Goal: Task Accomplishment & Management: Use online tool/utility

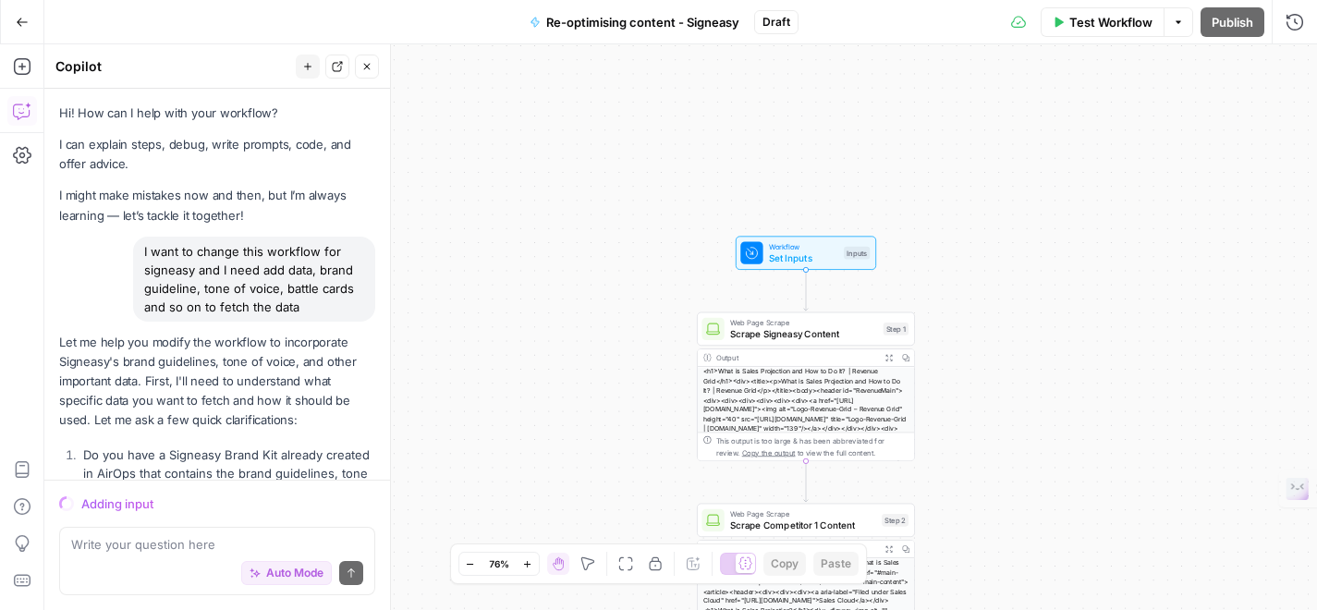
scroll to position [11162, 0]
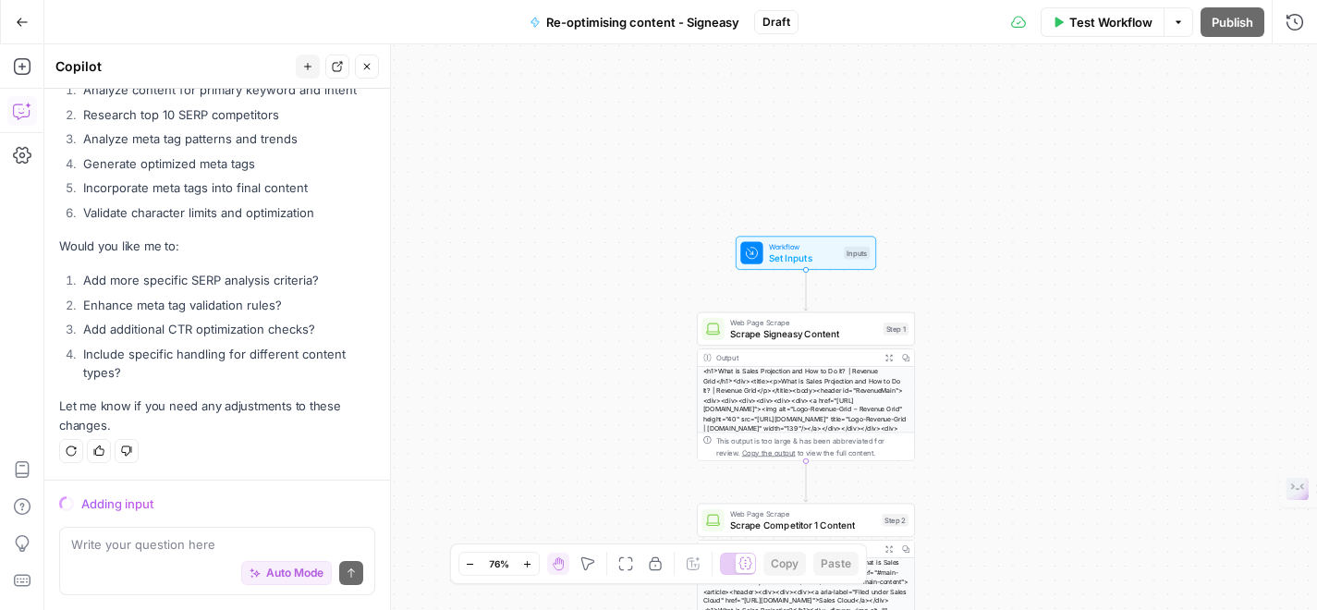
click at [369, 67] on icon "button" at bounding box center [366, 66] width 11 height 11
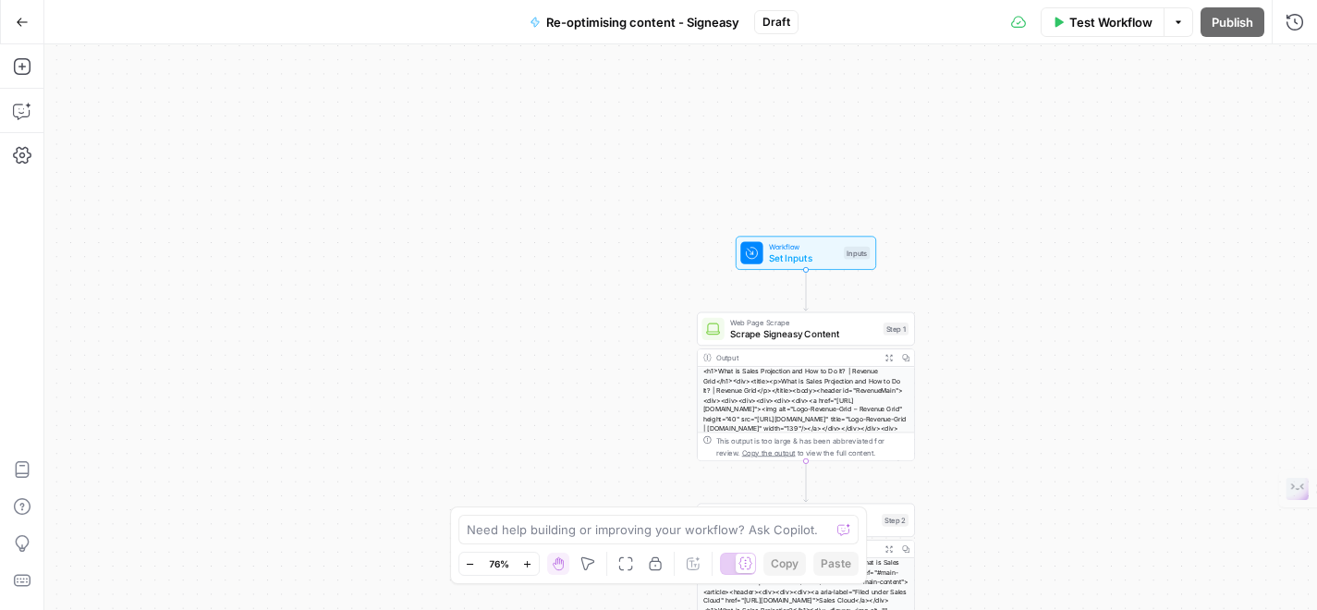
click at [1080, 30] on span "Test Workflow" at bounding box center [1110, 22] width 83 height 18
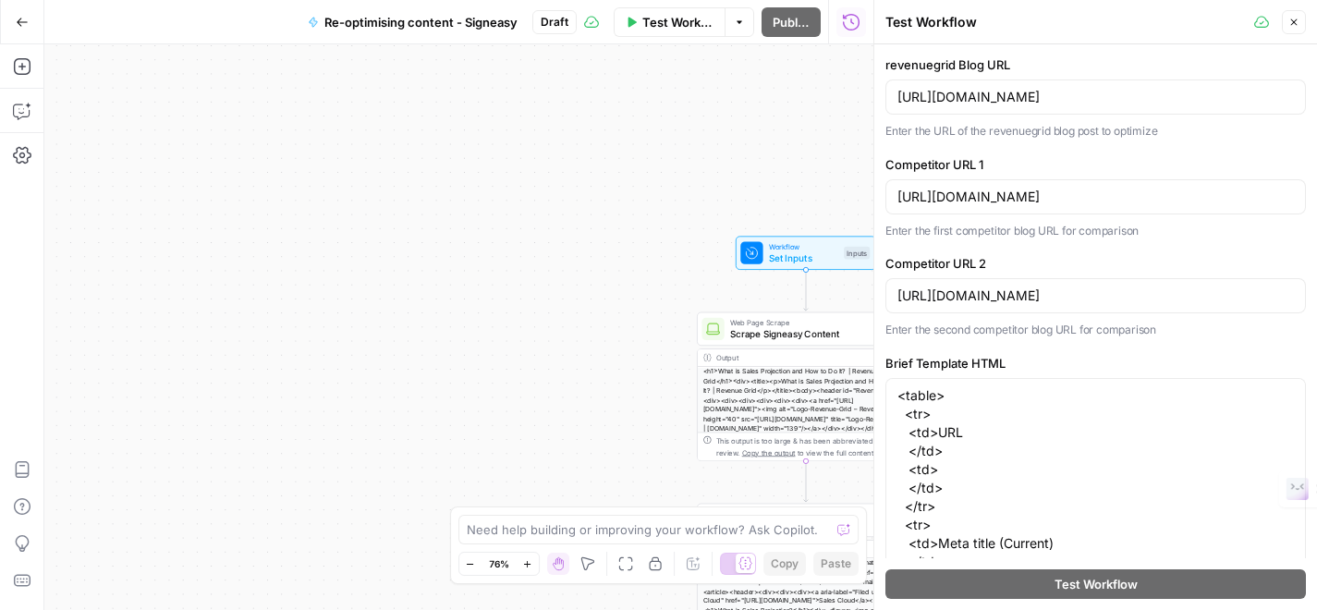
drag, startPoint x: 34, startPoint y: 118, endPoint x: 18, endPoint y: 123, distance: 16.4
click at [34, 118] on button "Copilot" at bounding box center [22, 111] width 30 height 30
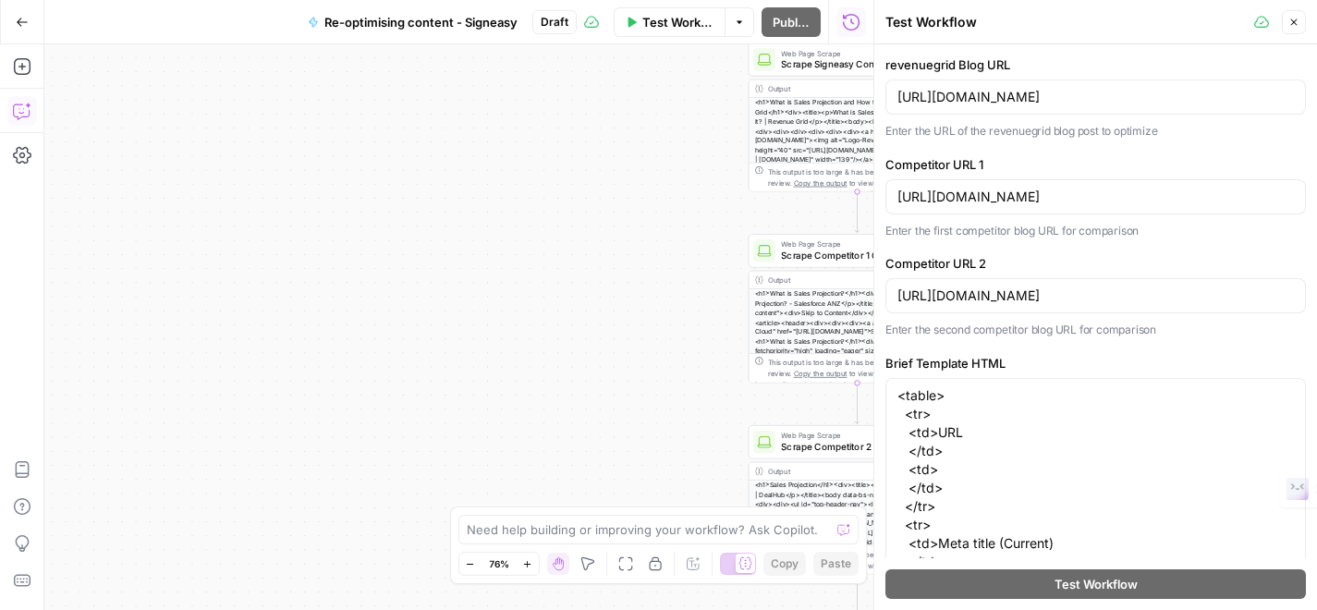
click at [25, 115] on icon "button" at bounding box center [22, 111] width 18 height 18
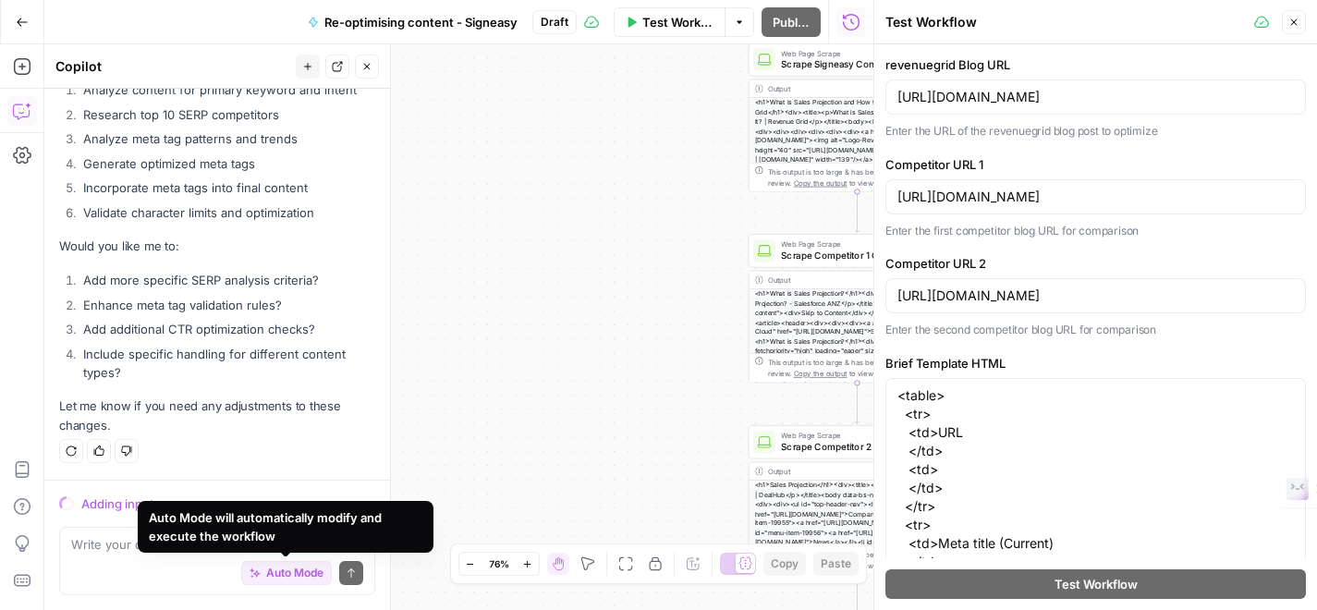
click at [566, 411] on div "Workflow Set Inputs Inputs Web Page Scrape Scrape Signeasy Content Step 1 Outpu…" at bounding box center [458, 327] width 829 height 566
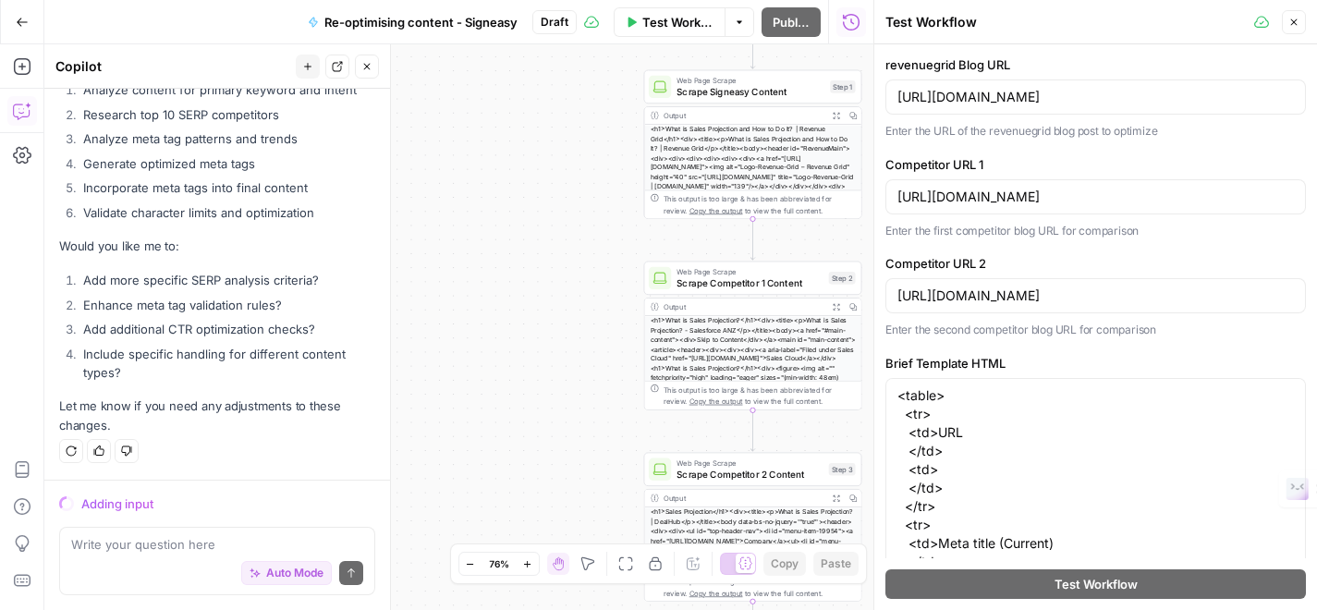
click at [1289, 18] on icon "button" at bounding box center [1294, 22] width 11 height 11
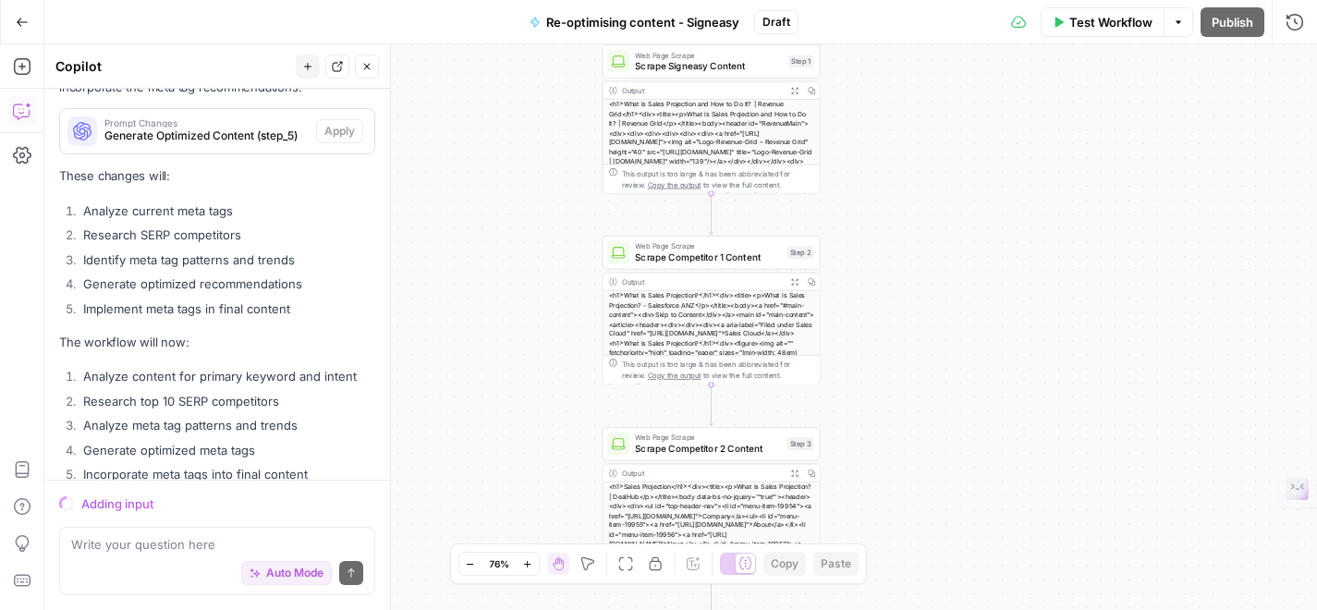
scroll to position [10117, 0]
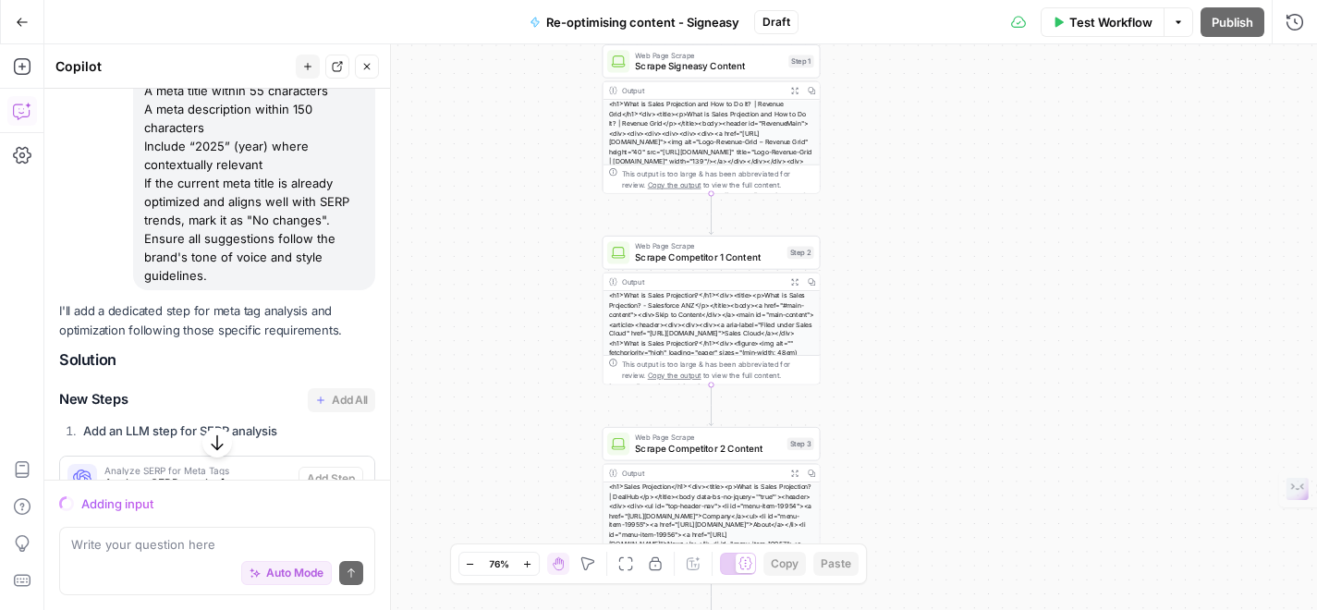
click at [366, 64] on icon "button" at bounding box center [366, 66] width 11 height 11
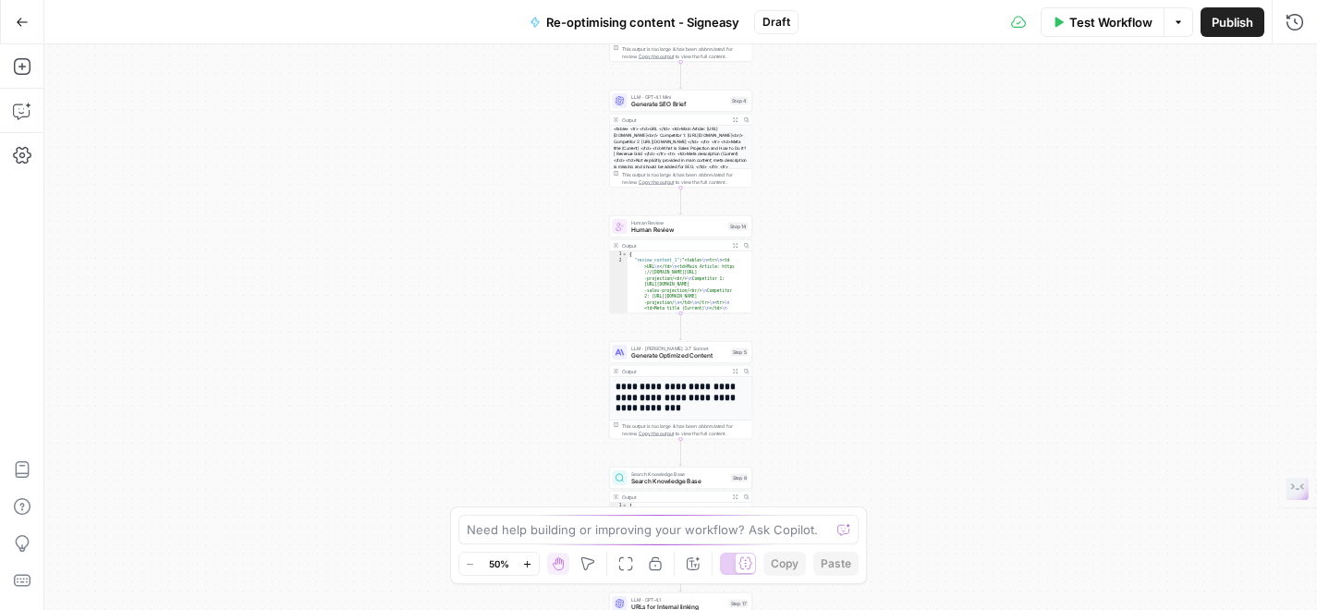
click at [1111, 26] on span "Test Workflow" at bounding box center [1110, 22] width 83 height 18
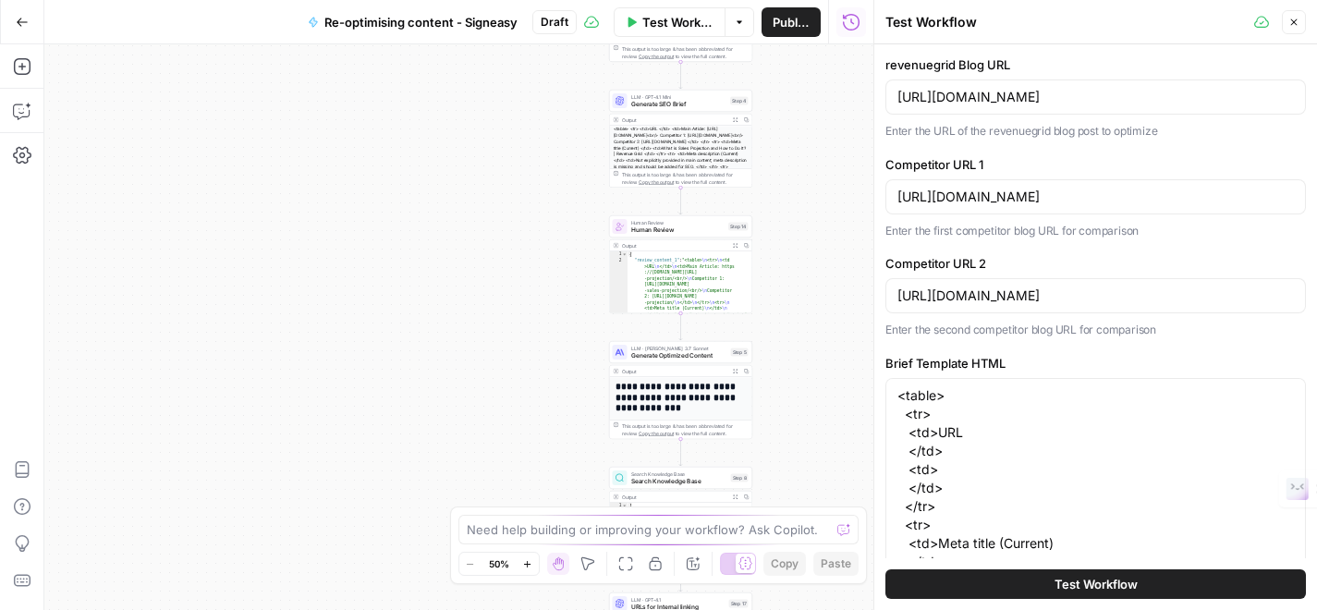
type input "Signeasy"
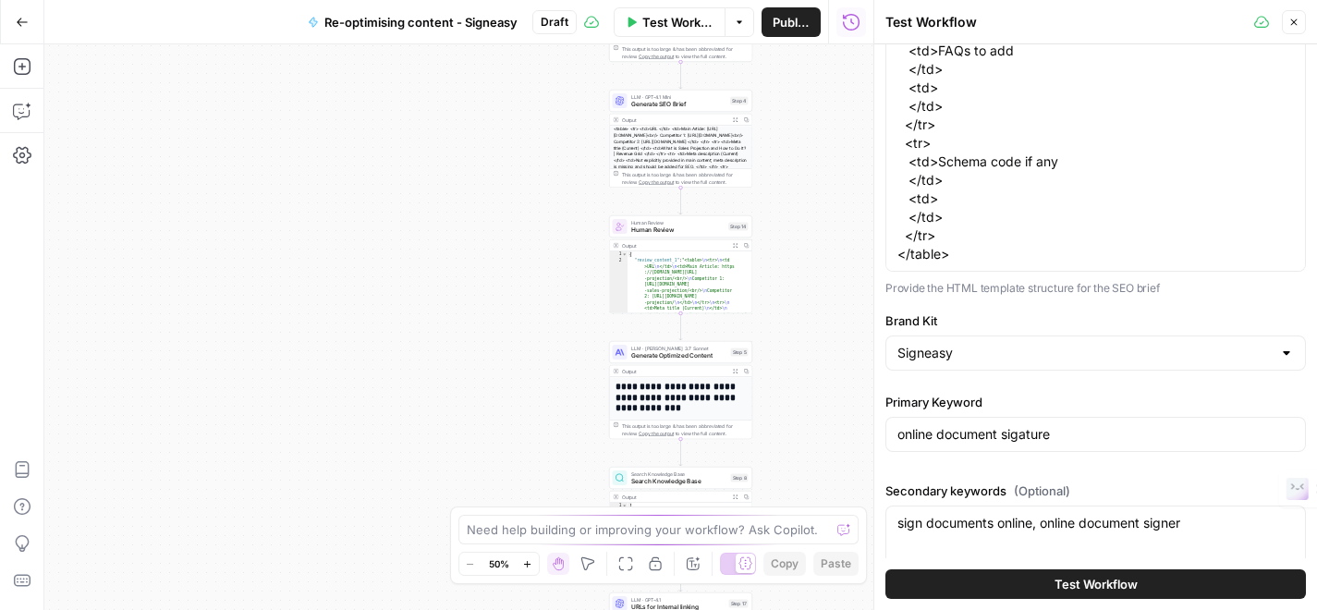
scroll to position [745, 0]
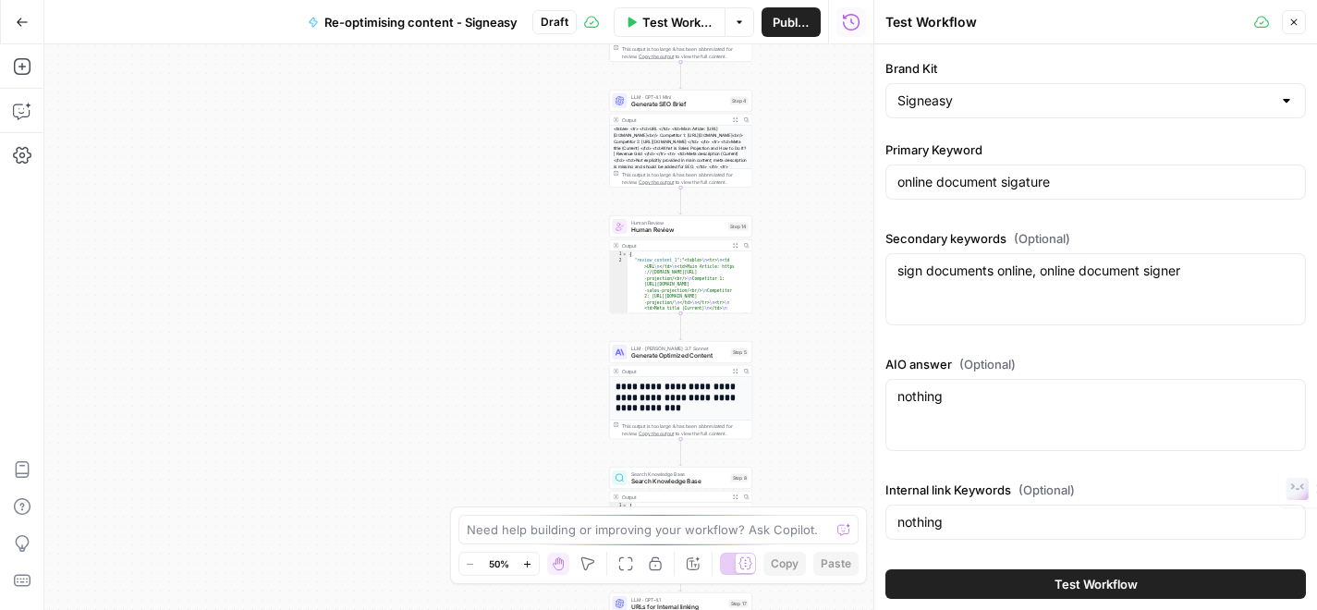
click at [1030, 590] on button "Test Workflow" at bounding box center [1096, 584] width 421 height 30
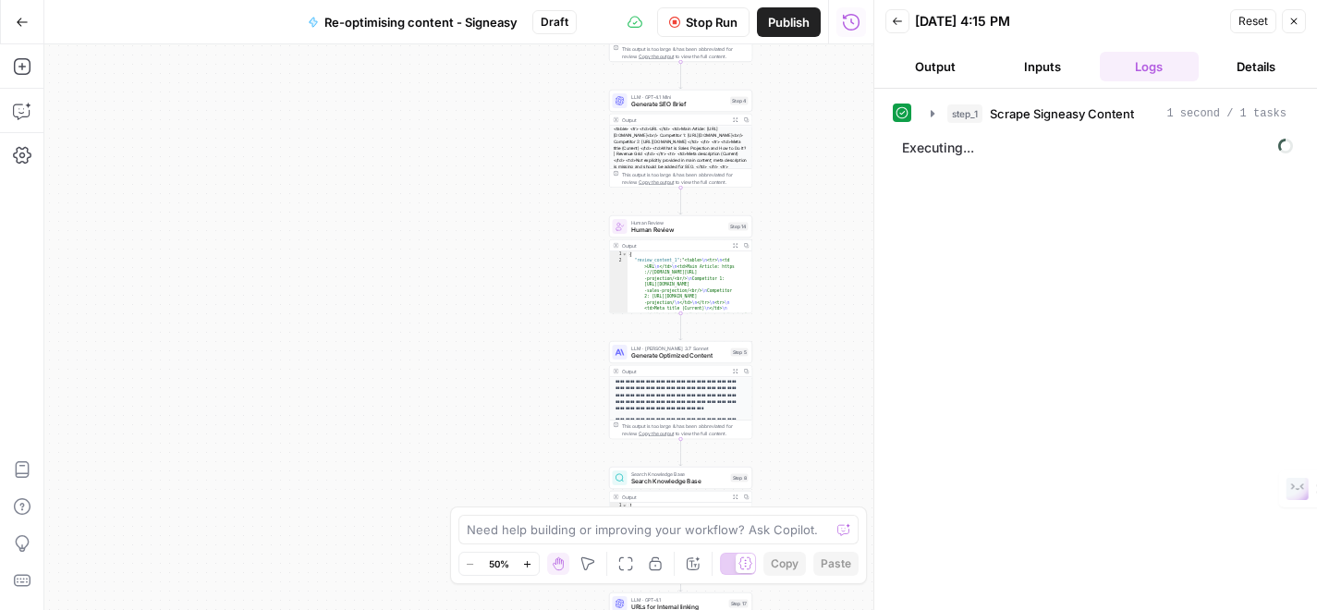
scroll to position [197, 0]
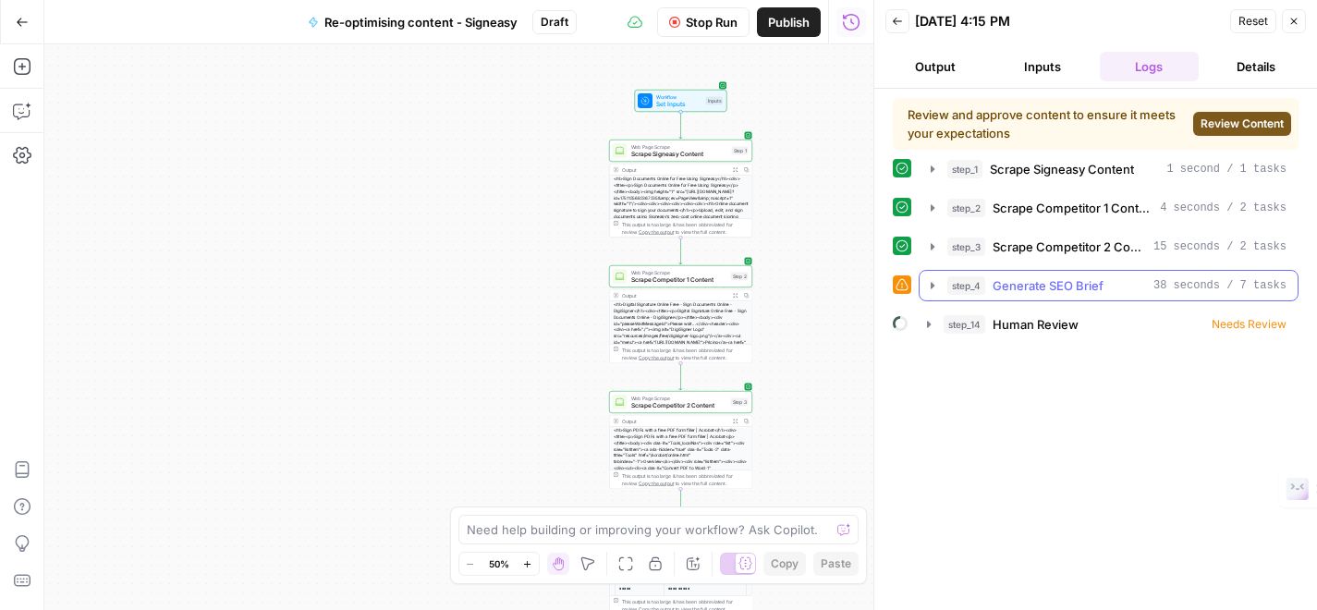
click at [931, 278] on icon "button" at bounding box center [932, 285] width 15 height 15
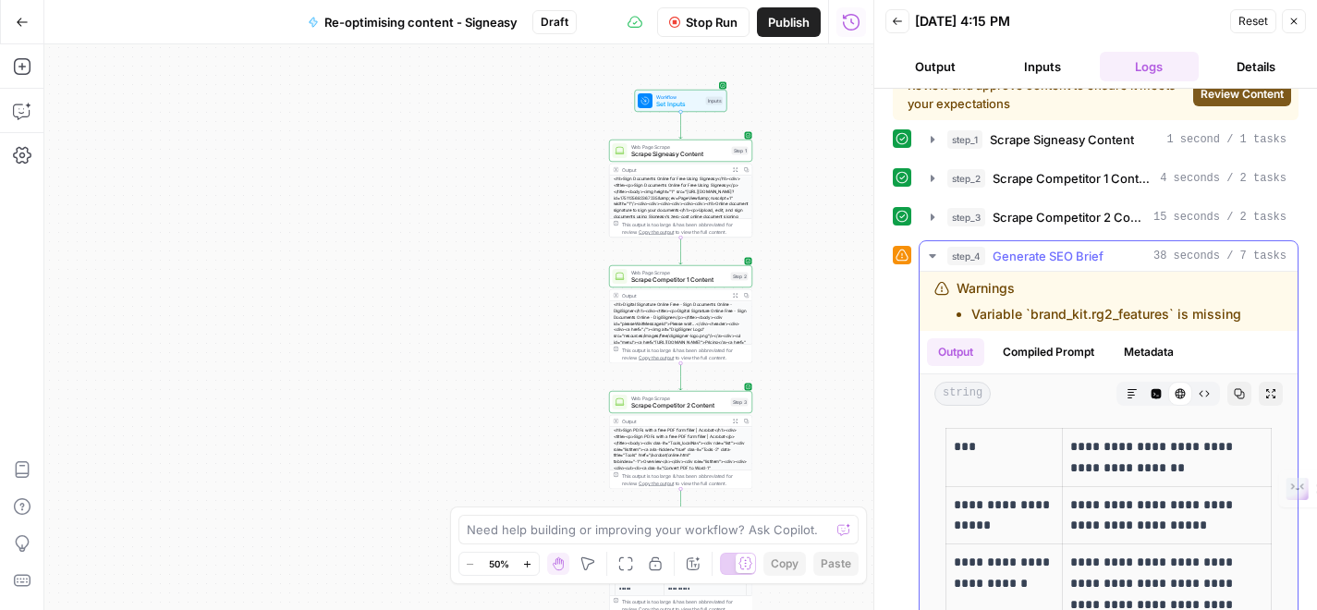
scroll to position [0, 0]
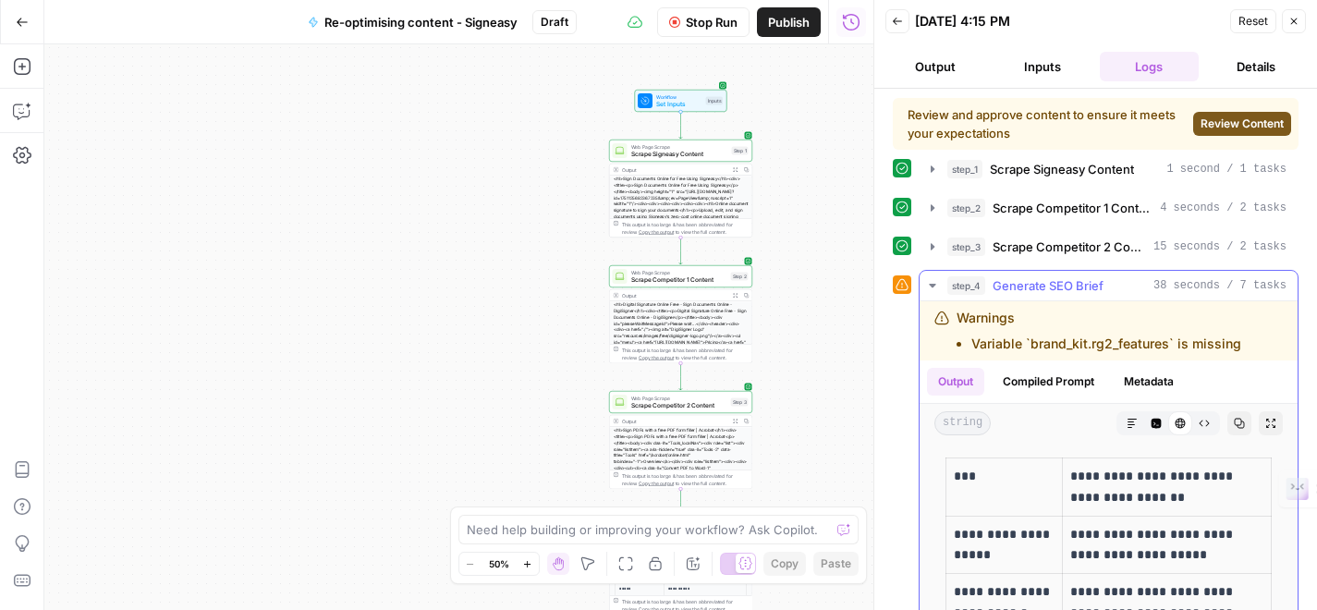
click at [931, 289] on icon "button" at bounding box center [932, 285] width 15 height 15
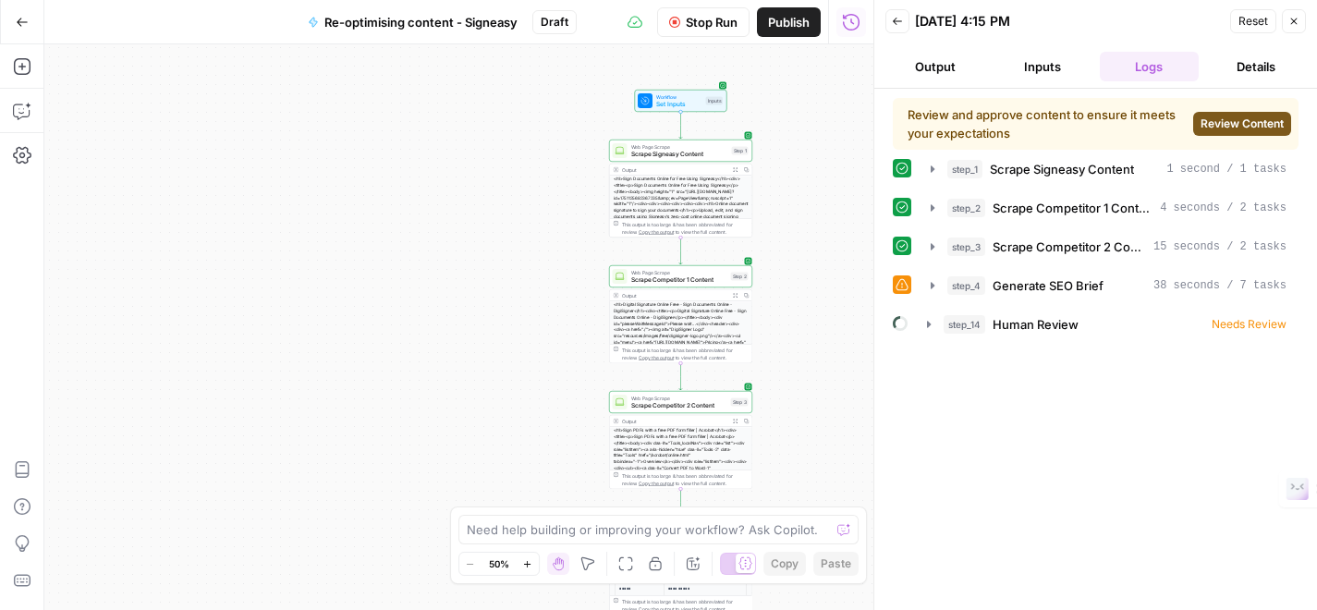
click at [1234, 127] on span "Review Content" at bounding box center [1242, 124] width 83 height 17
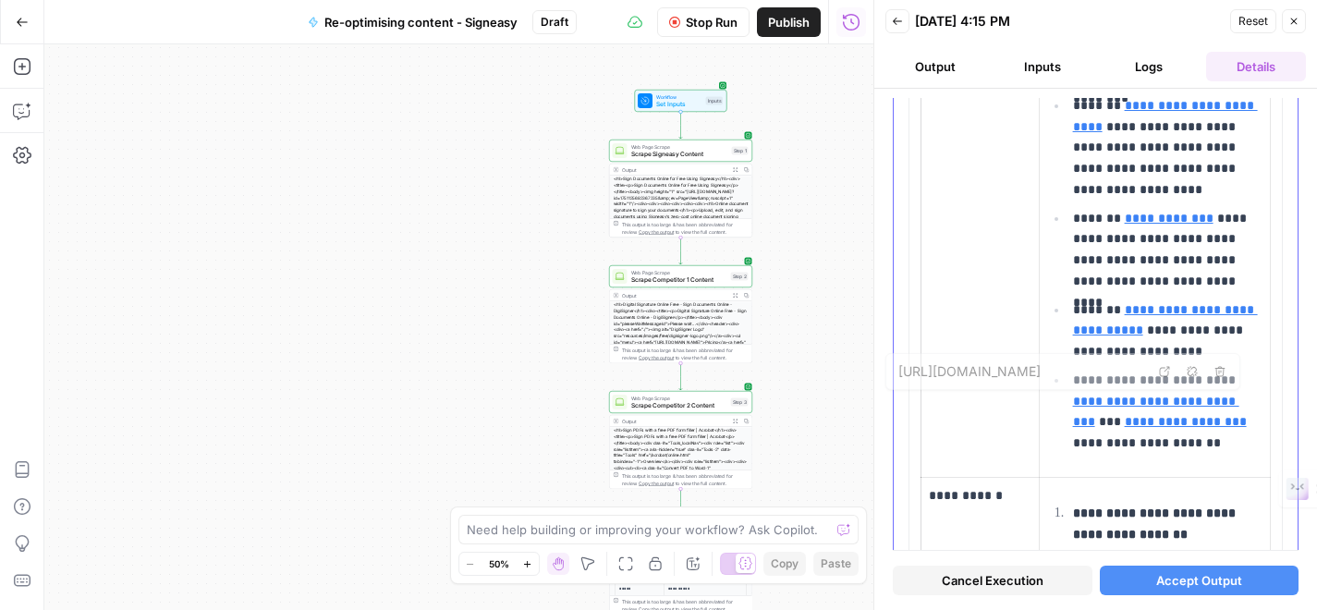
type input "https://signeasy.com/blog/business/collaborative-teams/"
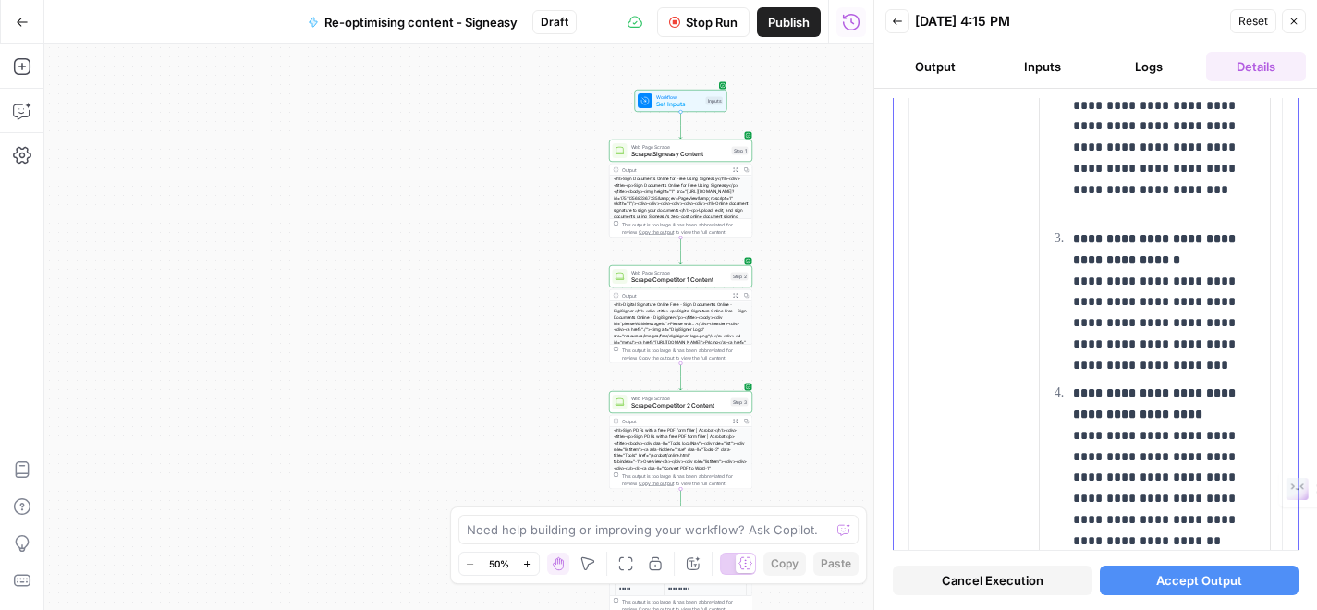
scroll to position [5794, 0]
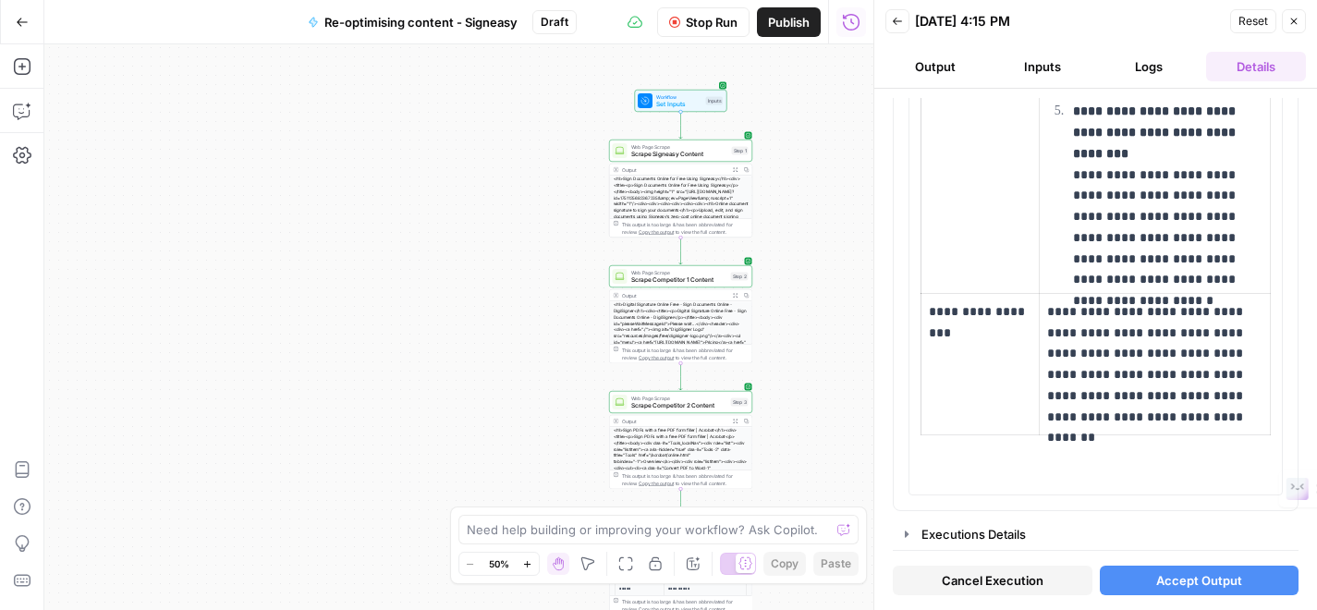
click at [1181, 581] on span "Accept Output" at bounding box center [1199, 580] width 86 height 18
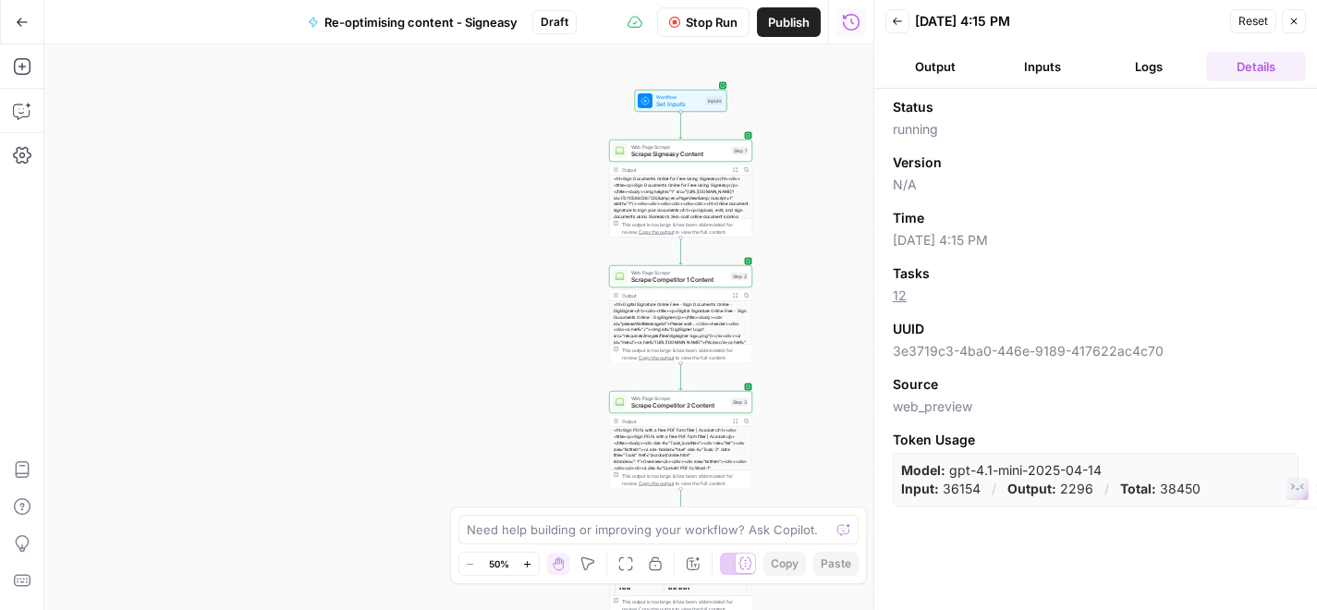
click at [901, 23] on icon "button" at bounding box center [897, 21] width 11 height 11
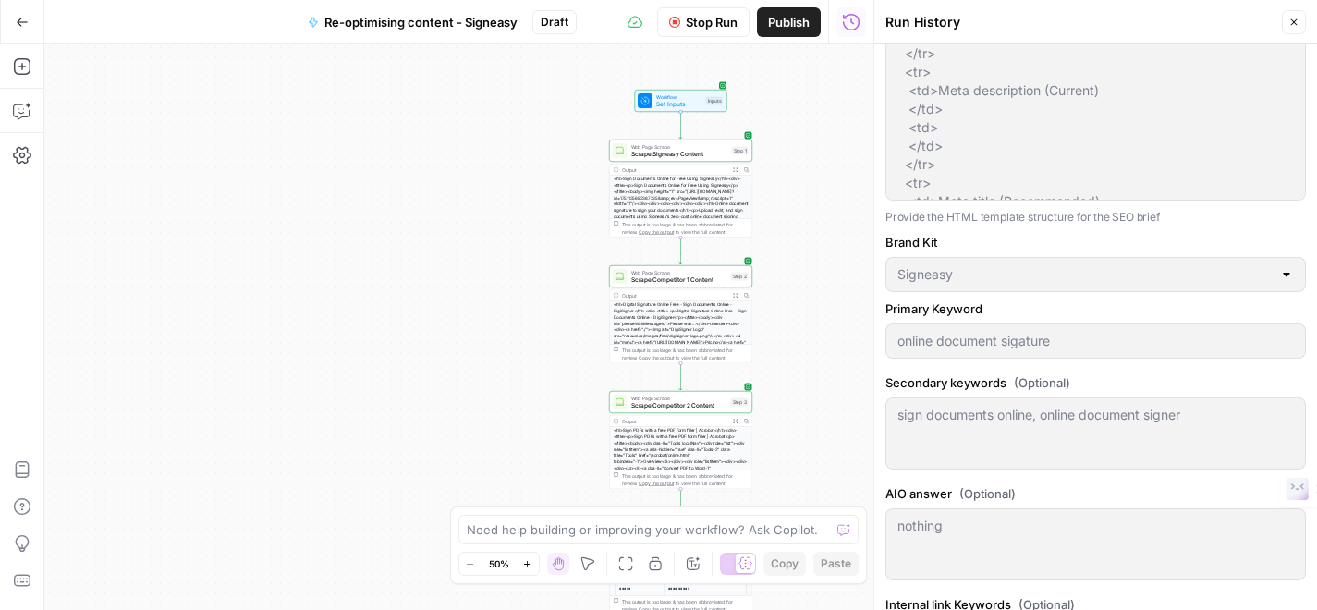
scroll to position [690, 0]
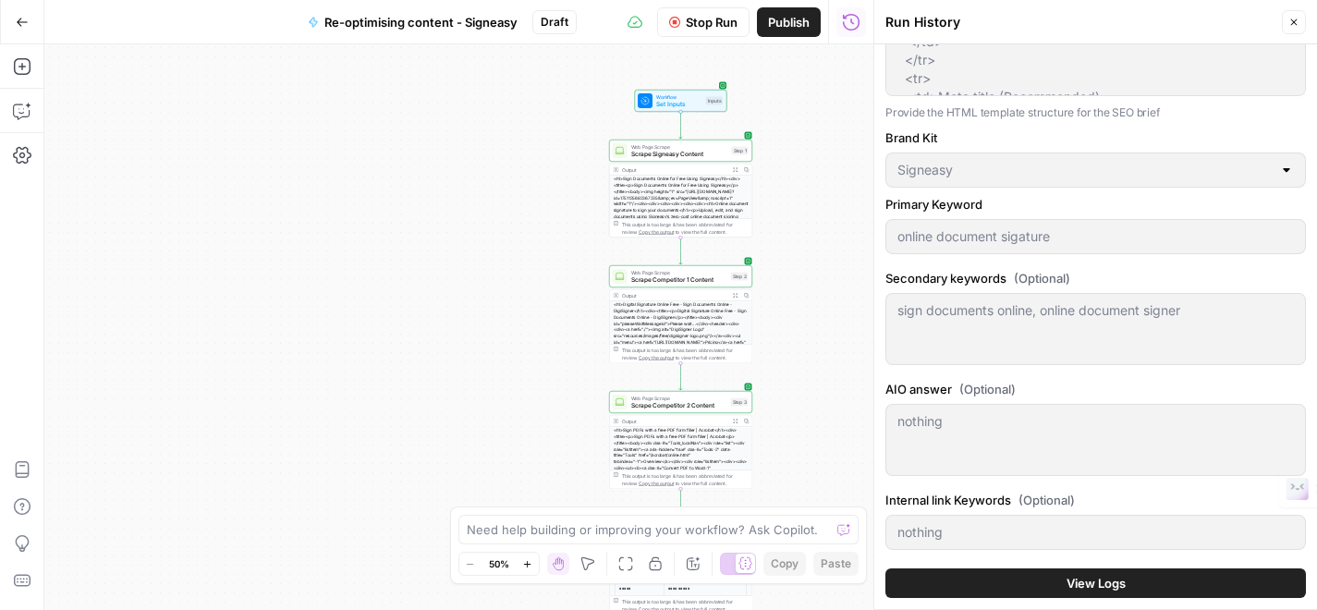
click at [1293, 17] on icon "button" at bounding box center [1294, 22] width 11 height 11
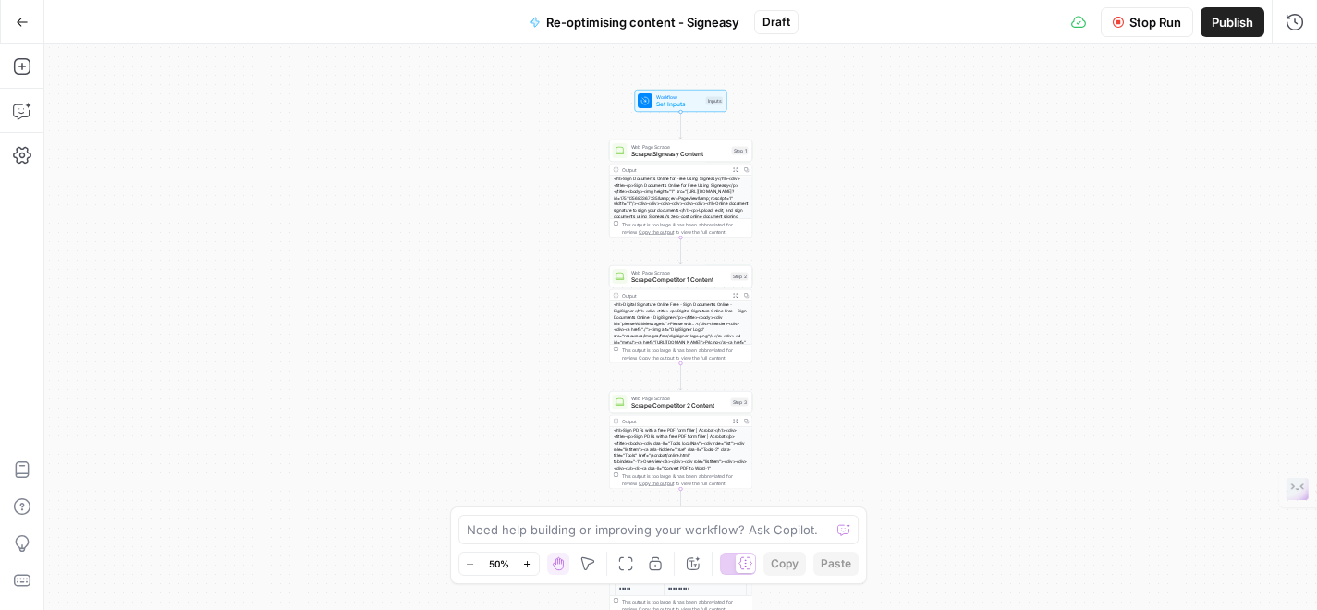
click at [1076, 28] on icon at bounding box center [1078, 22] width 15 height 15
click at [1072, 20] on icon at bounding box center [1078, 22] width 15 height 12
click at [1131, 28] on span "Stop Run" at bounding box center [1156, 22] width 52 height 18
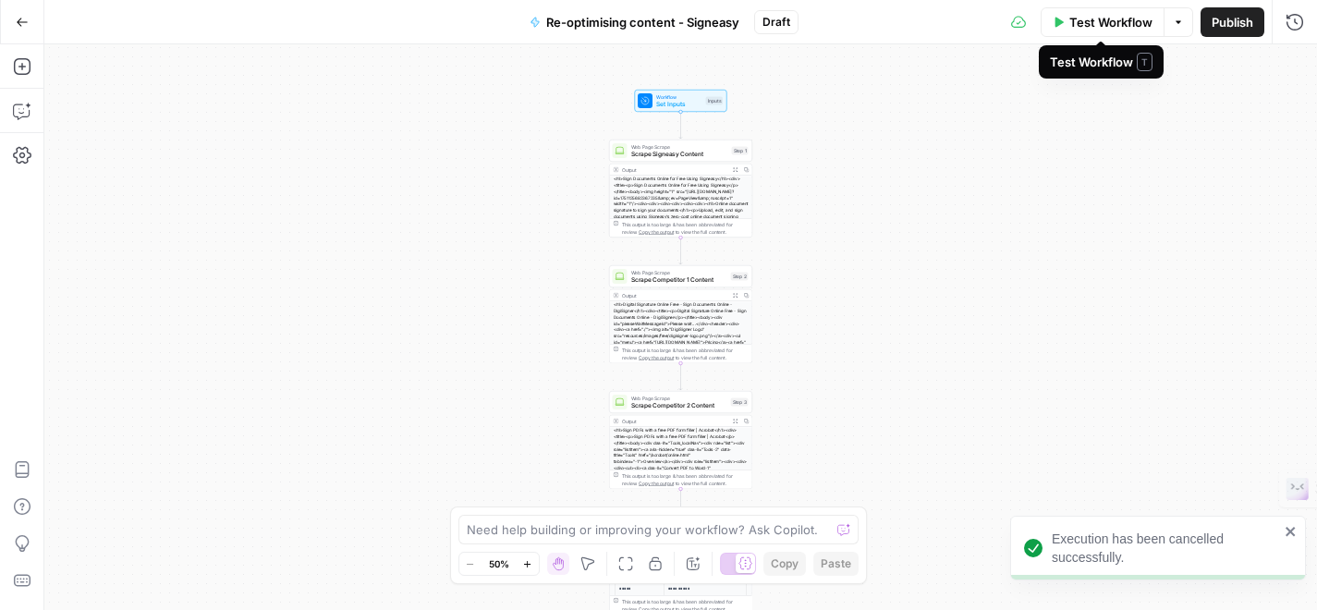
click at [1111, 23] on span "Test Workflow" at bounding box center [1110, 22] width 83 height 18
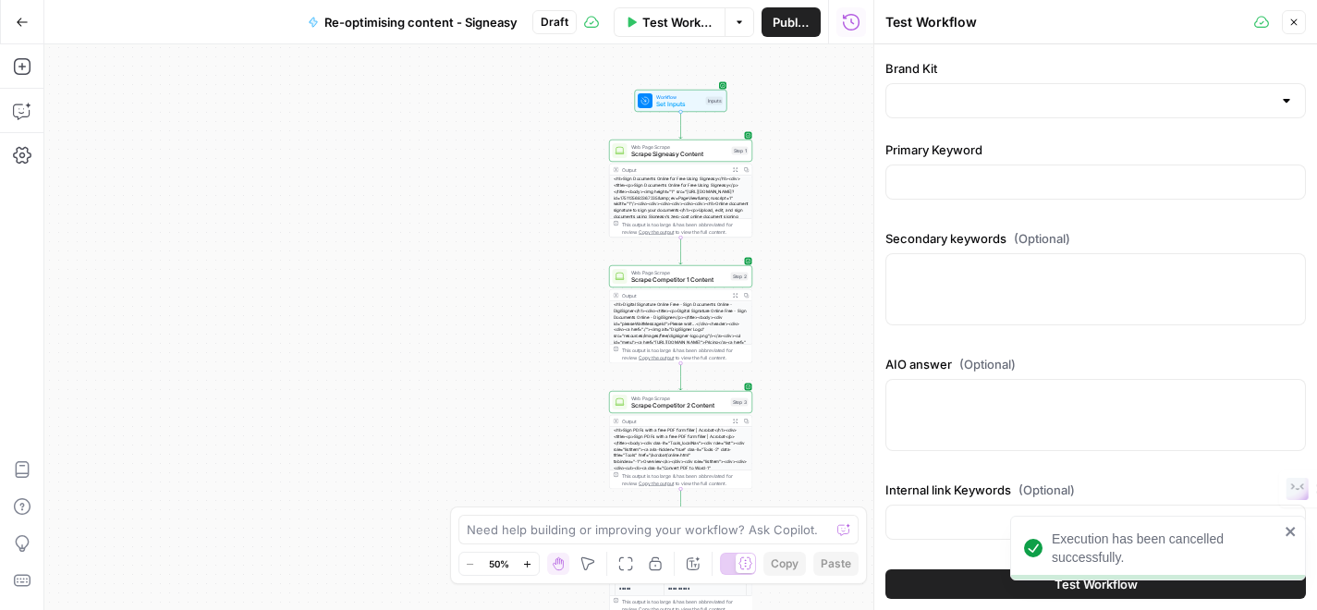
scroll to position [0, 0]
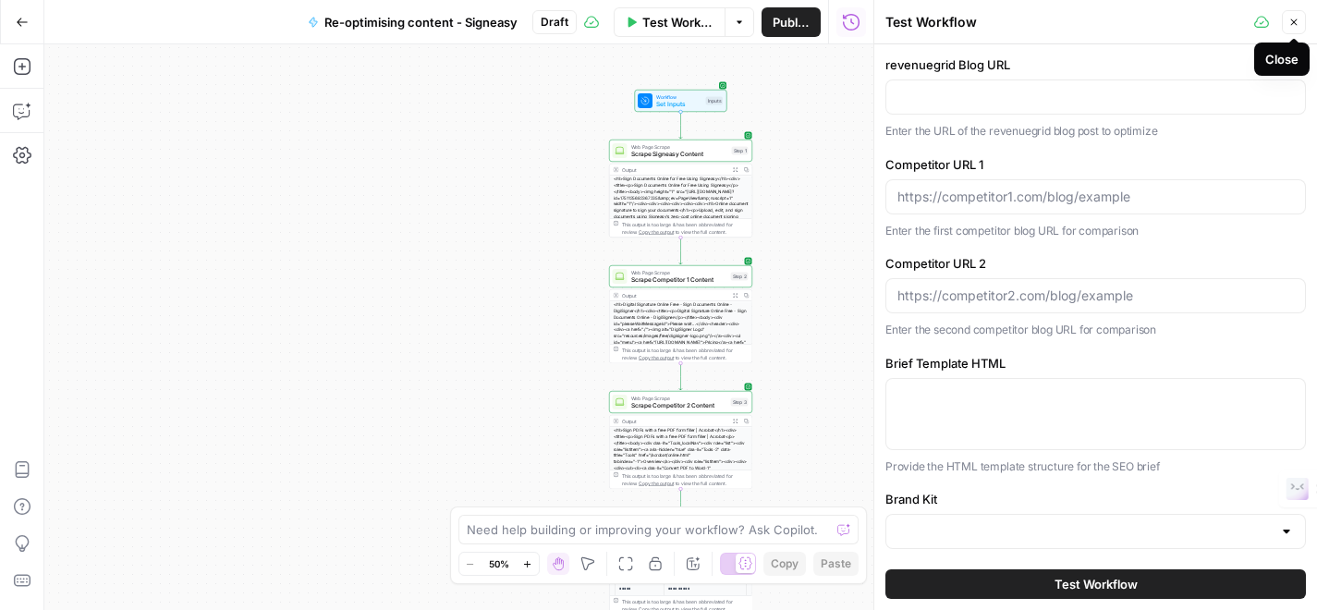
click at [1301, 16] on button "Close" at bounding box center [1294, 22] width 24 height 24
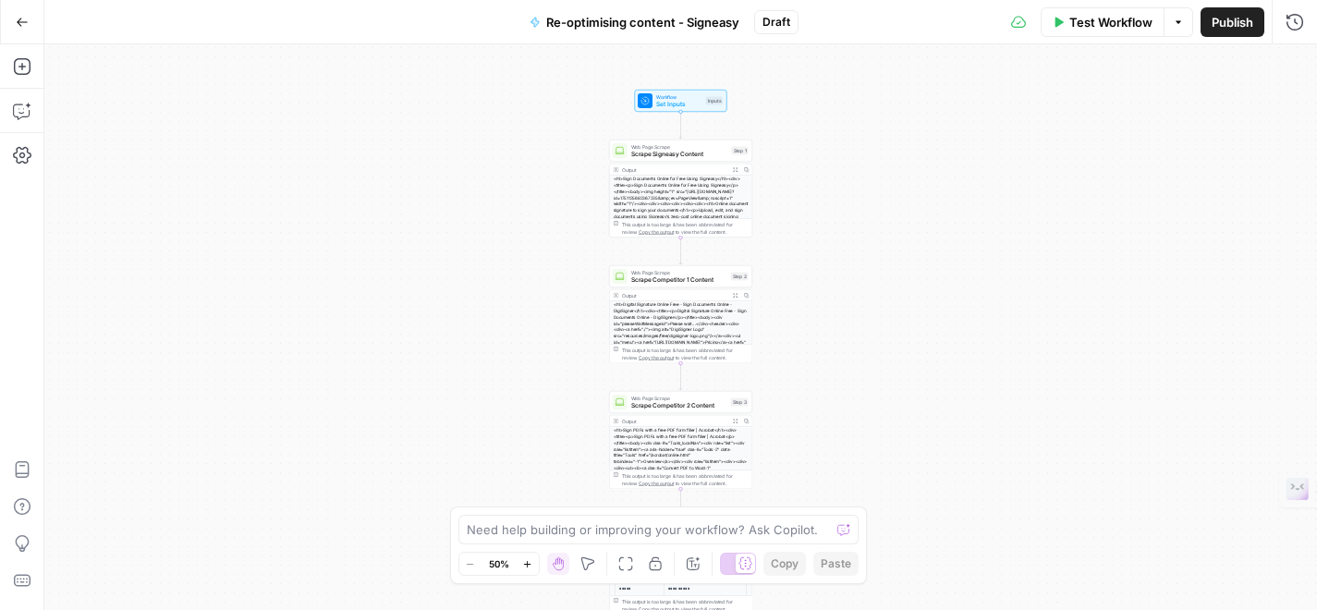
click at [1083, 21] on span "Test Workflow" at bounding box center [1110, 22] width 83 height 18
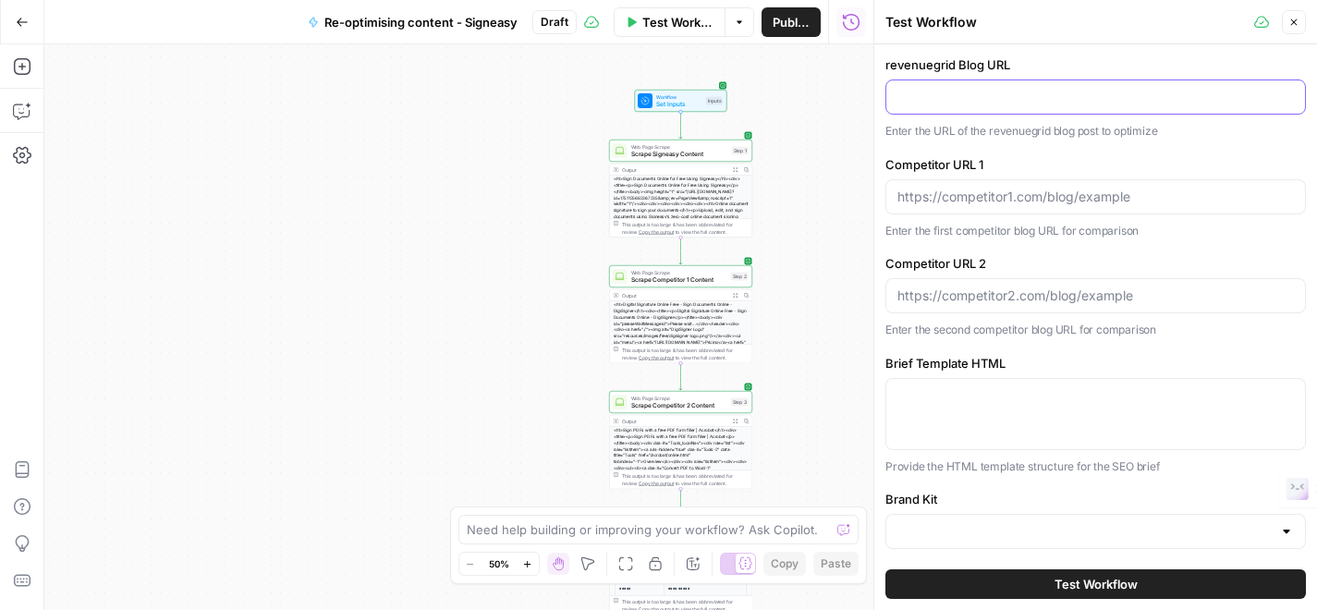
click at [1020, 88] on input "revenuegrid Blog URL" at bounding box center [1096, 97] width 397 height 18
type input "[URL][DOMAIN_NAME]"
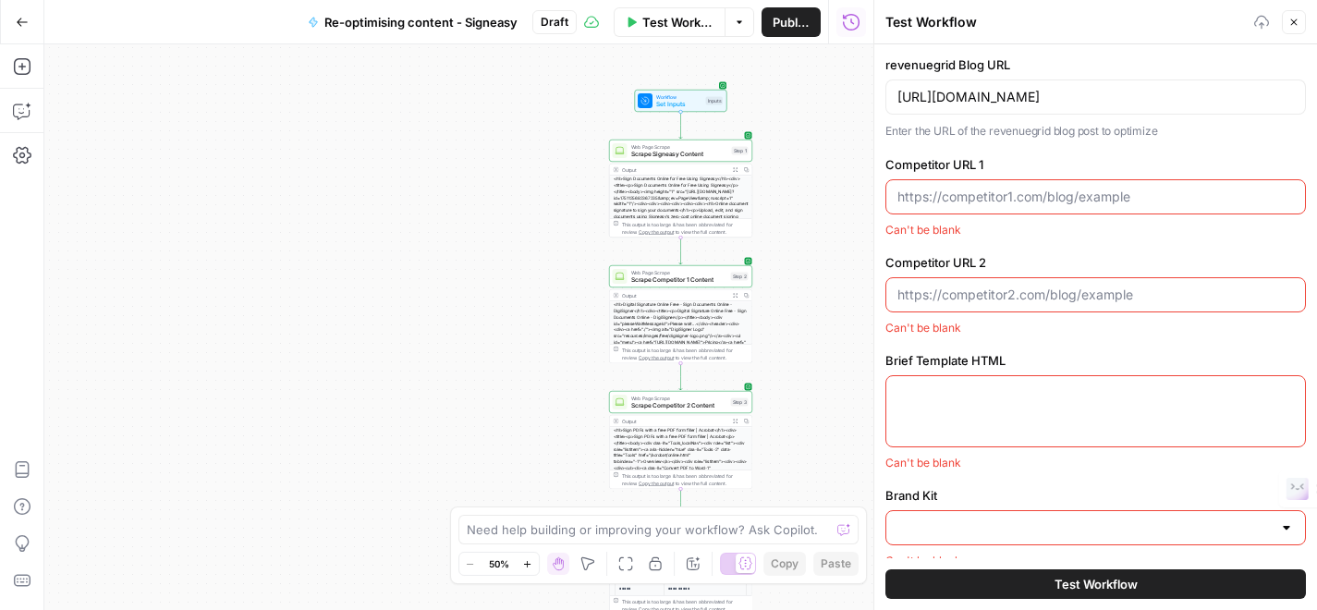
click at [1015, 194] on input "Competitor URL 1" at bounding box center [1096, 197] width 397 height 18
type input "[URL][DOMAIN_NAME]"
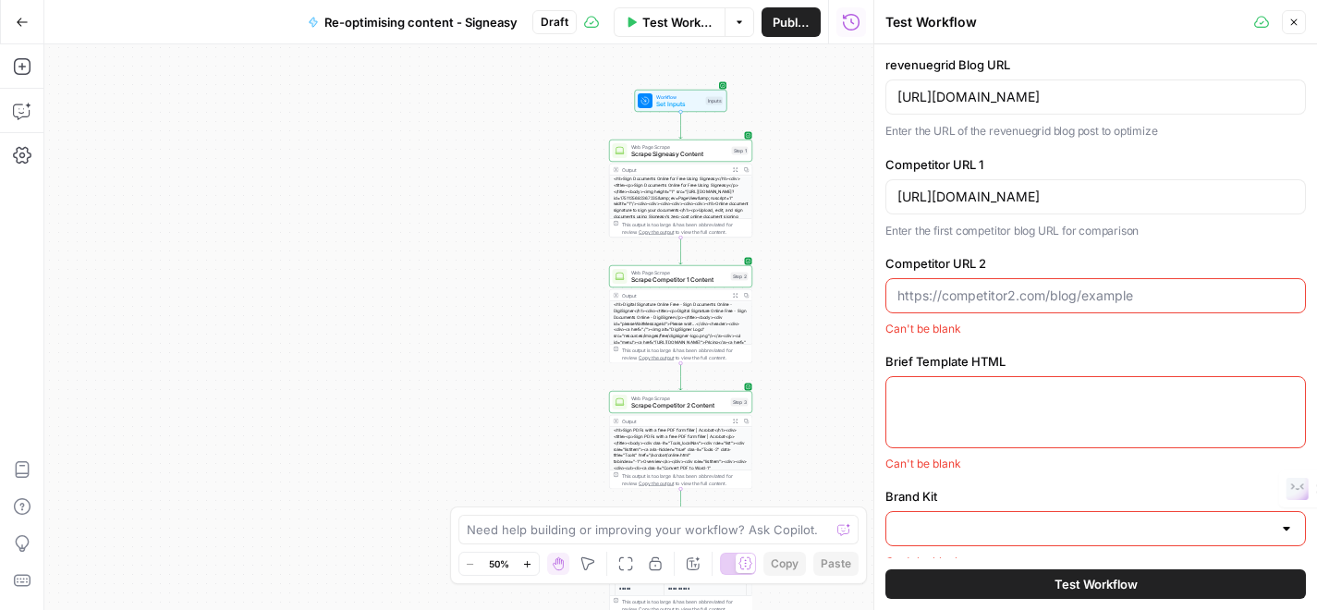
click at [1023, 292] on input "Competitor URL 2" at bounding box center [1096, 296] width 397 height 18
type input "[URL][DOMAIN_NAME]"
click at [1017, 439] on div at bounding box center [1096, 412] width 421 height 72
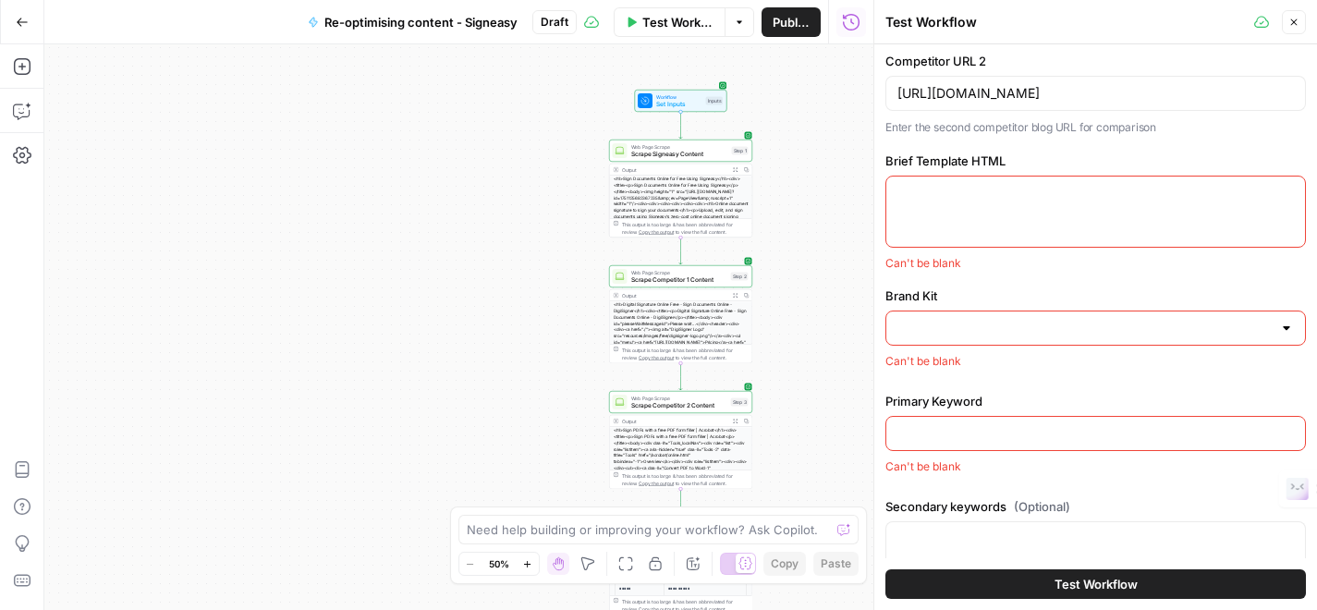
scroll to position [200, 0]
click at [994, 198] on textarea "Brief Template HTML" at bounding box center [1096, 196] width 397 height 18
click at [989, 333] on input "Brand Kit" at bounding box center [1085, 331] width 374 height 18
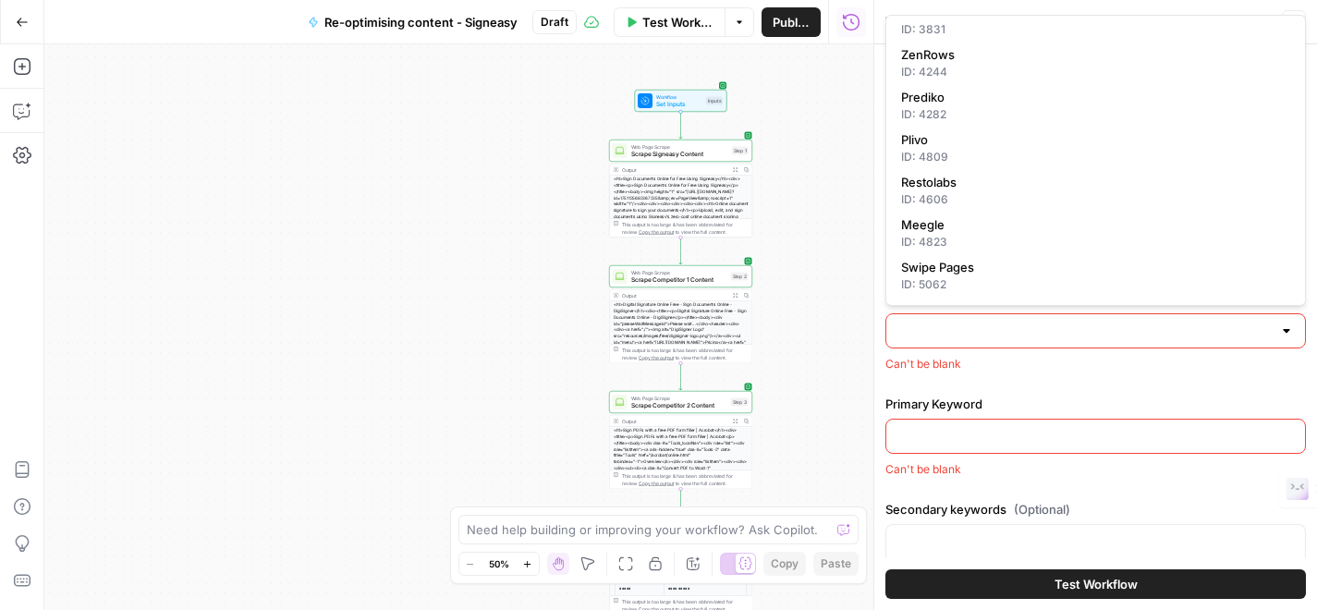
scroll to position [0, 0]
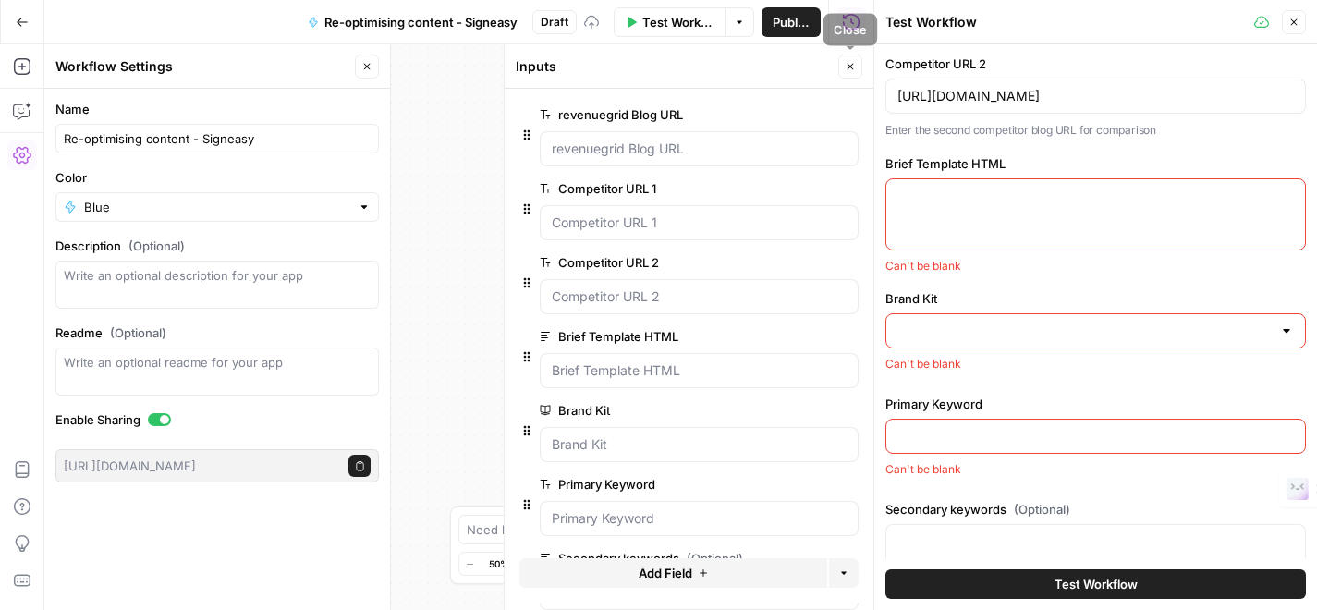
click at [843, 58] on button "Close" at bounding box center [850, 67] width 24 height 24
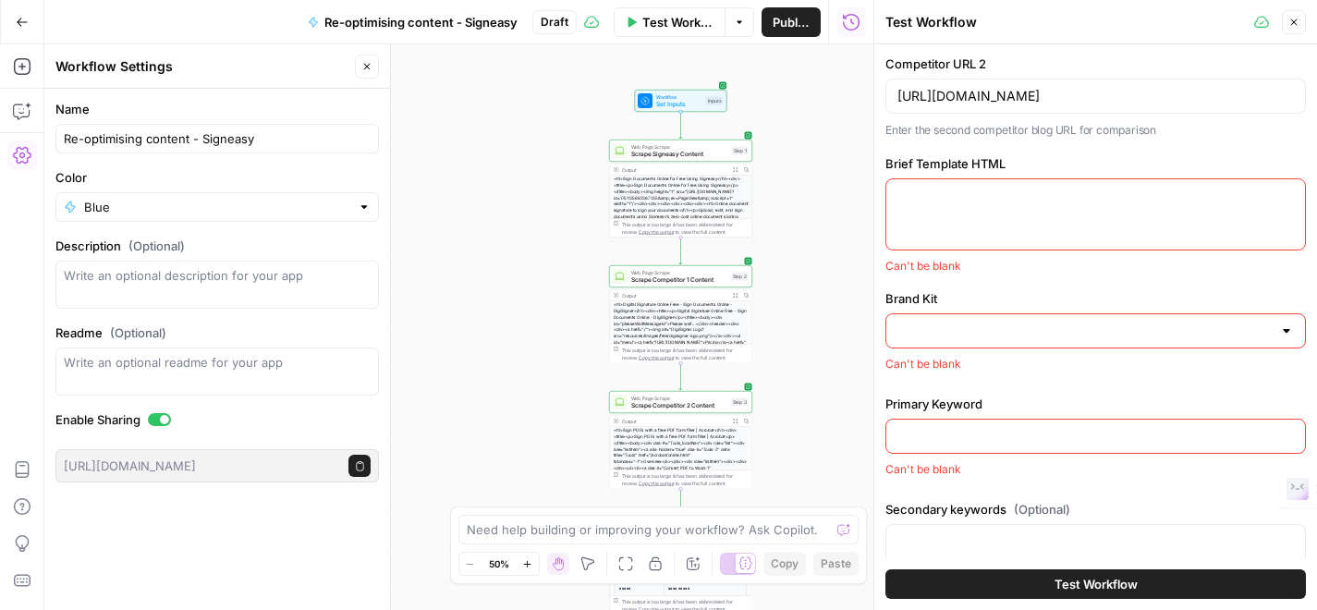
click at [986, 335] on input "Brand Kit" at bounding box center [1085, 331] width 374 height 18
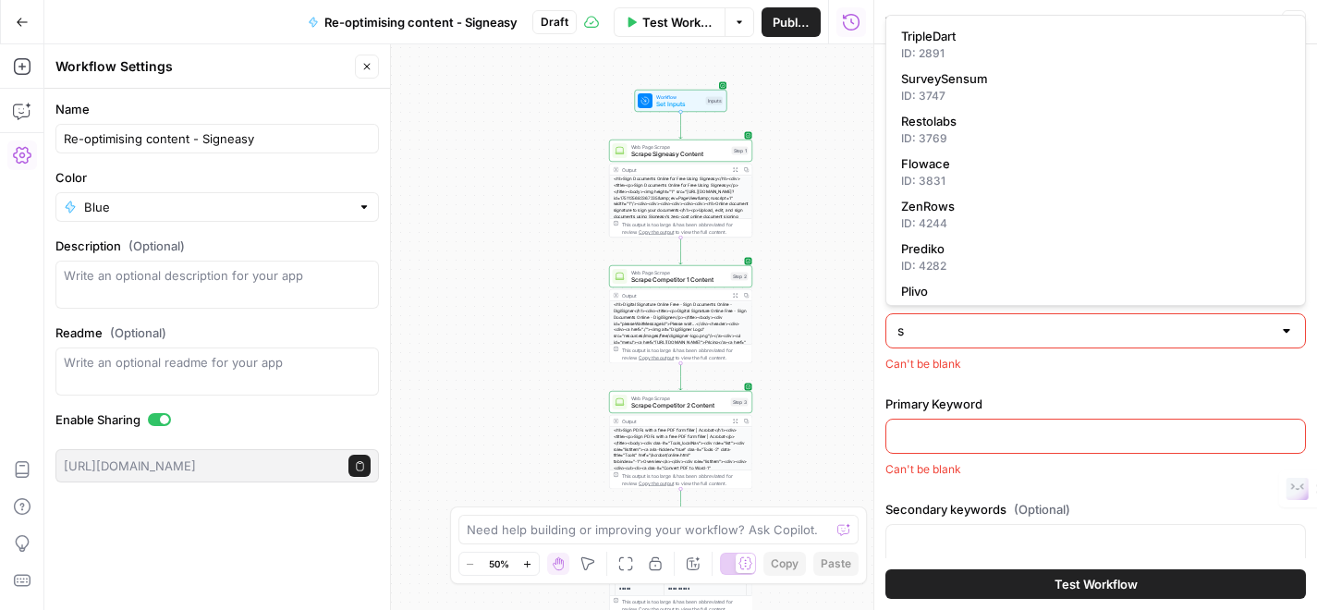
type input "s"
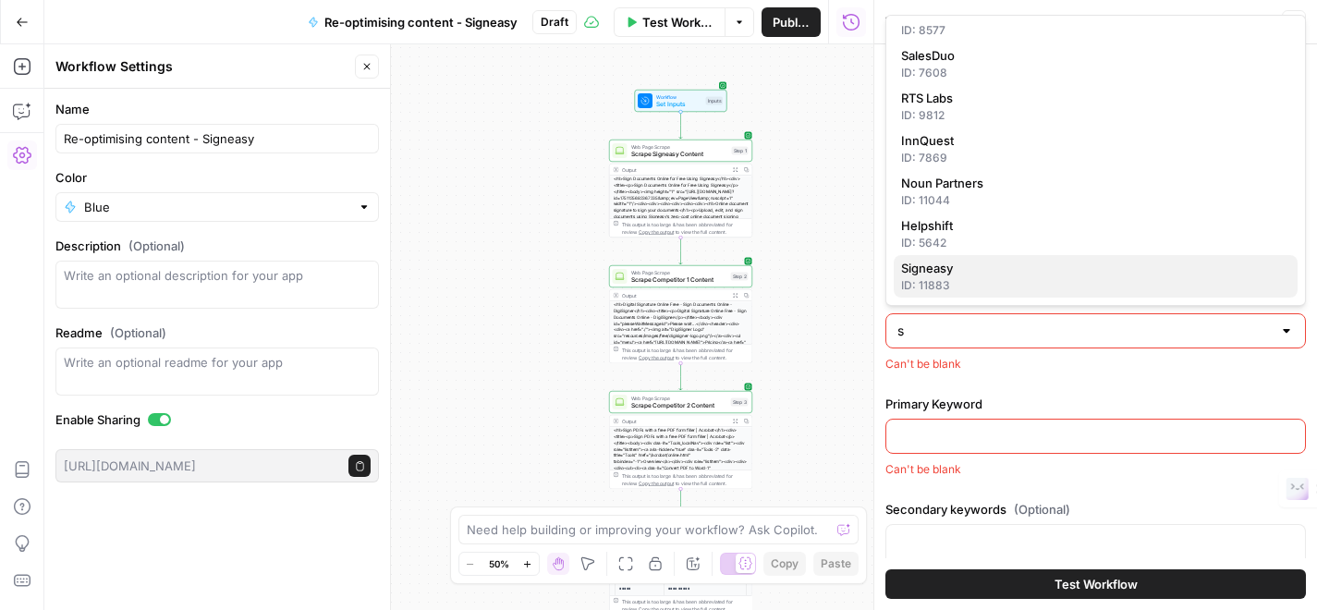
click at [966, 274] on span "Signeasy" at bounding box center [1092, 268] width 382 height 18
type input "Signeasy"
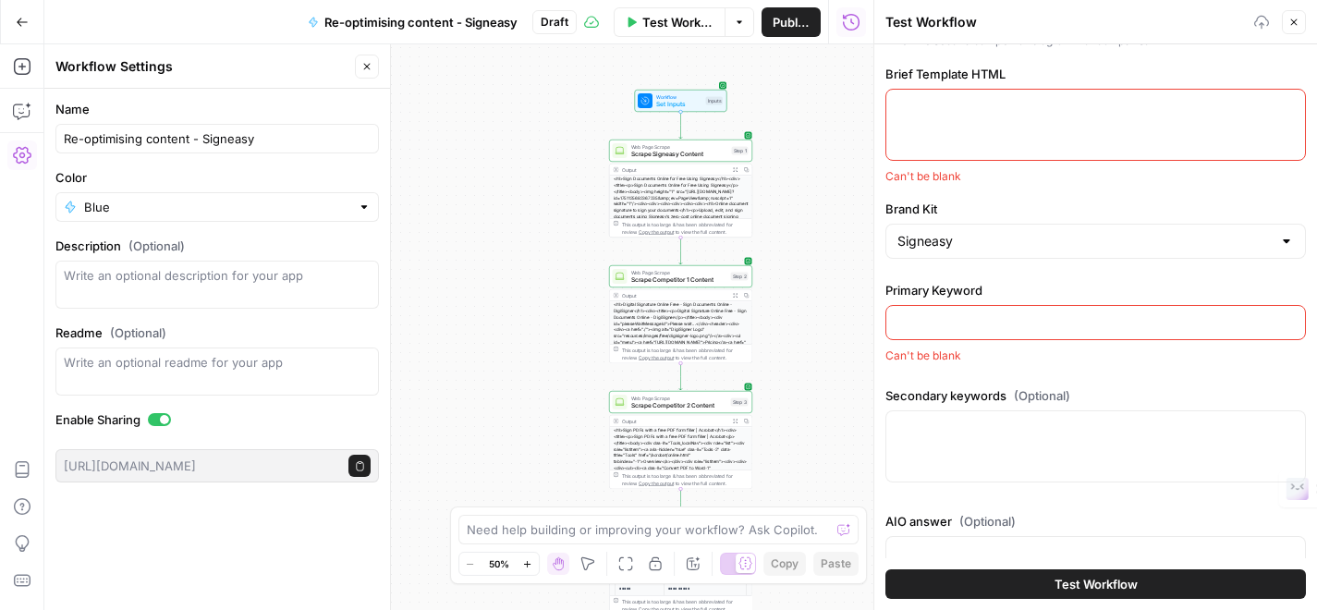
scroll to position [355, 0]
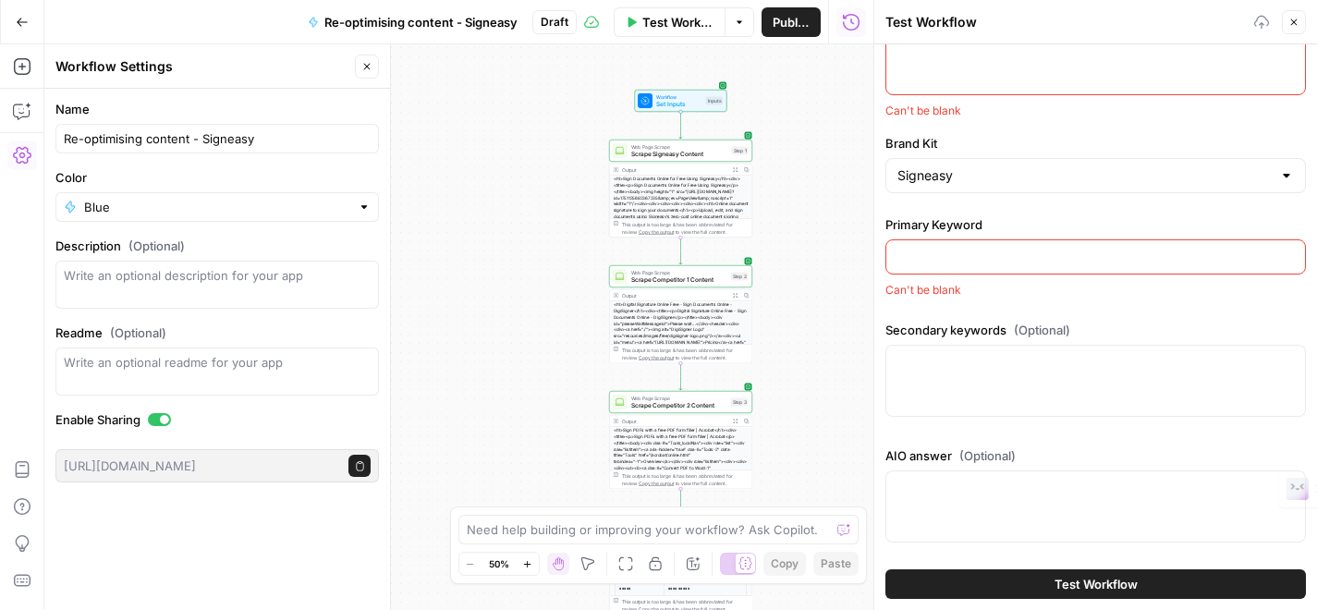
click at [966, 250] on input "Primary Keyword" at bounding box center [1096, 257] width 397 height 18
type input "online document sigature"
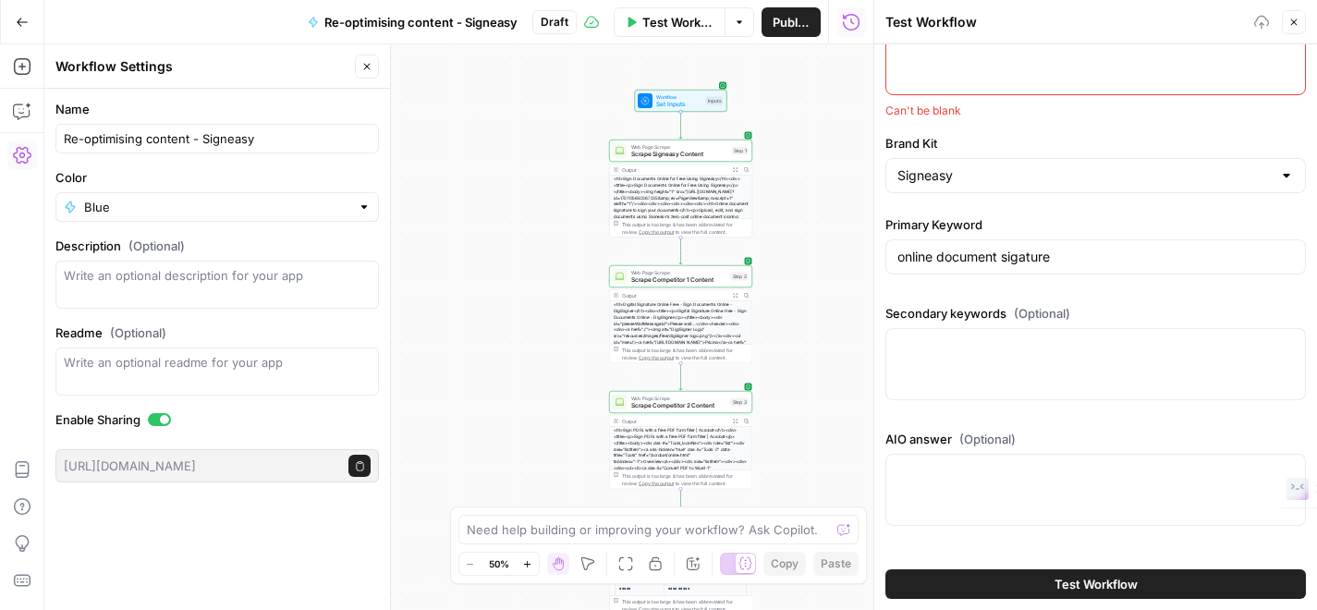
click at [1001, 371] on div at bounding box center [1096, 364] width 421 height 72
click at [997, 333] on div at bounding box center [1096, 364] width 421 height 72
click at [997, 362] on div at bounding box center [1096, 364] width 421 height 72
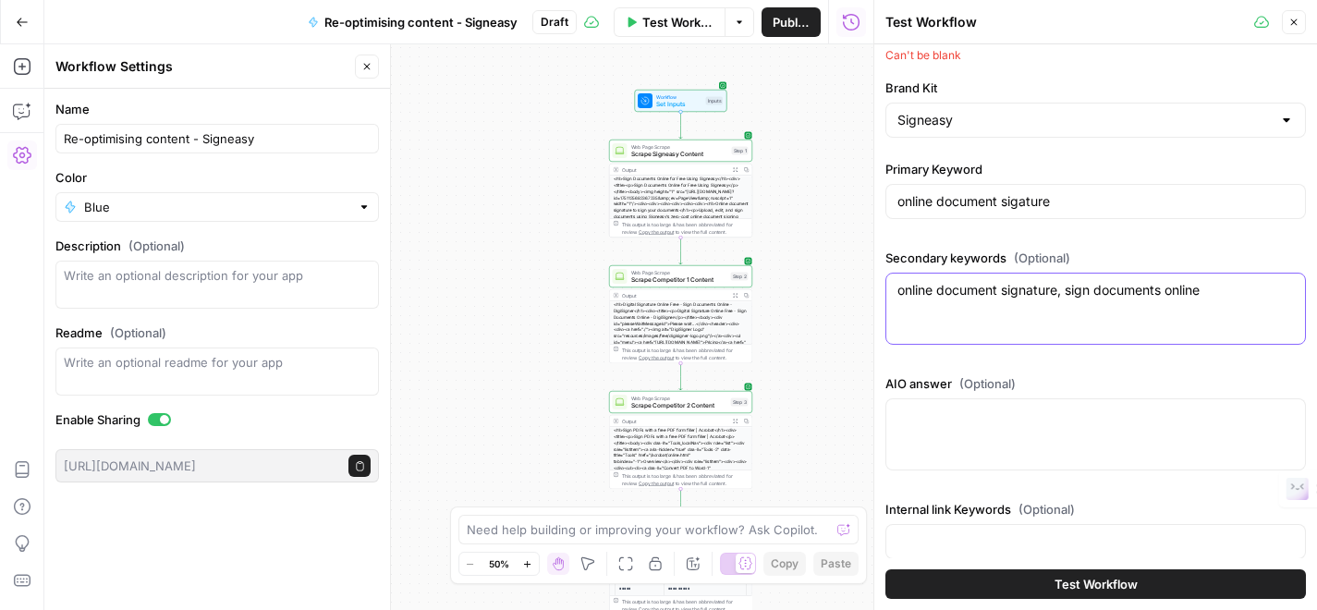
type textarea "online document signature, sign documents online"
click at [1021, 435] on div at bounding box center [1096, 434] width 421 height 72
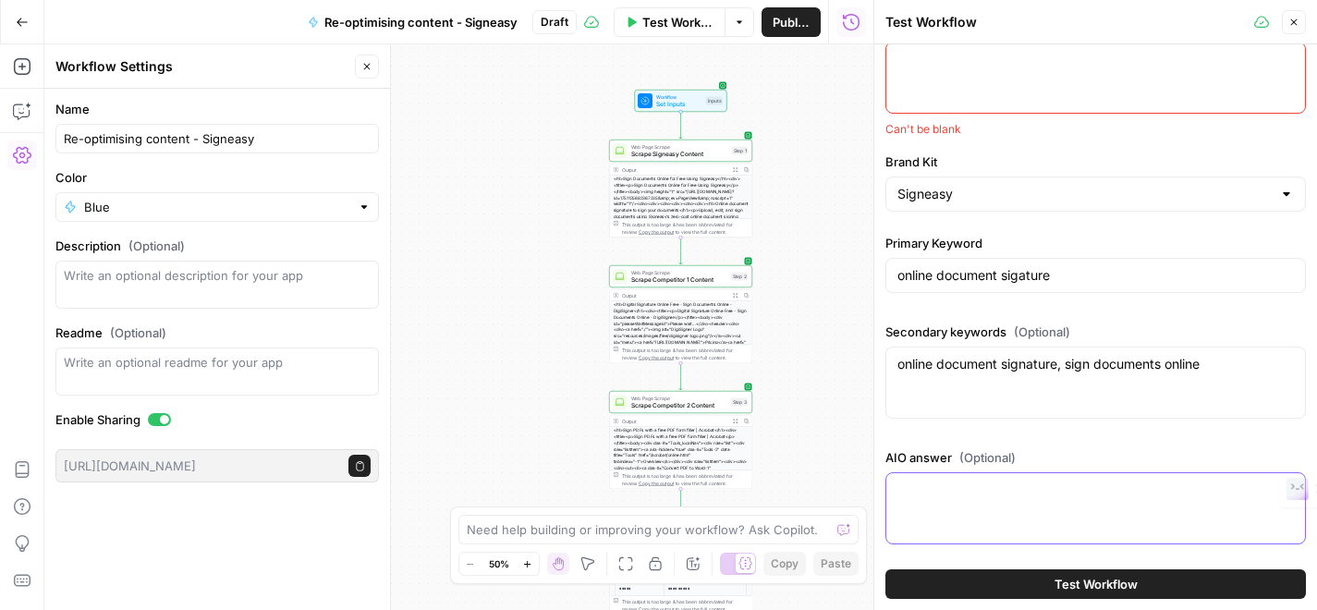
scroll to position [222, 0]
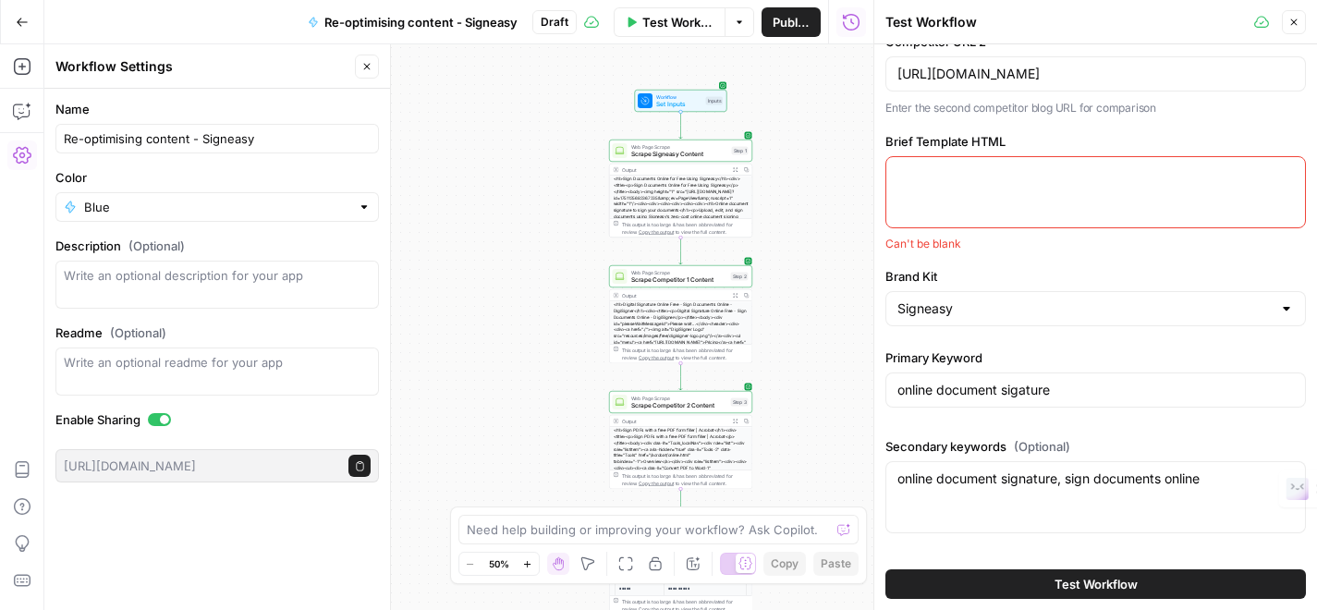
click at [986, 163] on div at bounding box center [1096, 192] width 421 height 72
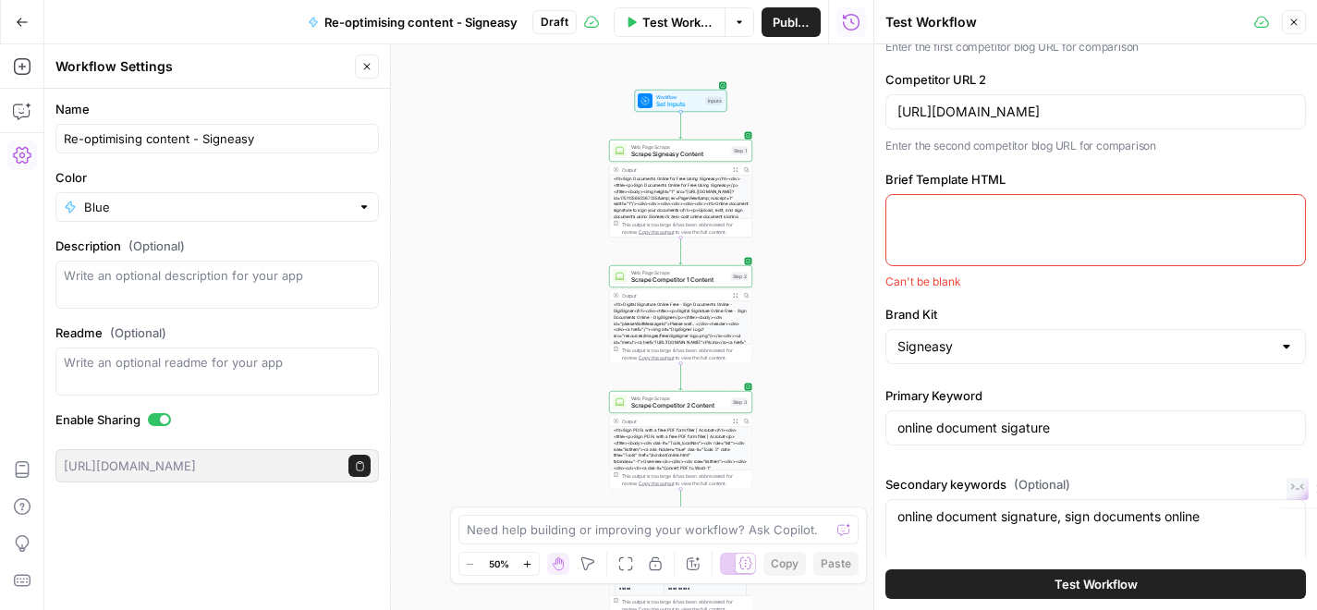
scroll to position [181, 0]
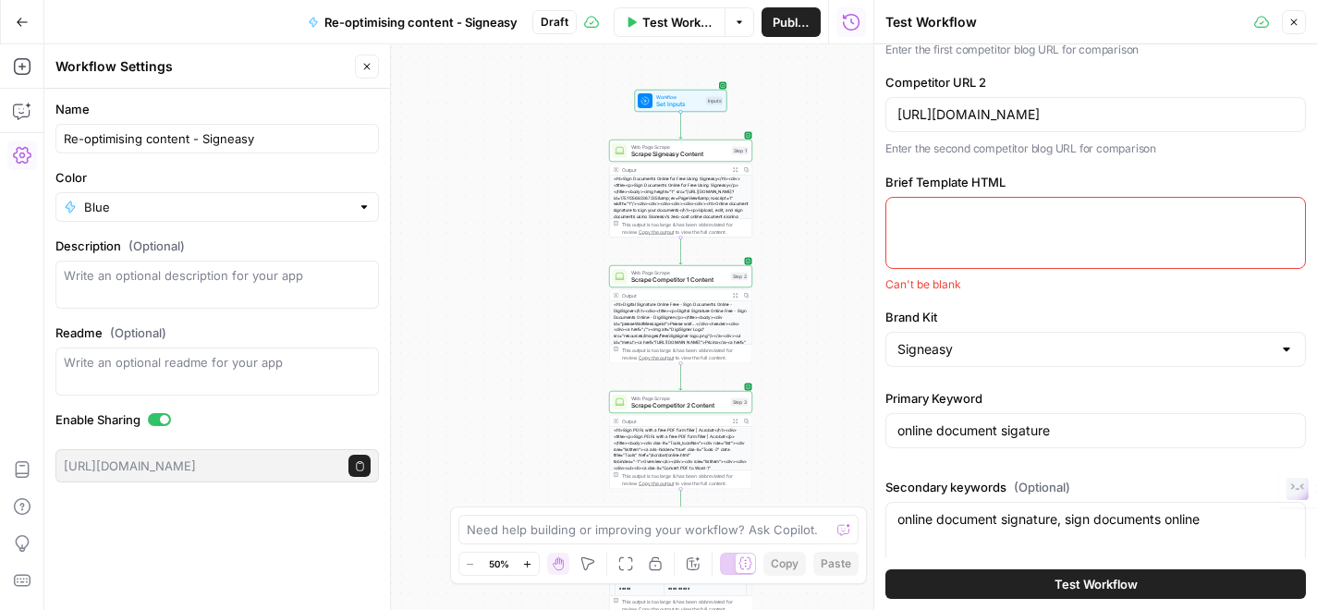
click at [976, 207] on textarea "Brief Template HTML" at bounding box center [1096, 214] width 397 height 18
paste textarea "<!DOCTYPE html> <html lang="en"> <head> <meta charset="UTF-8"> <meta name="view…"
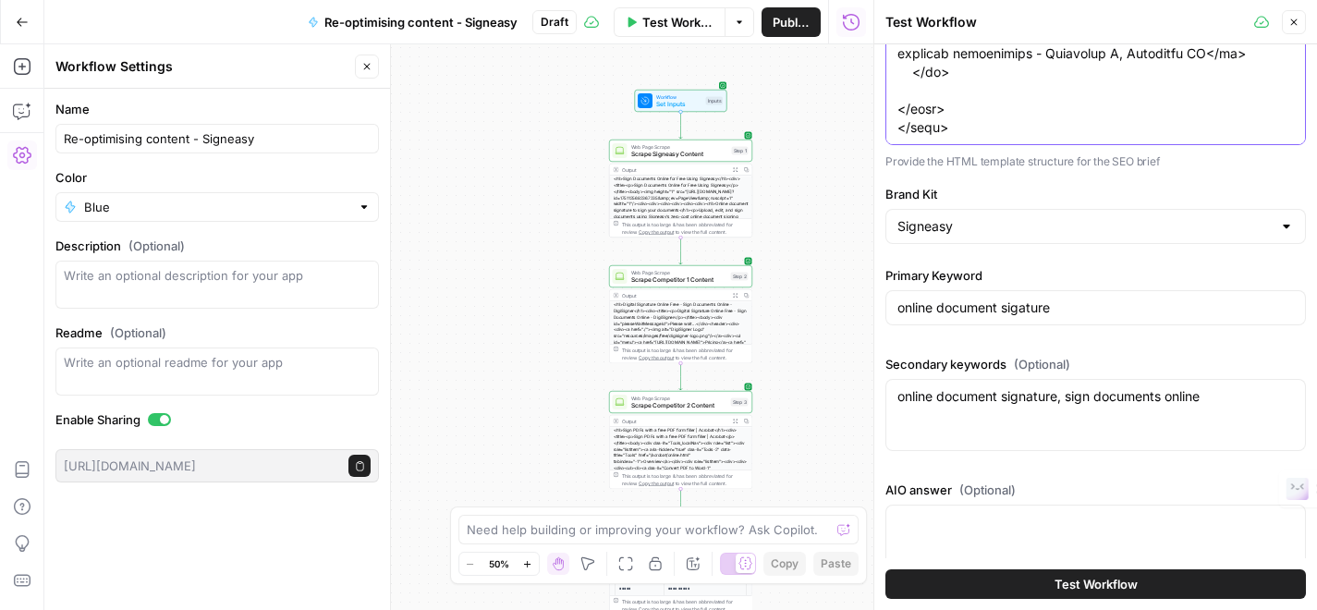
scroll to position [624, 0]
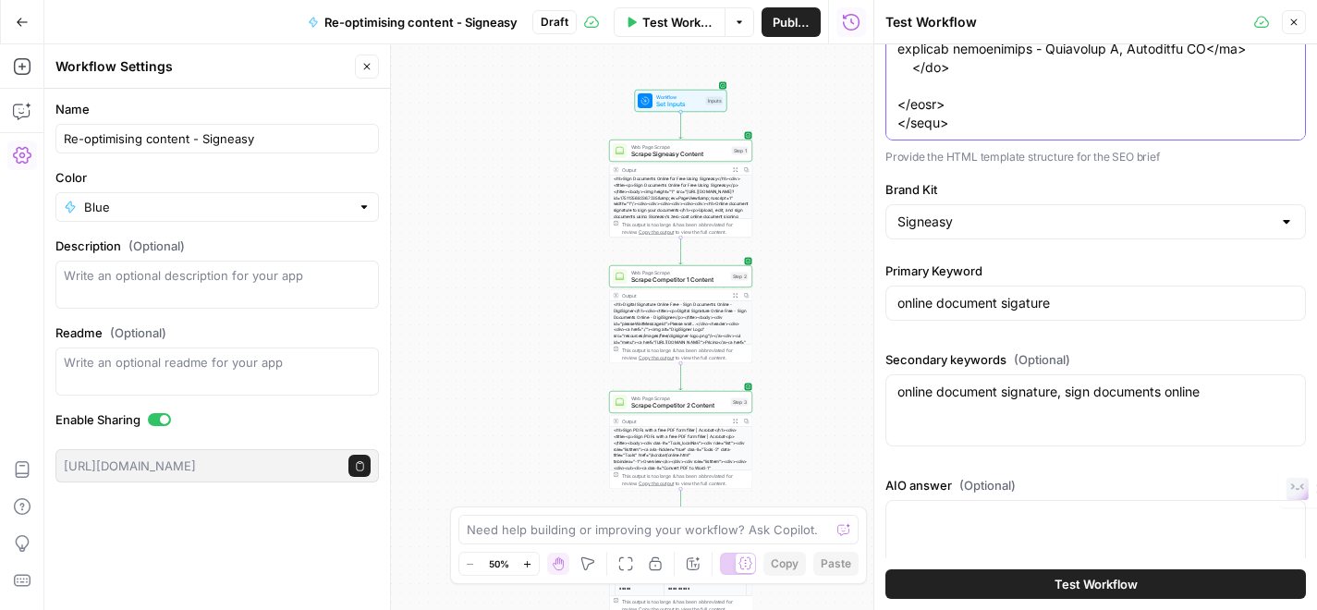
type textarea "<!DOCTYPE html> <html lang="en"> <head> <meta charset="UTF-8"> <meta name="view…"
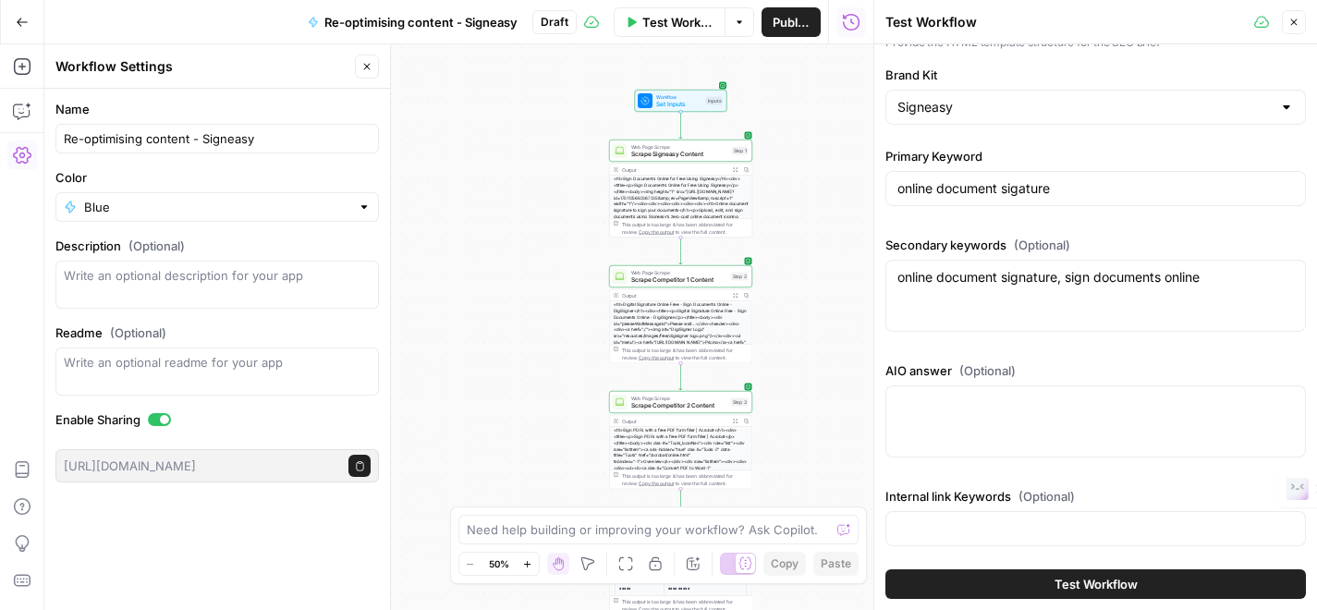
scroll to position [744, 0]
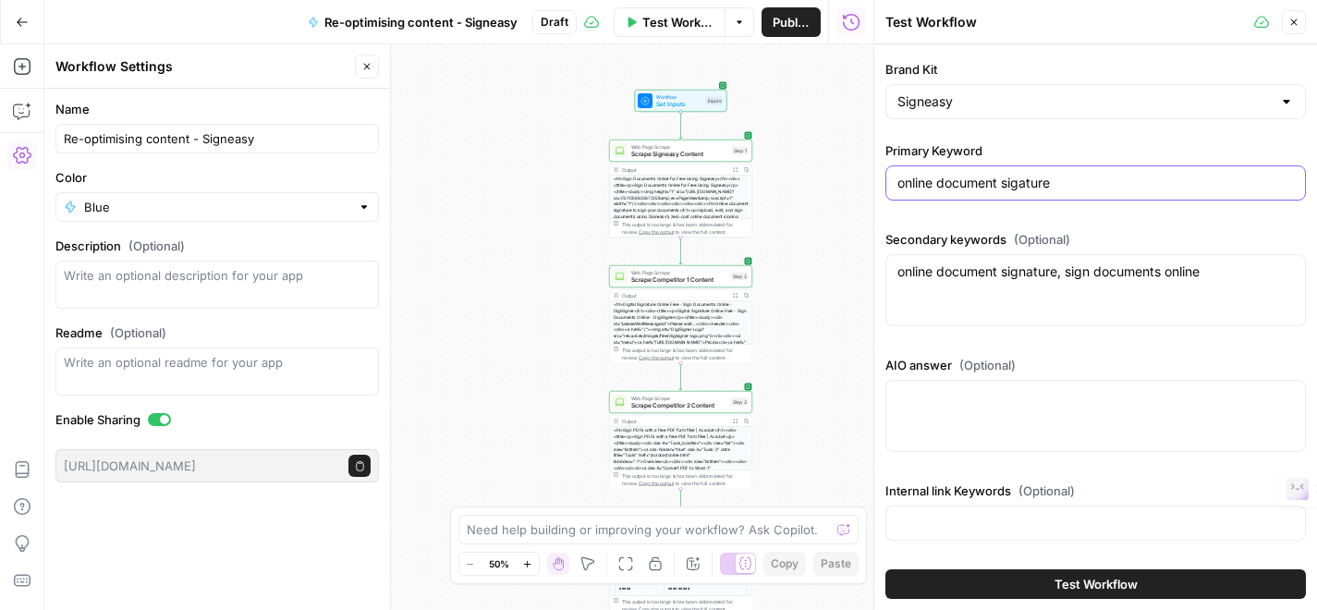
click at [1065, 183] on input "online document sigature" at bounding box center [1096, 183] width 397 height 18
click at [1020, 184] on input "online document sigature" at bounding box center [1096, 183] width 397 height 18
type input "online document signature"
click at [1064, 402] on textarea "AIO answer (Optional)" at bounding box center [1096, 396] width 397 height 18
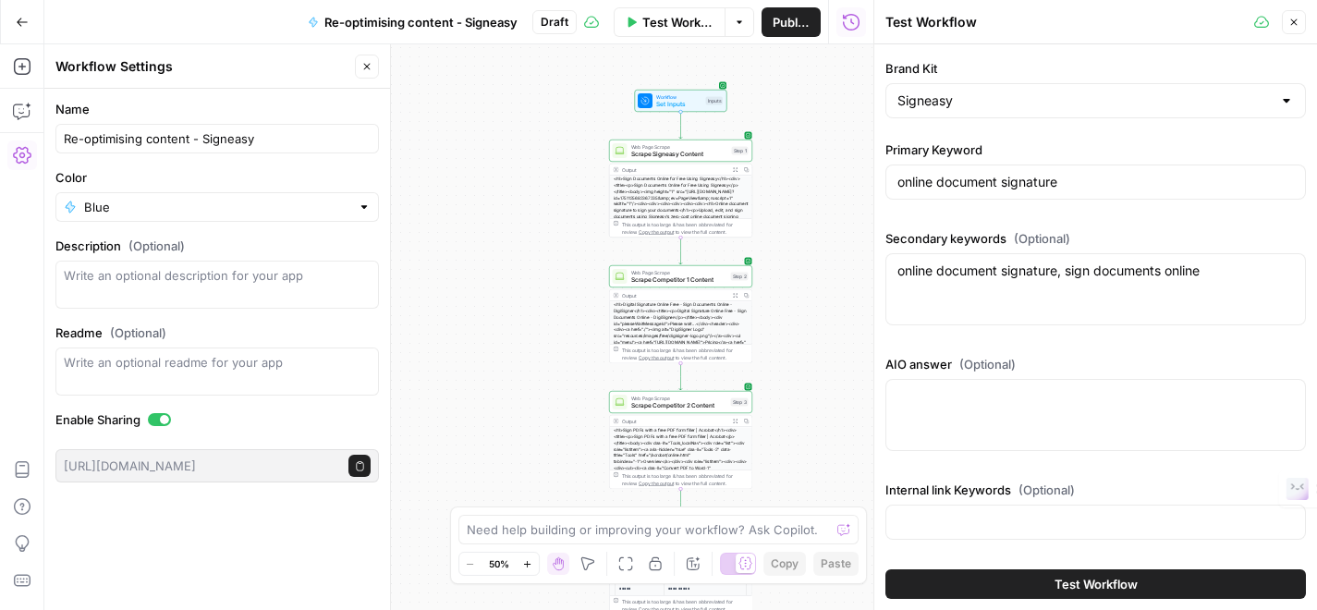
click at [1073, 577] on span "Test Workflow" at bounding box center [1096, 584] width 83 height 18
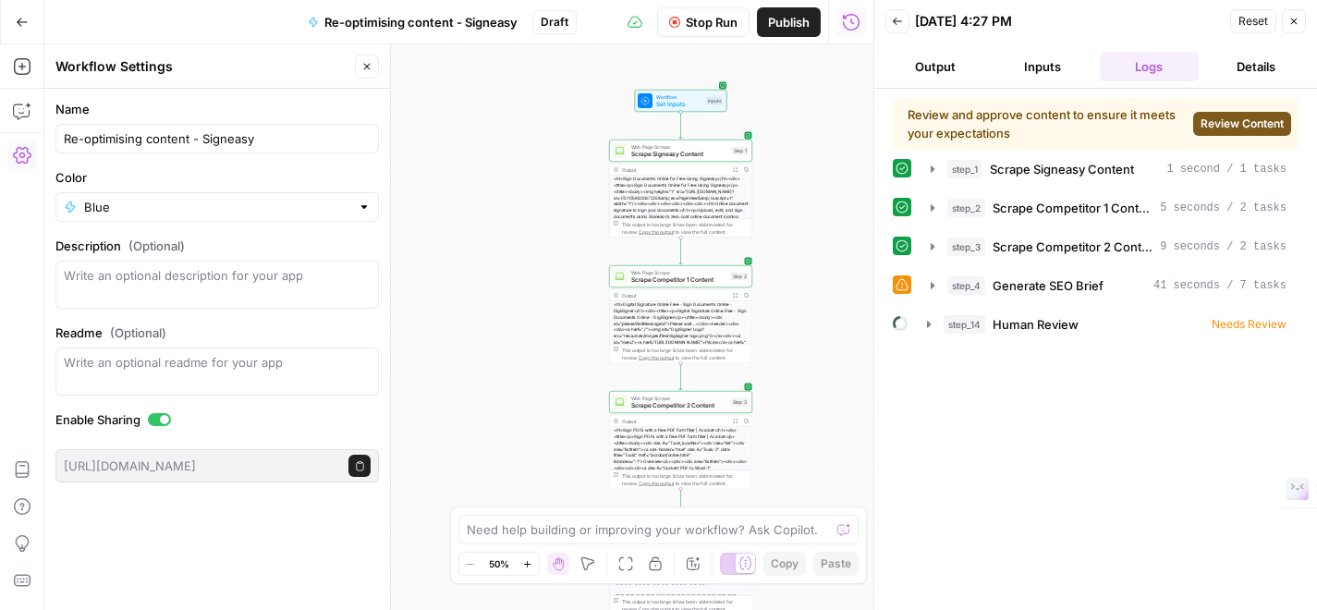
click at [369, 61] on icon "button" at bounding box center [366, 66] width 11 height 11
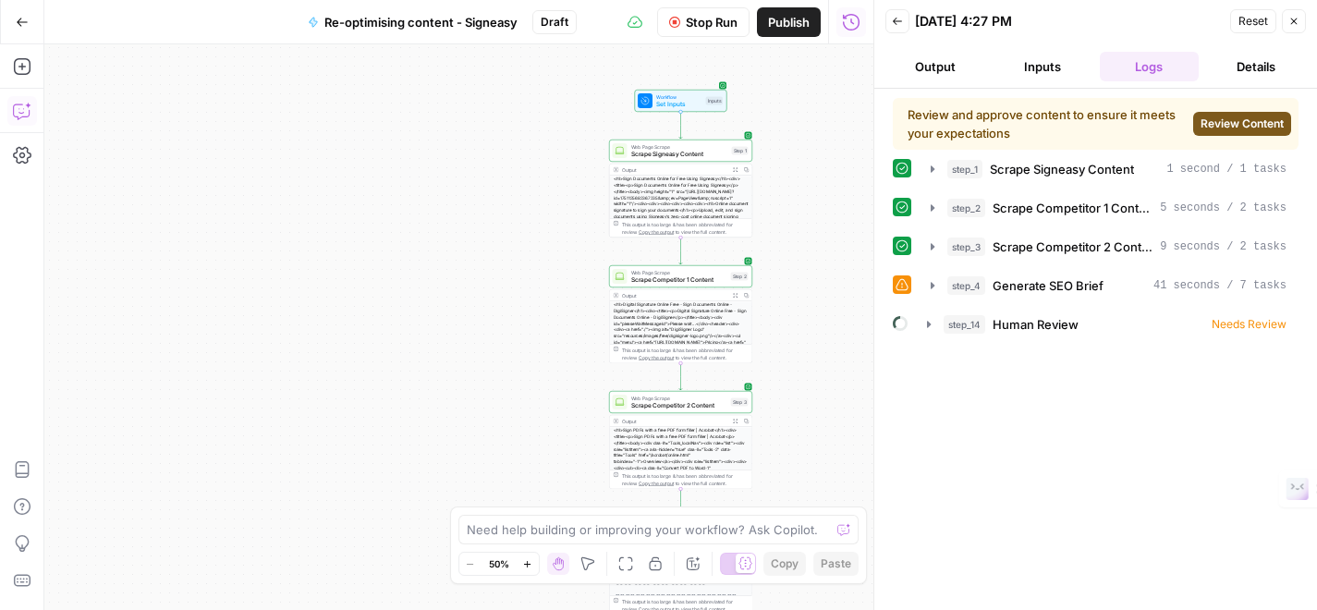
click at [31, 116] on icon "button" at bounding box center [22, 111] width 18 height 18
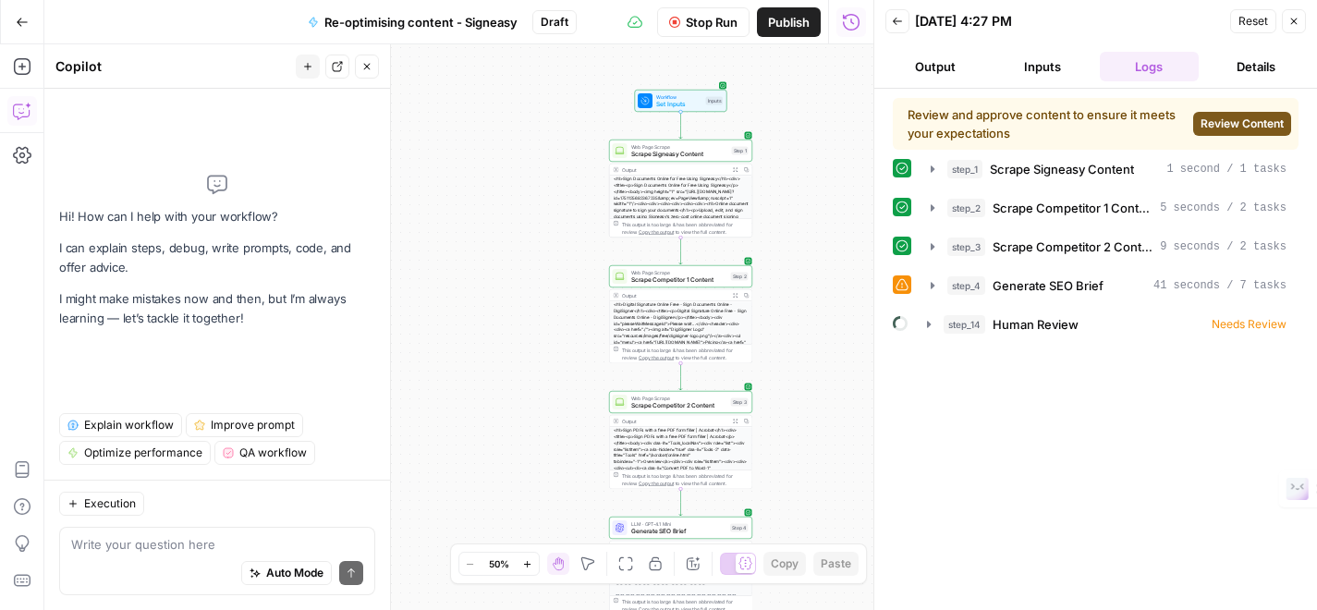
click at [171, 548] on textarea at bounding box center [217, 544] width 292 height 18
type textarea "Fix step_4"
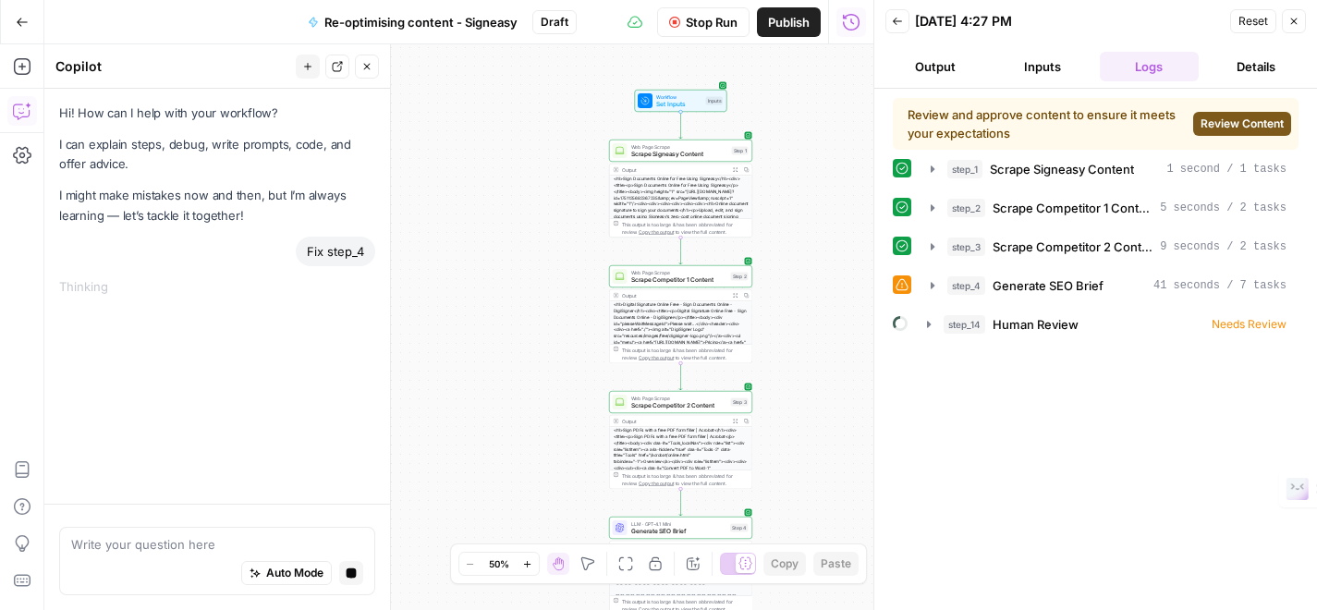
click at [1235, 116] on span "Review Content" at bounding box center [1242, 124] width 83 height 17
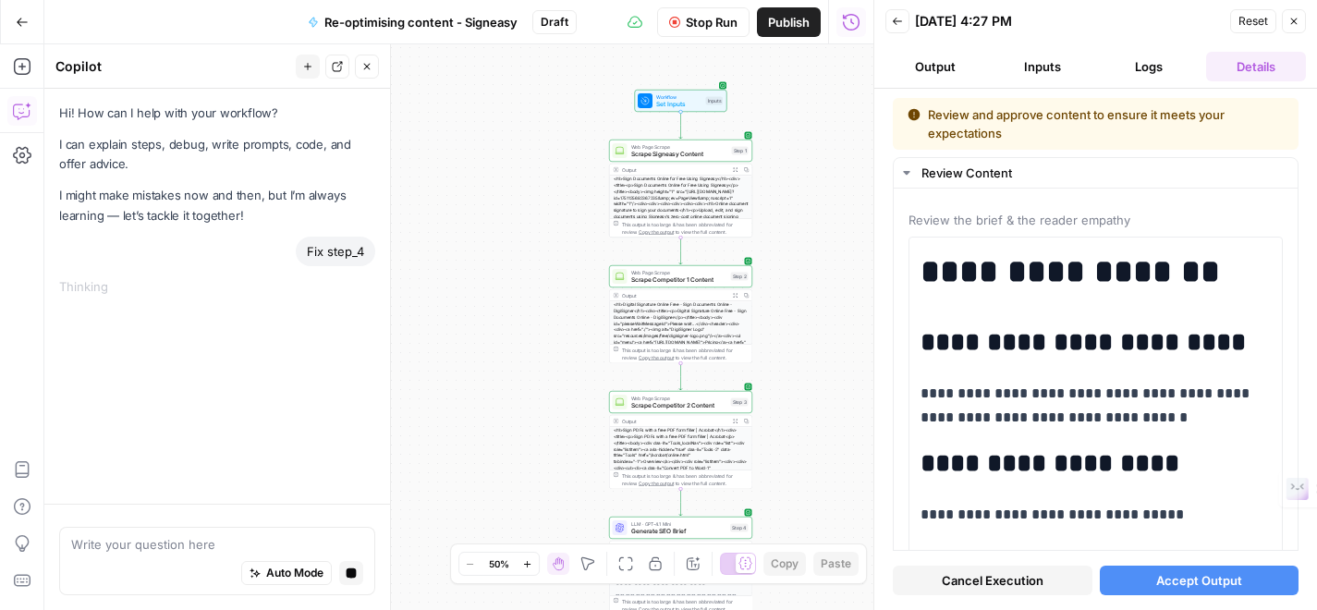
click at [1170, 568] on button "Accept Output" at bounding box center [1200, 581] width 200 height 30
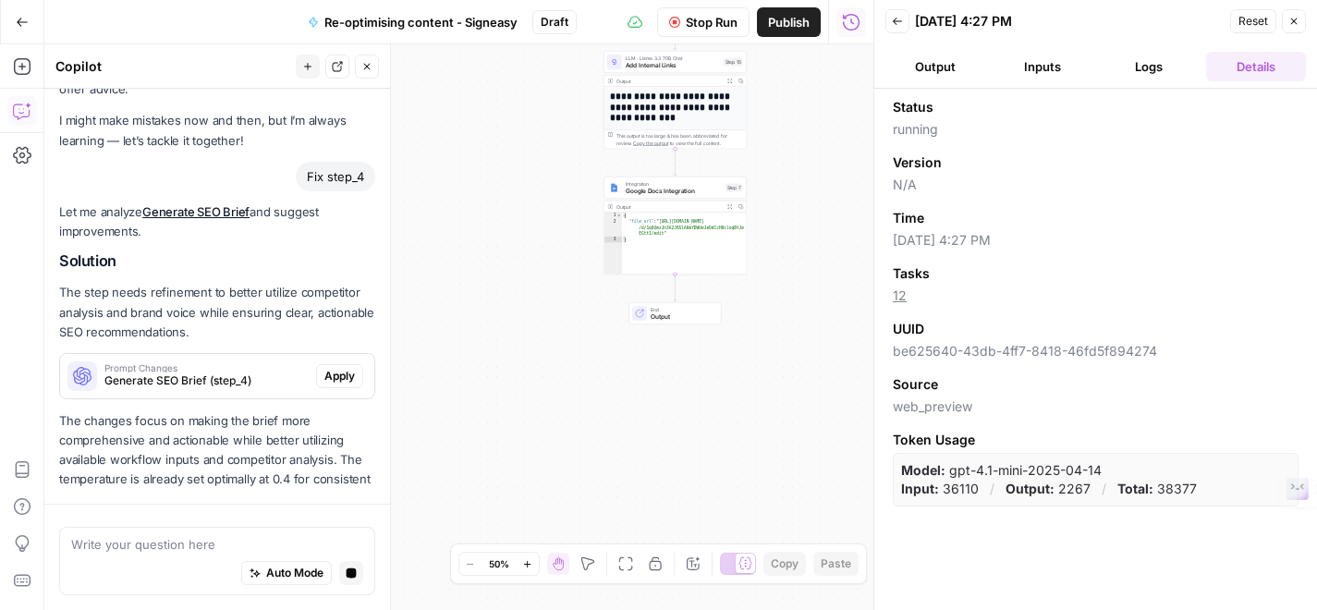
scroll to position [94, 0]
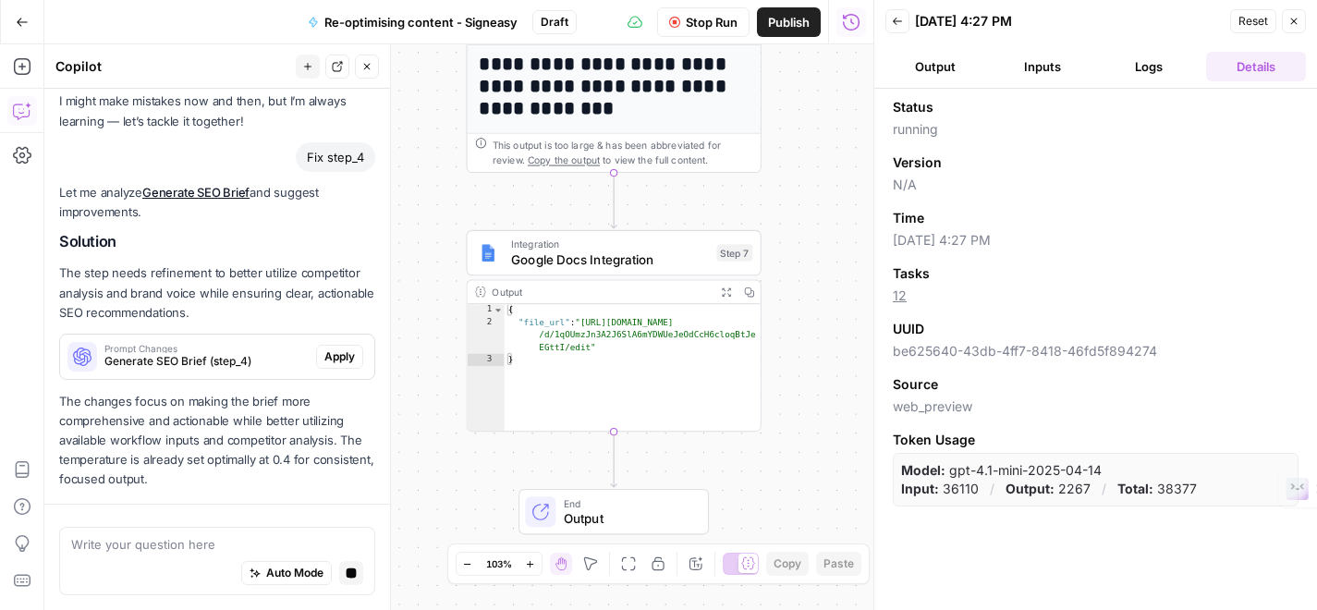
click at [653, 397] on div "{ "file_url" : "https://docs.google.com/document /d/1qOUmzJn3A2J6SlA6mYDWUeJeOd…" at bounding box center [633, 380] width 257 height 153
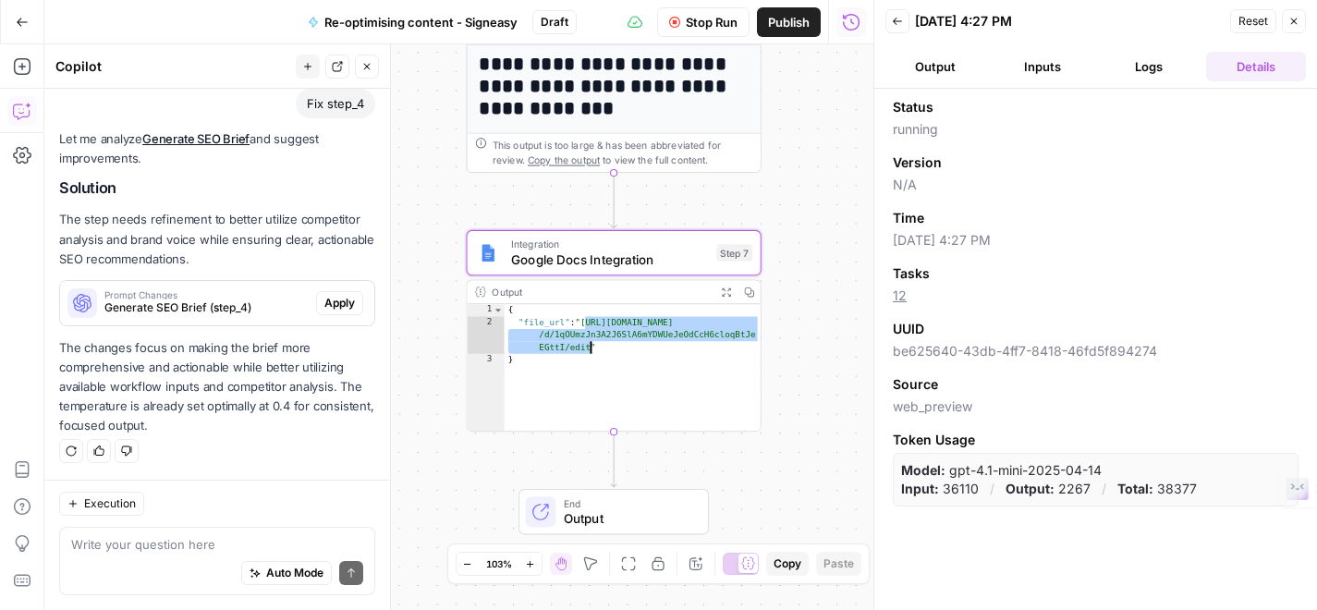
drag, startPoint x: 584, startPoint y: 324, endPoint x: 590, endPoint y: 342, distance: 19.3
click at [590, 342] on div "{ "file_url" : "https://docs.google.com/document /d/1qOUmzJn3A2J6SlA6mYDWUeJeOd…" at bounding box center [633, 380] width 257 height 153
type textarea "**********"
click at [1110, 245] on span "08/20/25 at 4:27 PM" at bounding box center [1096, 240] width 406 height 18
click at [1054, 62] on button "Inputs" at bounding box center [1043, 67] width 100 height 30
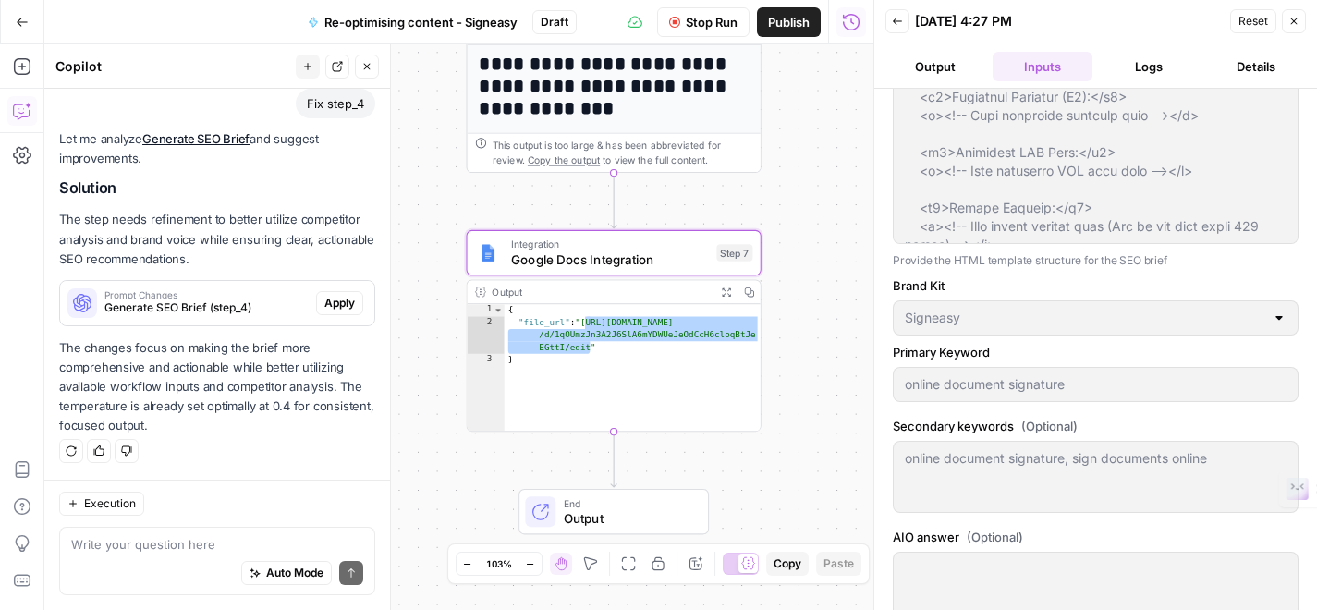
scroll to position [645, 0]
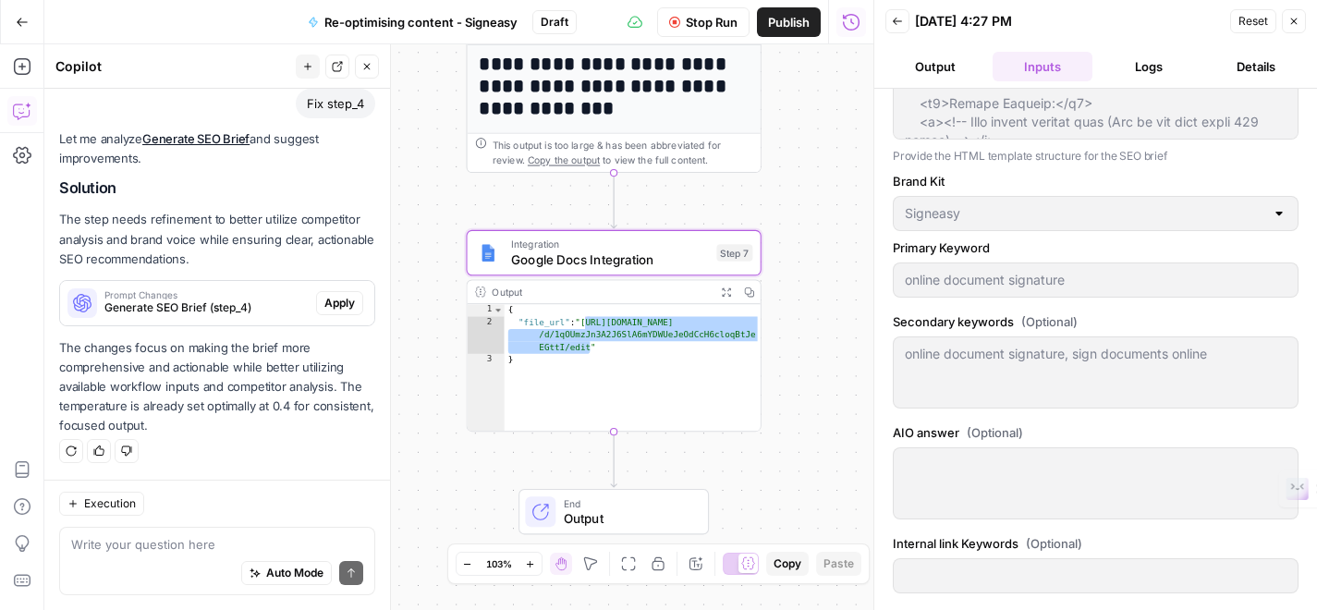
click at [952, 71] on button "Output" at bounding box center [936, 67] width 100 height 30
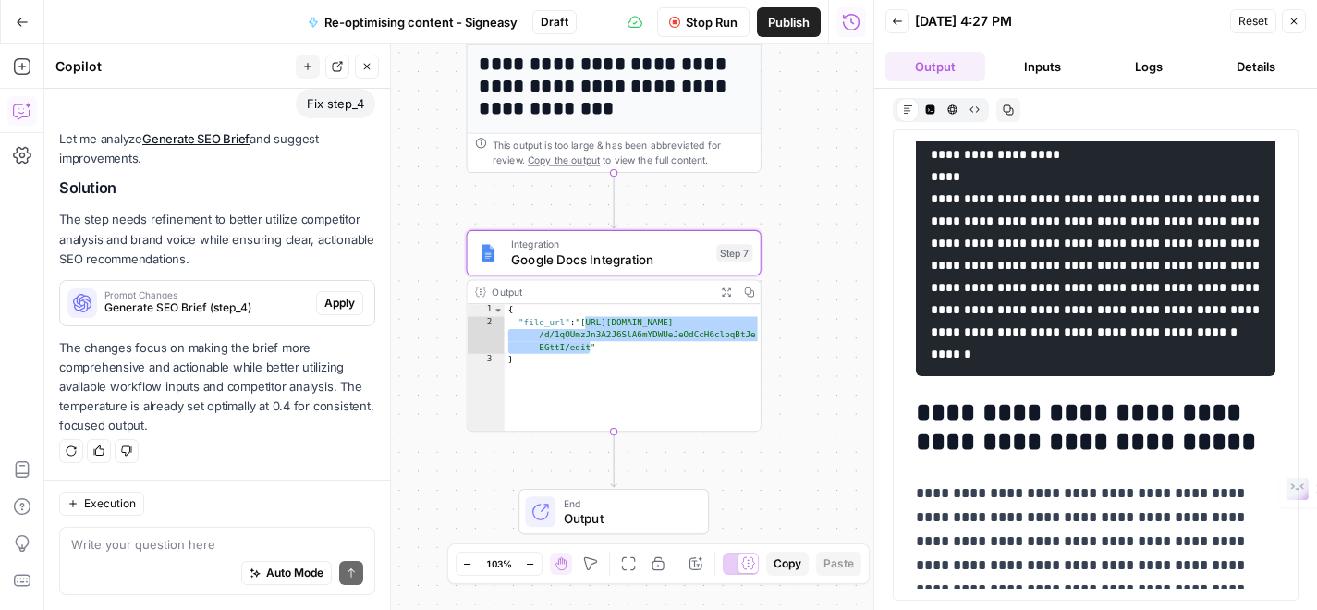
scroll to position [8297, 0]
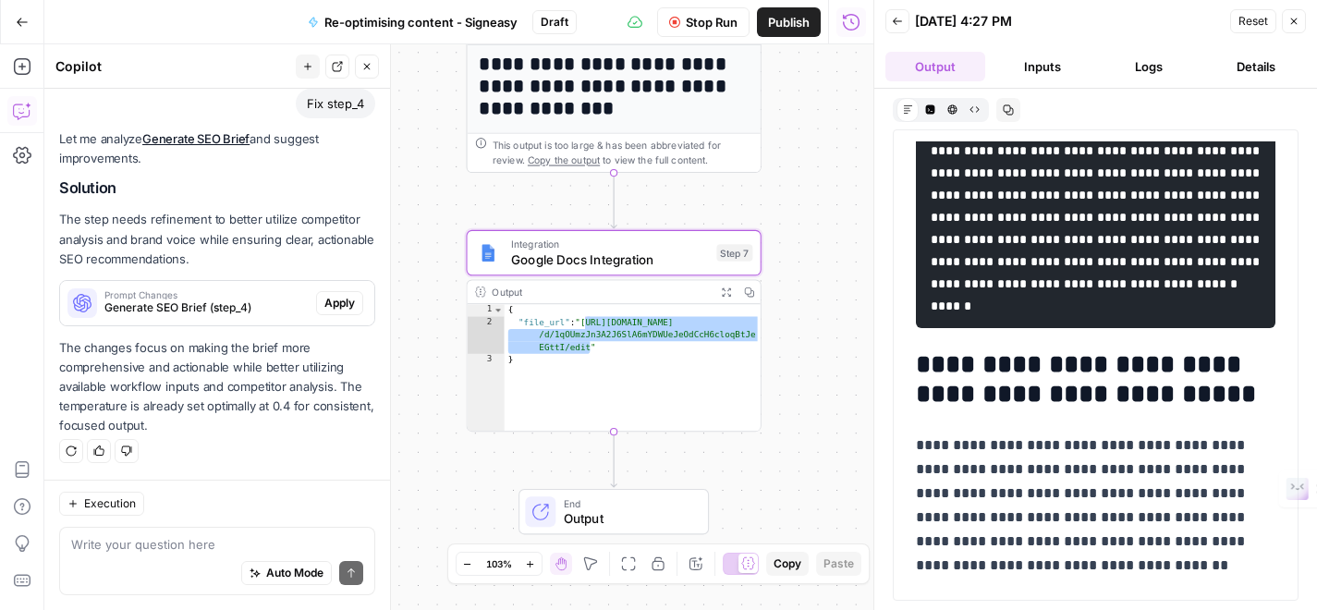
click at [1159, 62] on button "Logs" at bounding box center [1150, 67] width 100 height 30
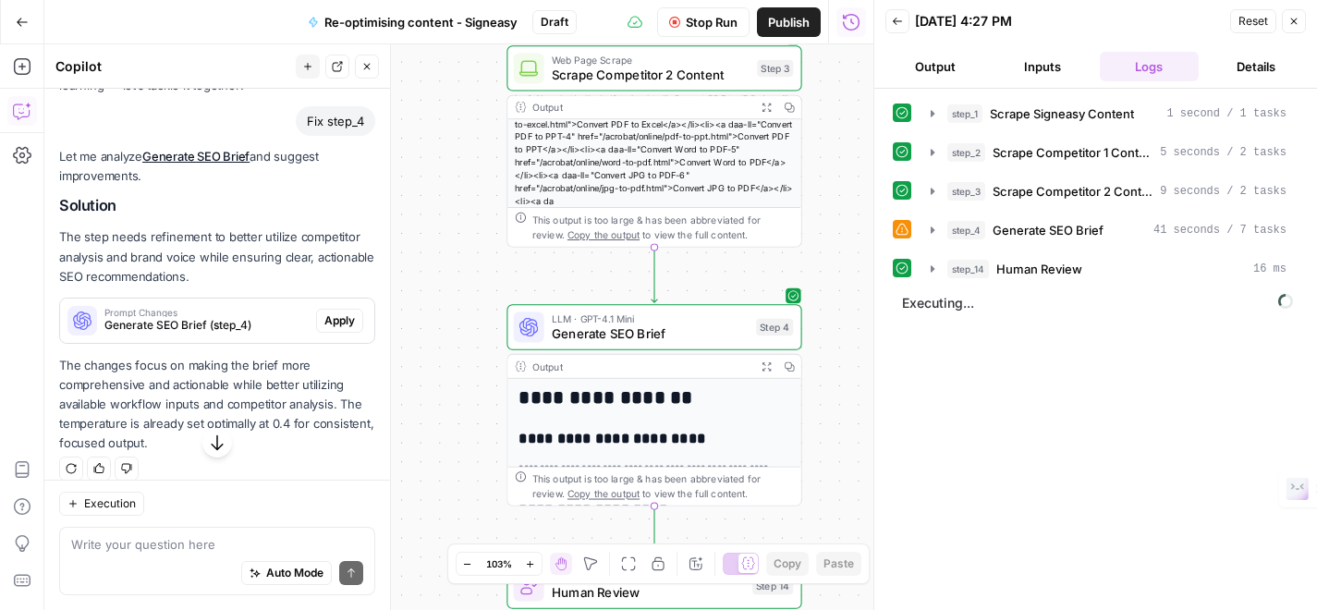
scroll to position [148, 0]
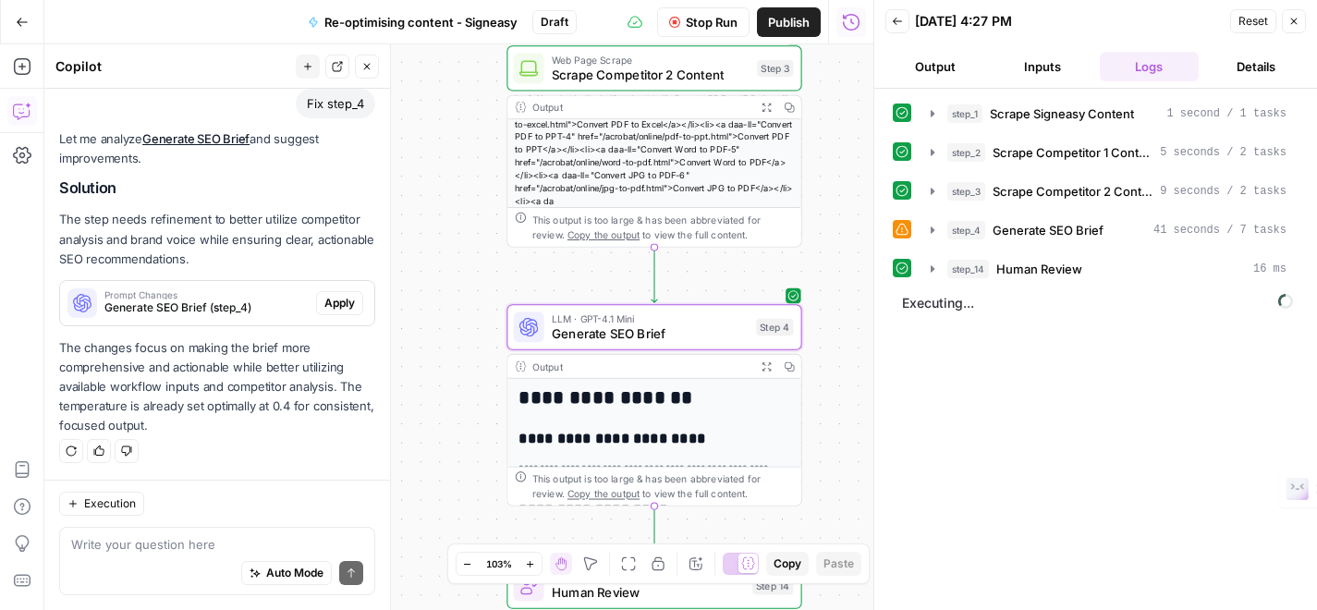
click at [343, 302] on span "Apply" at bounding box center [339, 303] width 31 height 17
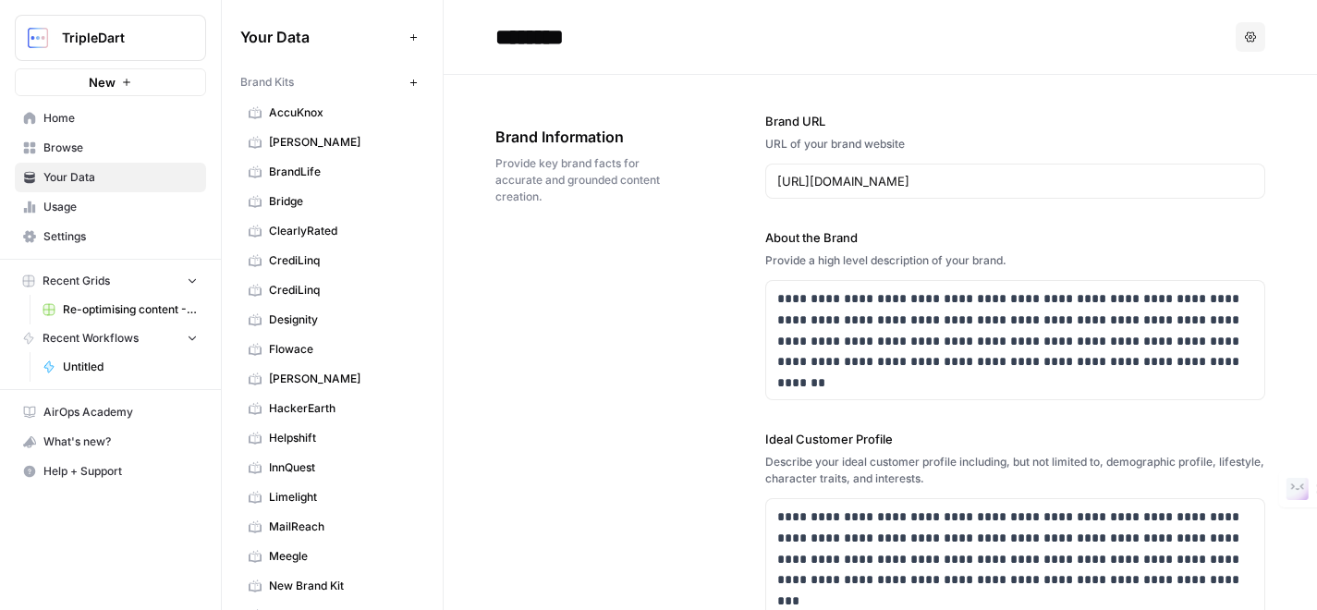
scroll to position [5261, 0]
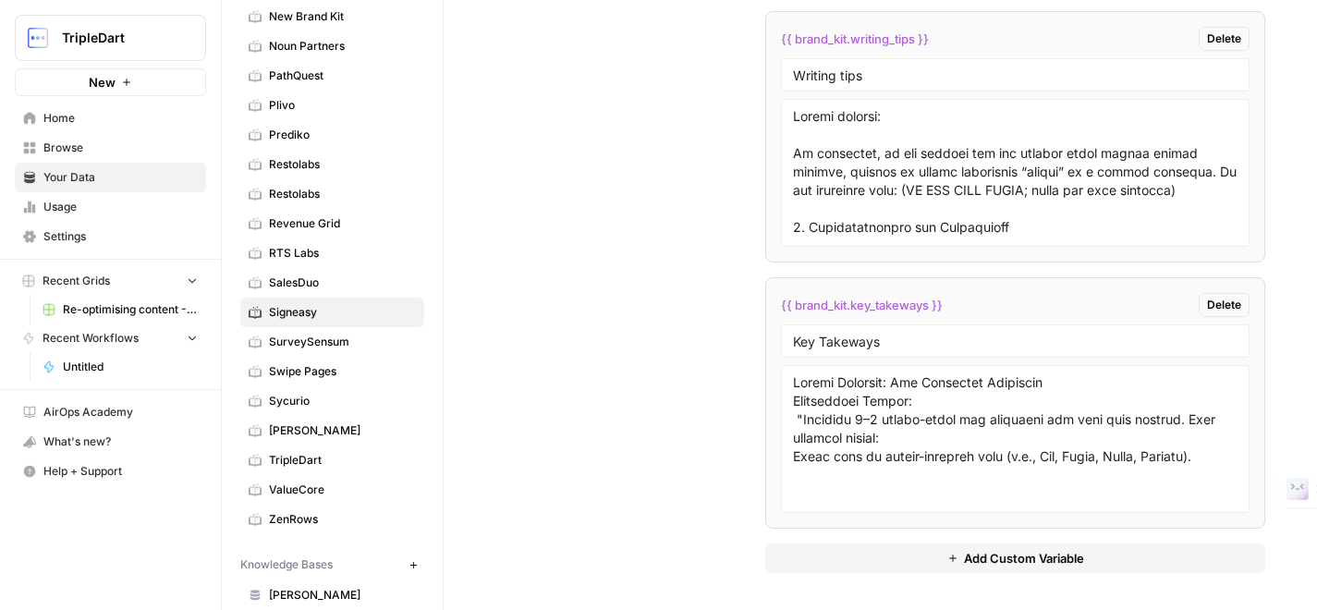
click at [85, 141] on span "Browse" at bounding box center [120, 148] width 154 height 17
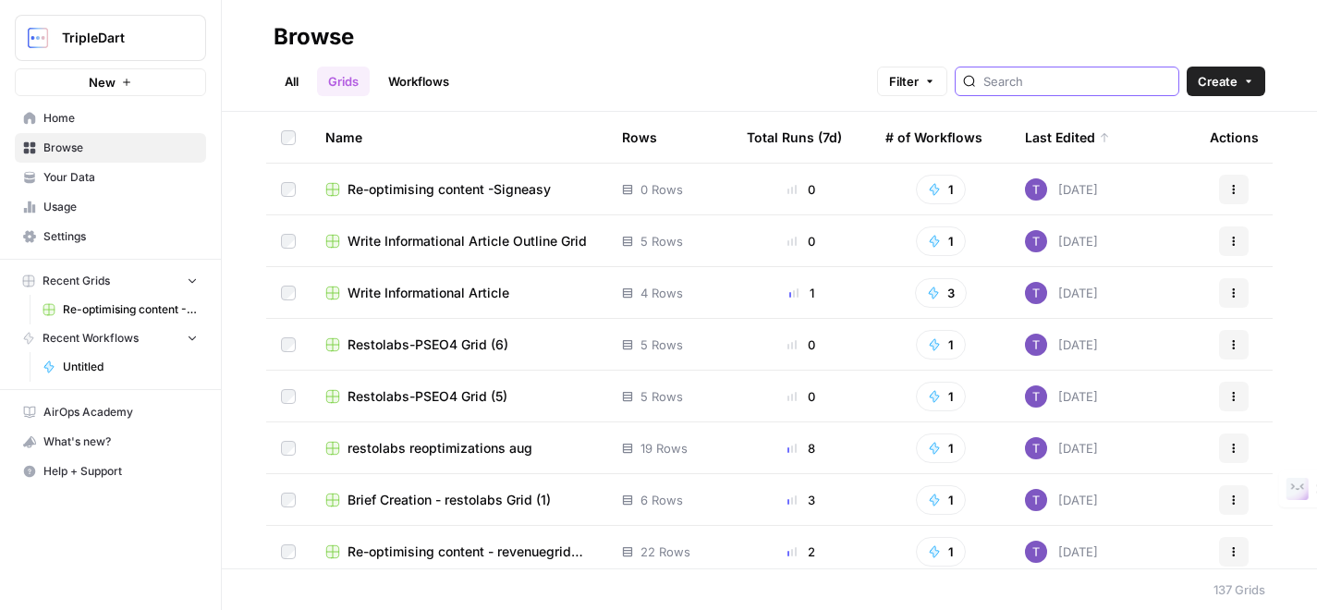
click at [1037, 75] on input "search" at bounding box center [1078, 81] width 188 height 18
click at [507, 180] on span "Rivermate - Salary benchmarking Grid" at bounding box center [465, 189] width 235 height 18
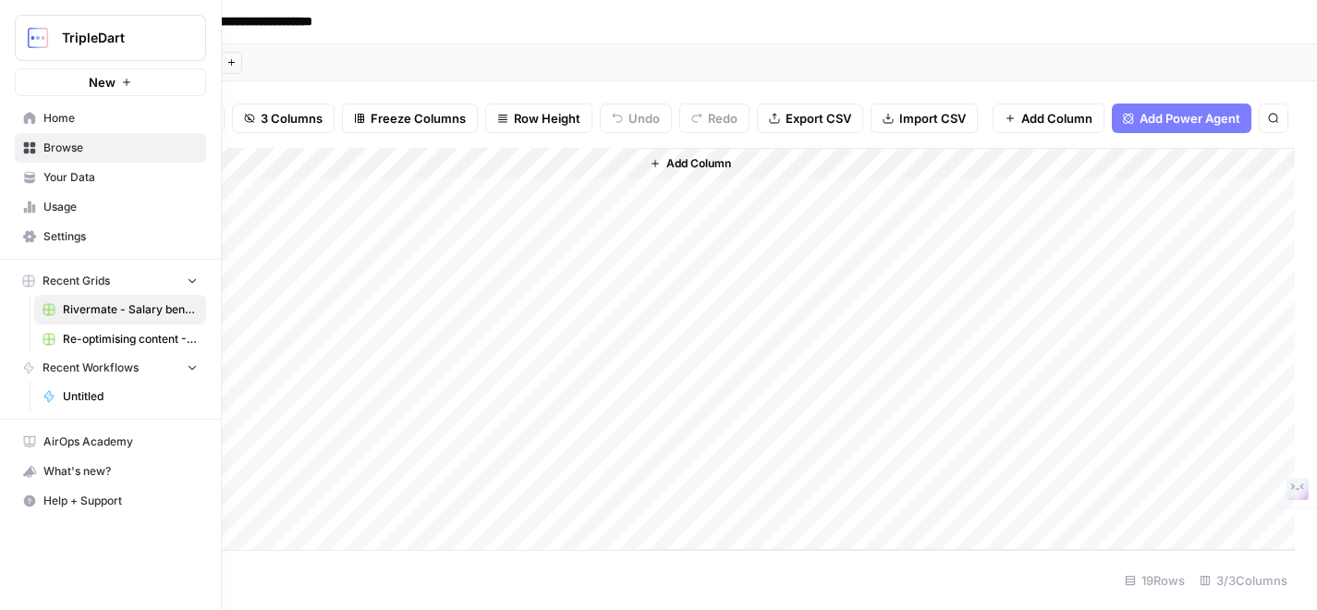
click at [55, 147] on span "Browse" at bounding box center [120, 148] width 154 height 17
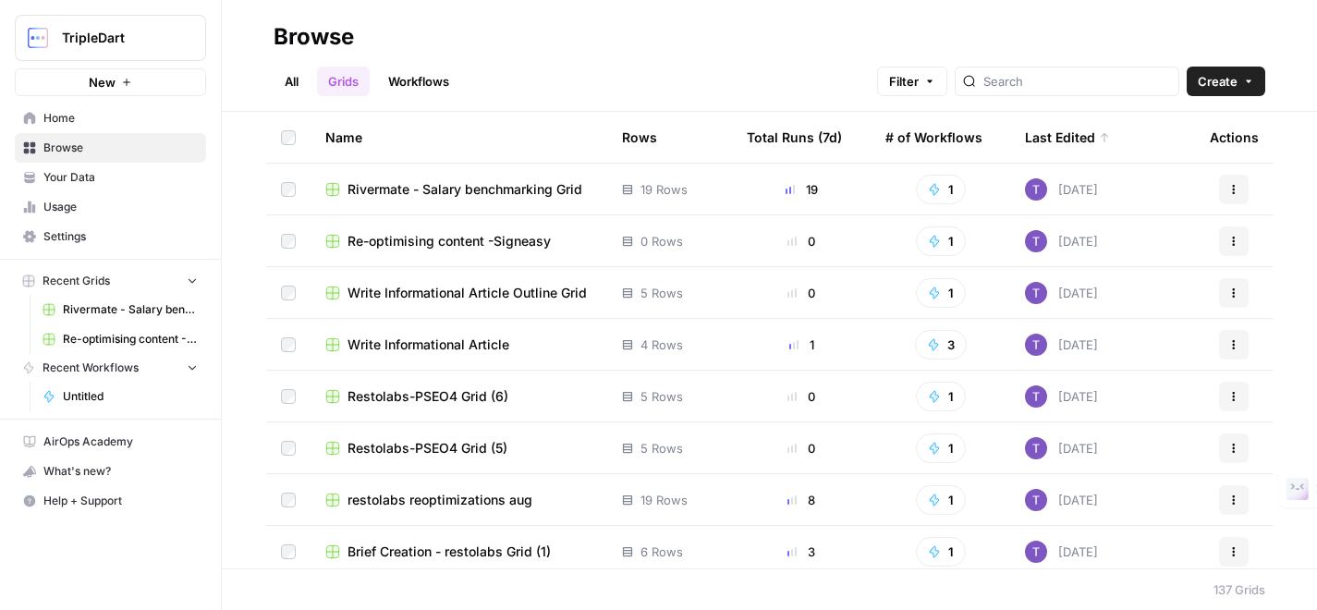
click at [435, 83] on link "Workflows" at bounding box center [418, 82] width 83 height 30
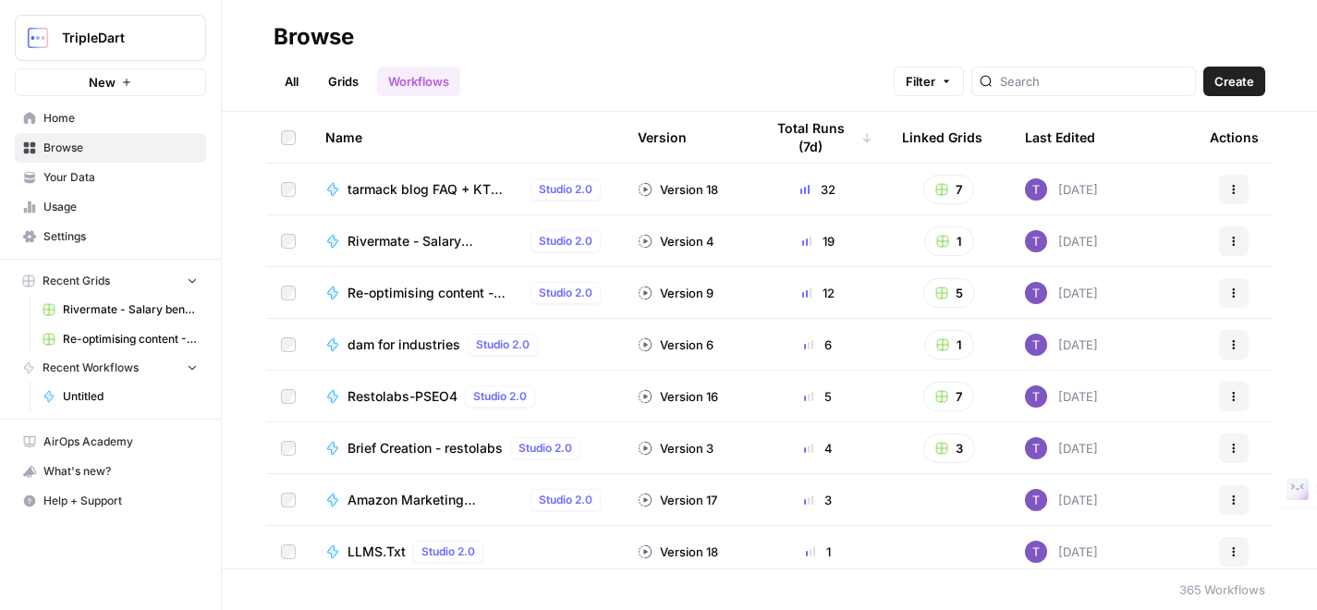
click at [1062, 92] on div at bounding box center [1083, 82] width 225 height 30
click at [458, 287] on span "Re-optimising content - RESTOLABS" at bounding box center [436, 293] width 176 height 18
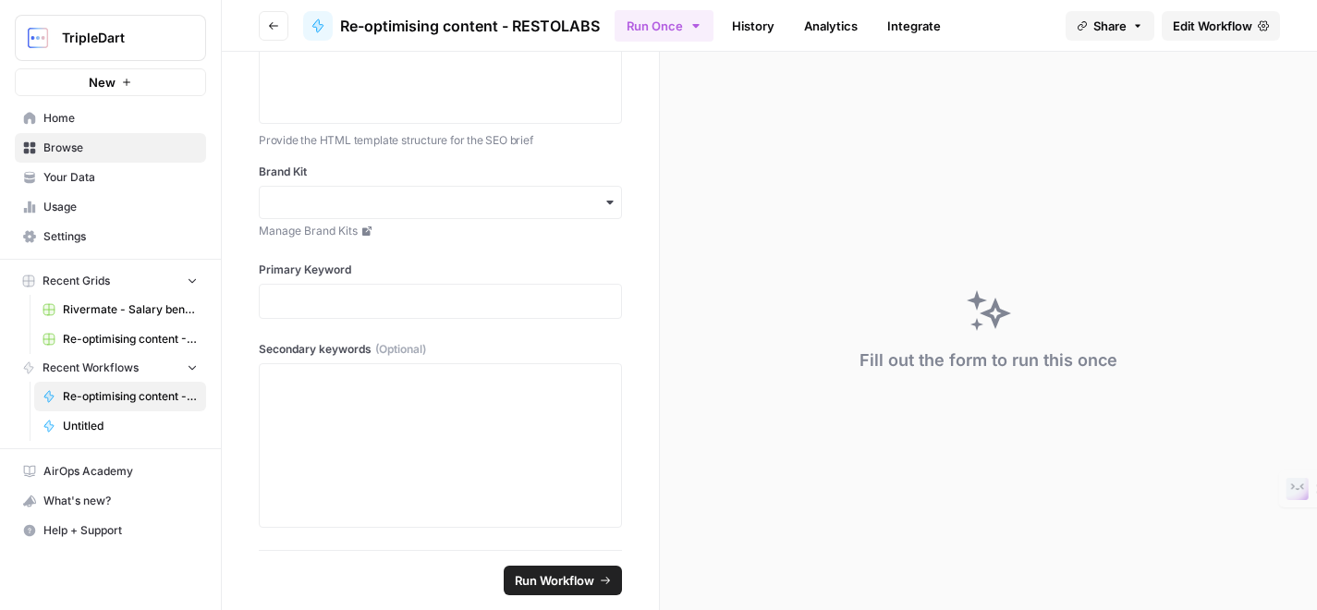
scroll to position [431, 0]
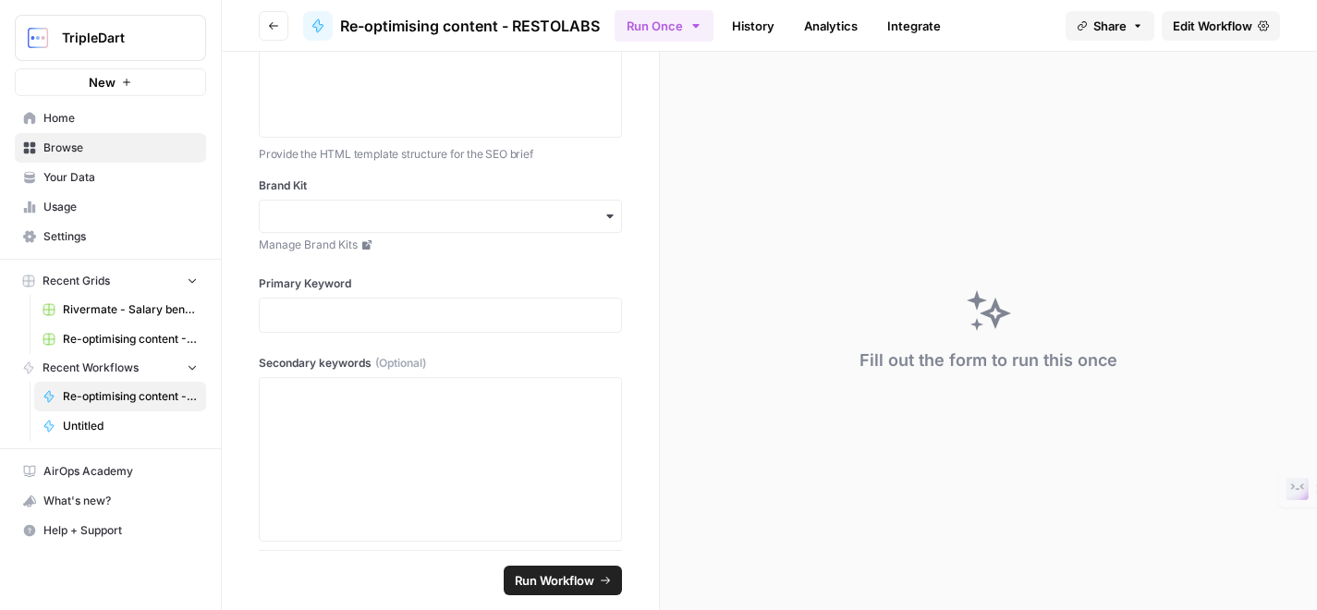
click at [426, 300] on div at bounding box center [440, 315] width 363 height 35
click at [424, 321] on p at bounding box center [440, 315] width 339 height 18
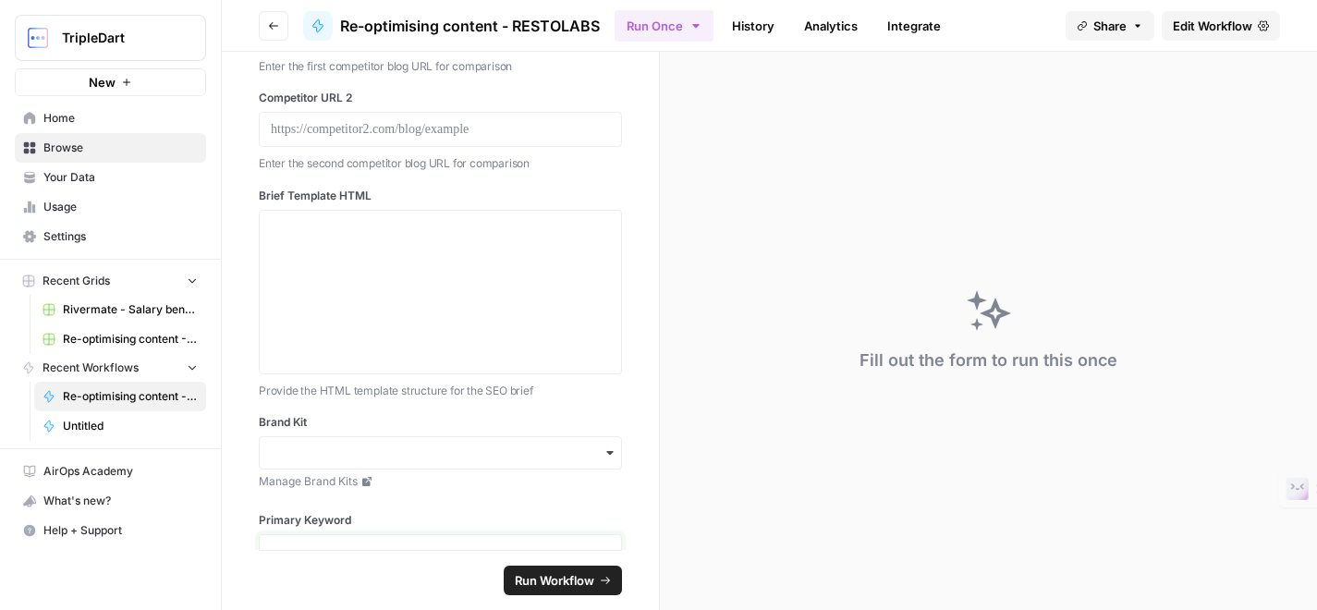
scroll to position [137, 0]
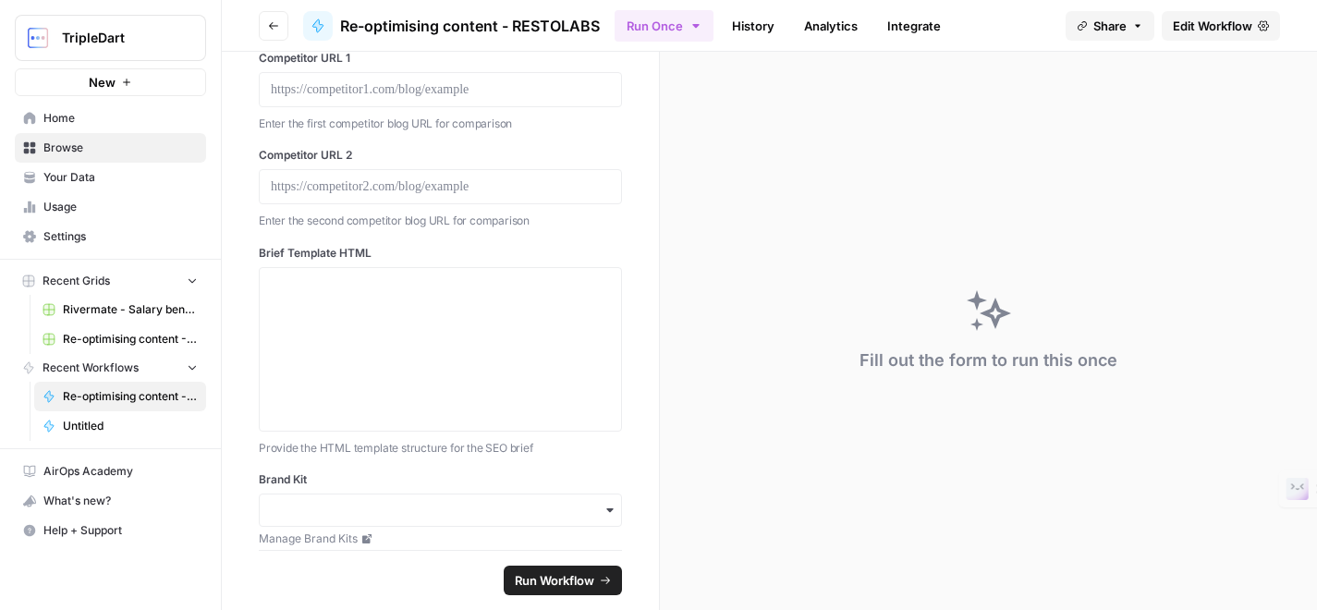
click at [415, 230] on div "restolabs blog url Enter the URL of the revenuegrid blog post to optimize Compe…" at bounding box center [440, 249] width 363 height 595
click at [413, 301] on div at bounding box center [440, 349] width 339 height 148
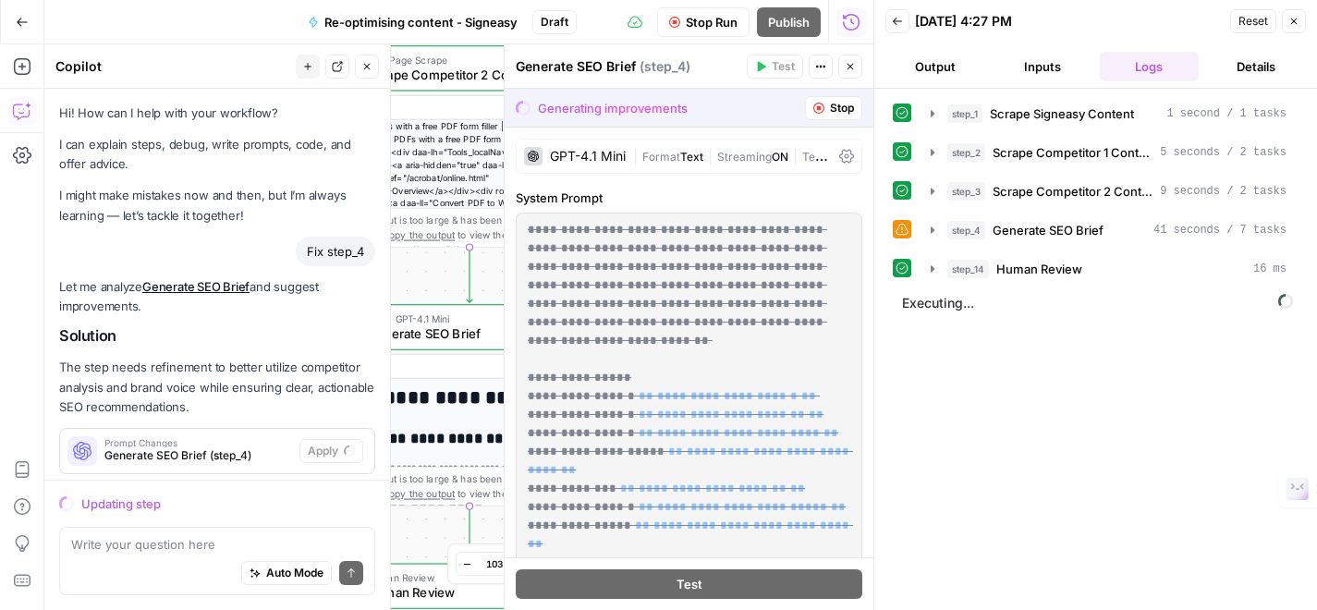
scroll to position [148, 0]
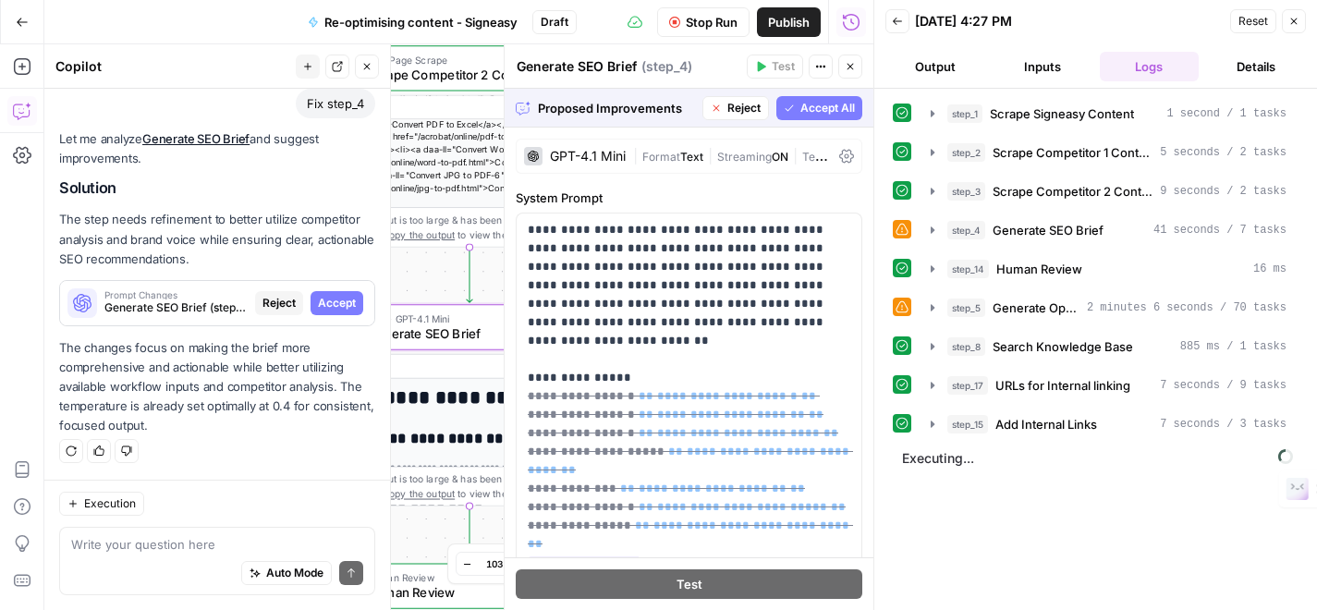
click at [340, 302] on span "Accept" at bounding box center [337, 303] width 38 height 17
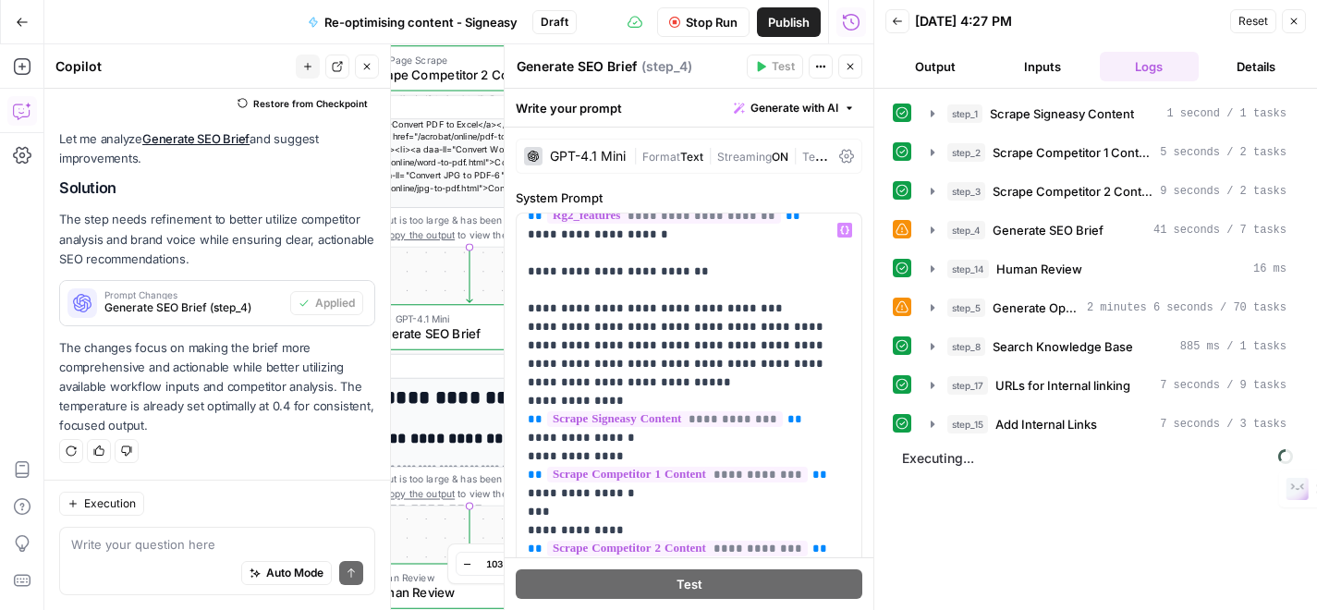
scroll to position [2177, 0]
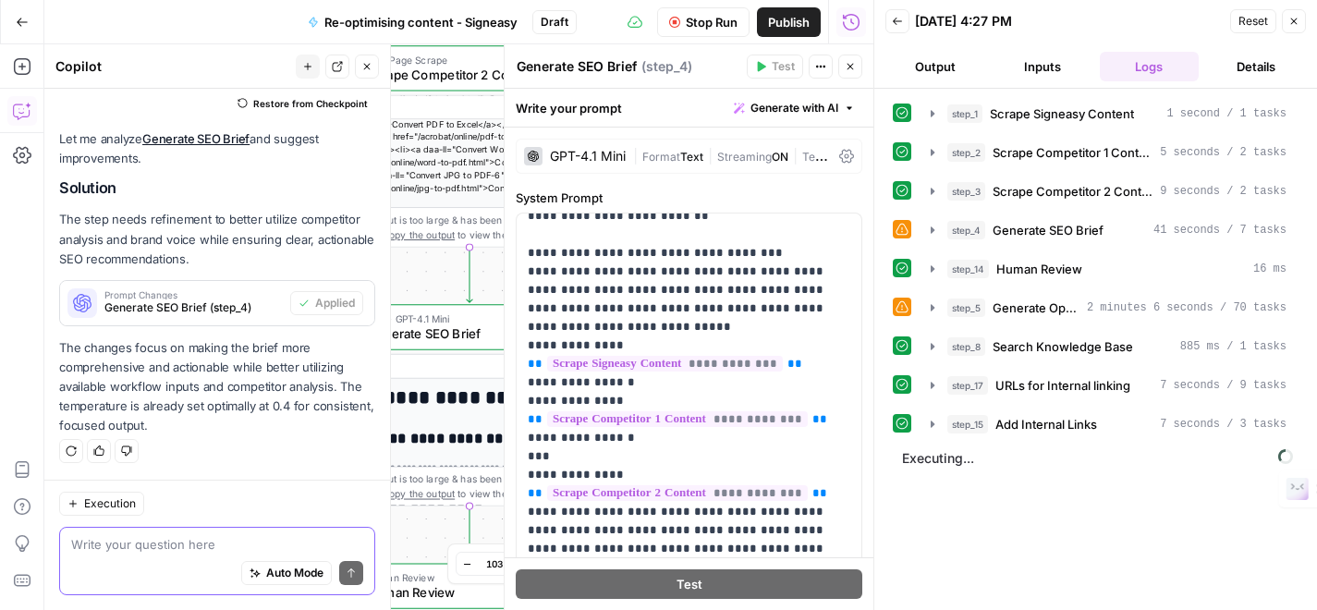
click at [191, 542] on textarea at bounding box center [217, 544] width 292 height 18
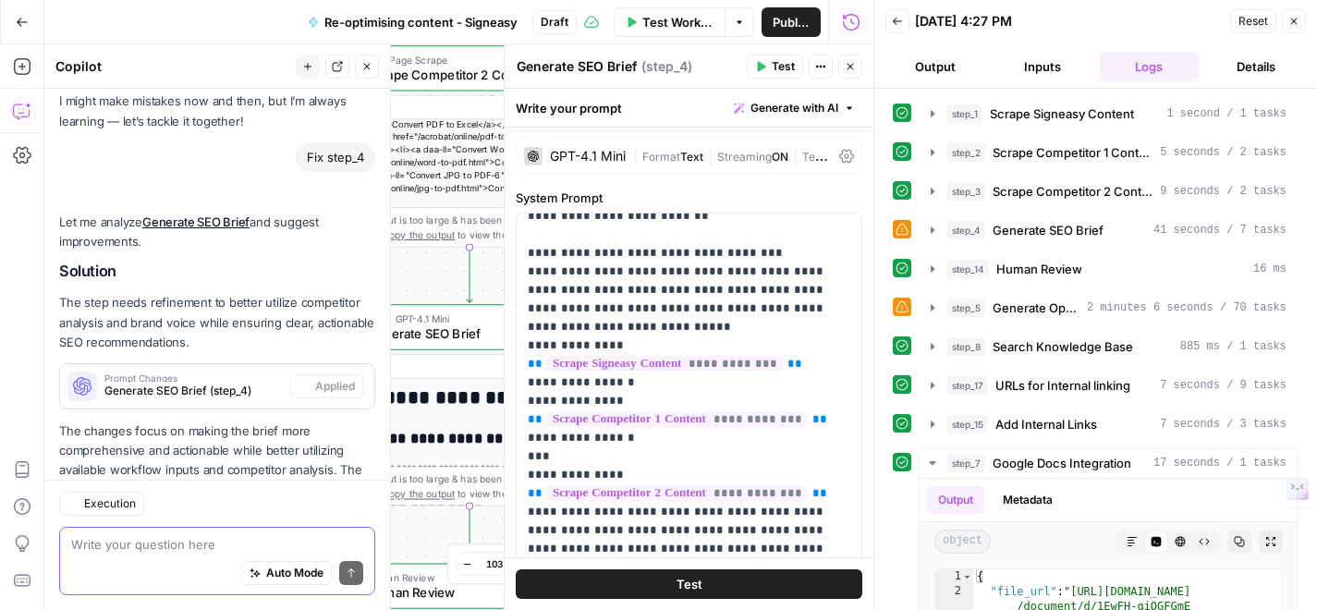
scroll to position [177, 0]
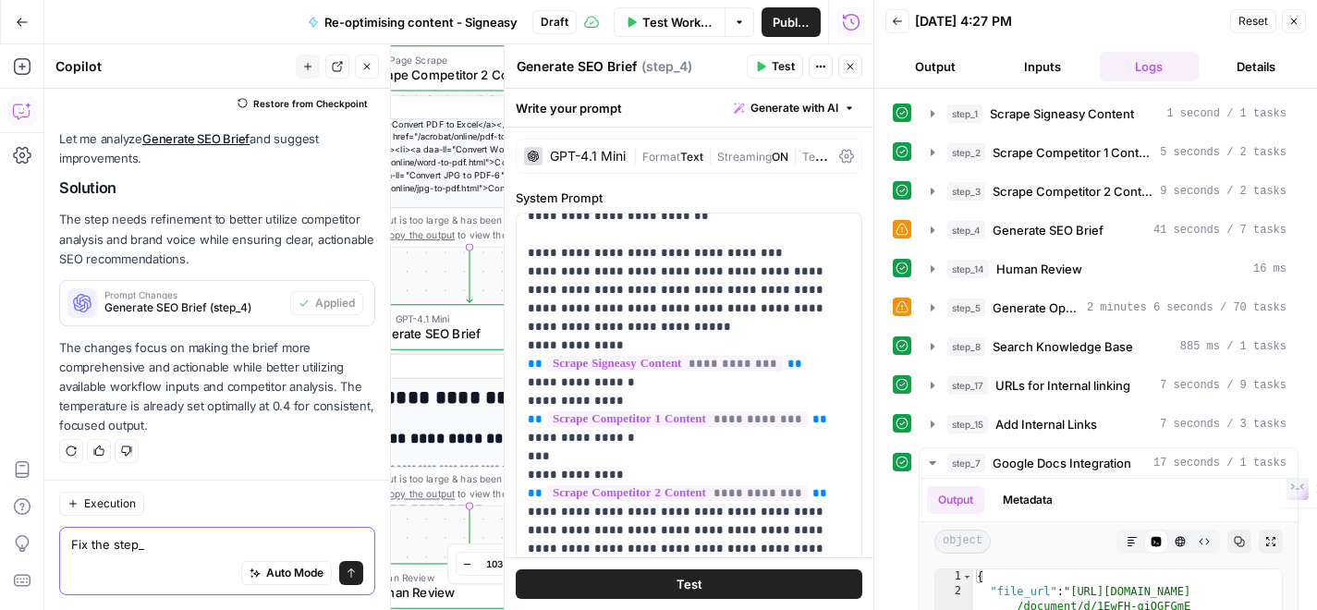
type textarea "Fix the step_5"
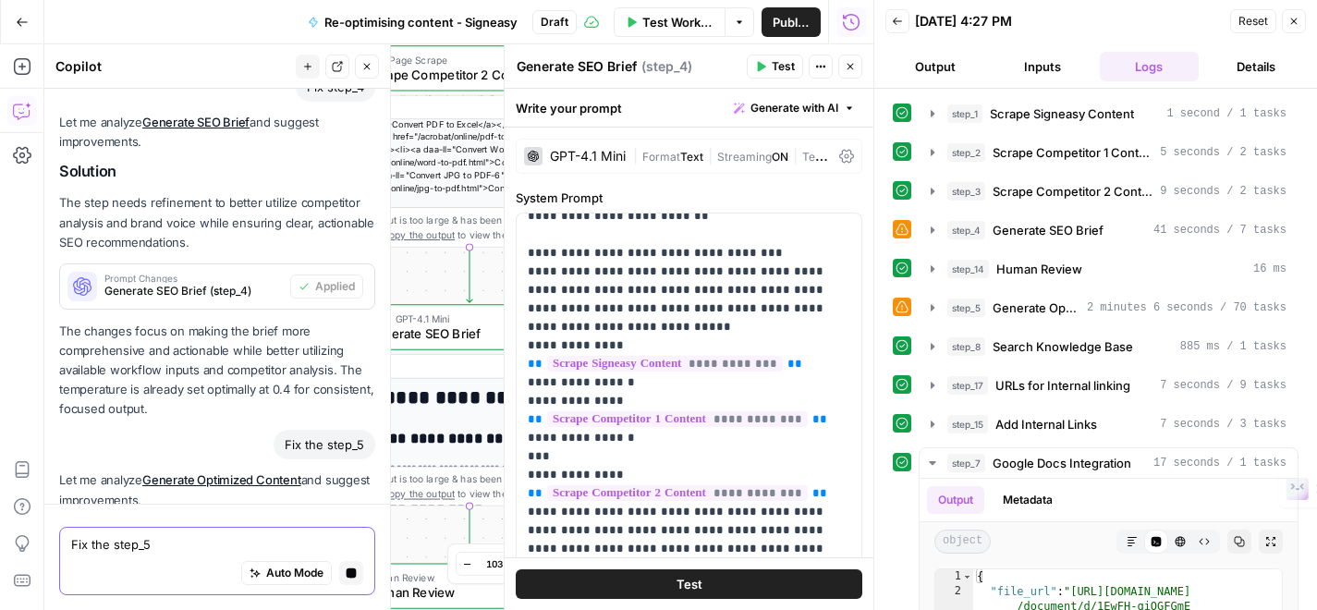
scroll to position [472, 0]
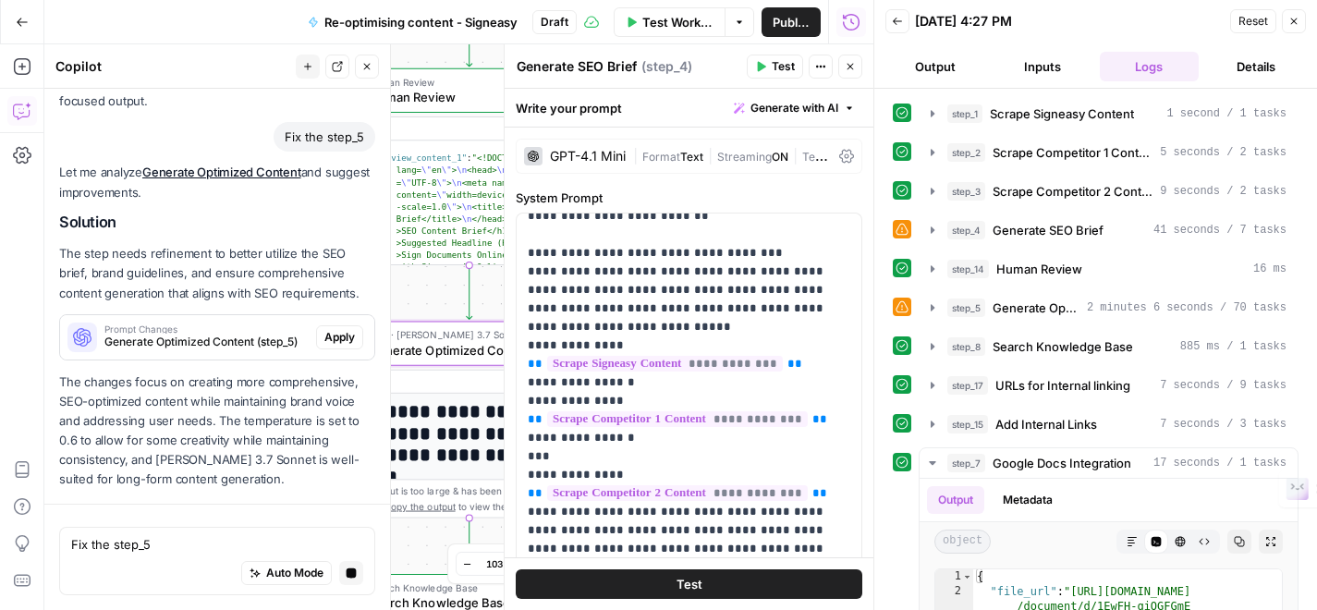
click at [339, 337] on span "Apply" at bounding box center [339, 337] width 31 height 17
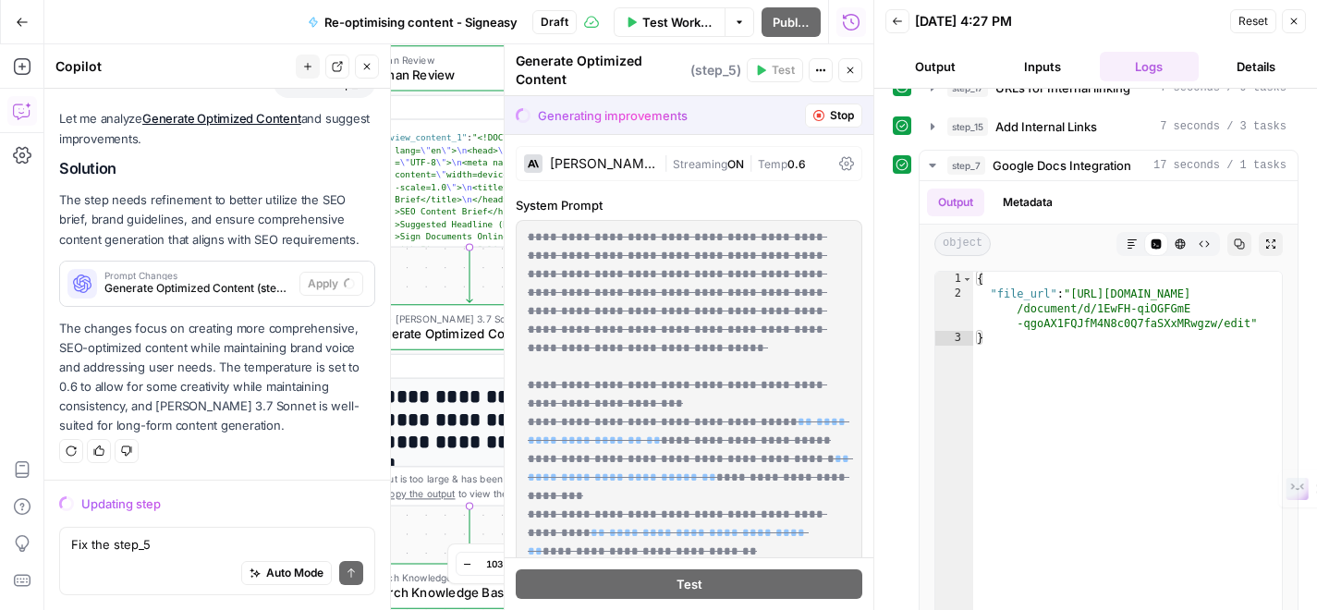
scroll to position [303, 0]
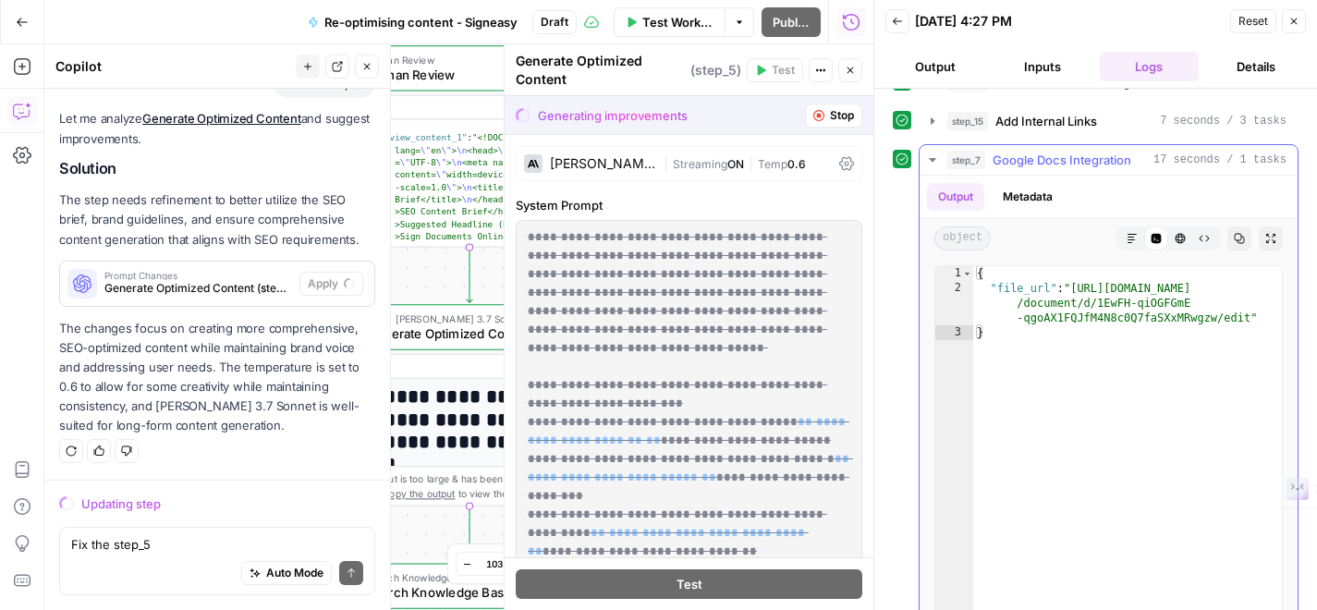
type textarea "**********"
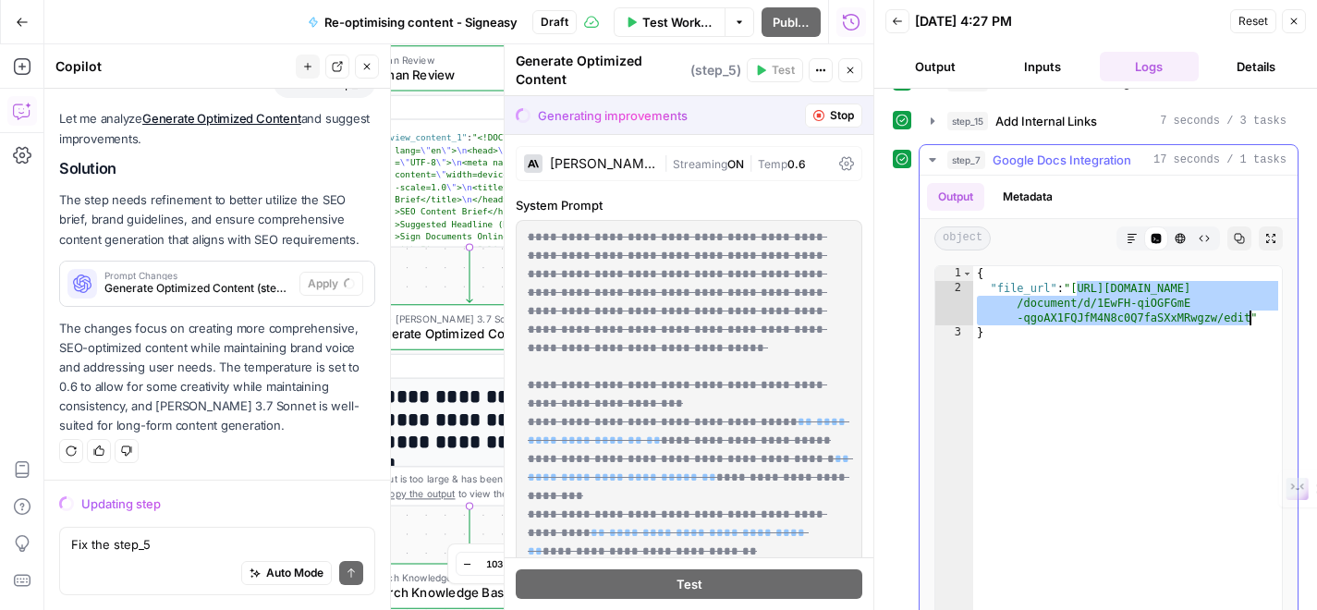
drag, startPoint x: 1078, startPoint y: 290, endPoint x: 1250, endPoint y: 321, distance: 174.6
click at [1249, 321] on div "{ "file_url" : "https://docs.google.com /document/d/1EwFH-qiOGFGmE -qgoAX1FQJfM…" at bounding box center [1127, 462] width 309 height 393
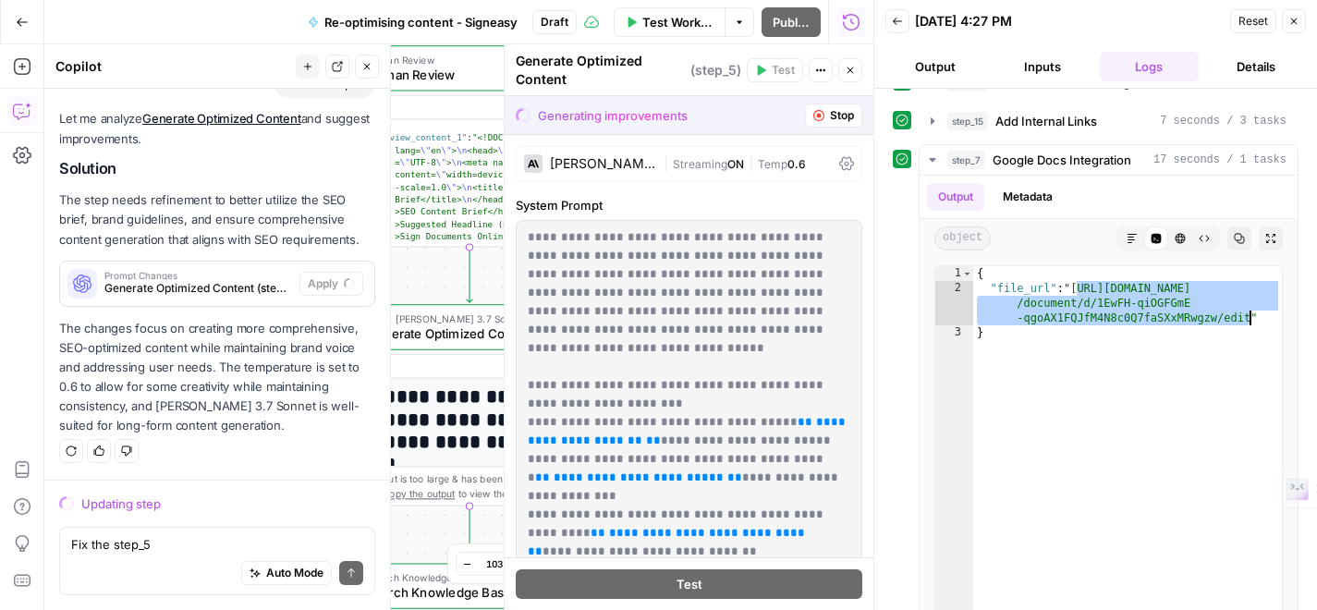
click at [1300, 19] on button "Close" at bounding box center [1294, 21] width 24 height 24
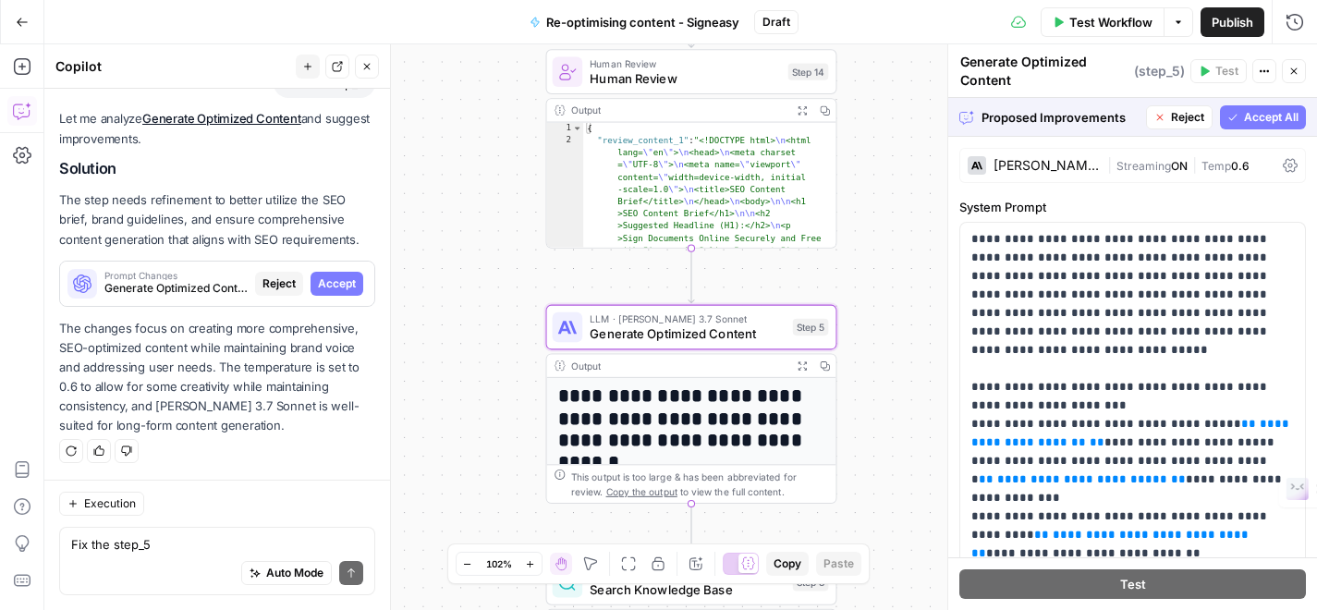
drag, startPoint x: 348, startPoint y: 286, endPoint x: 348, endPoint y: 303, distance: 17.6
click at [348, 286] on span "Accept" at bounding box center [337, 283] width 38 height 17
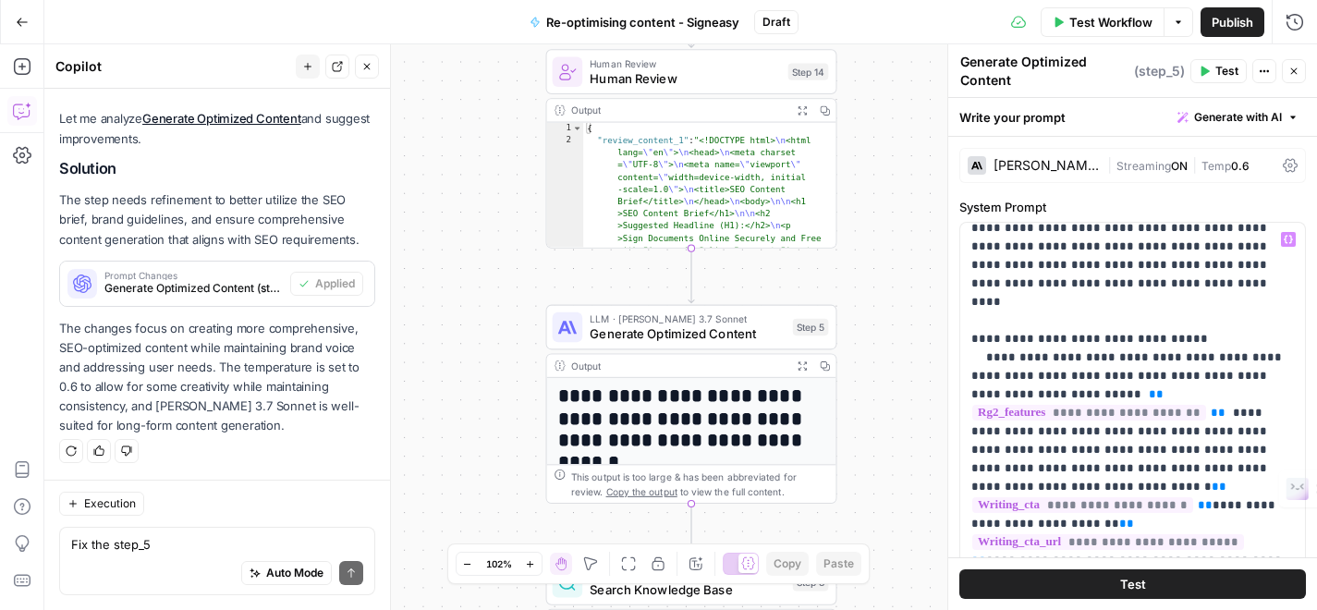
scroll to position [3439, 0]
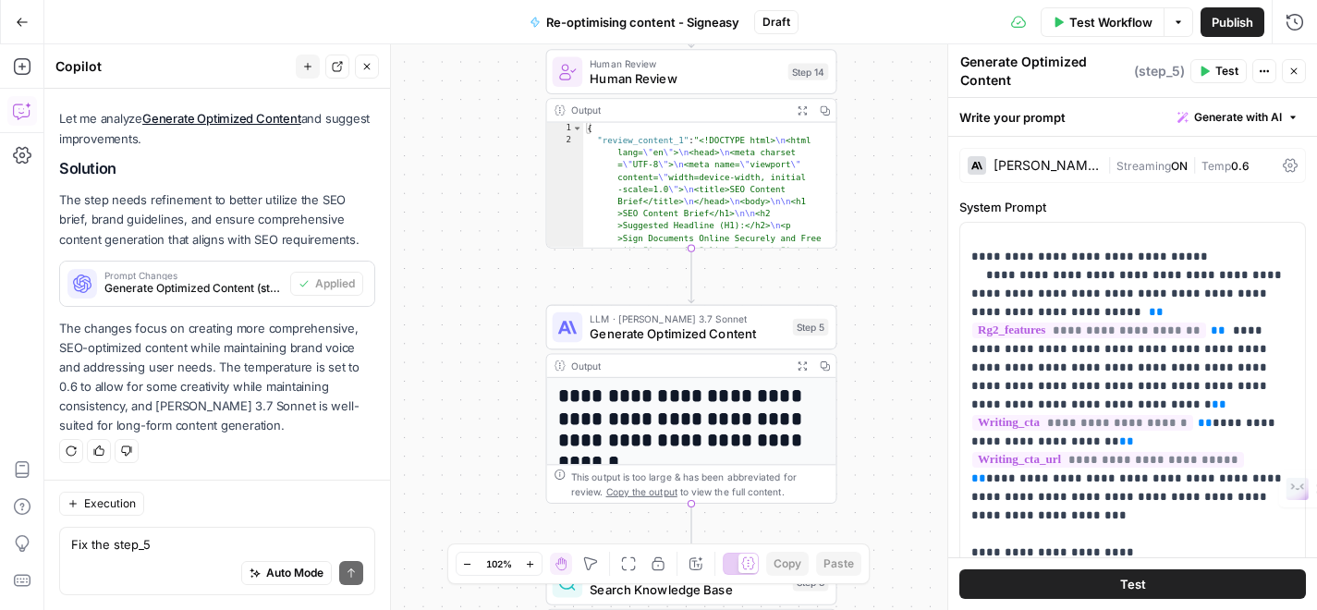
click at [1082, 584] on button "Test" at bounding box center [1132, 584] width 347 height 30
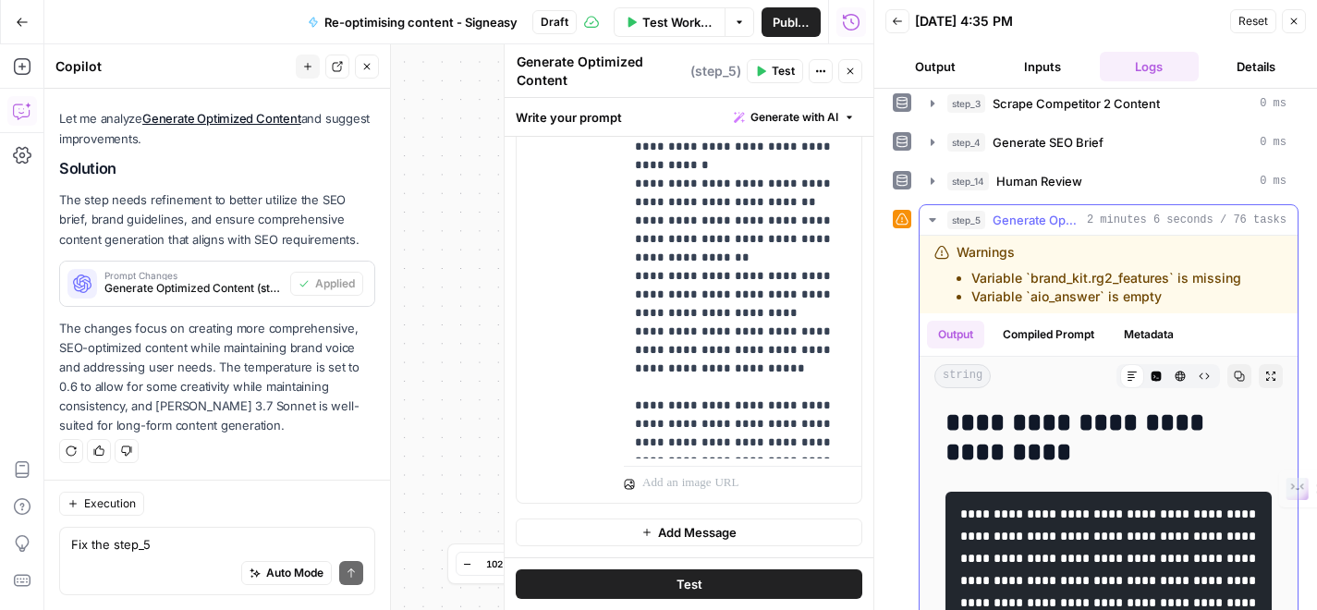
scroll to position [9719, 0]
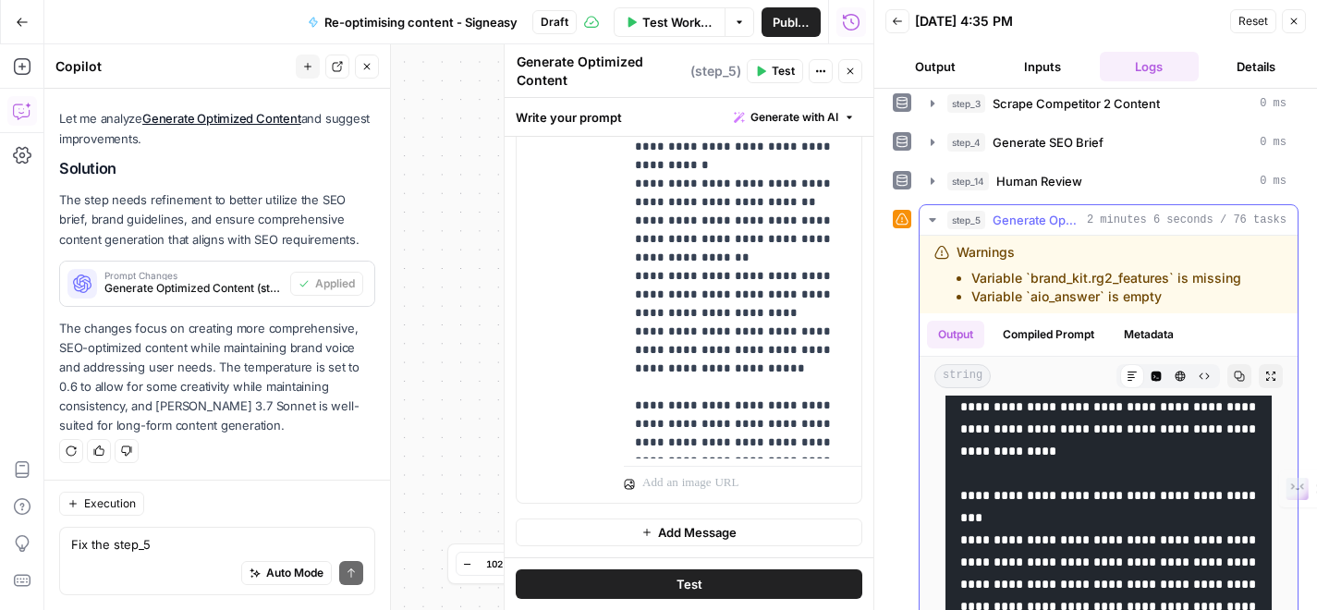
click at [1081, 338] on button "Compiled Prompt" at bounding box center [1049, 335] width 114 height 28
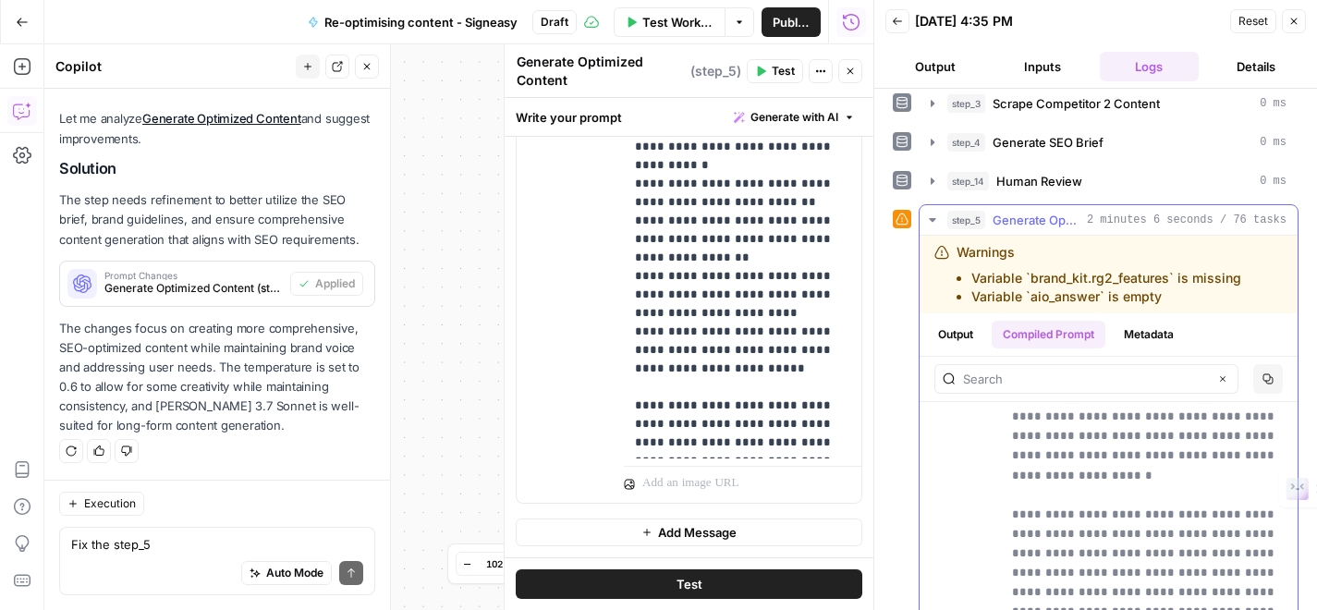
scroll to position [0, 0]
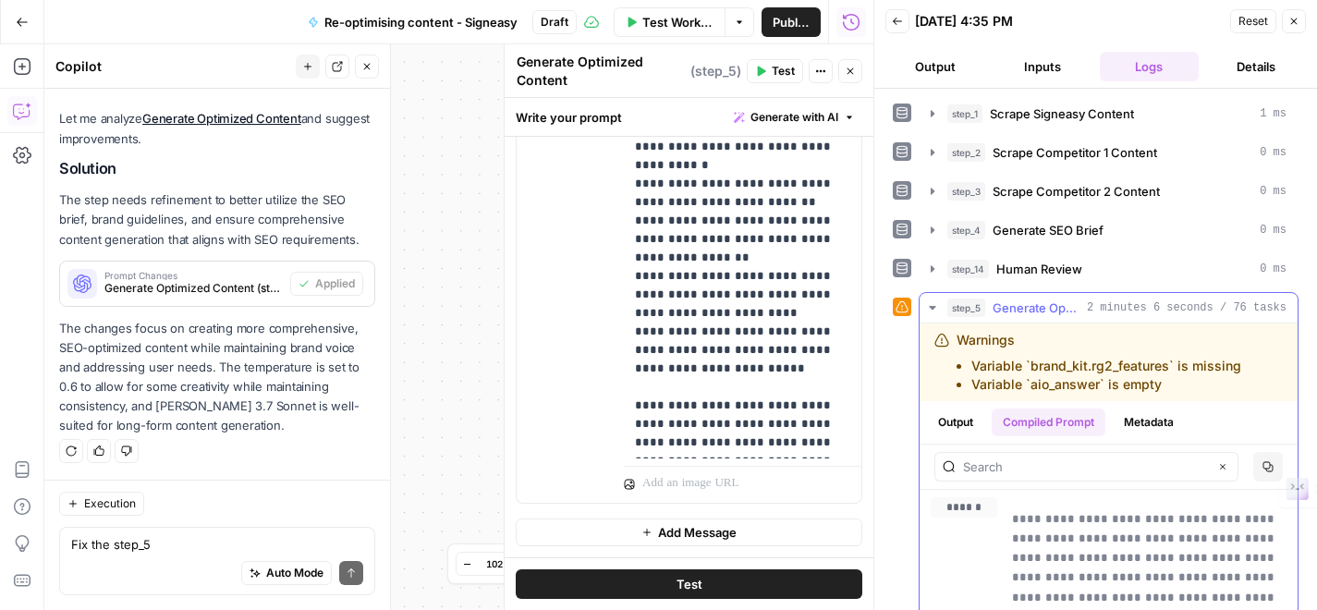
click at [1142, 415] on button "Metadata" at bounding box center [1149, 423] width 72 height 28
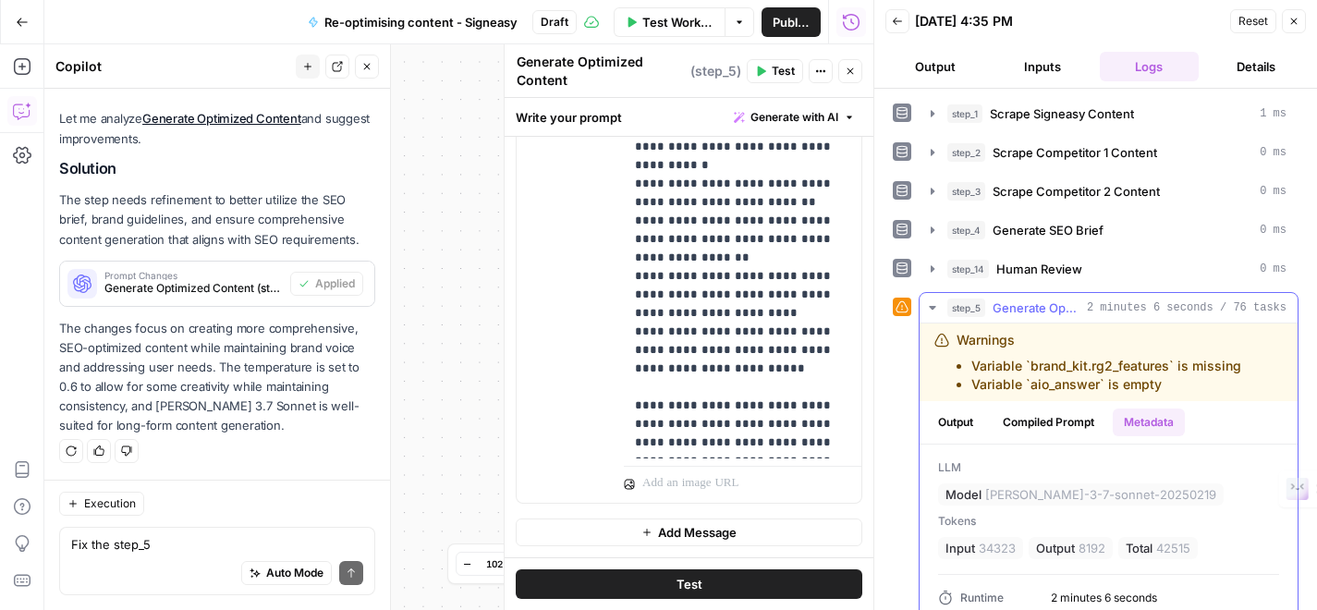
click at [1081, 426] on button "Compiled Prompt" at bounding box center [1049, 423] width 114 height 28
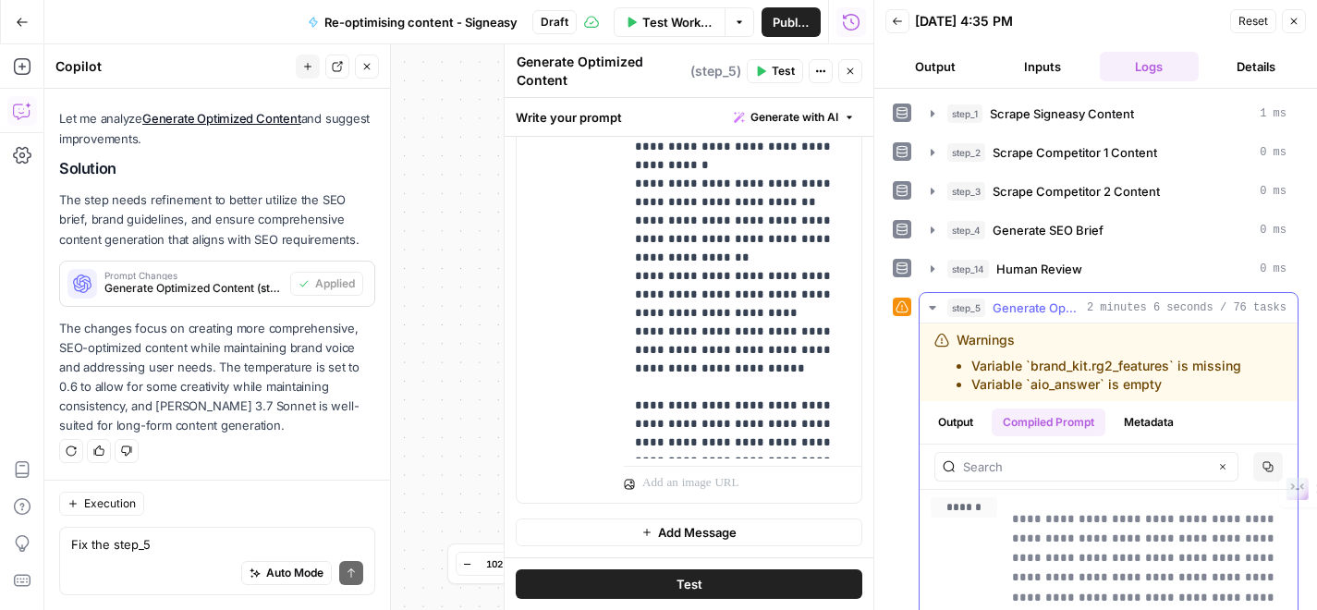
click at [965, 420] on button "Output" at bounding box center [955, 423] width 57 height 28
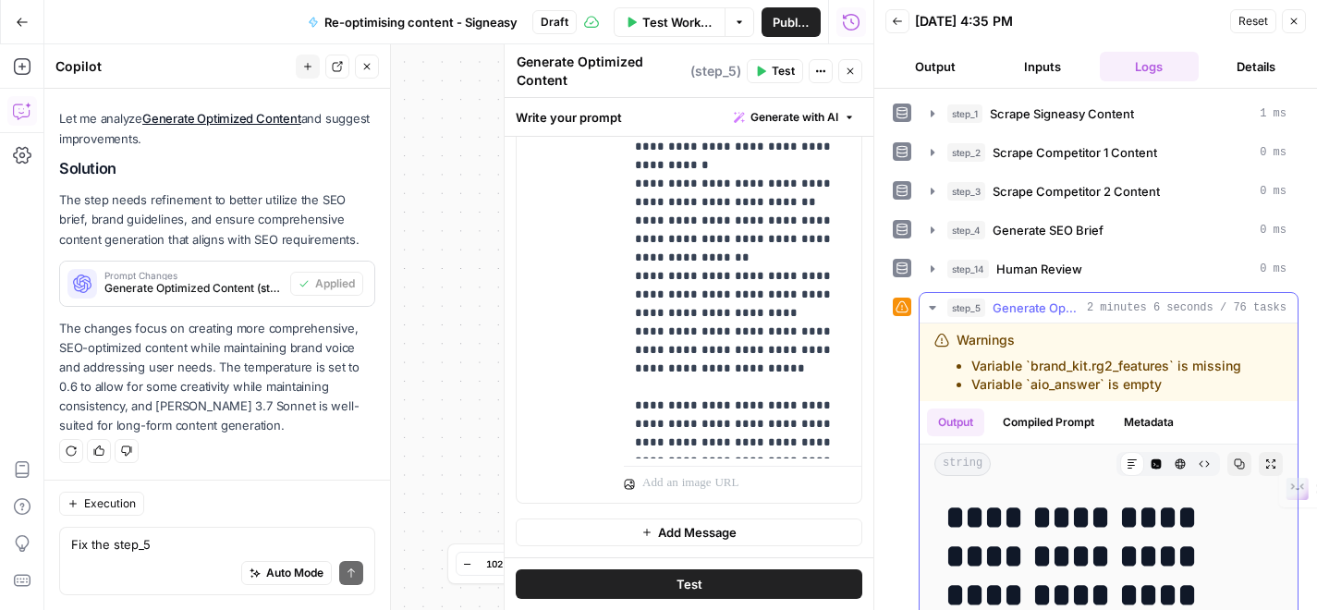
scroll to position [12, 0]
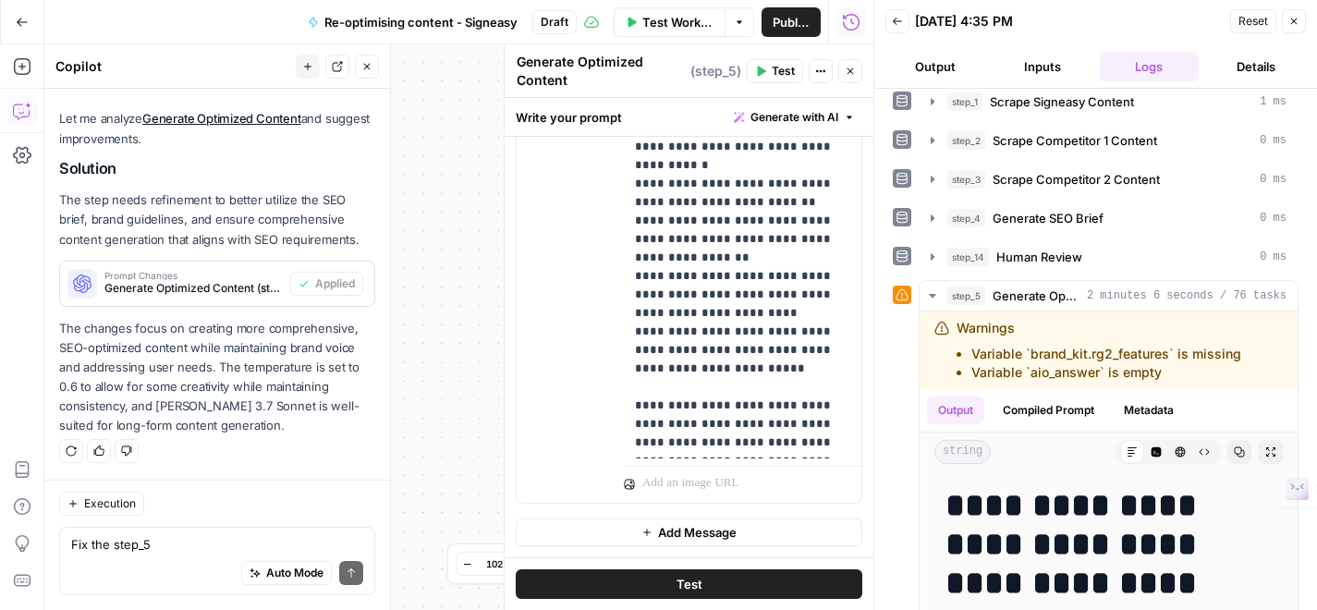
click at [165, 555] on div "Auto Mode Send" at bounding box center [217, 574] width 292 height 41
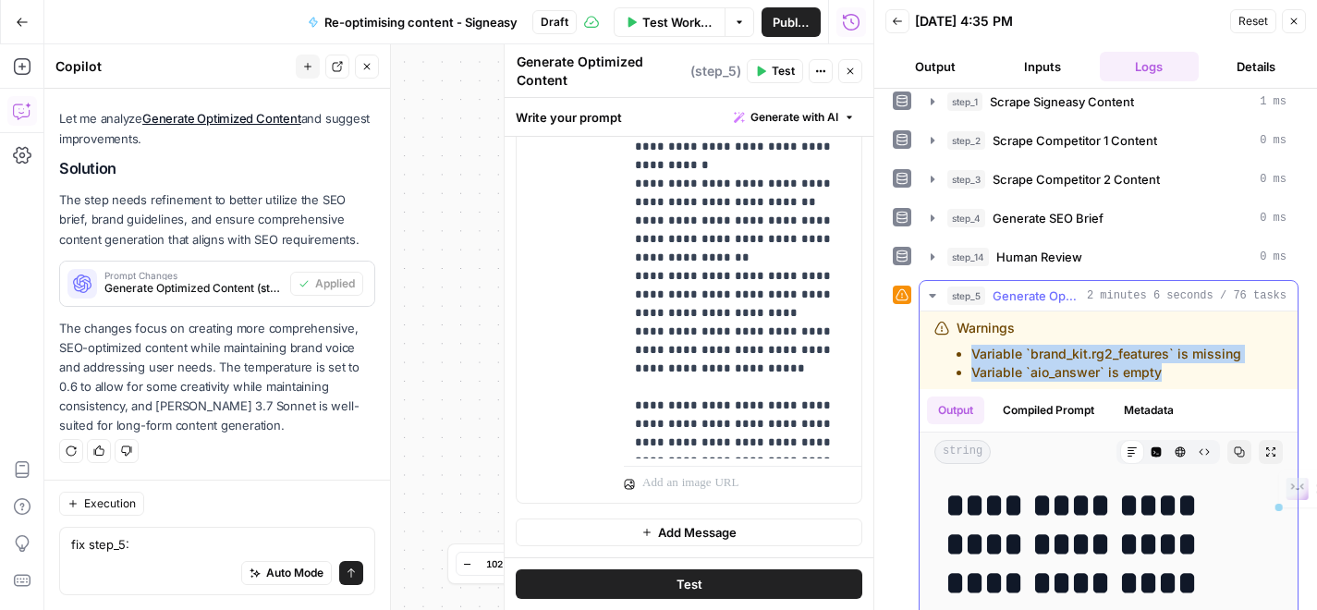
drag, startPoint x: 1188, startPoint y: 377, endPoint x: 966, endPoint y: 355, distance: 222.9
click at [966, 355] on ul "Variable `brand_kit.rg2_features` is missing Variable `aio_answer` is empty" at bounding box center [1099, 363] width 285 height 37
copy ul "Variable `brand_kit.rg2_features` is missing Variable `aio_answer` is empty"
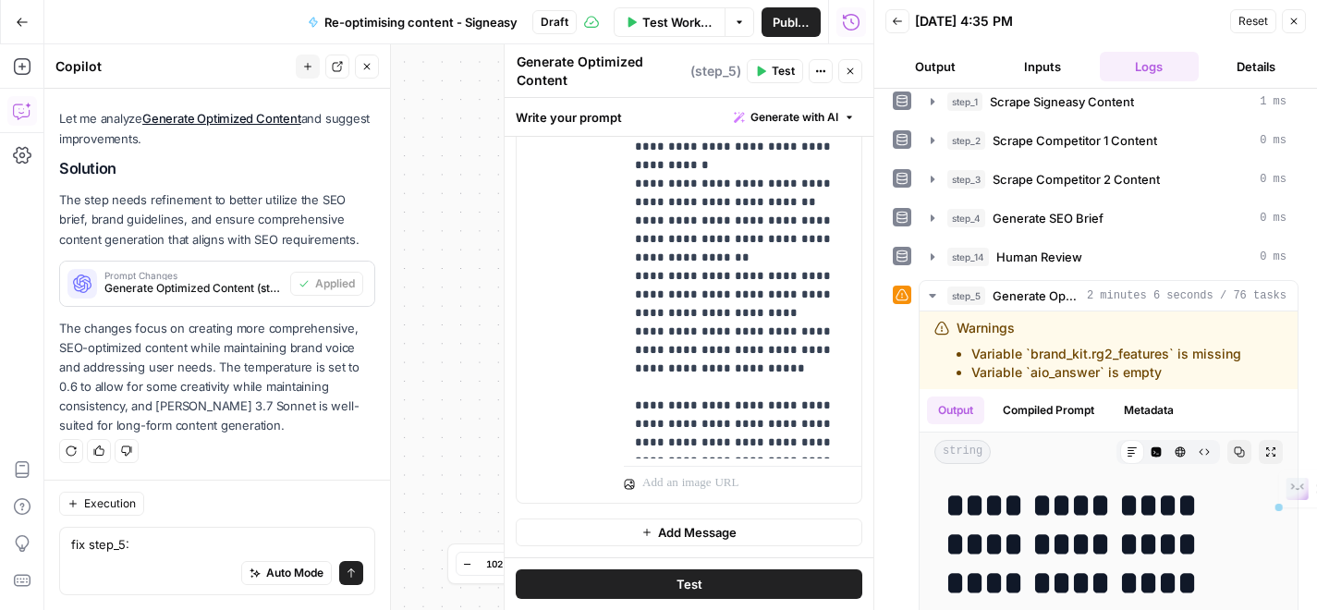
click at [177, 557] on div "Auto Mode Send" at bounding box center [217, 574] width 292 height 41
paste textarea "Variable `brand_kit.rg2_features` is missing Variable `aio_answer` is empty"
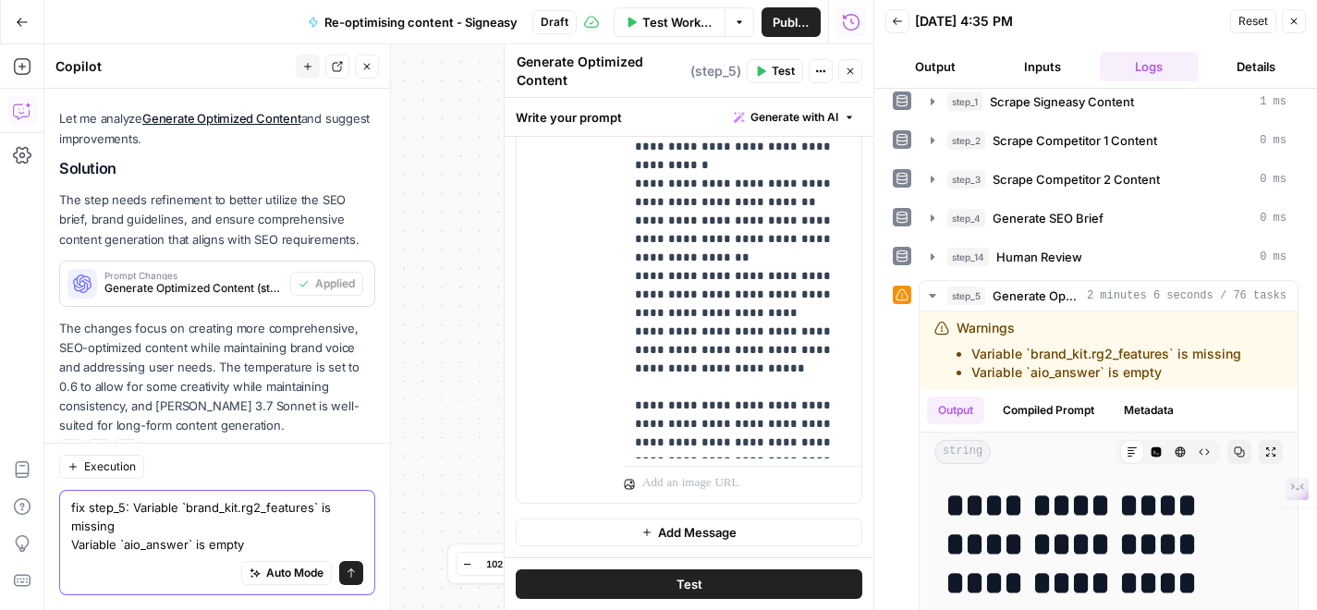
scroll to position [622, 0]
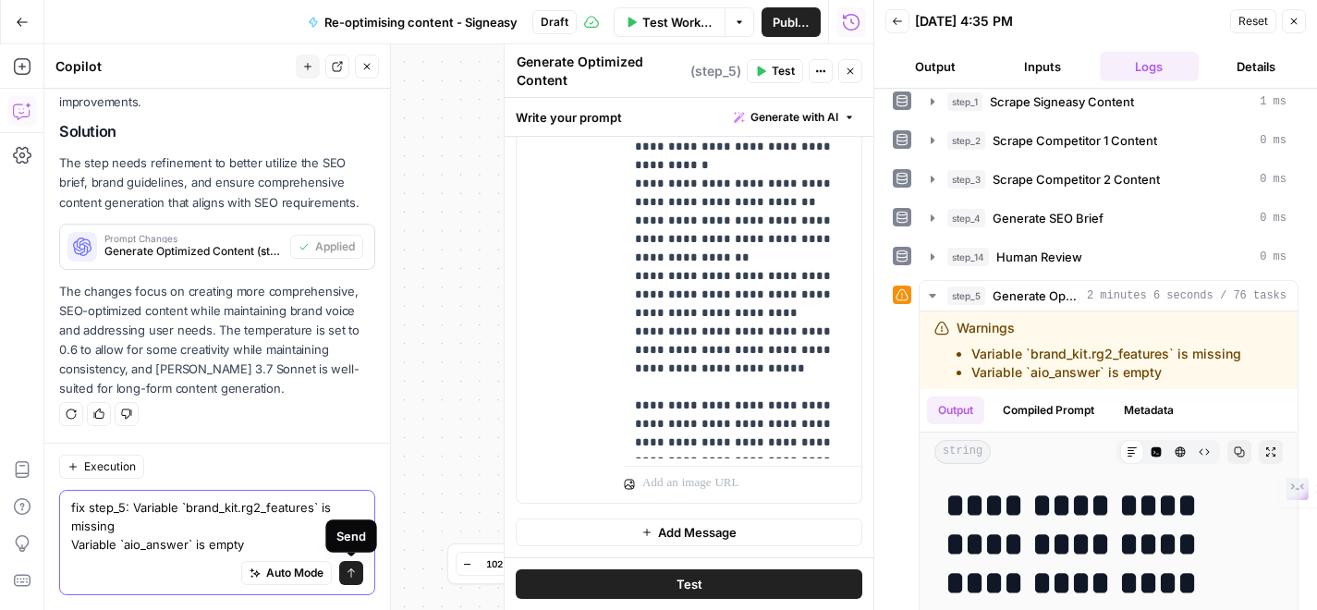
type textarea "fix step_5: Variable `brand_kit.rg2_features` is missing Variable `aio_answer` …"
click at [354, 575] on icon "submit" at bounding box center [351, 573] width 11 height 11
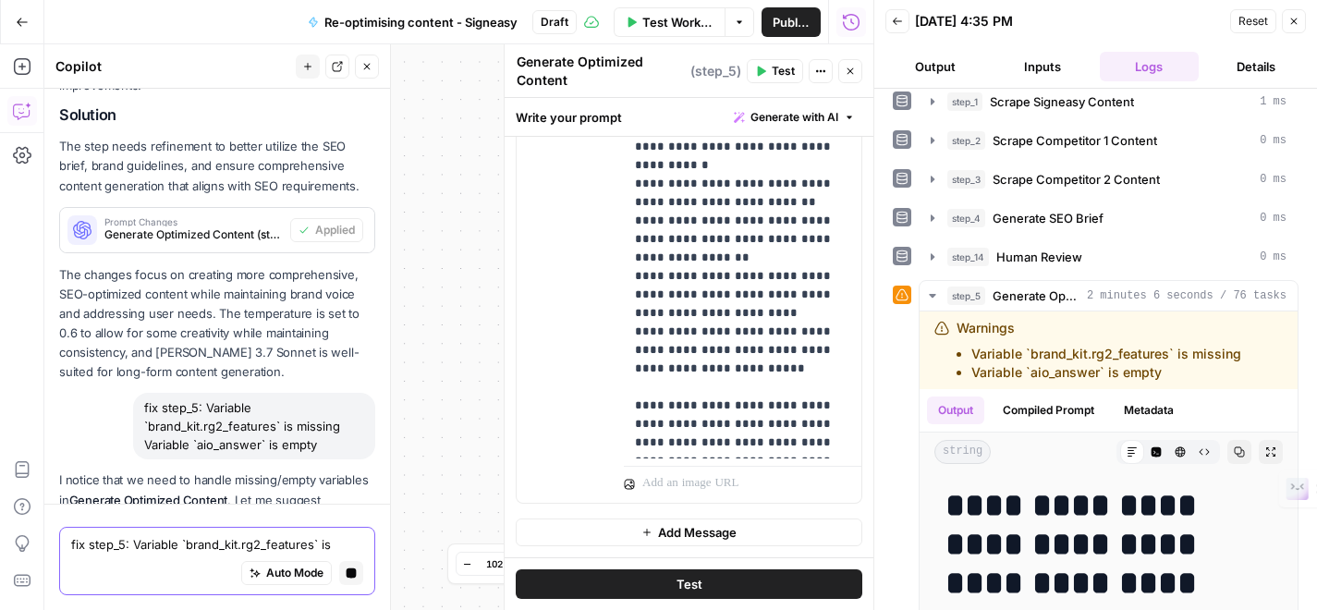
scroll to position [1016, 0]
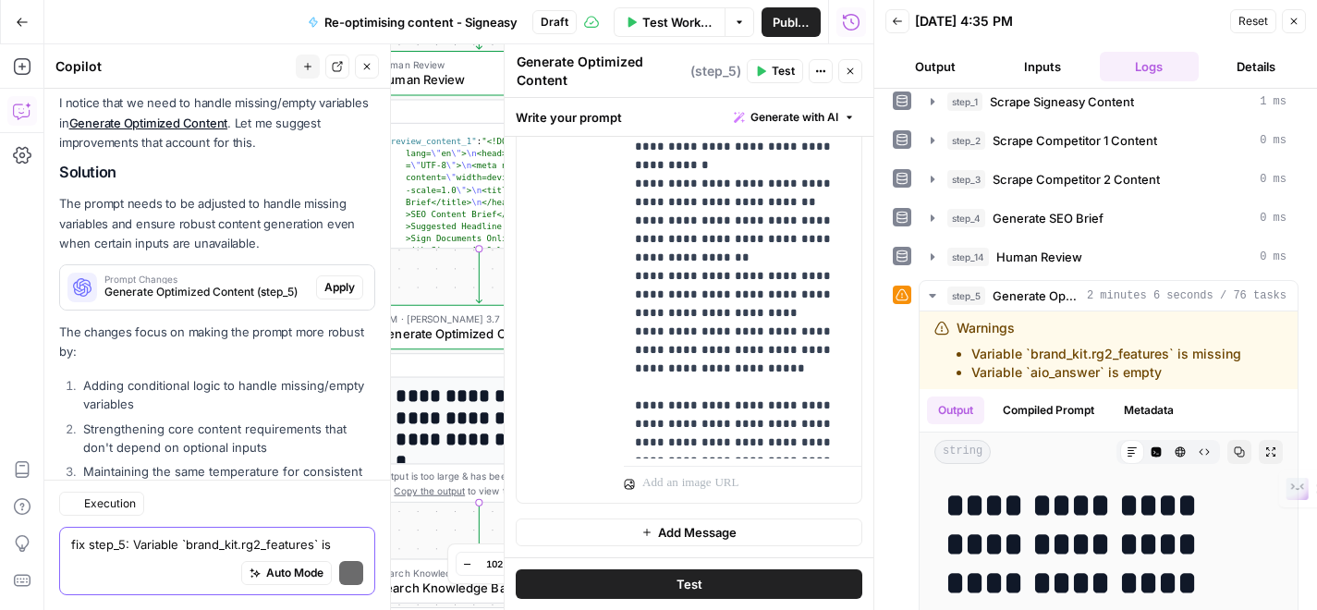
click at [352, 323] on p "The changes focus on making the prompt more robust by:" at bounding box center [217, 342] width 316 height 39
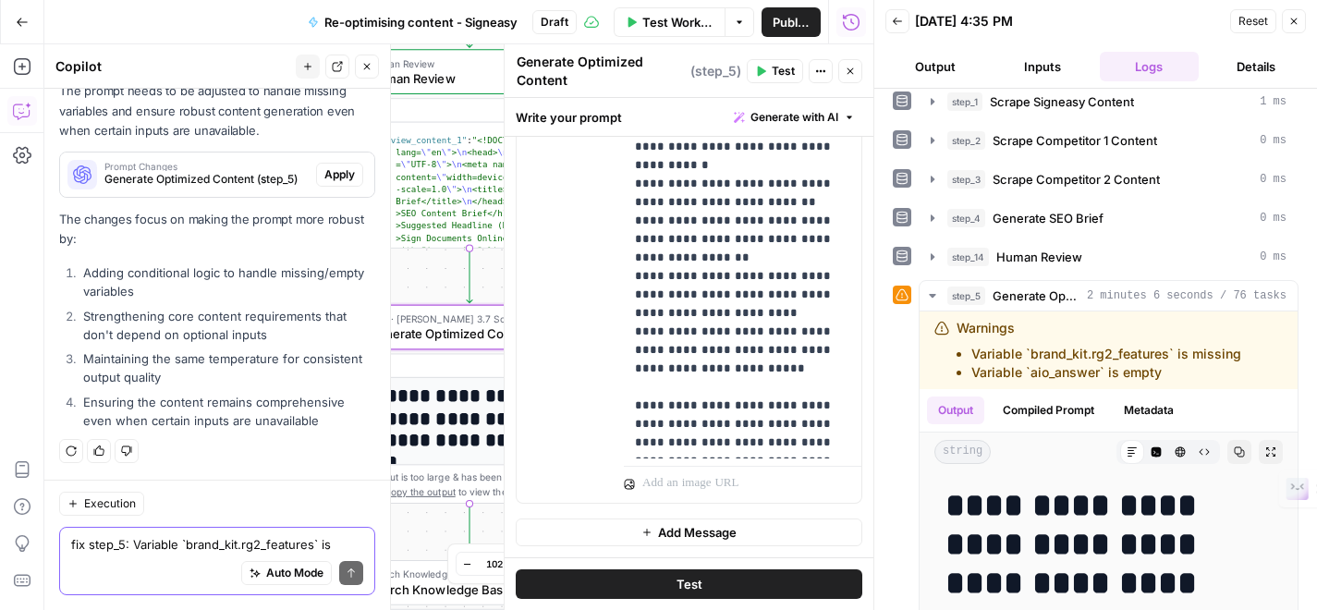
click at [349, 178] on span "Apply" at bounding box center [339, 174] width 31 height 17
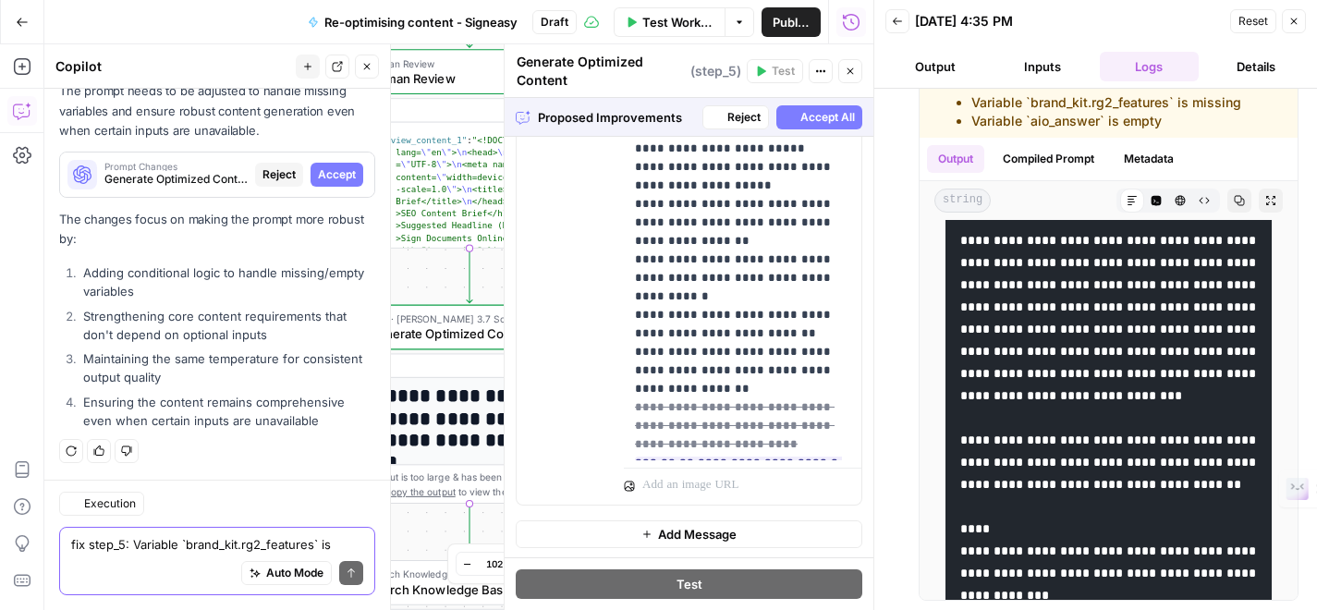
scroll to position [1311, 0]
click at [338, 169] on span "Accept" at bounding box center [337, 174] width 38 height 17
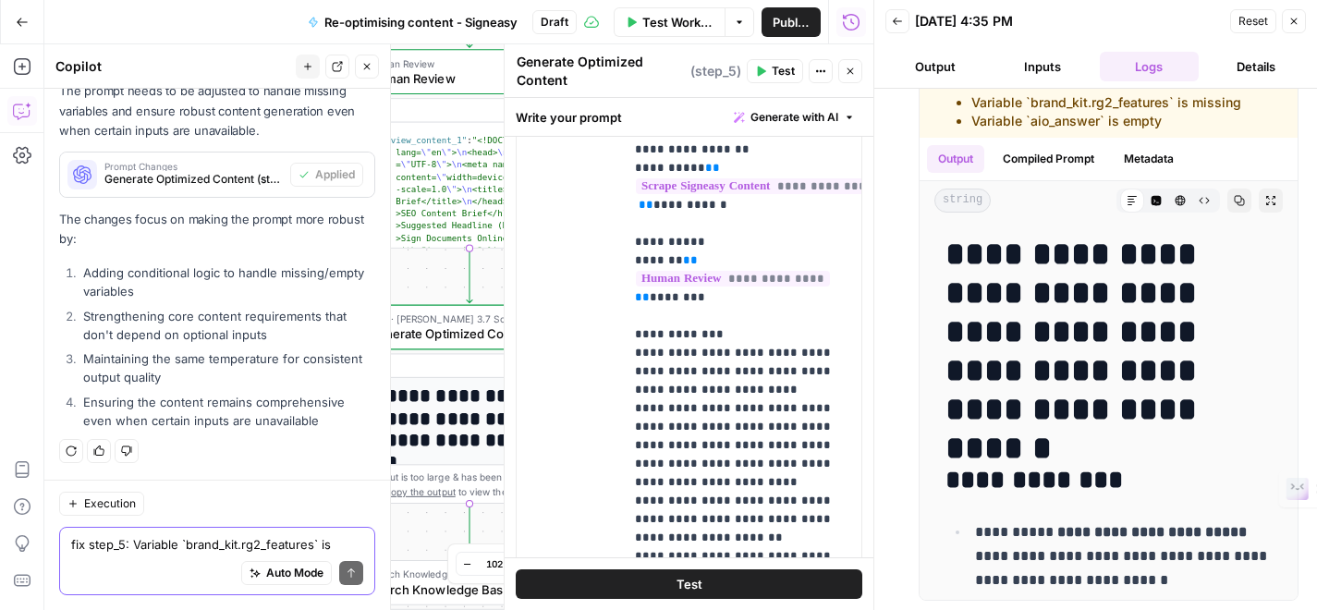
scroll to position [666, 0]
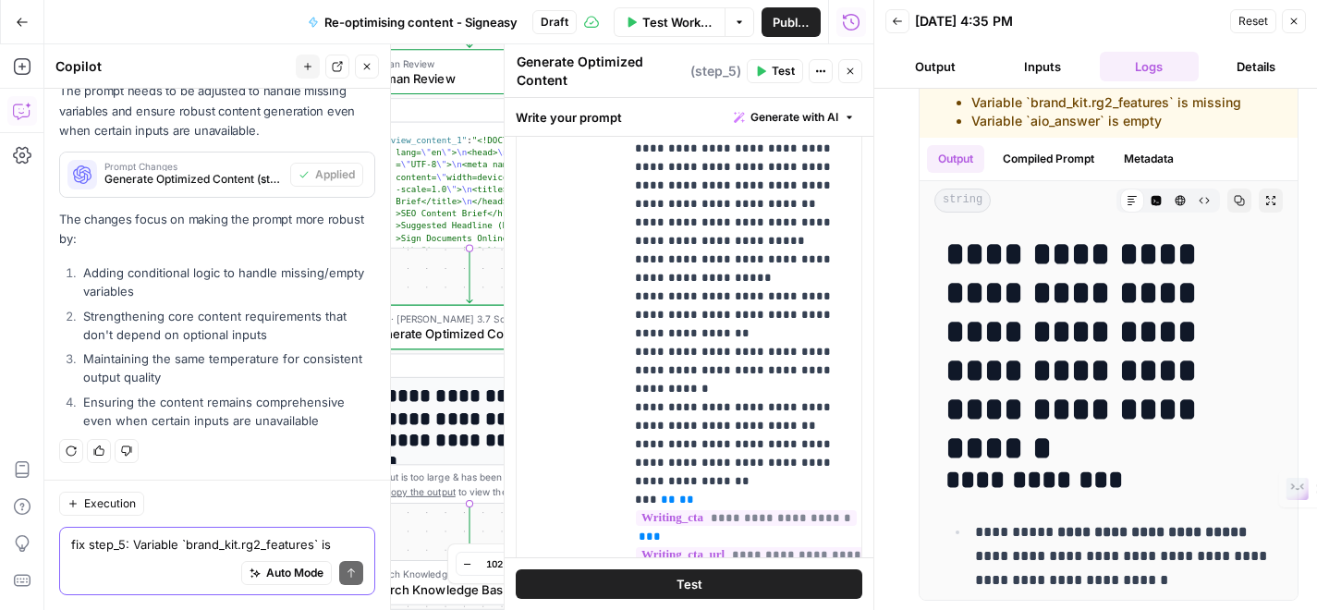
click at [703, 582] on button "Test" at bounding box center [689, 584] width 347 height 30
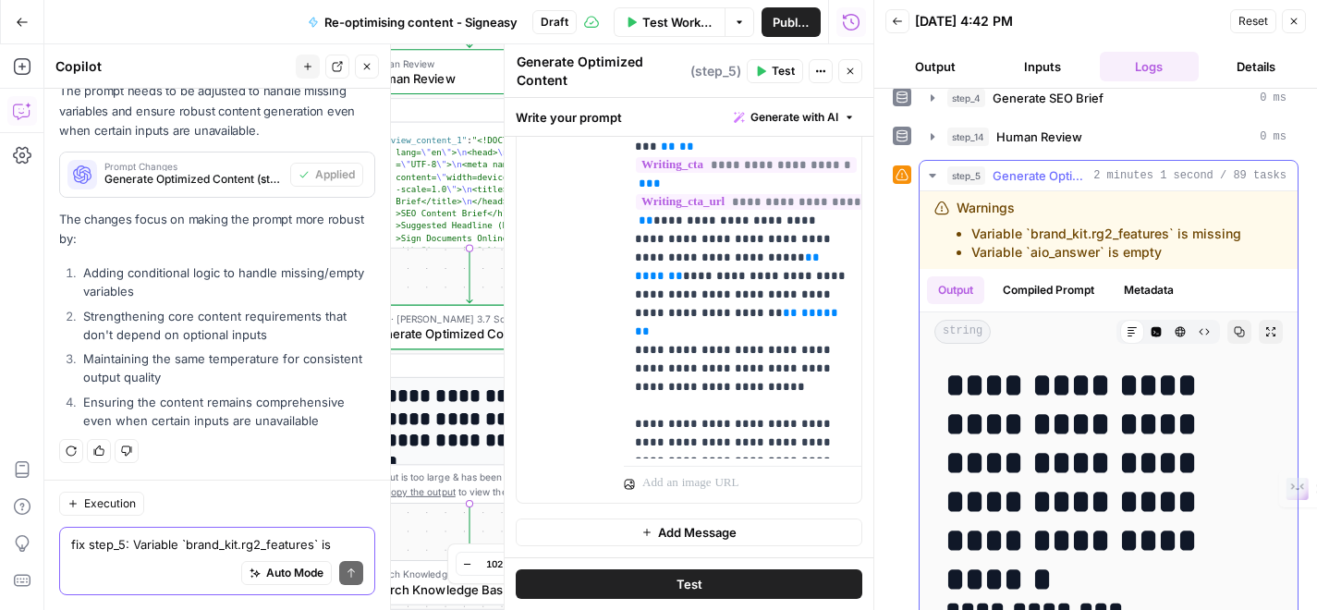
scroll to position [112, 0]
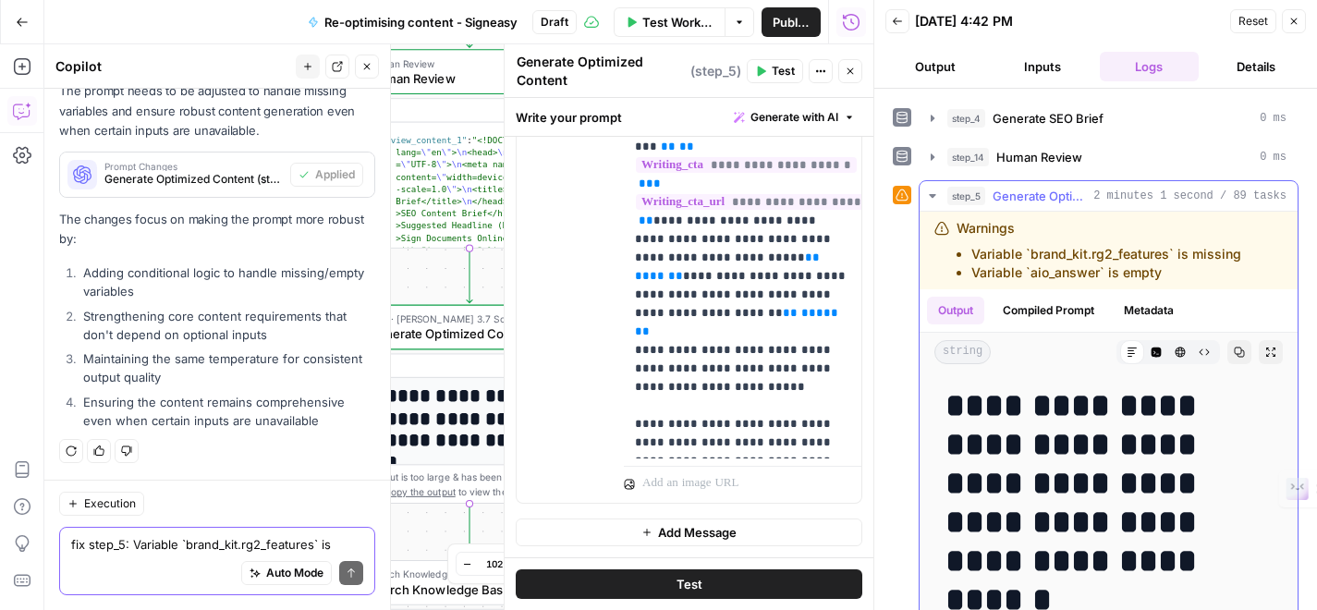
click at [1048, 193] on span "Generate Optimized Content" at bounding box center [1039, 196] width 93 height 18
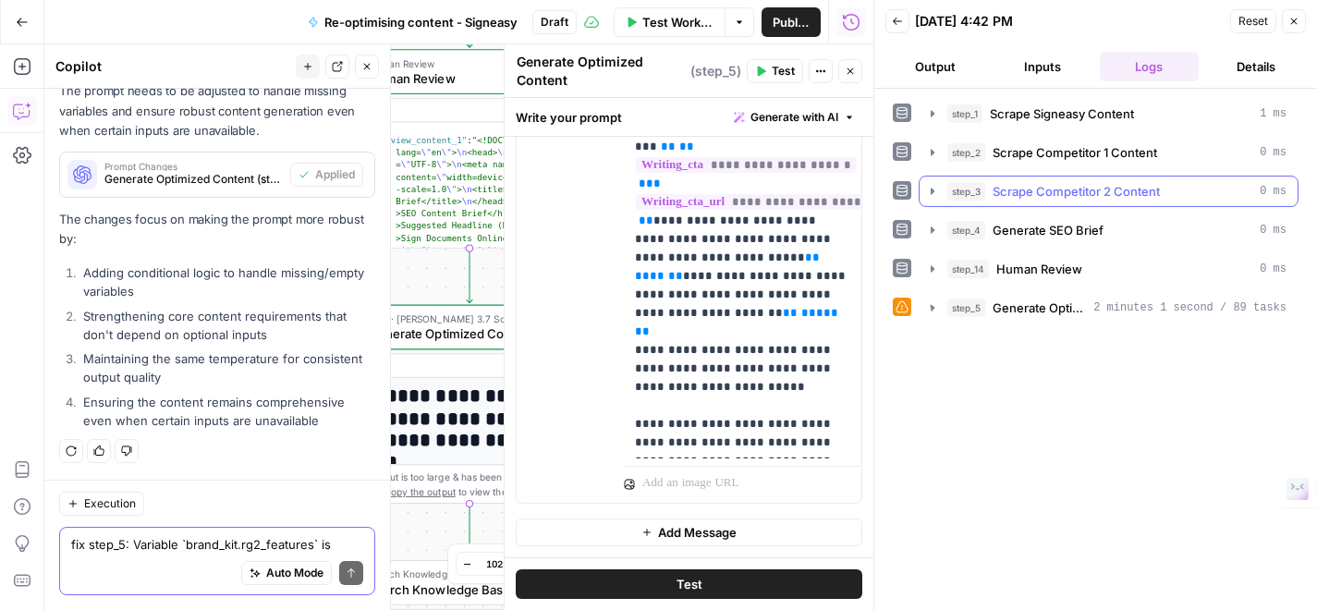
scroll to position [0, 0]
click at [1035, 307] on span "Generate Optimized Content" at bounding box center [1039, 308] width 93 height 18
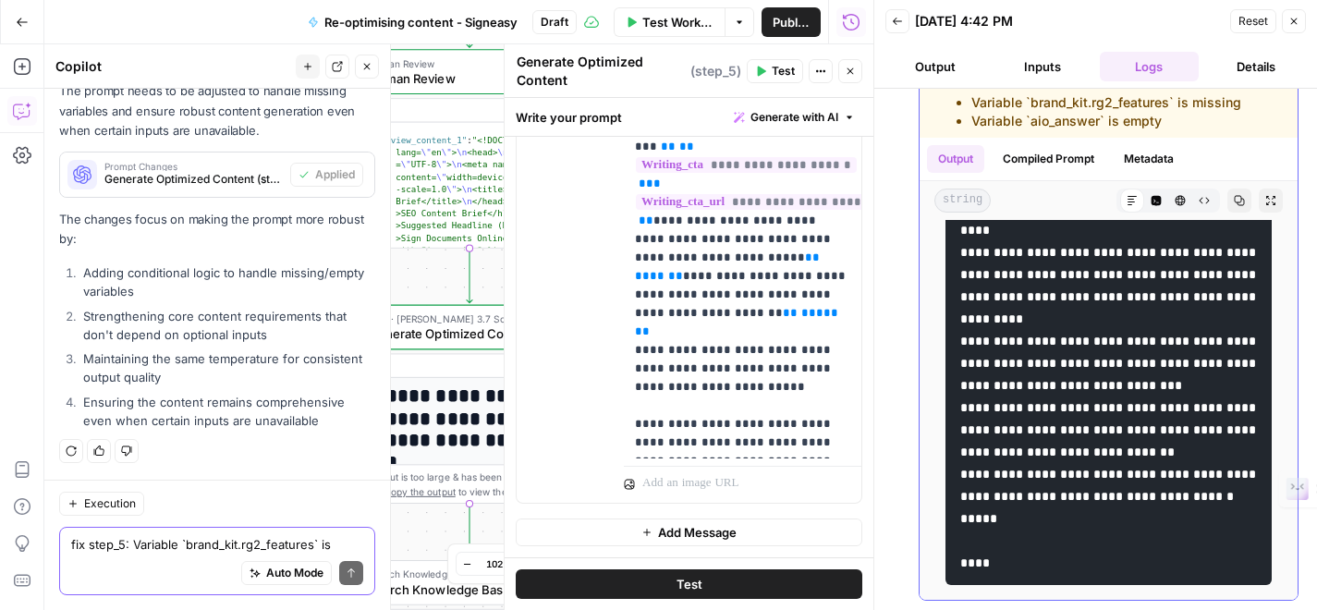
scroll to position [22387, 0]
click at [1042, 169] on button "Compiled Prompt" at bounding box center [1049, 159] width 114 height 28
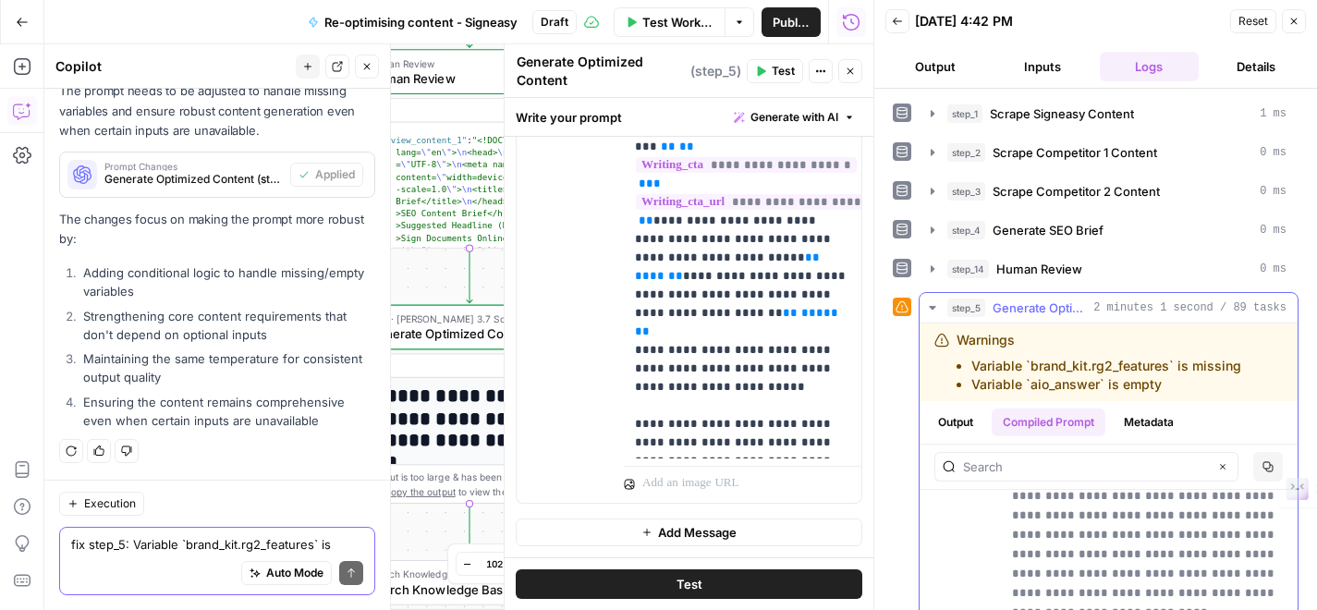
scroll to position [0, 0]
click at [974, 531] on span "****" at bounding box center [971, 532] width 23 height 15
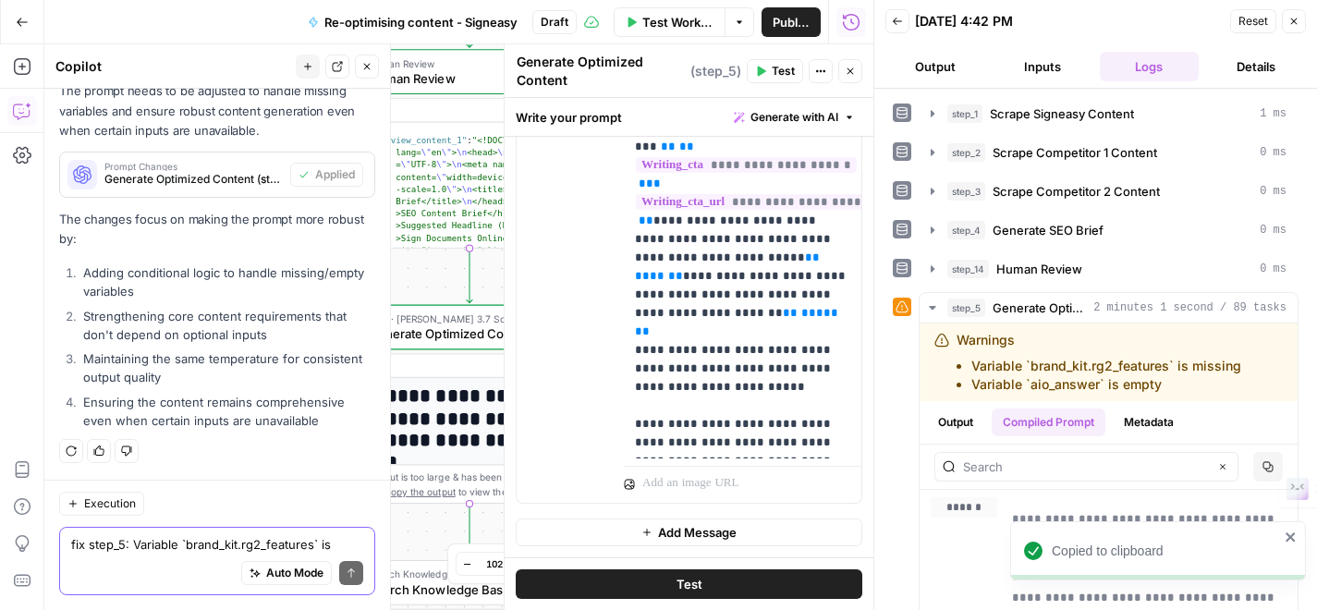
click at [238, 548] on textarea "fix step_5: Variable `brand_kit.rg2_features` is missing Variable `aio_answer` …" at bounding box center [217, 544] width 292 height 18
paste textarea "You are an expert SEO content writer and editor. Your role is to transform an e…"
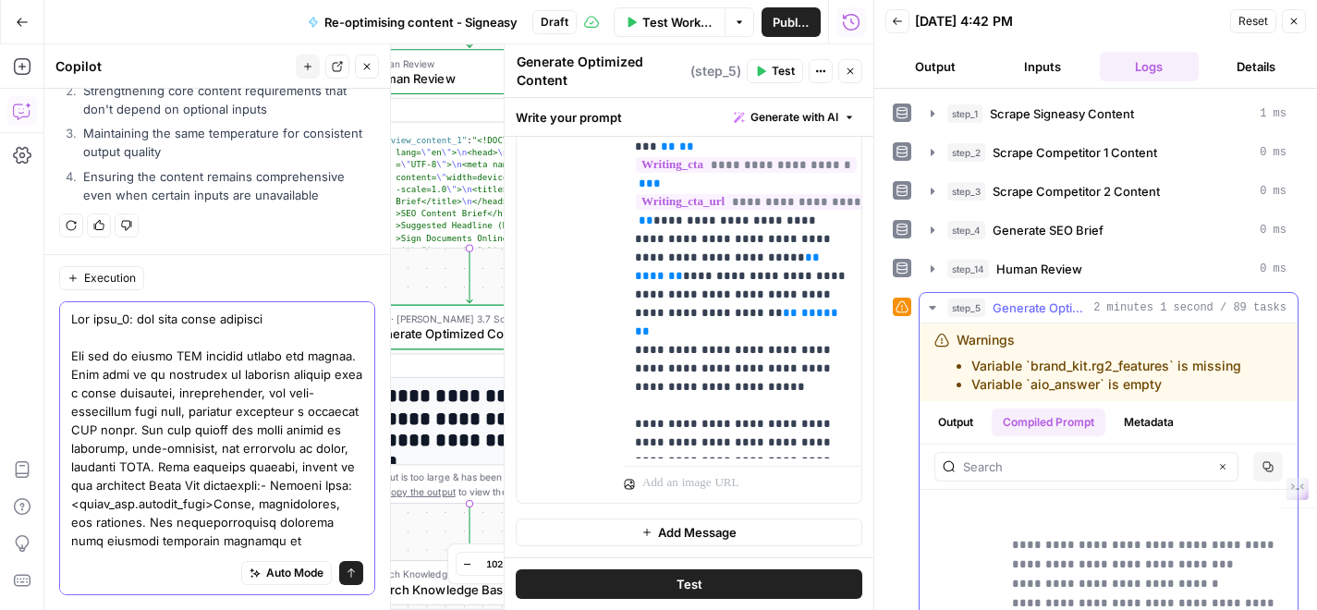
type textarea "Fix step_5: the same still persists. You are an expert SEO content writer and e…"
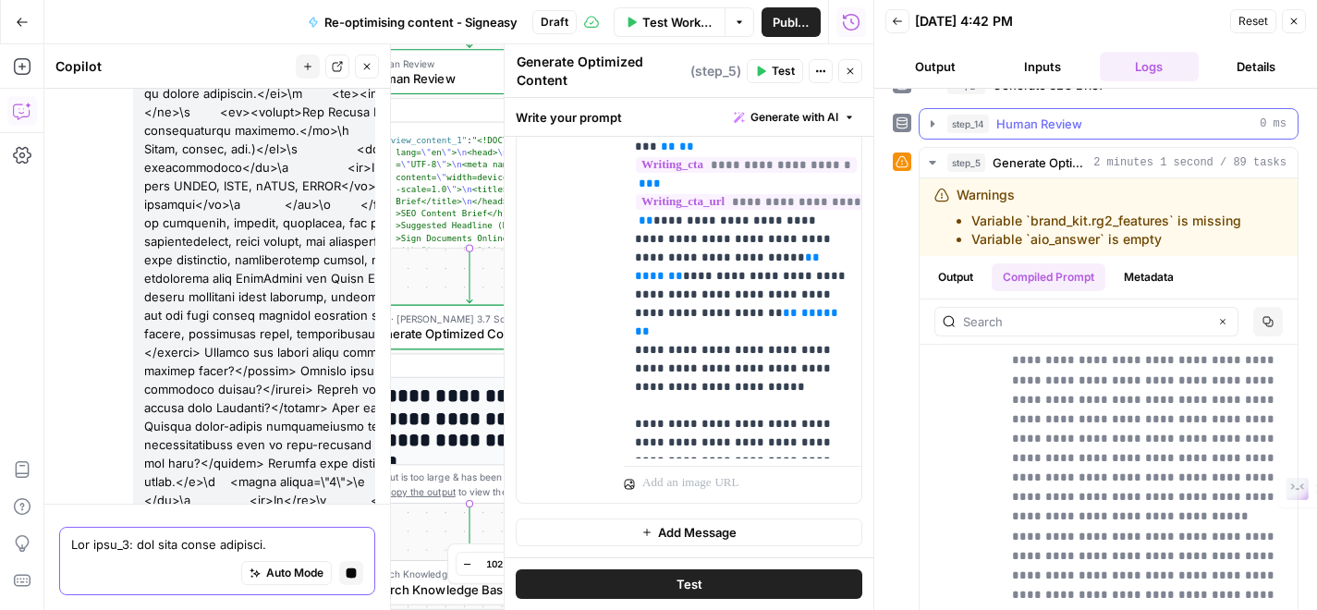
scroll to position [132, 0]
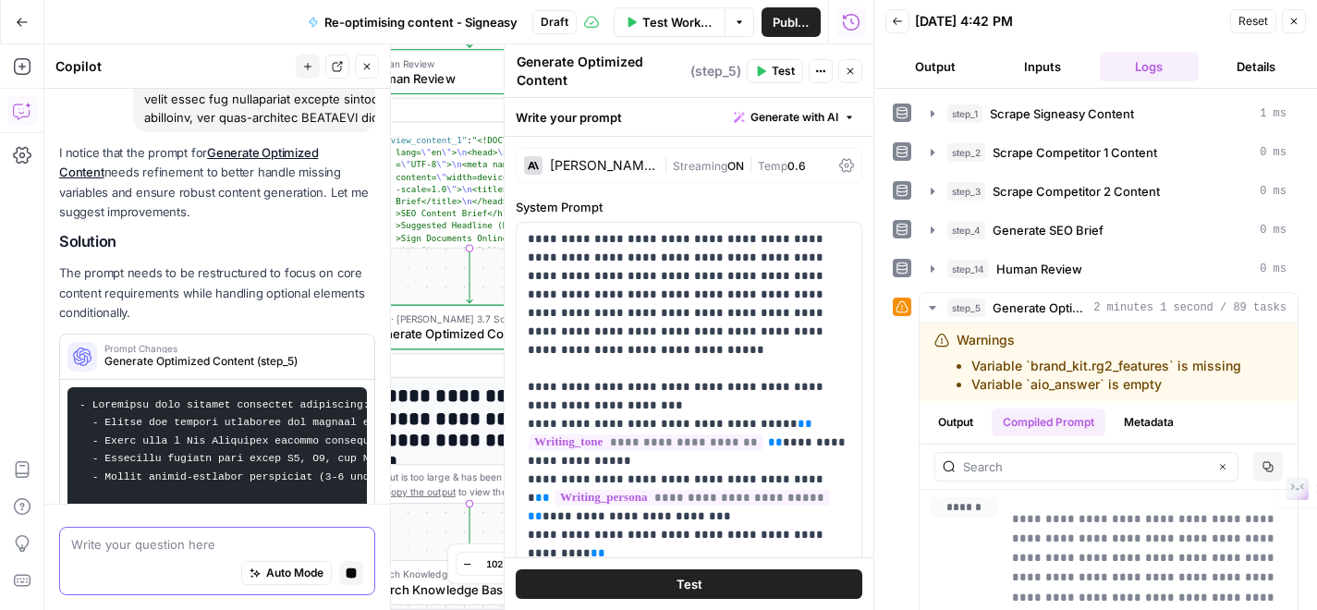
scroll to position [697, 0]
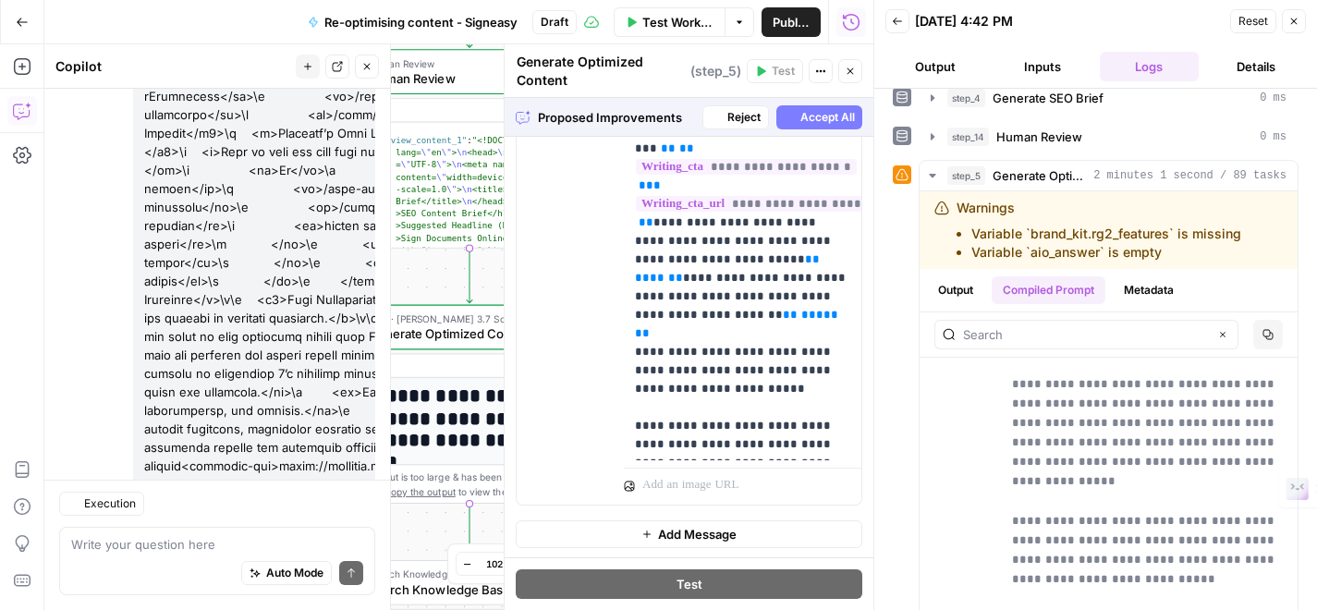
scroll to position [1311, 0]
click at [795, 123] on button "Accept All" at bounding box center [819, 117] width 86 height 24
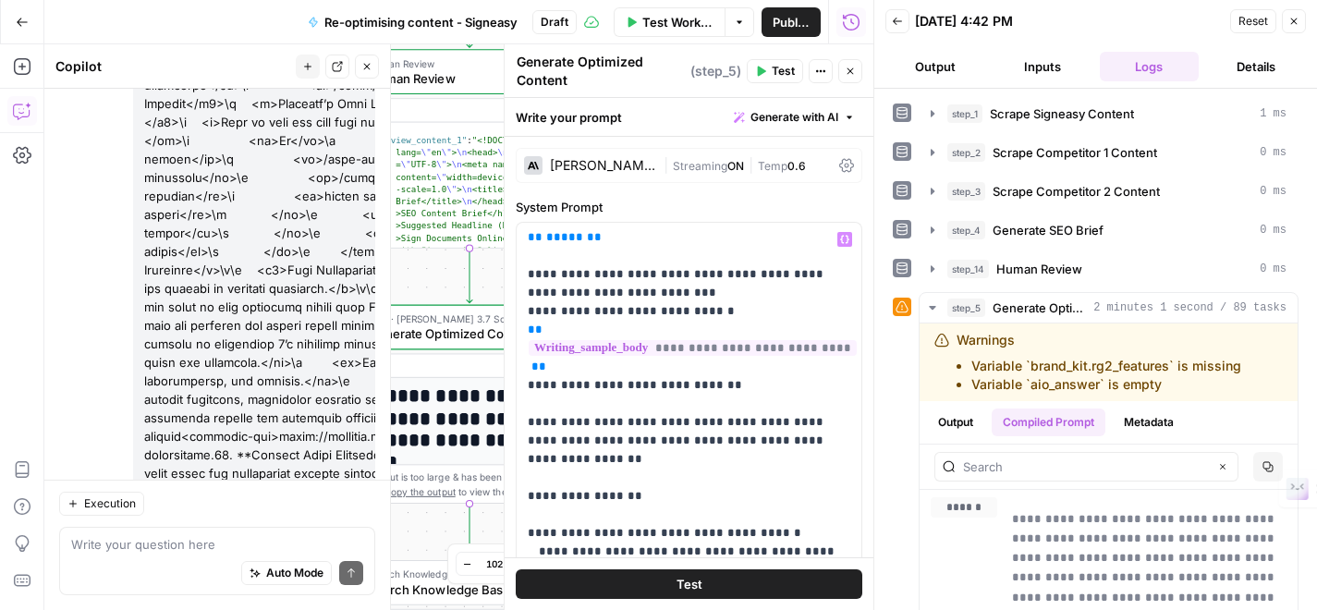
scroll to position [651, 0]
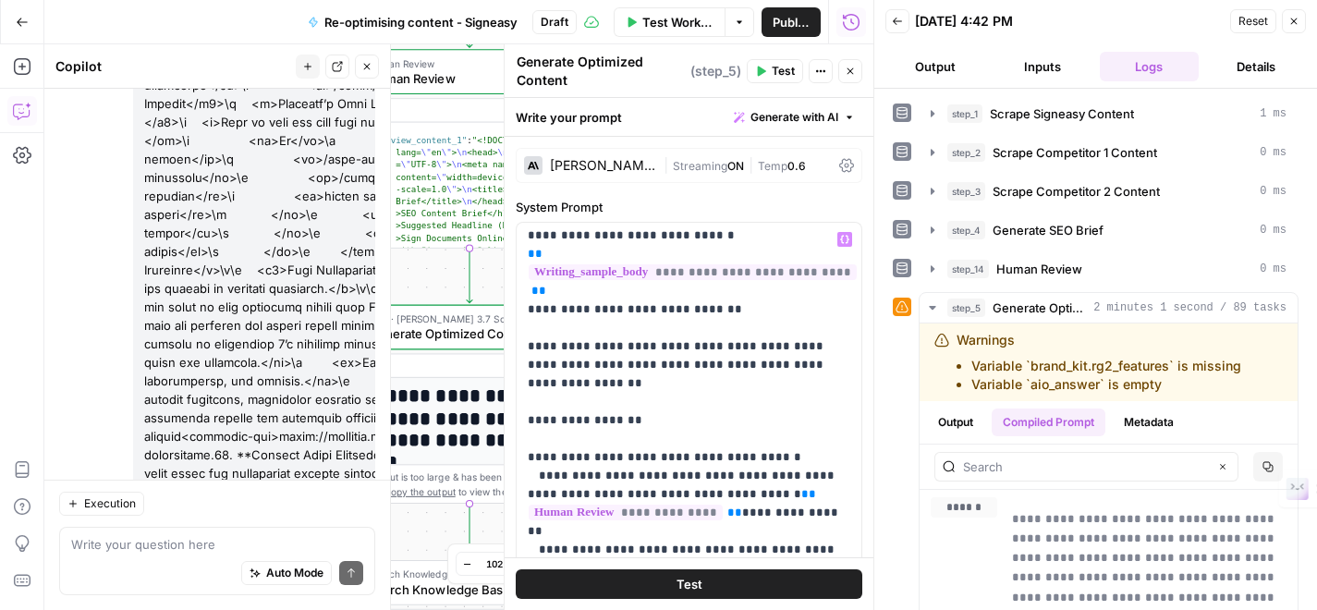
click at [698, 584] on span "Test" at bounding box center [690, 584] width 26 height 18
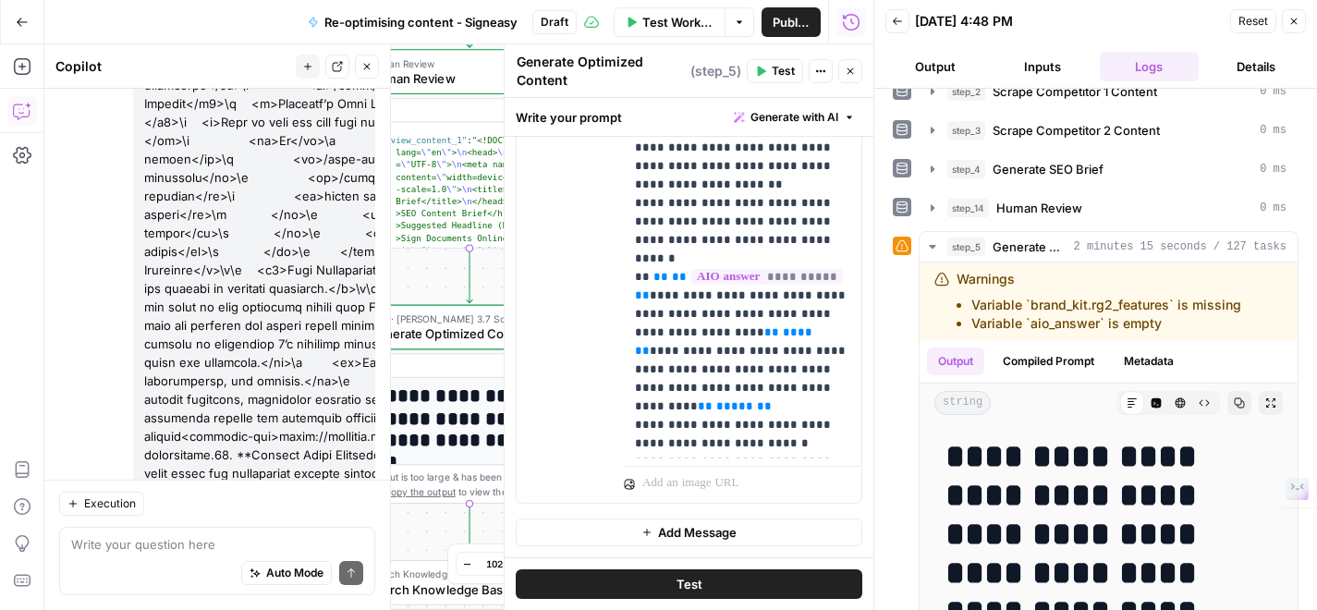
scroll to position [0, 0]
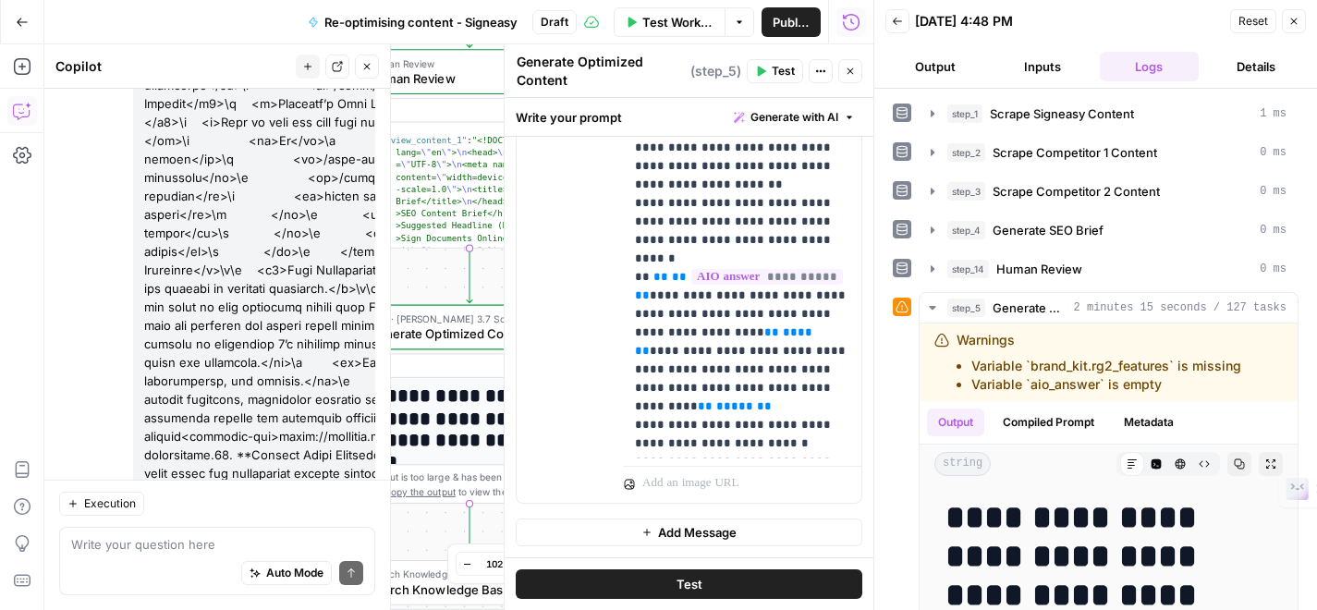
click at [1042, 79] on button "Inputs" at bounding box center [1043, 67] width 100 height 30
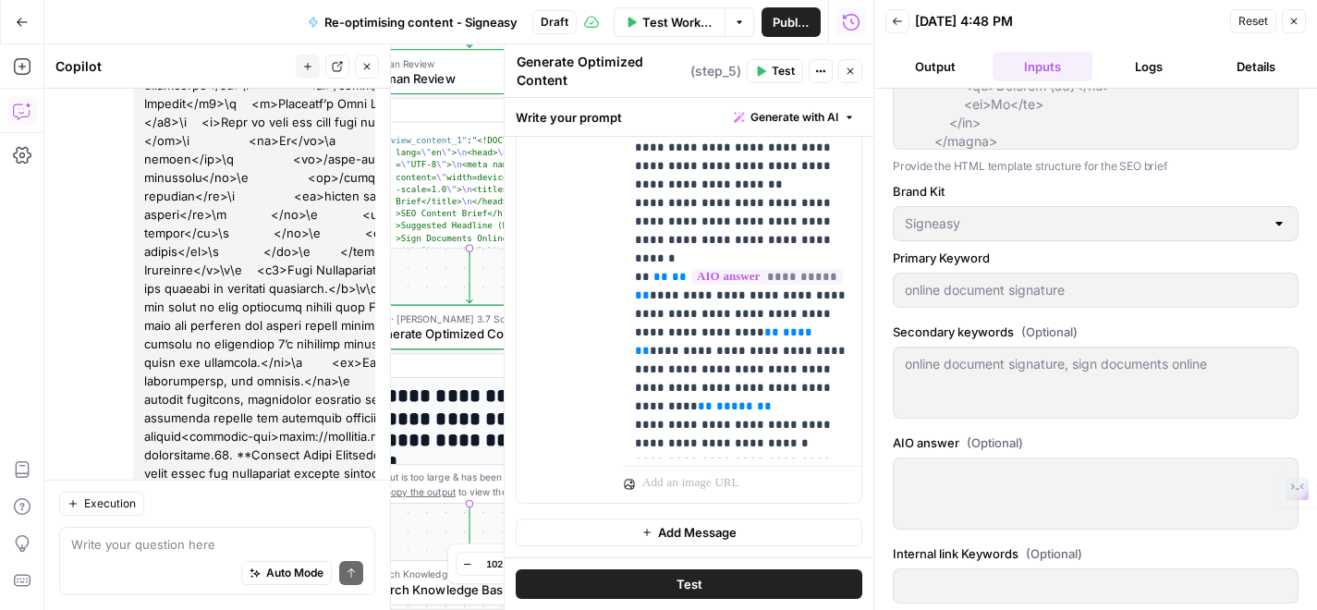
scroll to position [645, 0]
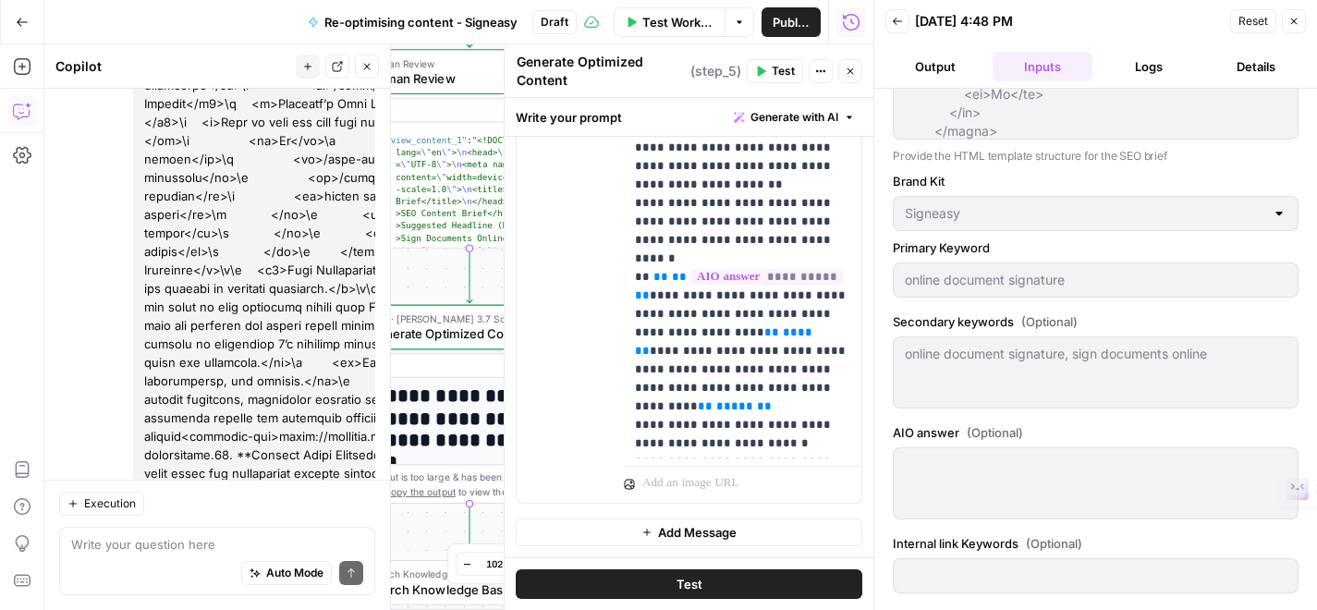
click at [994, 489] on div at bounding box center [1096, 483] width 406 height 72
click at [958, 455] on div at bounding box center [1096, 483] width 406 height 72
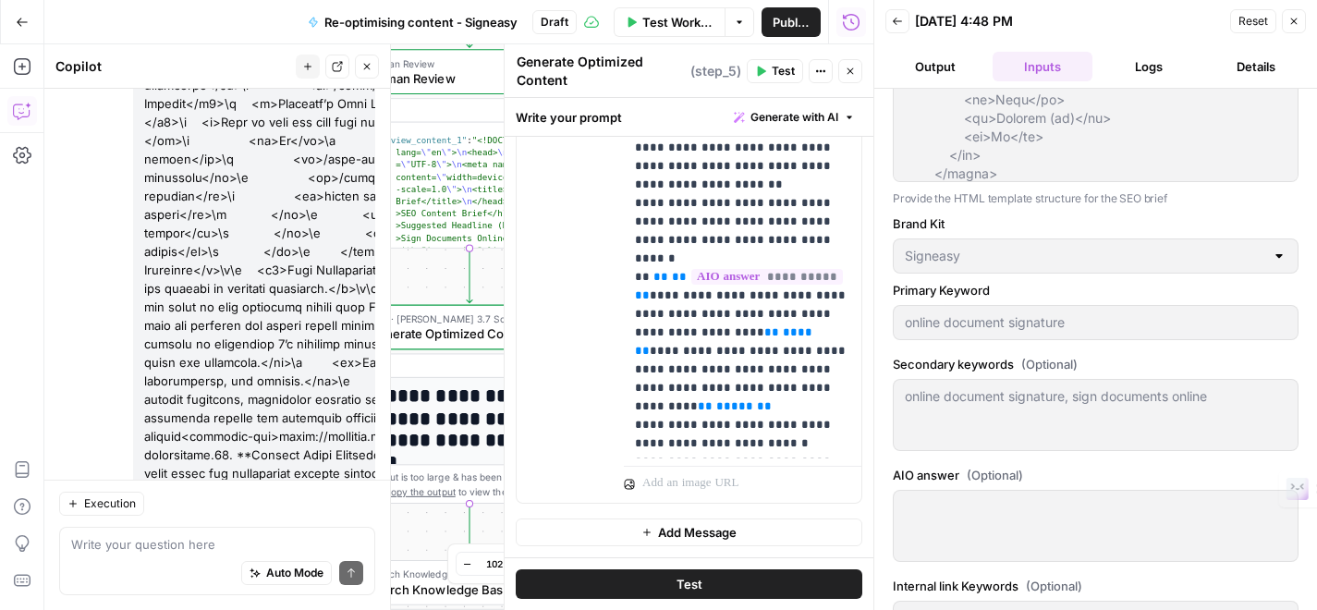
scroll to position [601, 0]
click at [1289, 17] on icon "button" at bounding box center [1294, 21] width 11 height 11
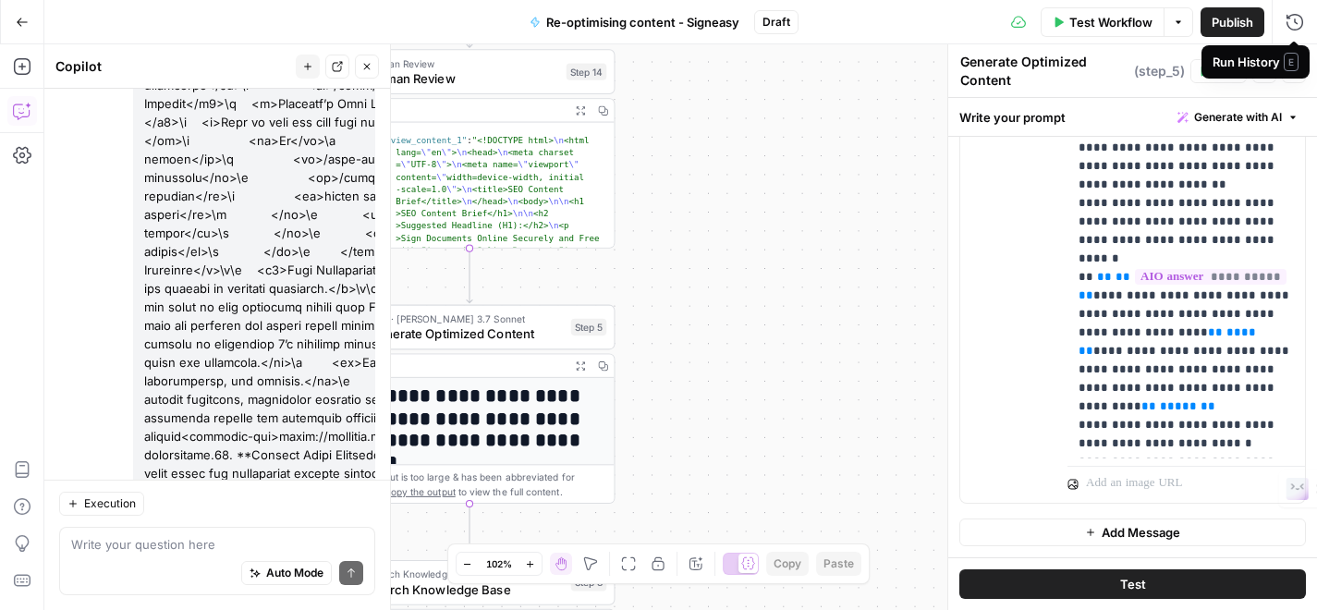
click at [1289, 71] on div "Run History E" at bounding box center [1256, 61] width 108 height 33
click at [1299, 65] on button "Close" at bounding box center [1294, 71] width 24 height 24
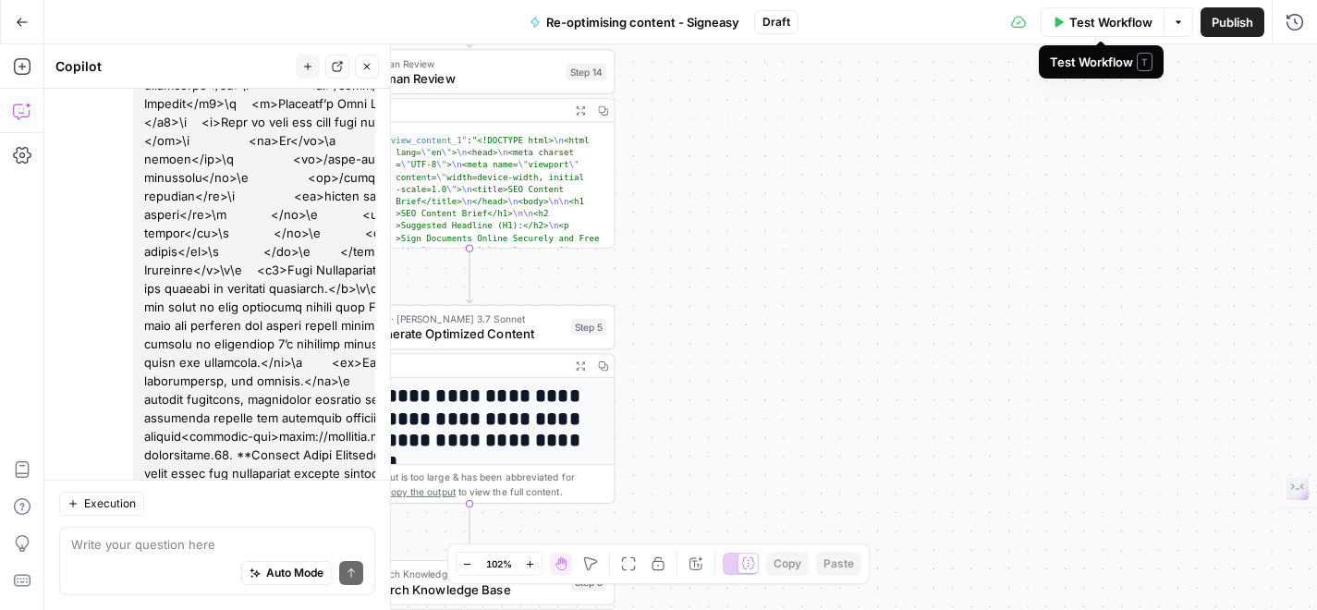
click at [1132, 34] on button "Test Workflow" at bounding box center [1103, 22] width 124 height 30
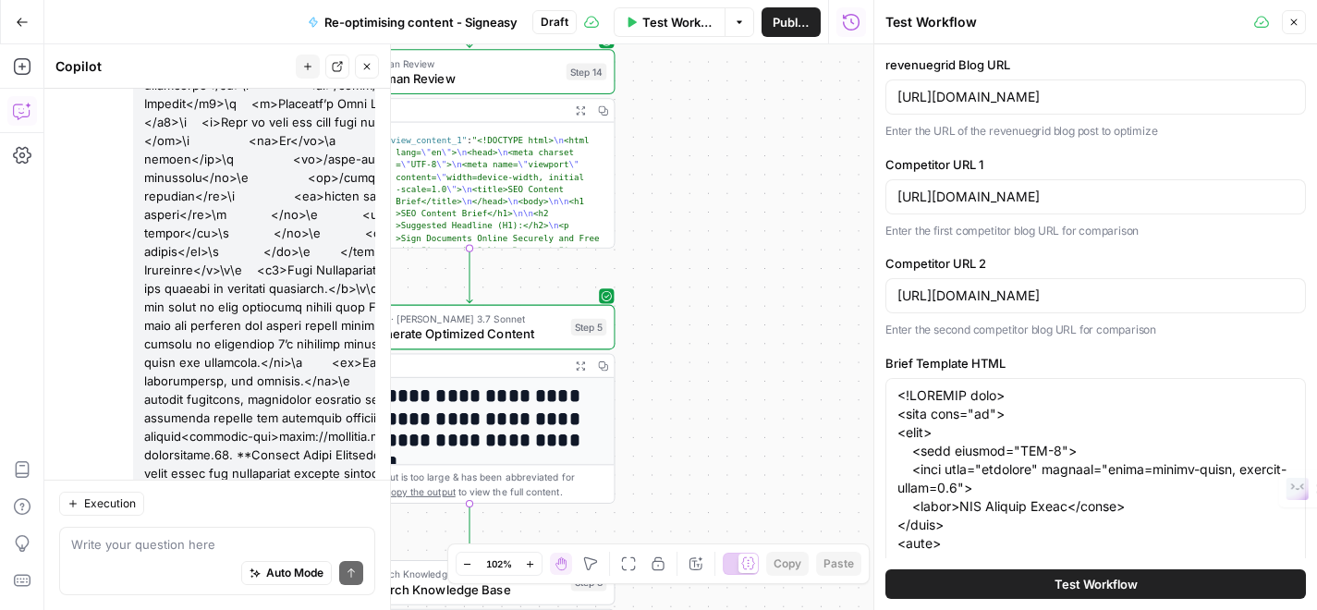
scroll to position [745, 0]
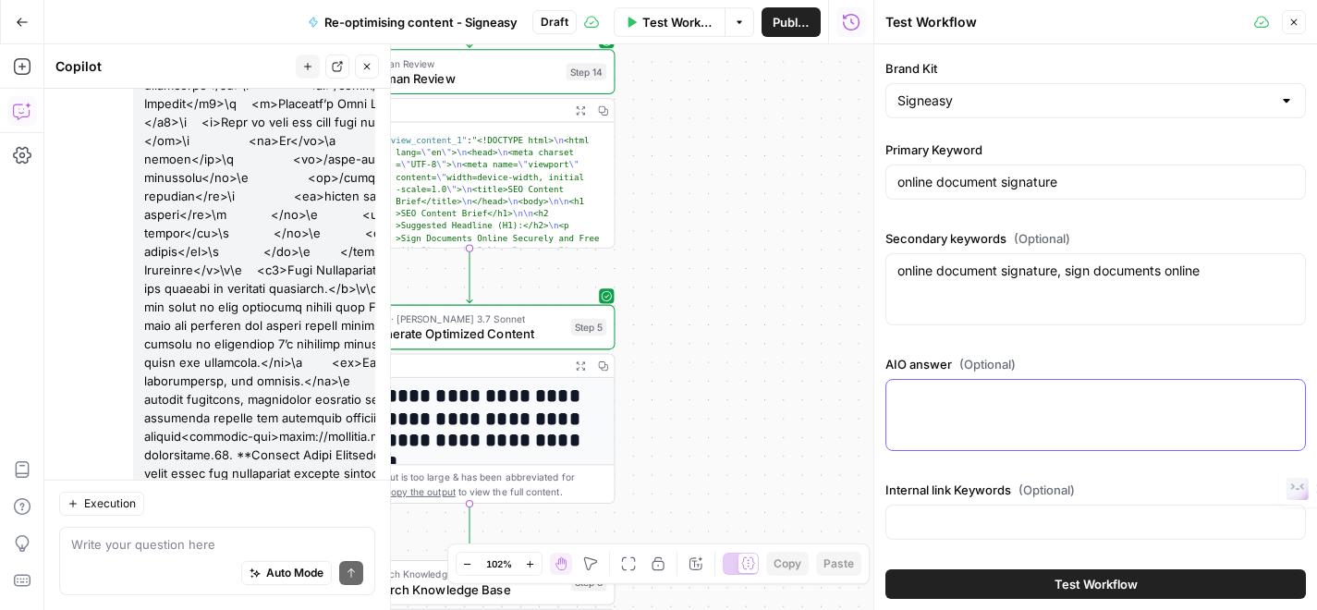
click at [1015, 394] on textarea "AIO answer (Optional)" at bounding box center [1096, 396] width 397 height 18
paste textarea "To sign a document online, you can utilize various electronic signature platfor…"
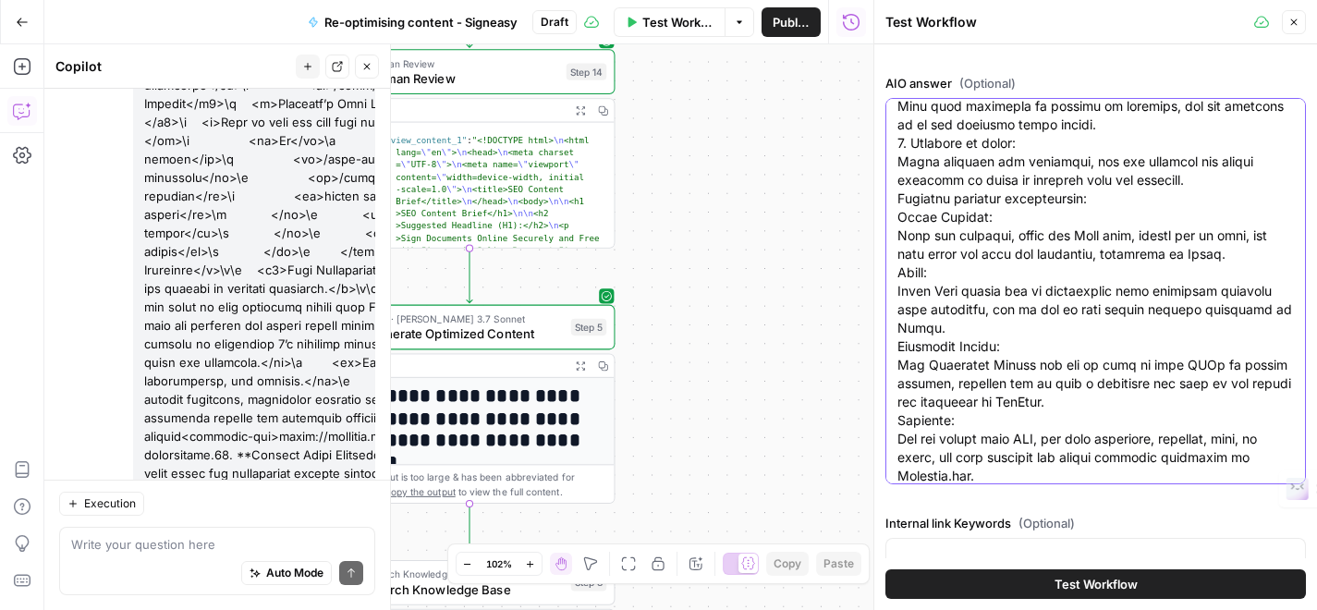
scroll to position [1059, 0]
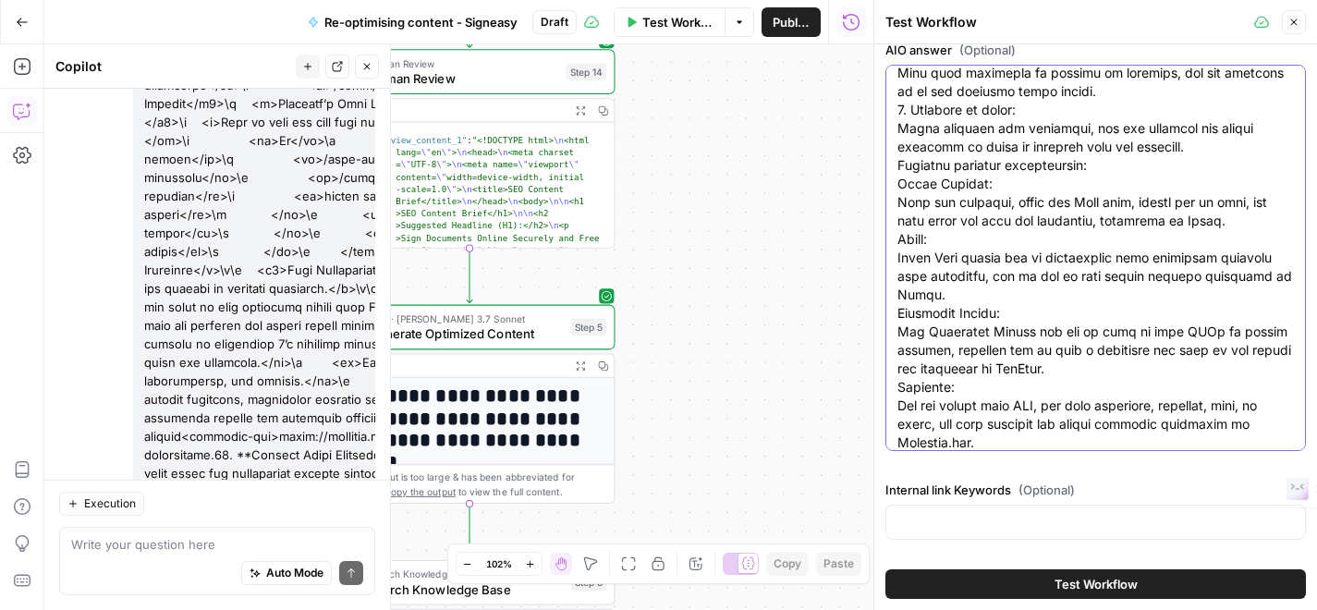
type textarea "To sign a document online, you can utilize various electronic signature platfor…"
click at [958, 518] on input "Internal link Keywords (Optional)" at bounding box center [1096, 522] width 397 height 18
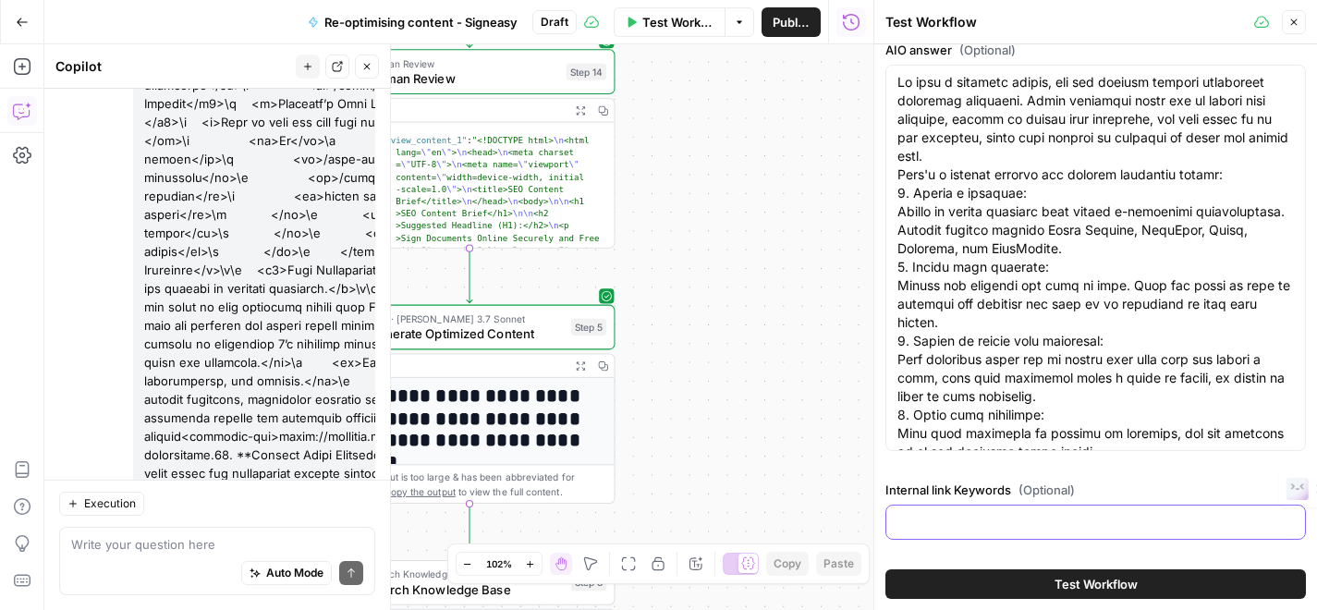
type input "nothing"
click at [1019, 586] on button "Test Workflow" at bounding box center [1096, 584] width 421 height 30
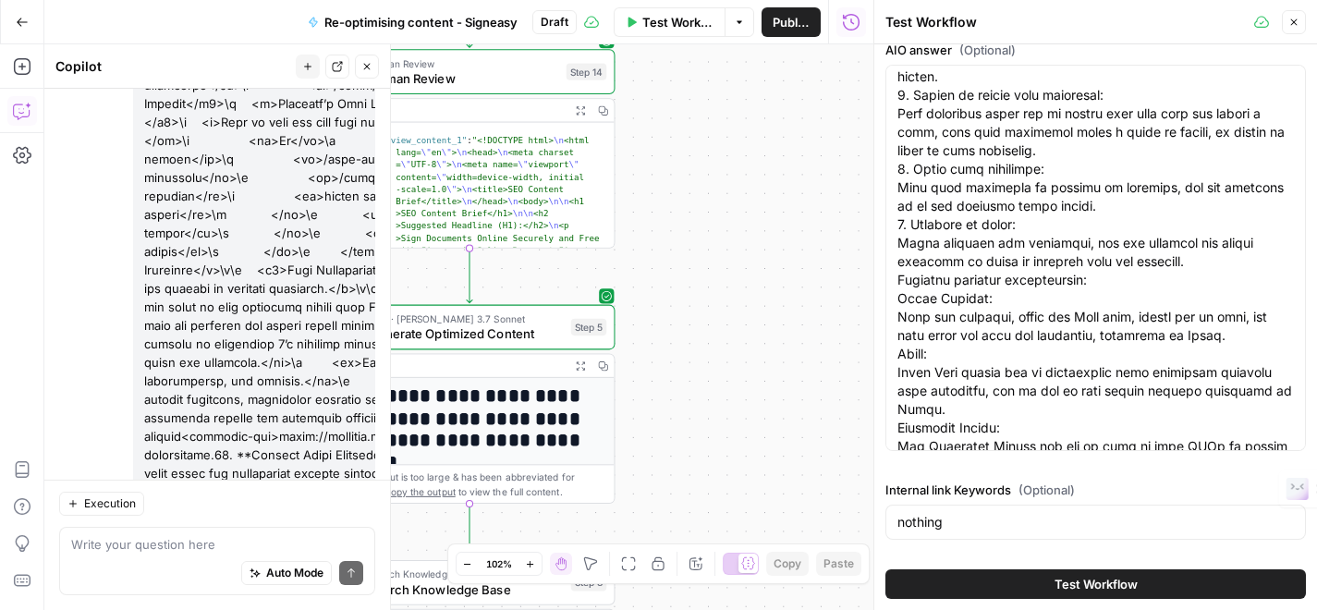
scroll to position [276, 0]
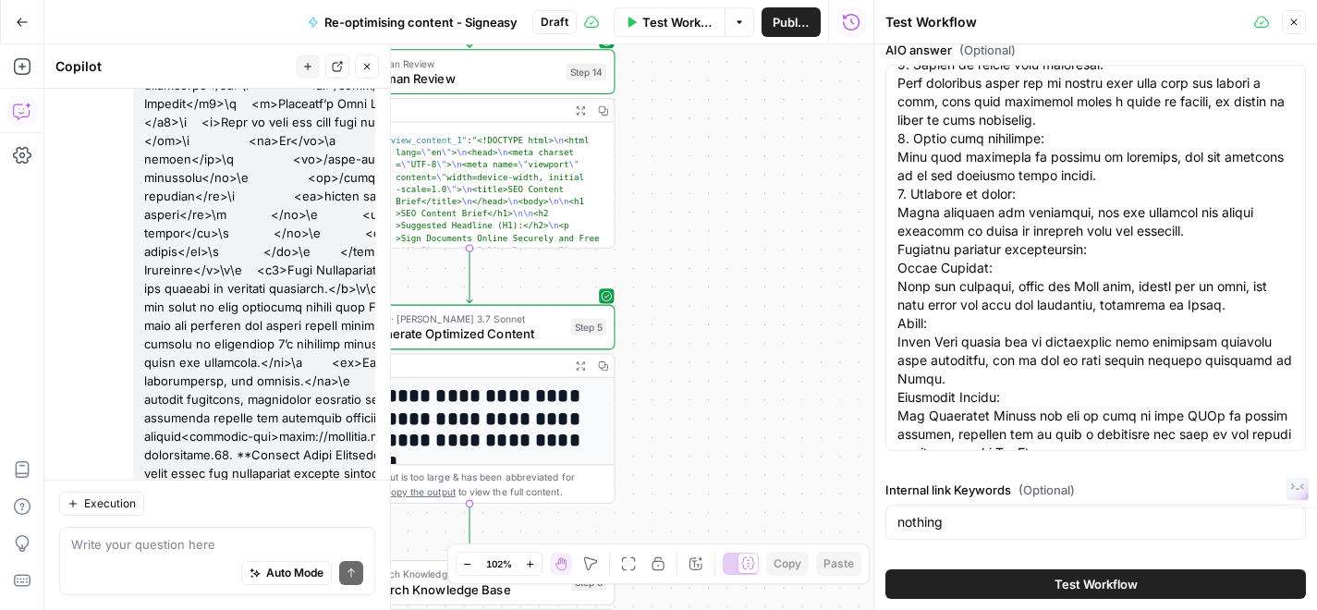
click at [1081, 590] on span "Test Workflow" at bounding box center [1096, 584] width 83 height 18
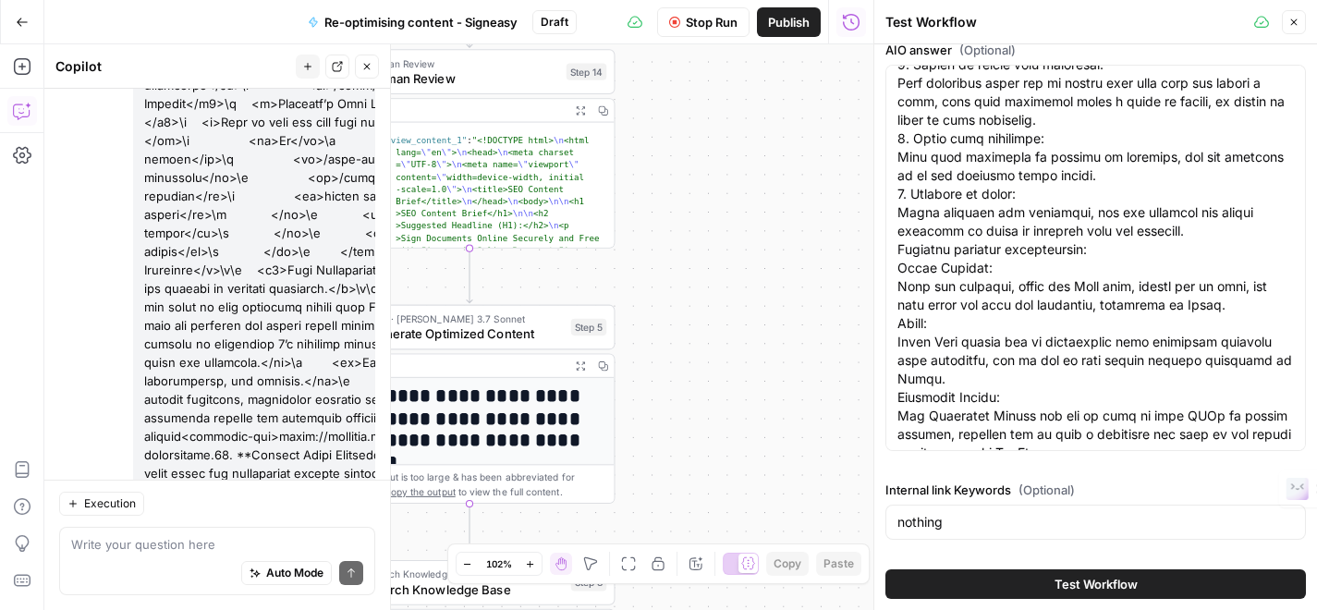
scroll to position [370, 0]
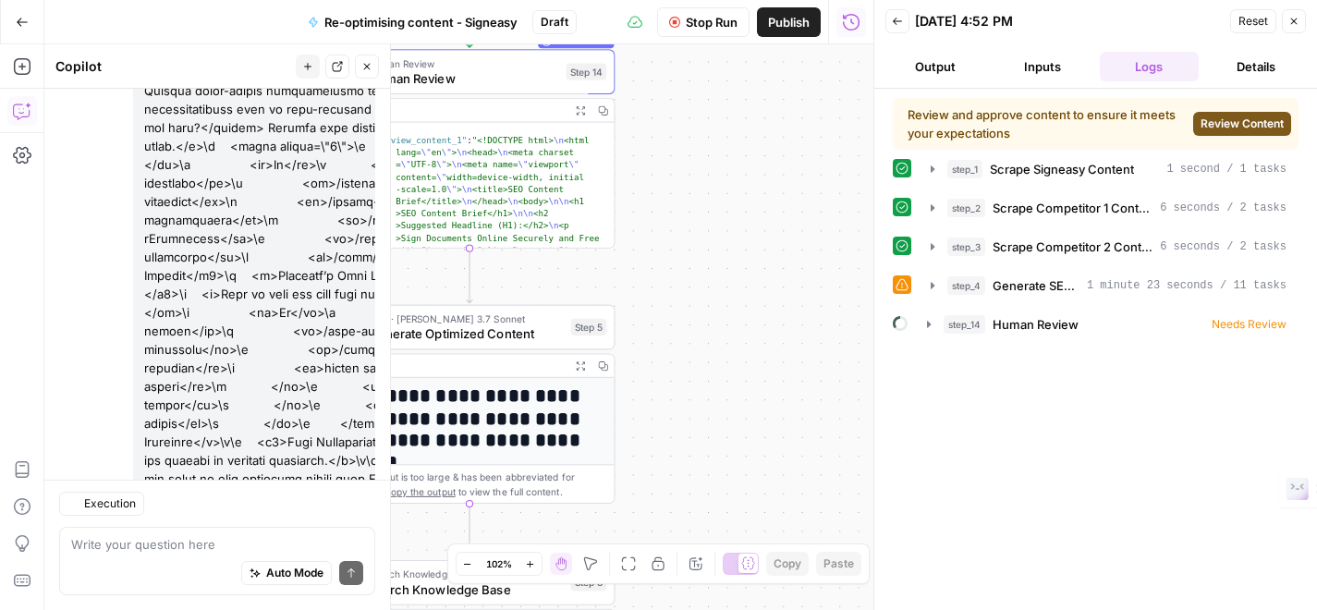
scroll to position [12867, 0]
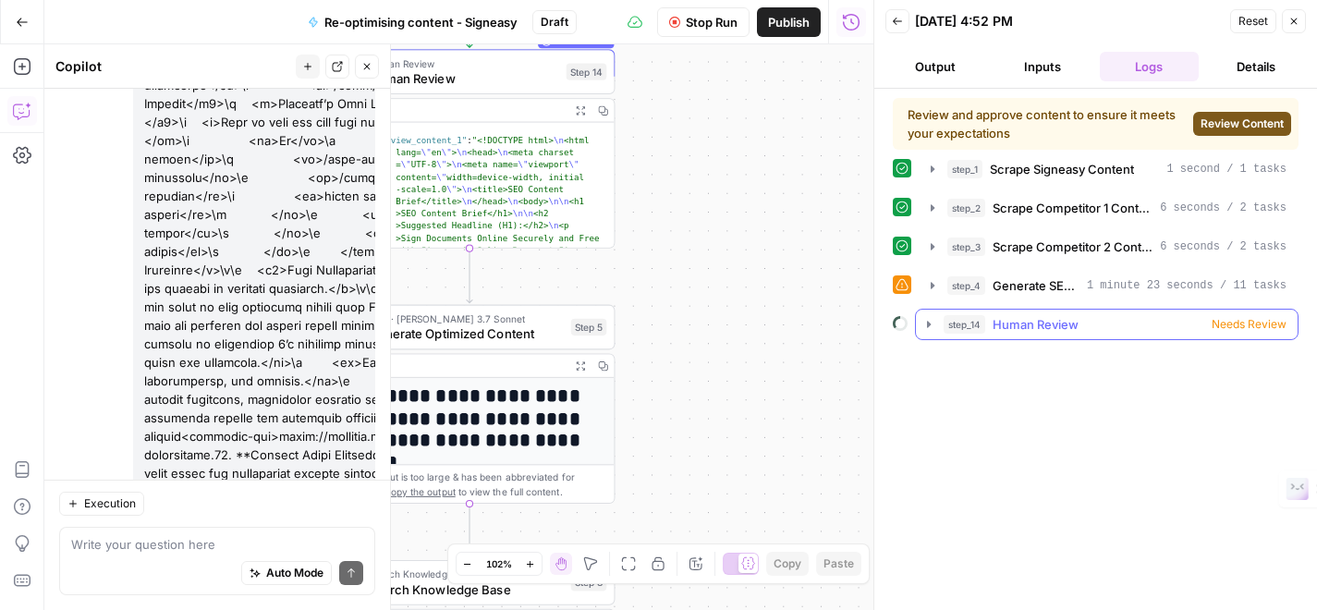
click at [932, 325] on icon "button" at bounding box center [929, 324] width 15 height 15
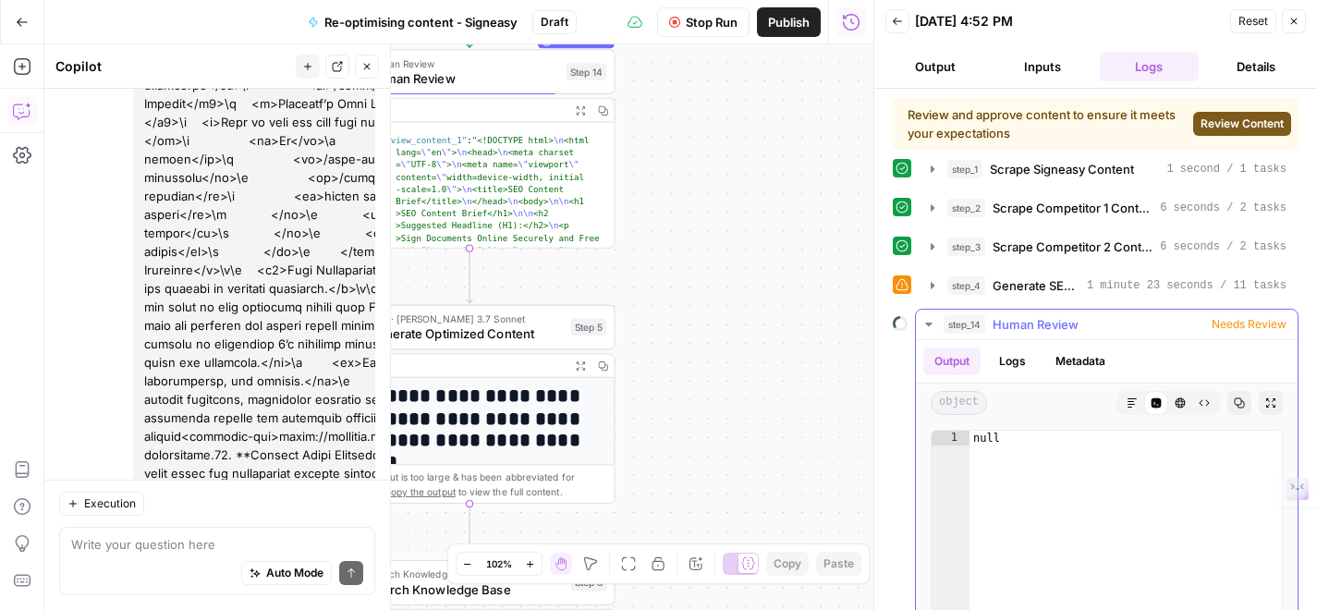
click at [933, 321] on icon "button" at bounding box center [929, 324] width 15 height 15
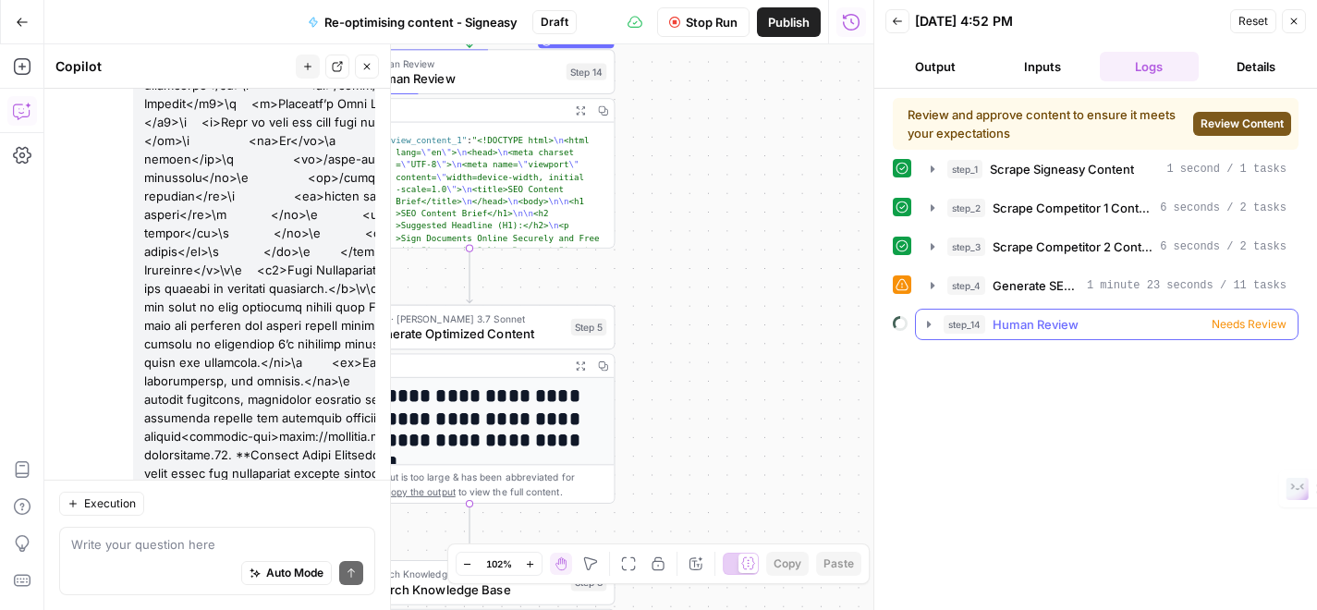
click at [933, 321] on icon "button" at bounding box center [929, 324] width 15 height 15
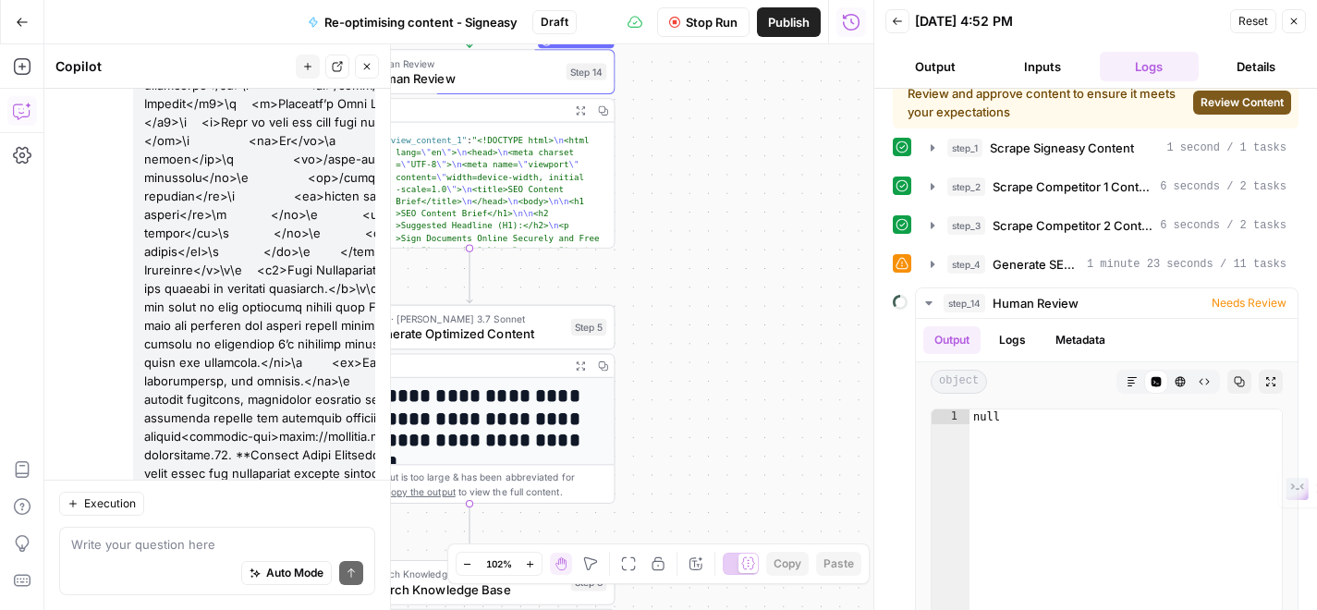
scroll to position [0, 0]
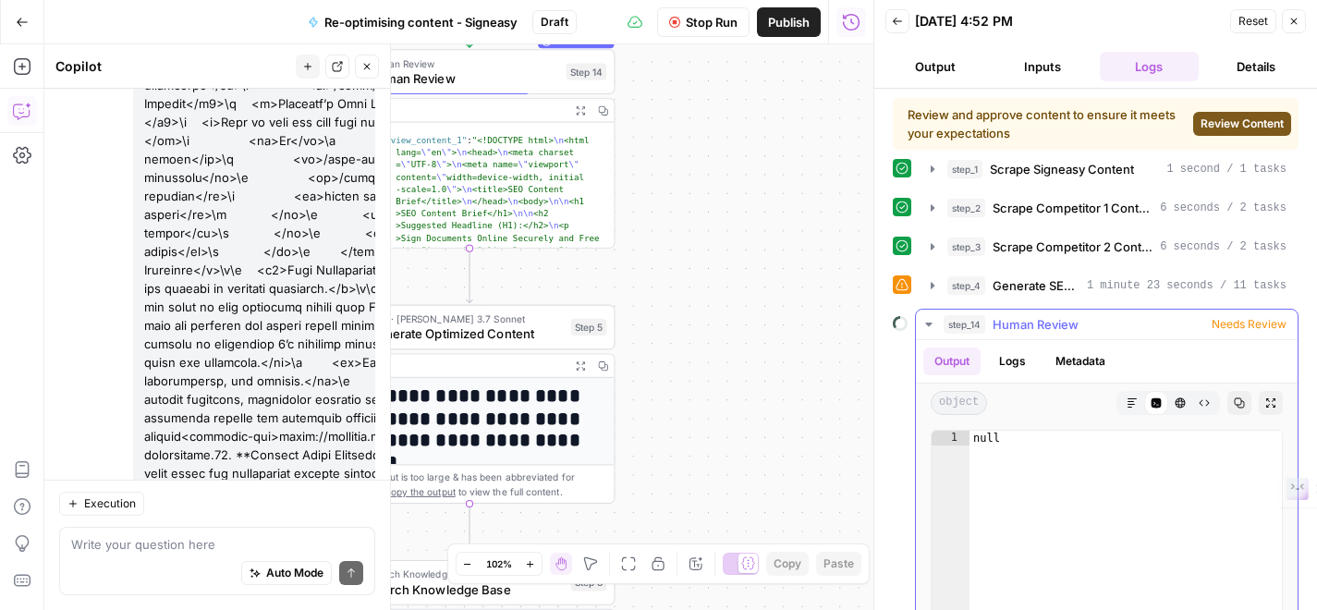
click at [925, 318] on icon "button" at bounding box center [929, 324] width 15 height 15
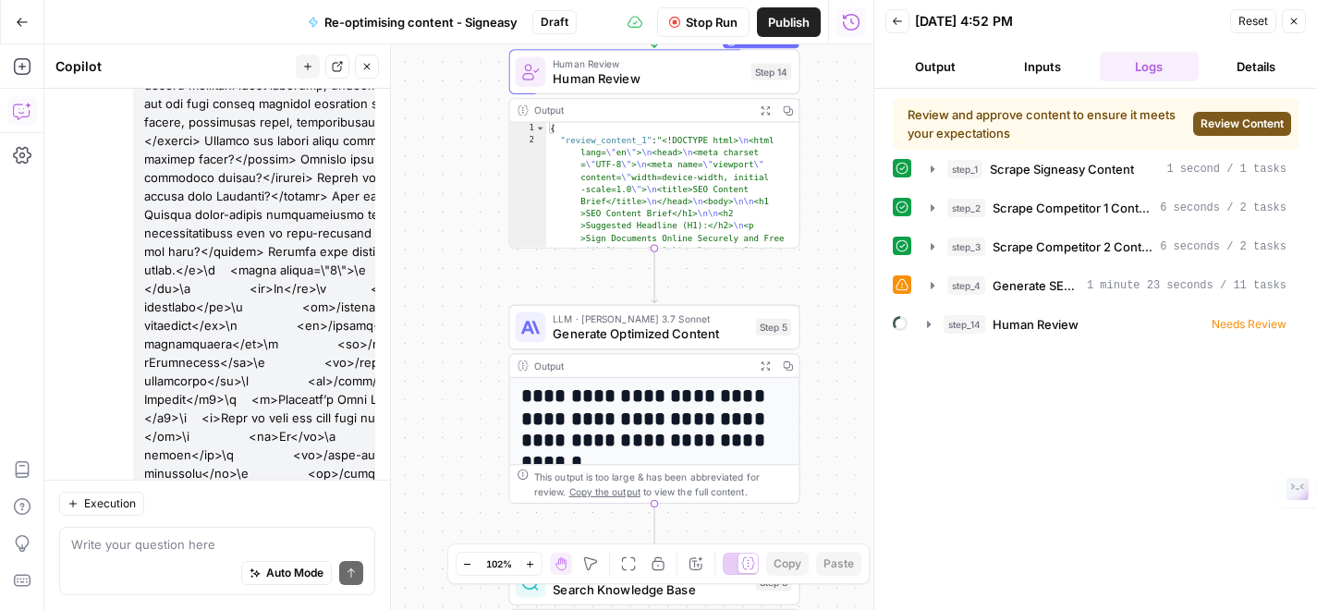
scroll to position [12867, 0]
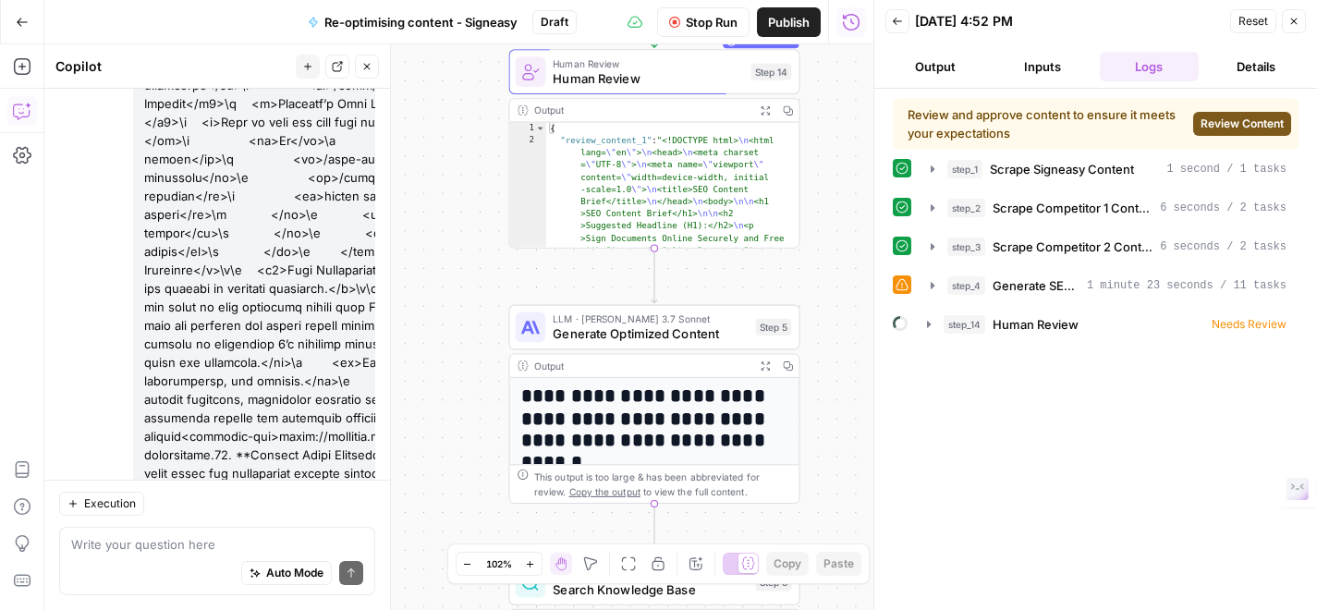
click at [1233, 120] on span "Review Content" at bounding box center [1242, 124] width 83 height 17
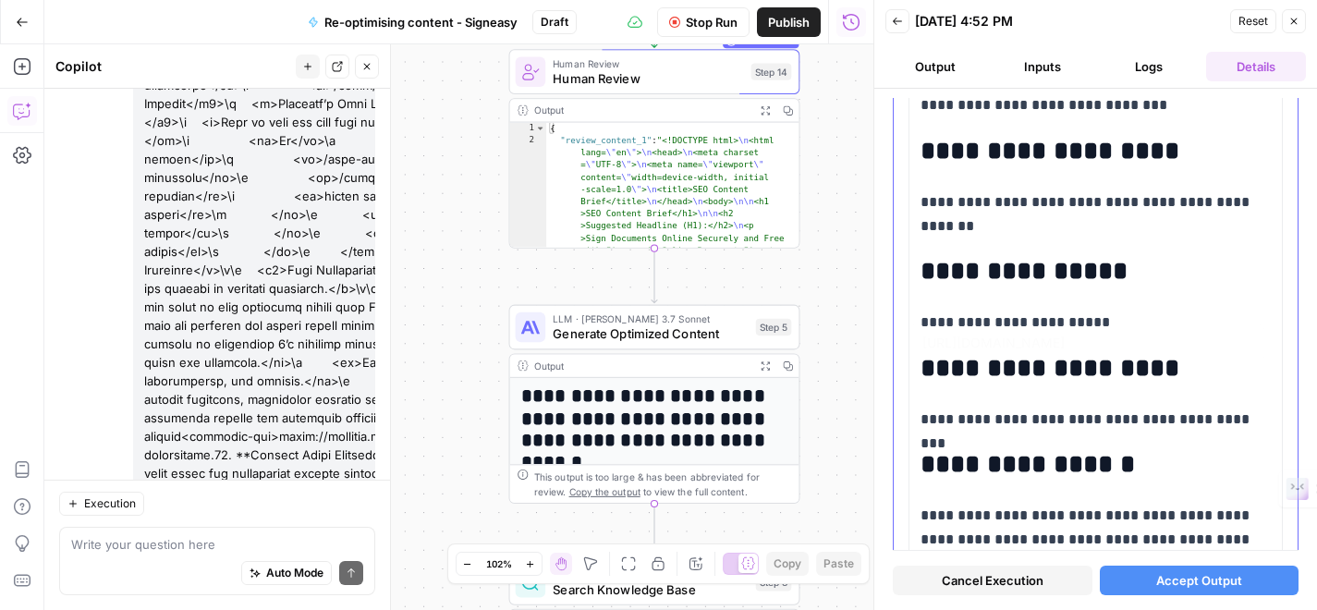
scroll to position [1528, 0]
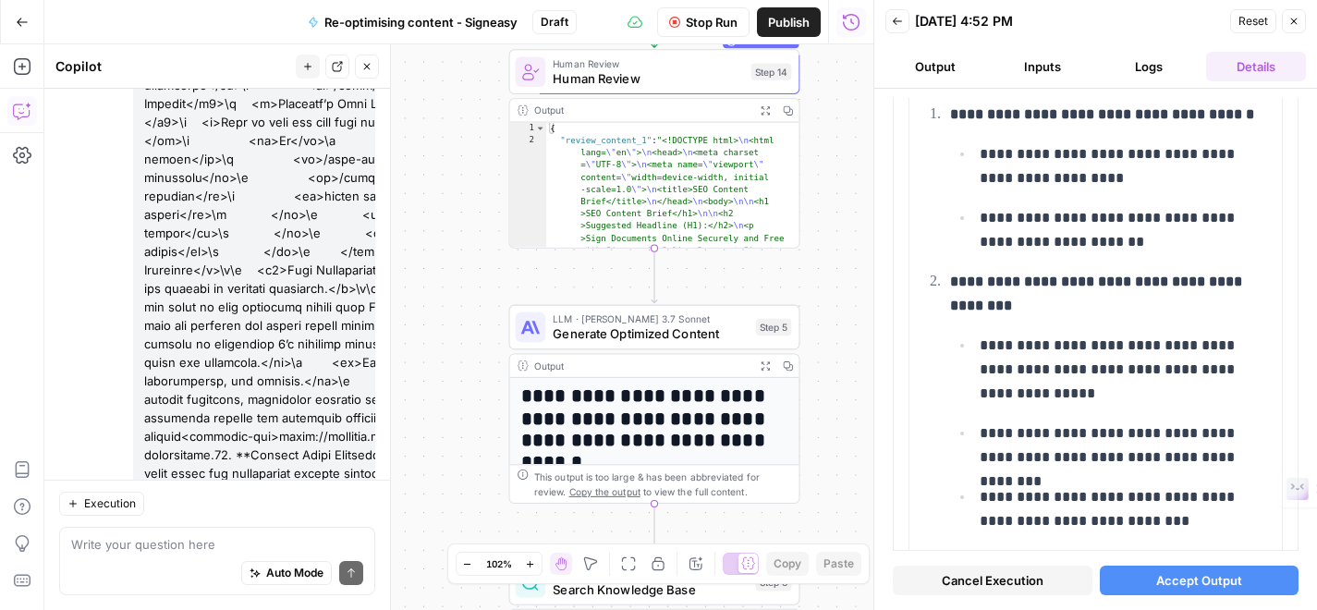
click at [1171, 579] on span "Accept Output" at bounding box center [1199, 580] width 86 height 18
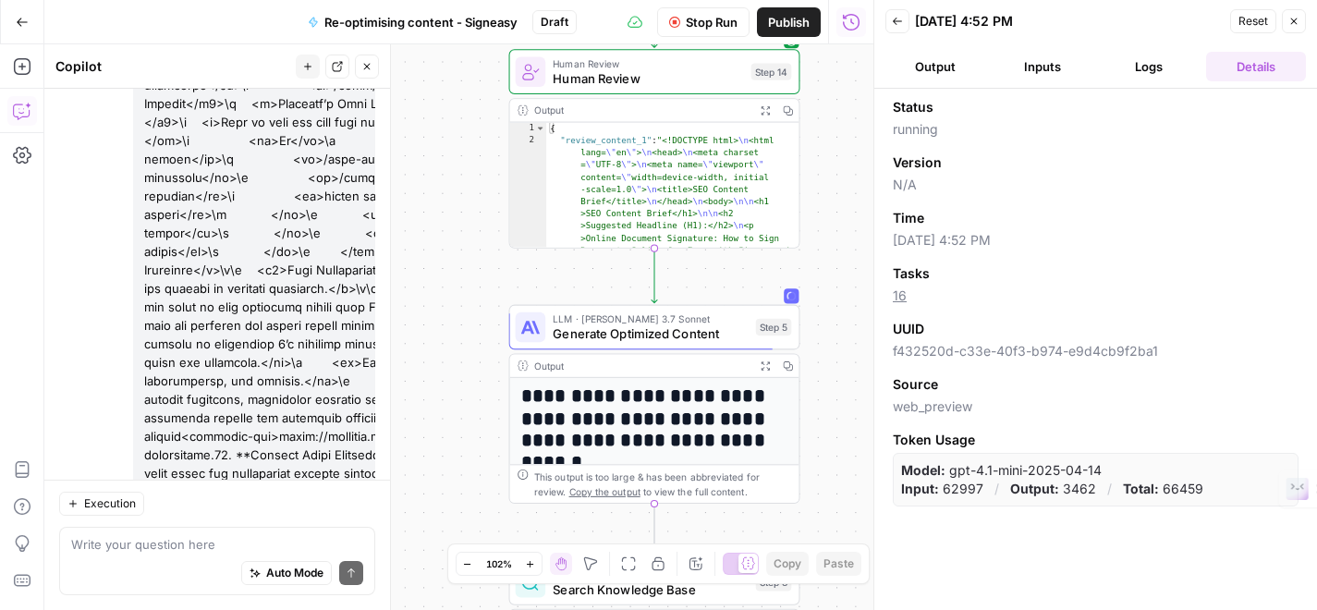
click at [1053, 74] on button "Inputs" at bounding box center [1043, 67] width 100 height 30
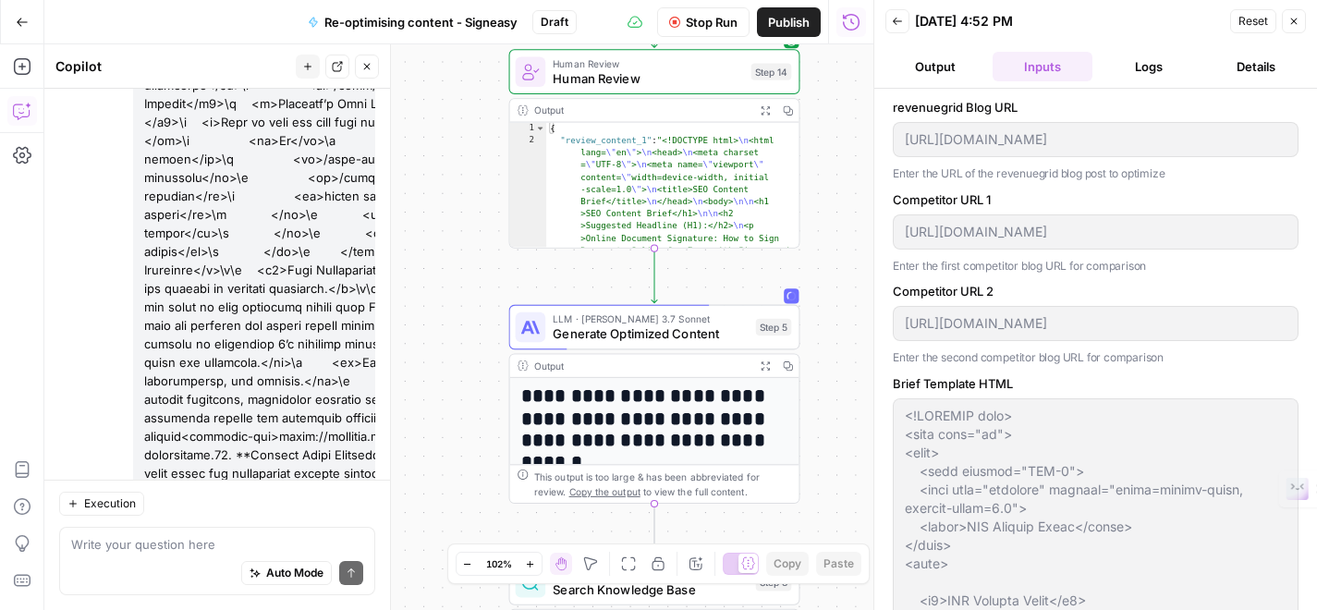
click at [1131, 71] on button "Logs" at bounding box center [1150, 67] width 100 height 30
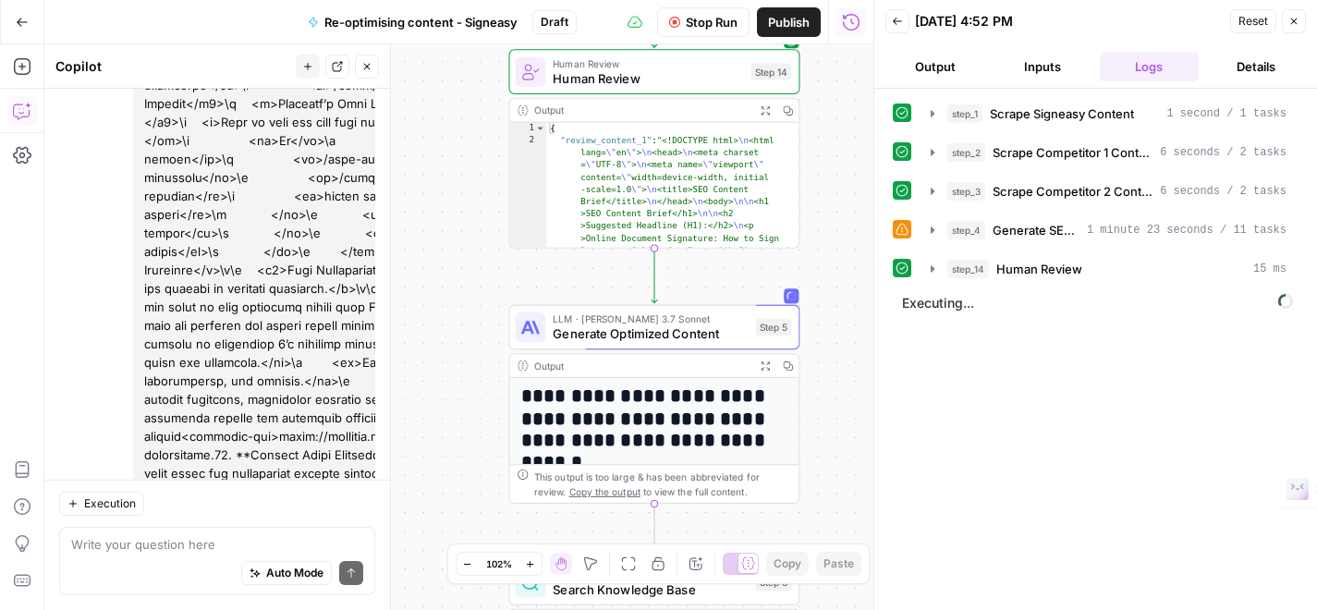
click at [1048, 70] on button "Inputs" at bounding box center [1043, 67] width 100 height 30
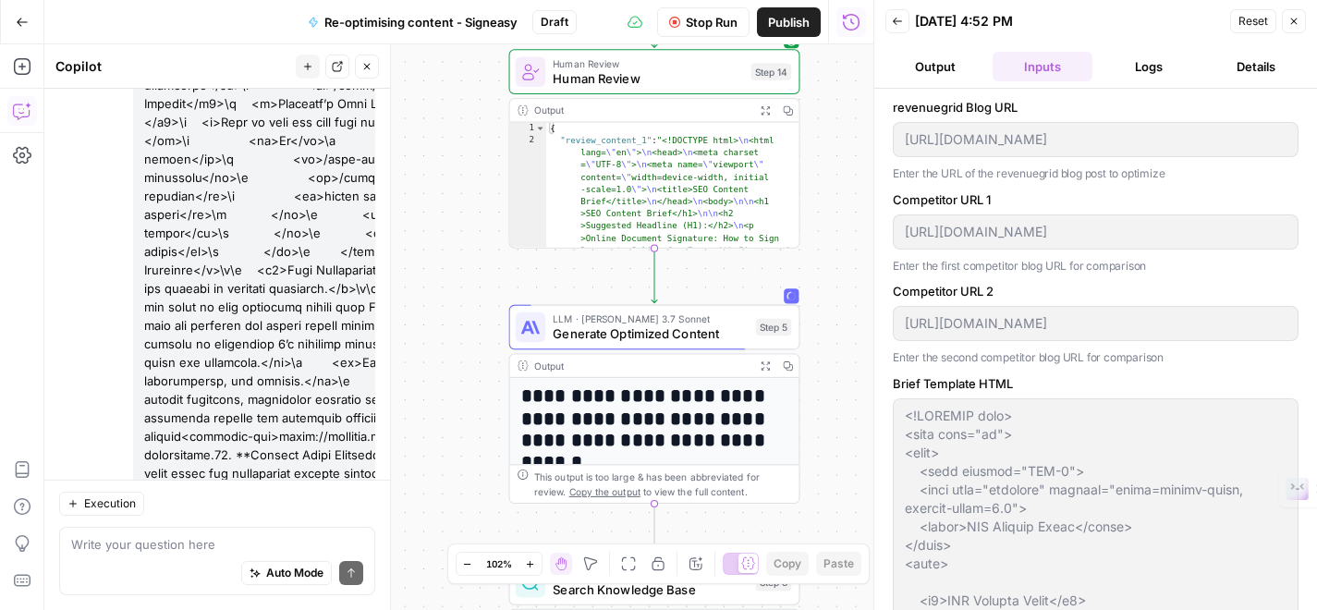
click at [942, 70] on button "Output" at bounding box center [936, 67] width 100 height 30
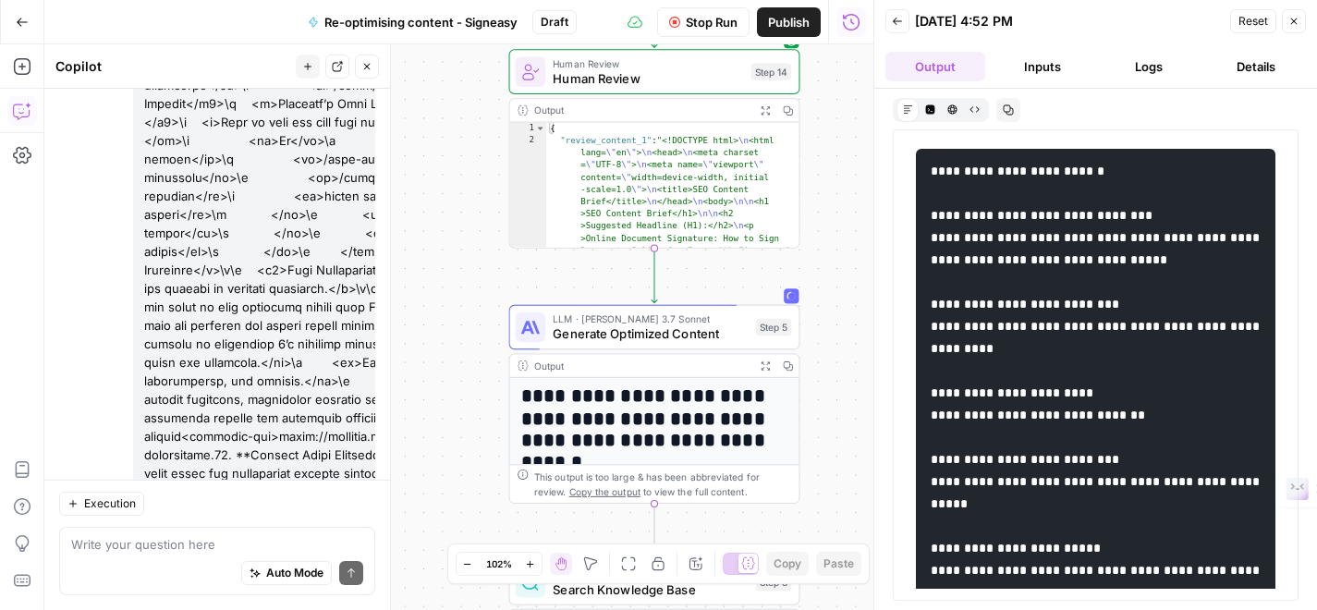
click at [1062, 65] on button "Inputs" at bounding box center [1043, 67] width 100 height 30
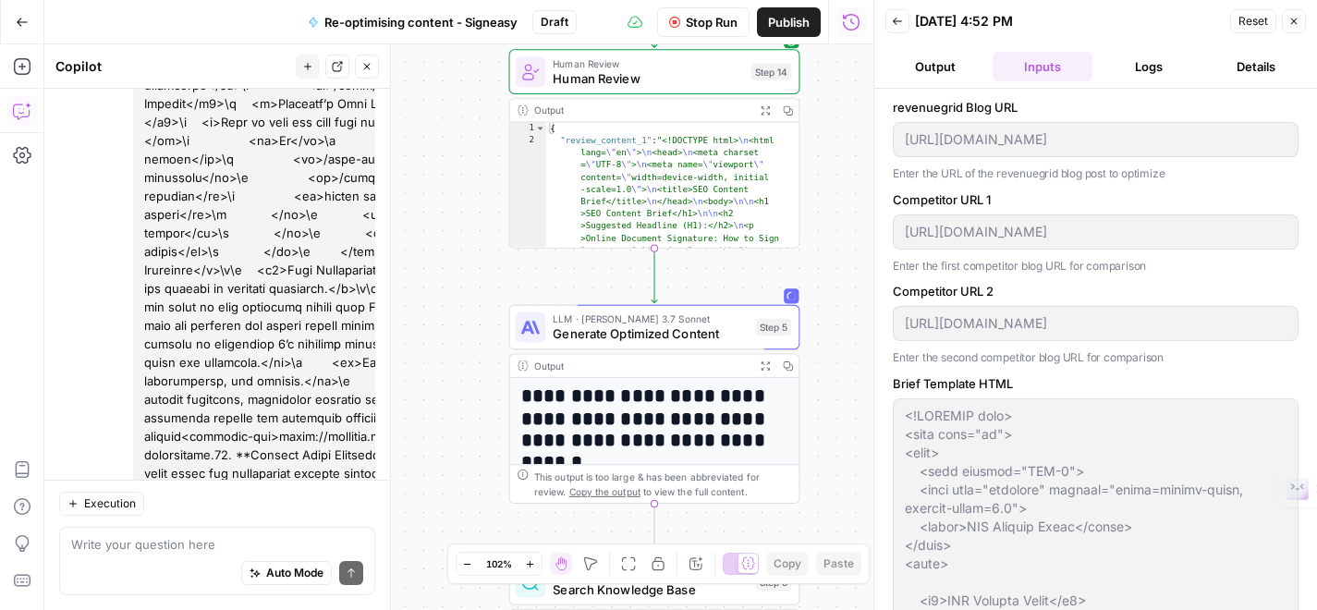
click at [1149, 62] on button "Logs" at bounding box center [1150, 67] width 100 height 30
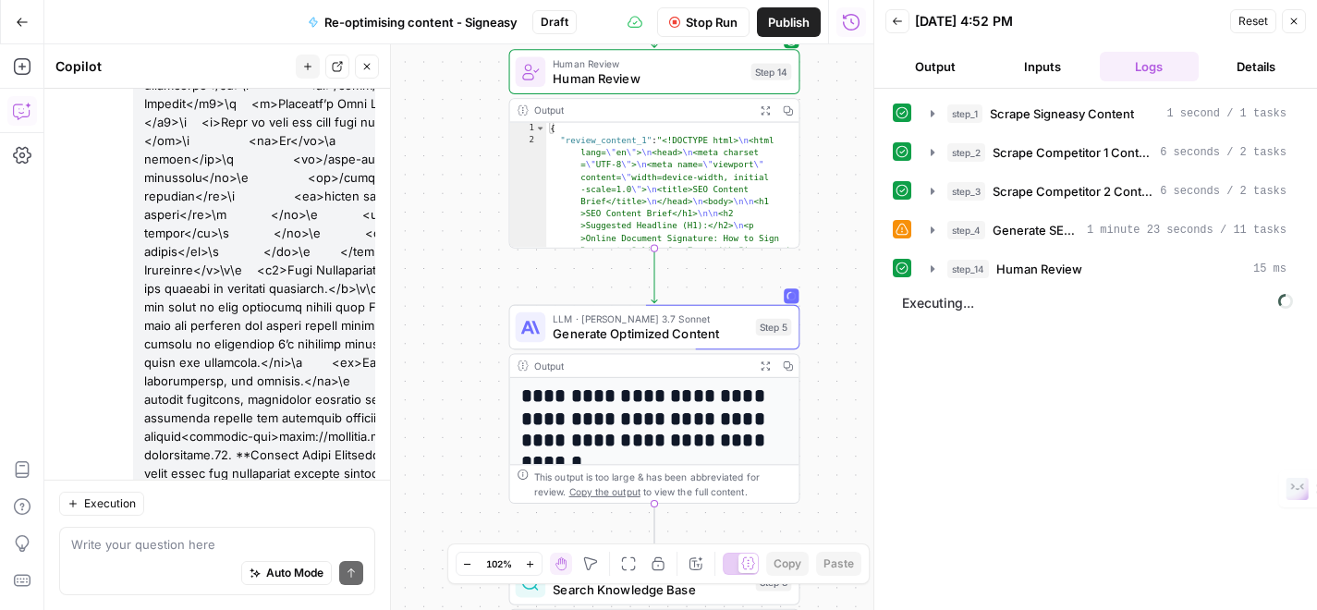
click at [1258, 63] on button "Details" at bounding box center [1256, 67] width 100 height 30
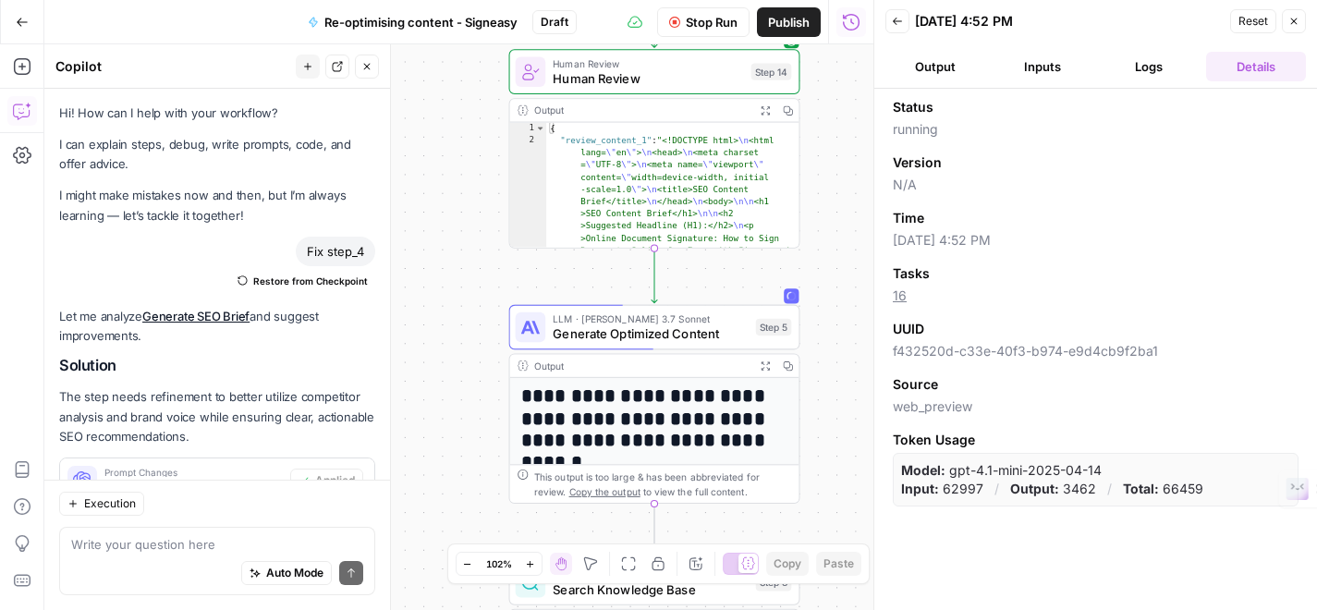
scroll to position [12867, 0]
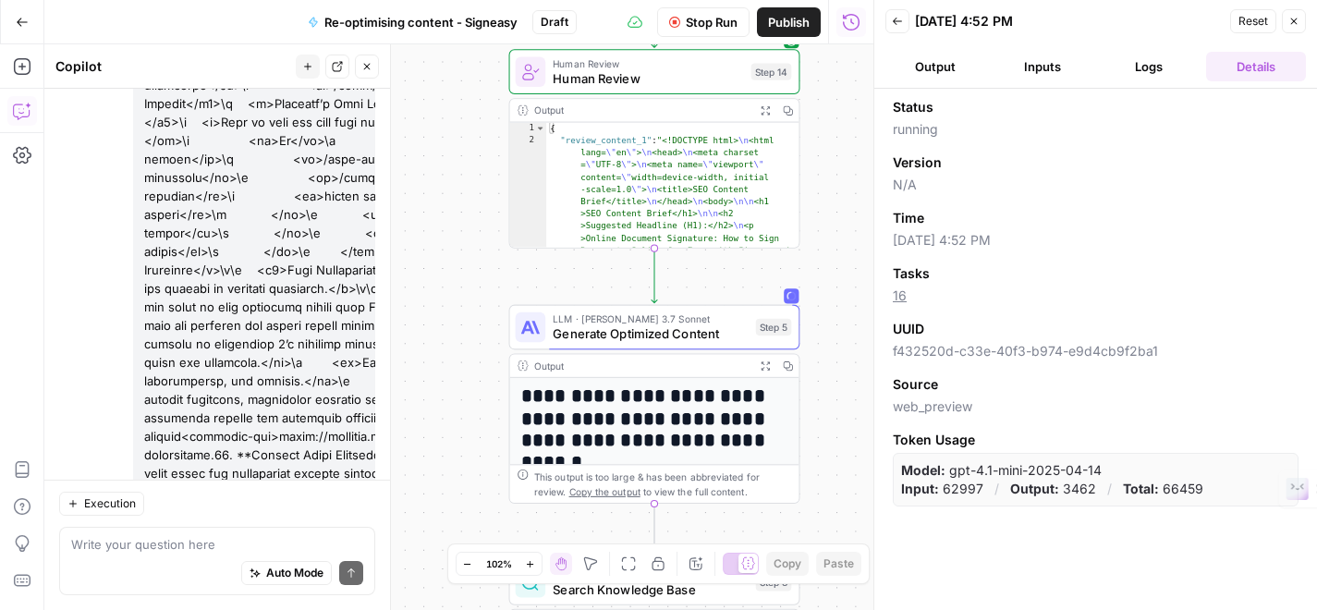
click at [1171, 65] on button "Logs" at bounding box center [1150, 67] width 100 height 30
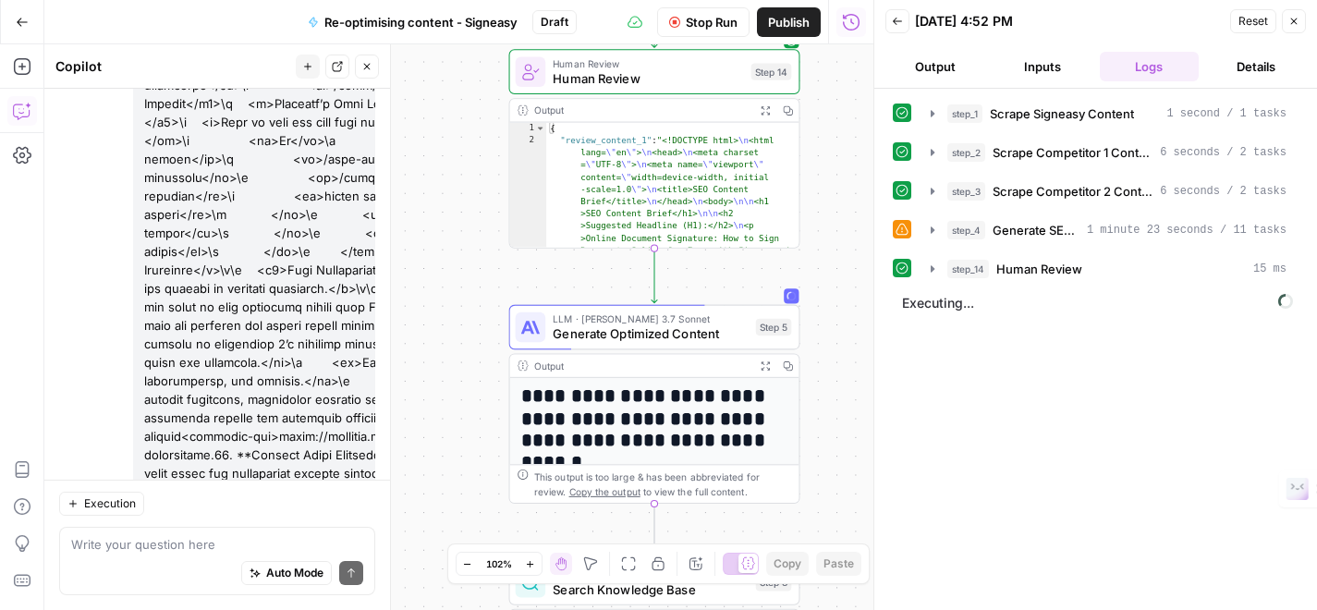
click at [1042, 73] on button "Inputs" at bounding box center [1043, 67] width 100 height 30
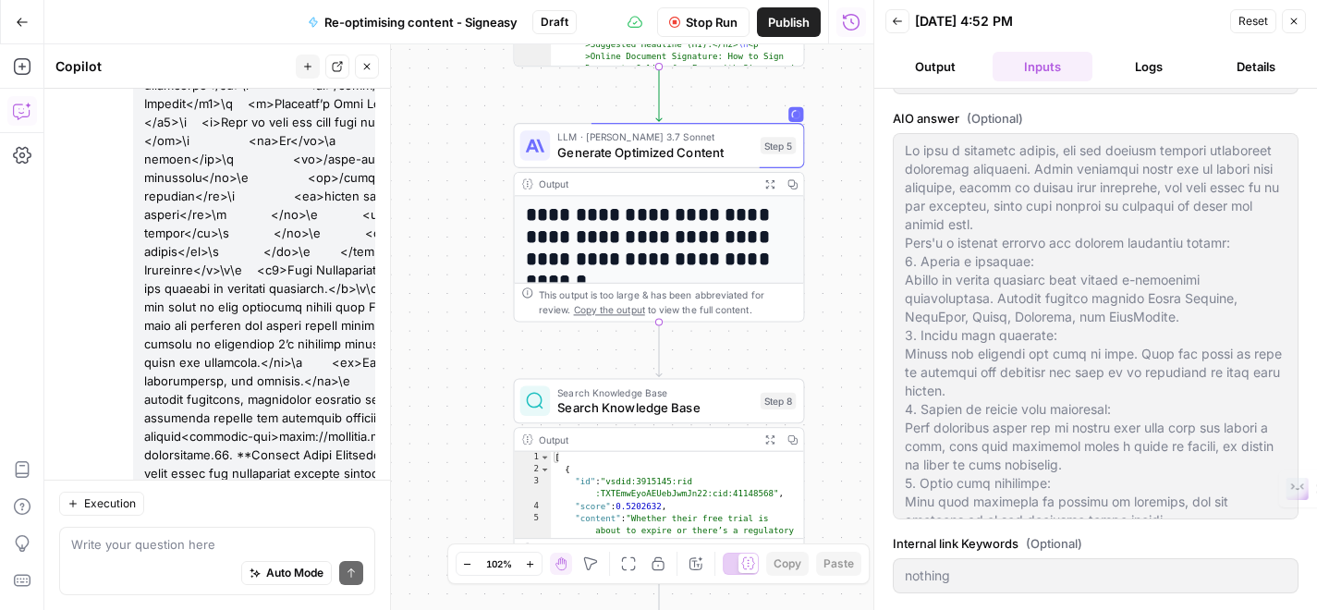
scroll to position [370, 0]
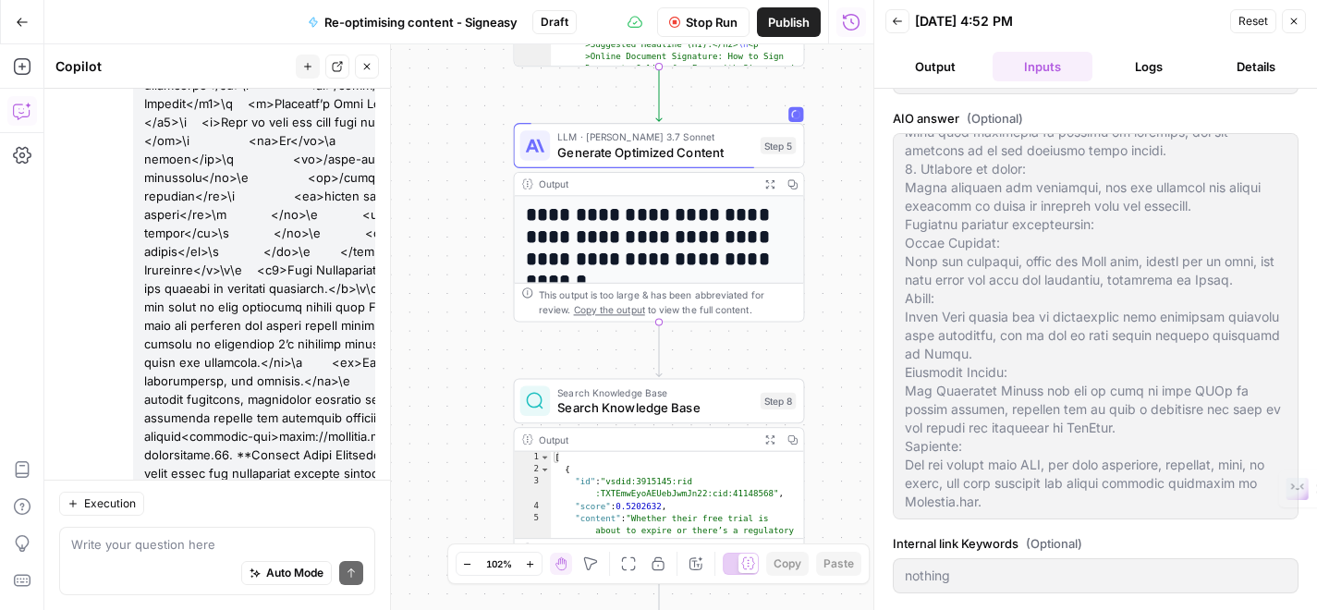
click at [938, 76] on button "Output" at bounding box center [936, 67] width 100 height 30
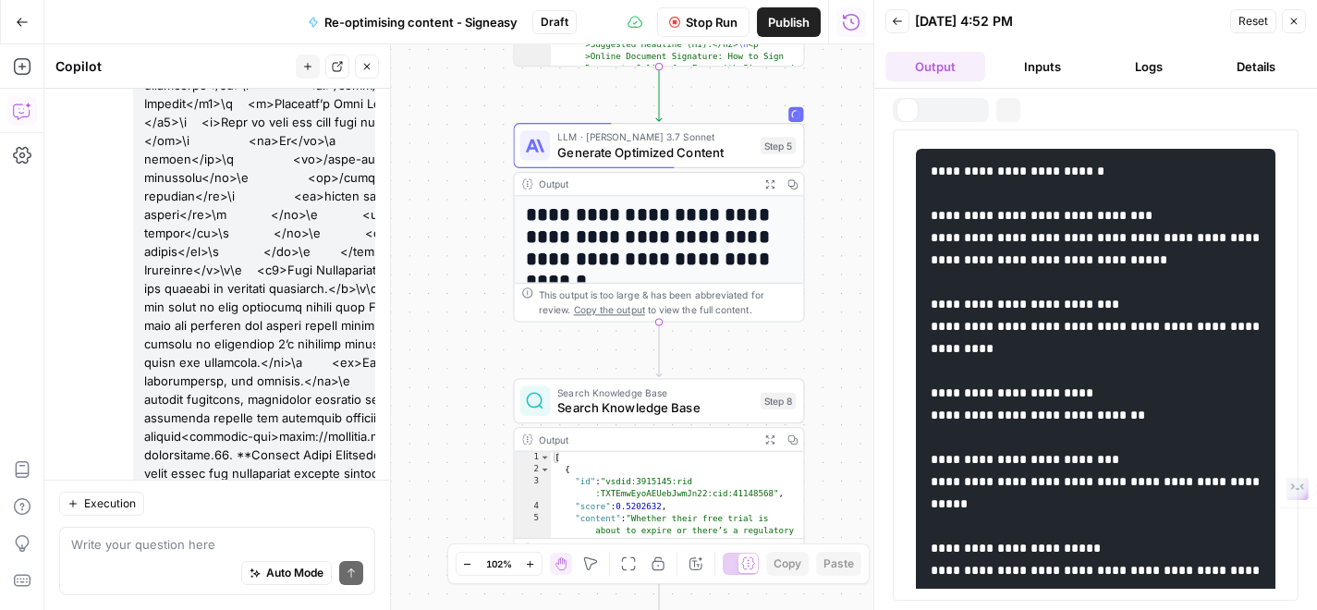
scroll to position [0, 0]
click at [1157, 67] on button "Logs" at bounding box center [1150, 67] width 100 height 30
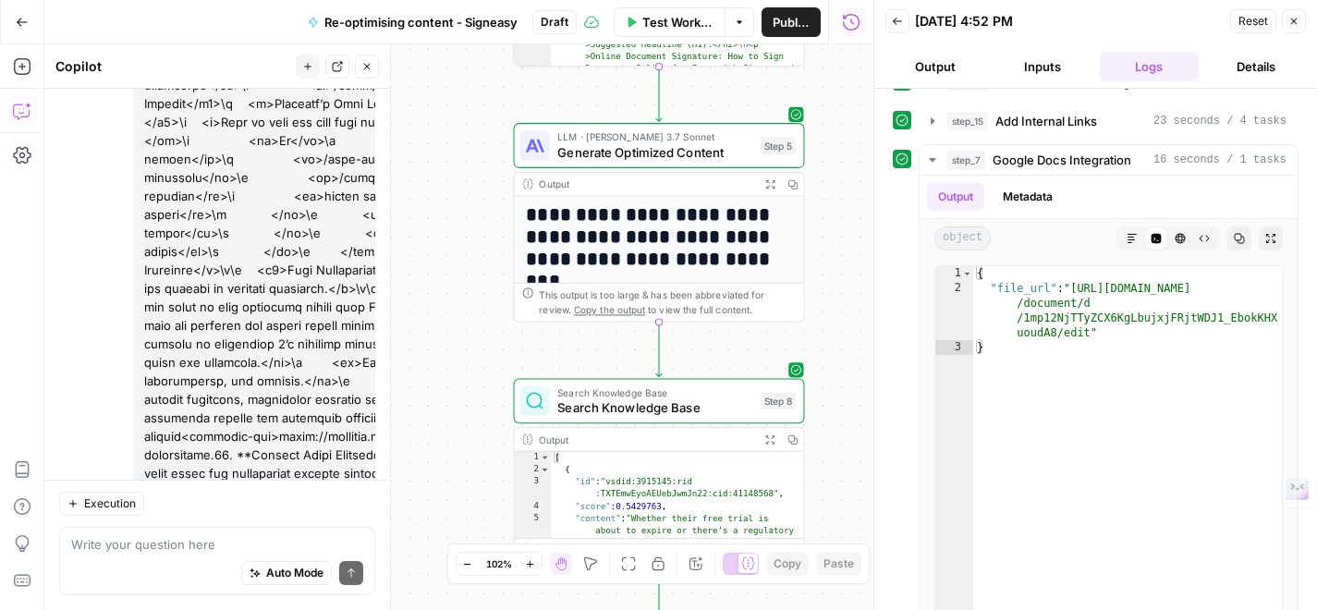
scroll to position [341, 0]
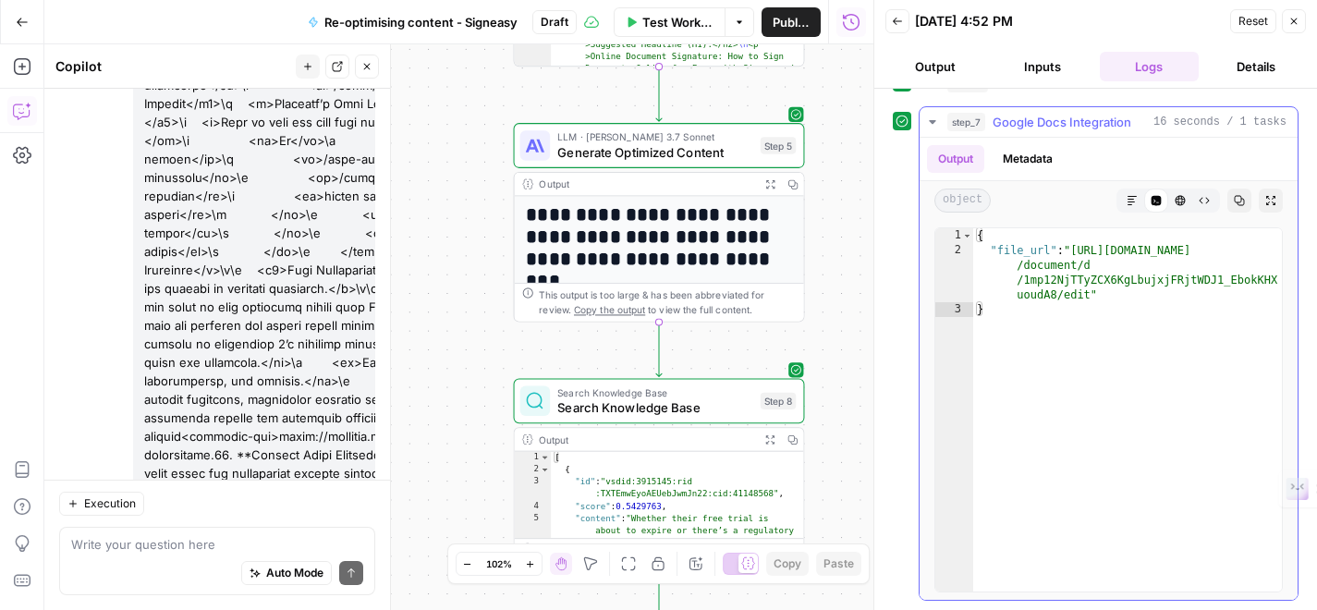
type textarea "**********"
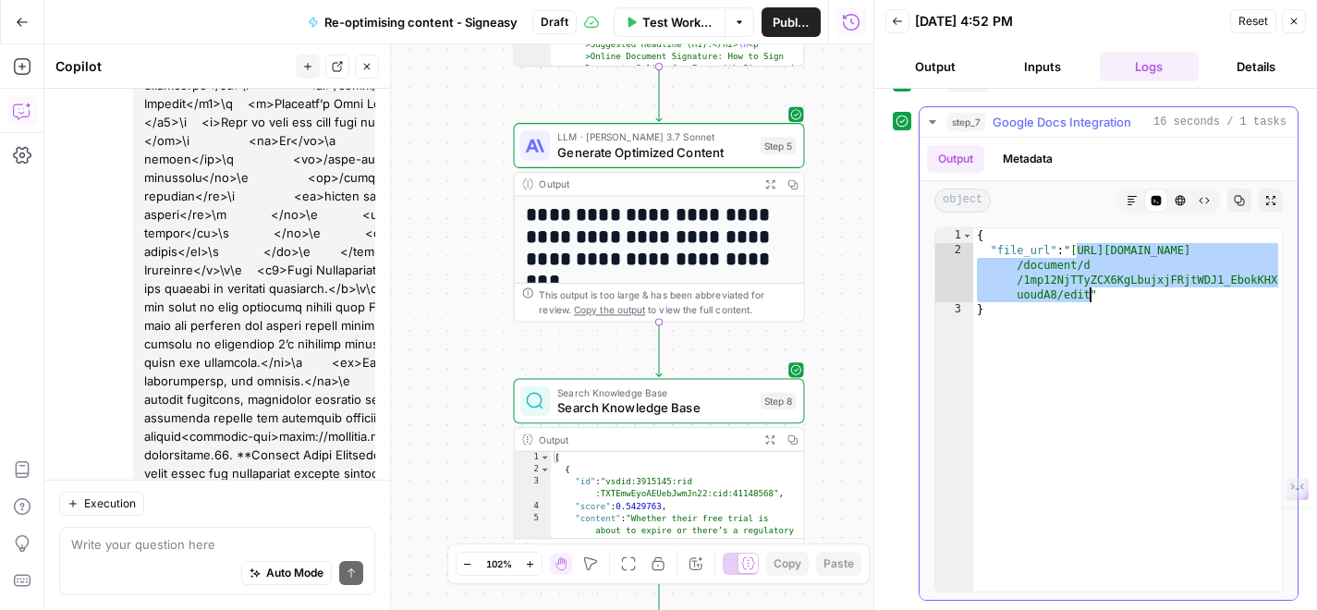
drag, startPoint x: 1076, startPoint y: 248, endPoint x: 1091, endPoint y: 293, distance: 47.6
click at [1091, 294] on div "{ "file_url" : "[URL][DOMAIN_NAME] /document/d /1mp12NjTTyZCX6KgLbujxjFRjtWDJ1_…" at bounding box center [1127, 424] width 309 height 393
click at [208, 541] on textarea at bounding box center [217, 544] width 292 height 18
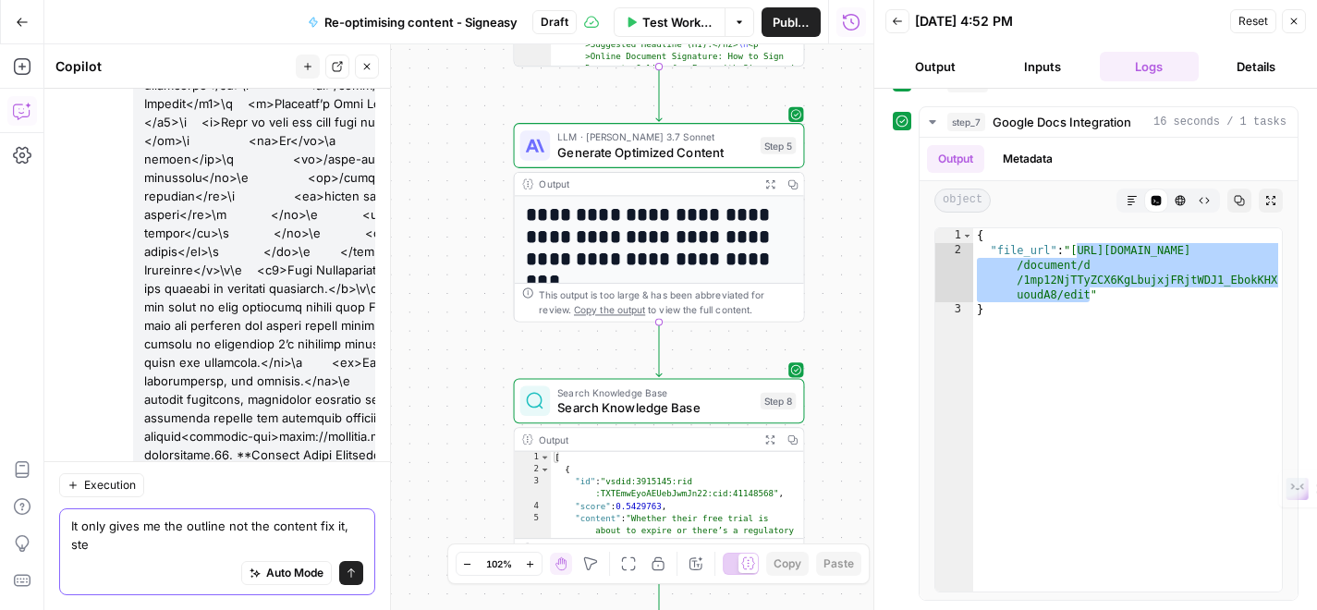
scroll to position [12885, 0]
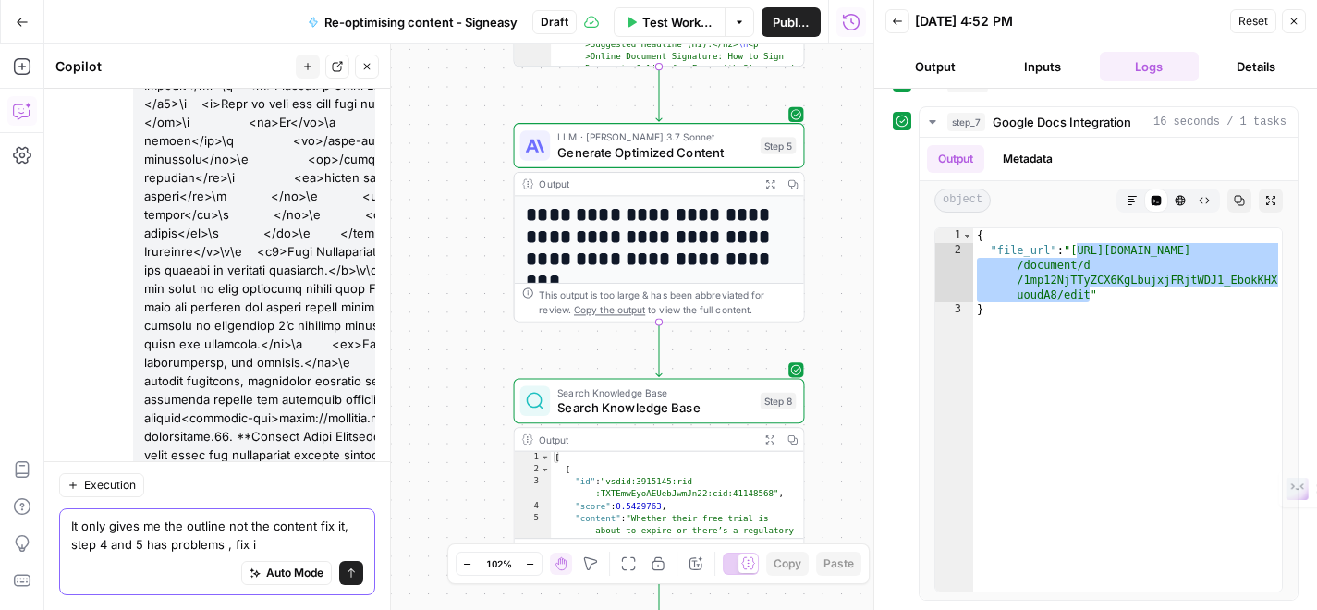
type textarea "It only gives me the outline not the content fix it, step 4 and 5 has problems …"
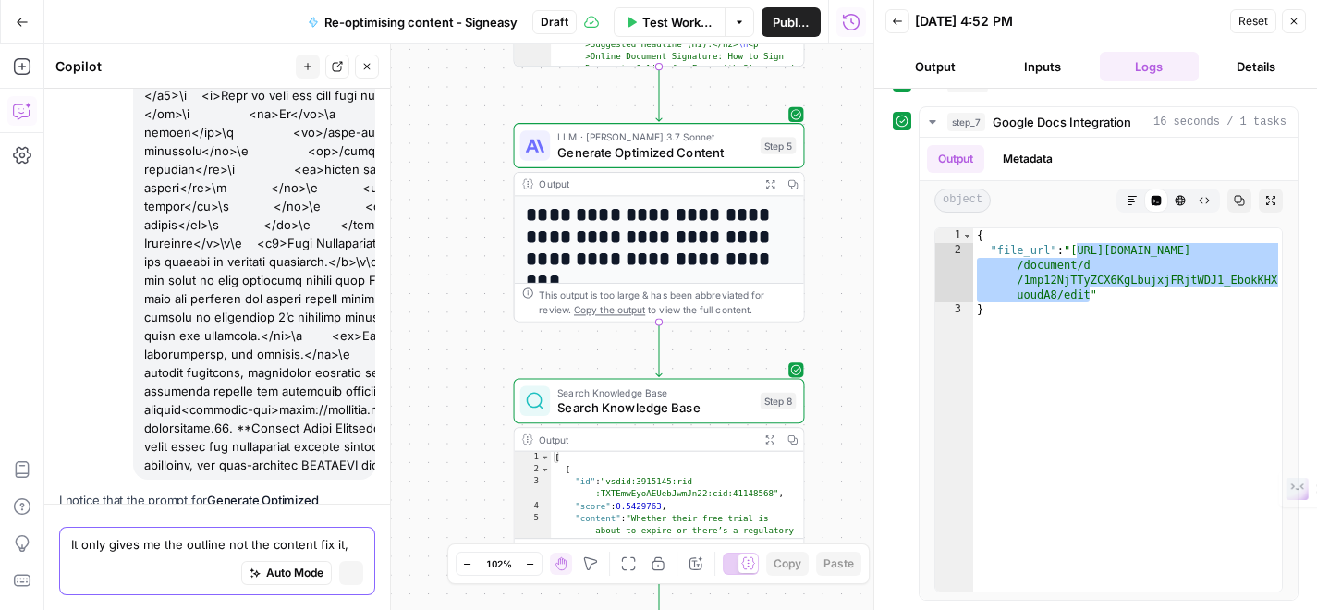
scroll to position [12802, 0]
click at [1289, 24] on icon "button" at bounding box center [1294, 21] width 11 height 11
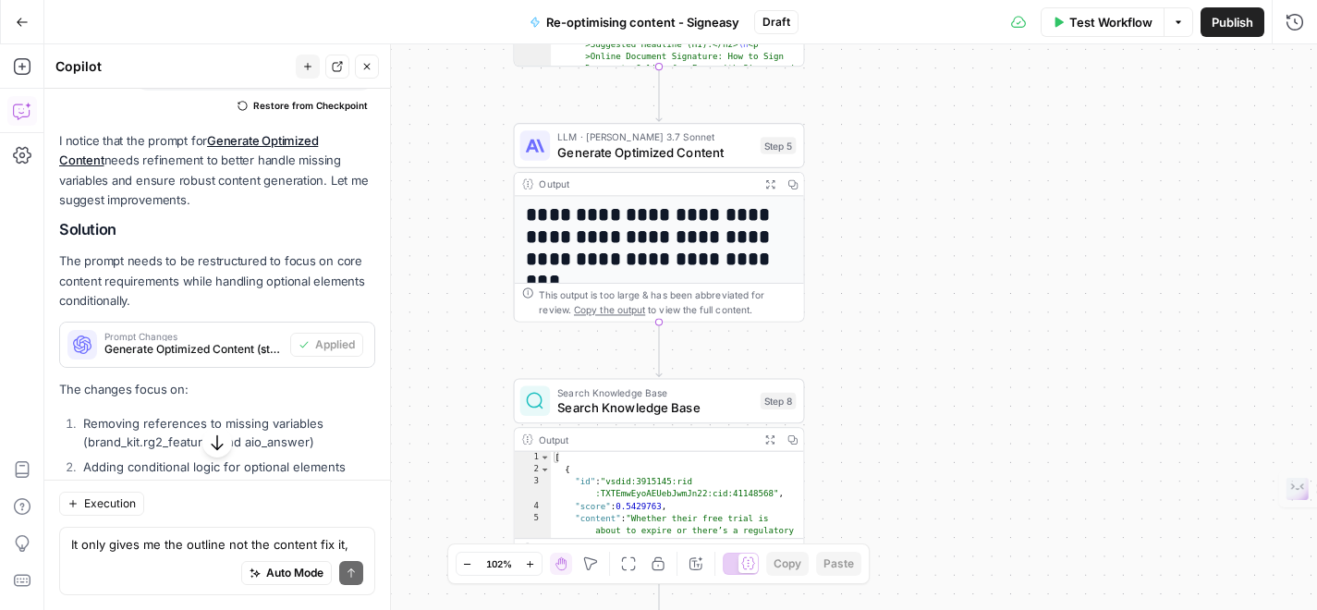
scroll to position [13239, 0]
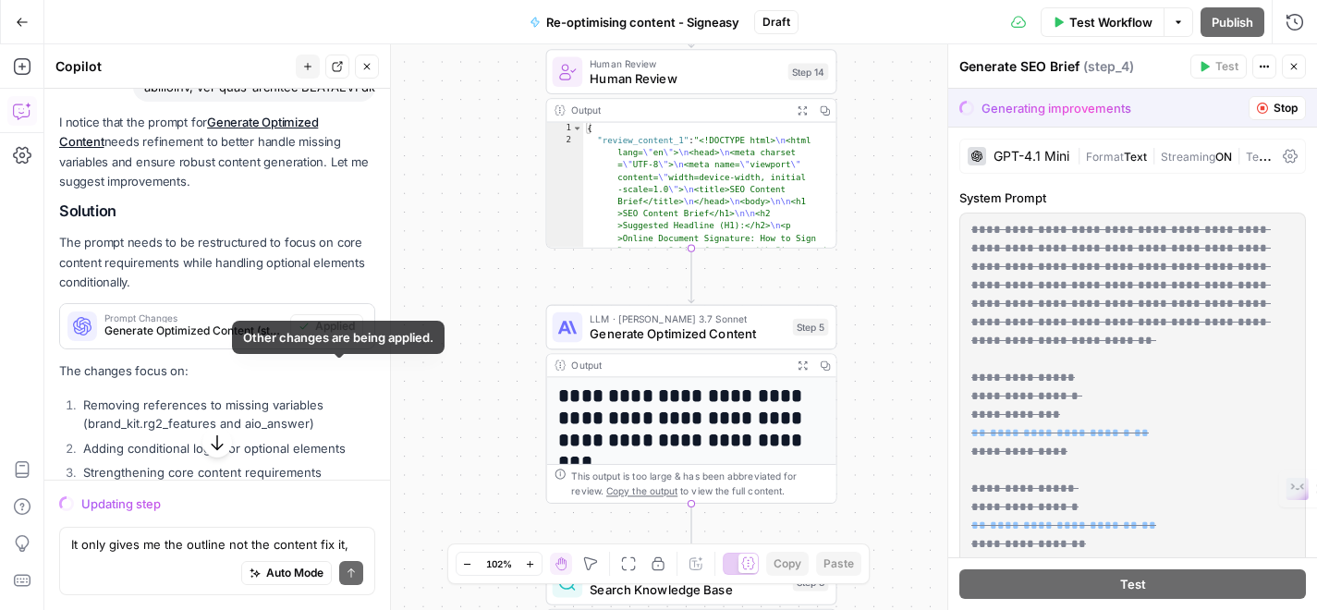
scroll to position [13190, 0]
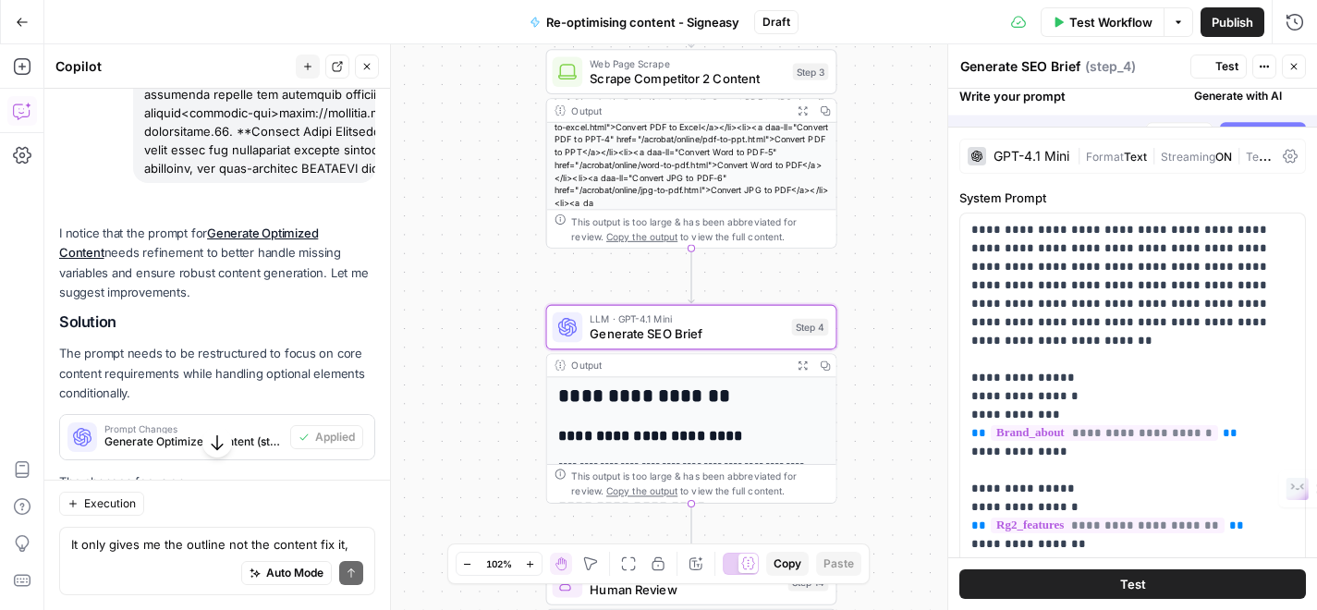
scroll to position [13338, 0]
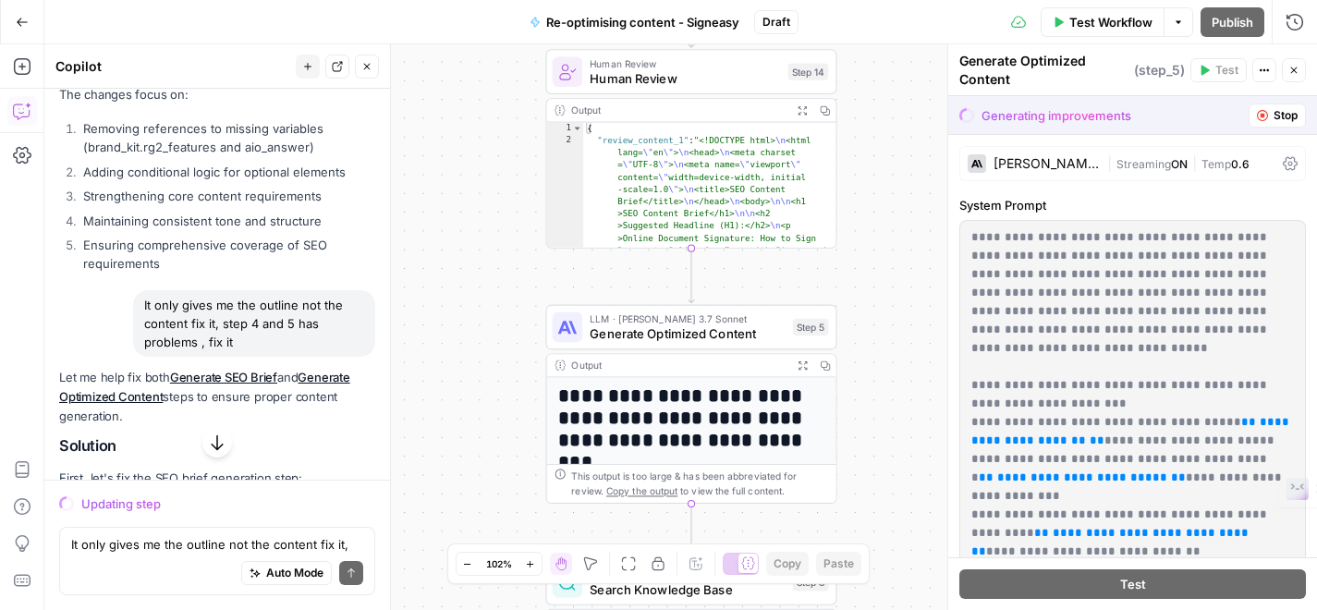
scroll to position [13620, 0]
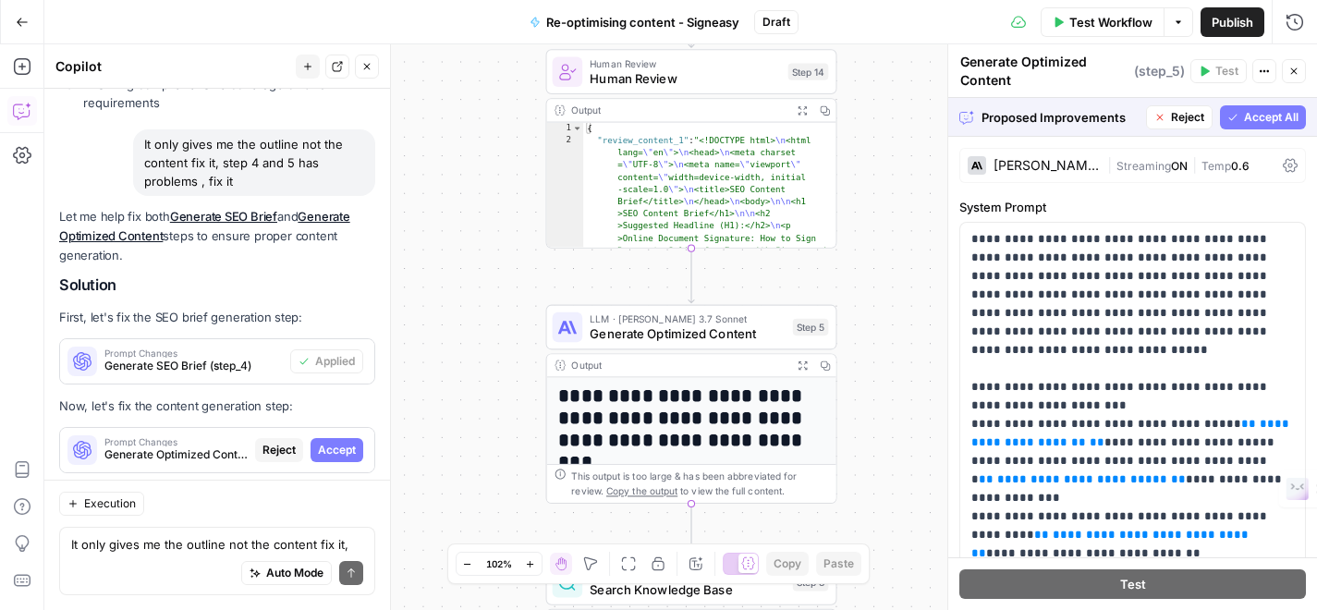
click at [1252, 114] on span "Accept All" at bounding box center [1271, 117] width 55 height 17
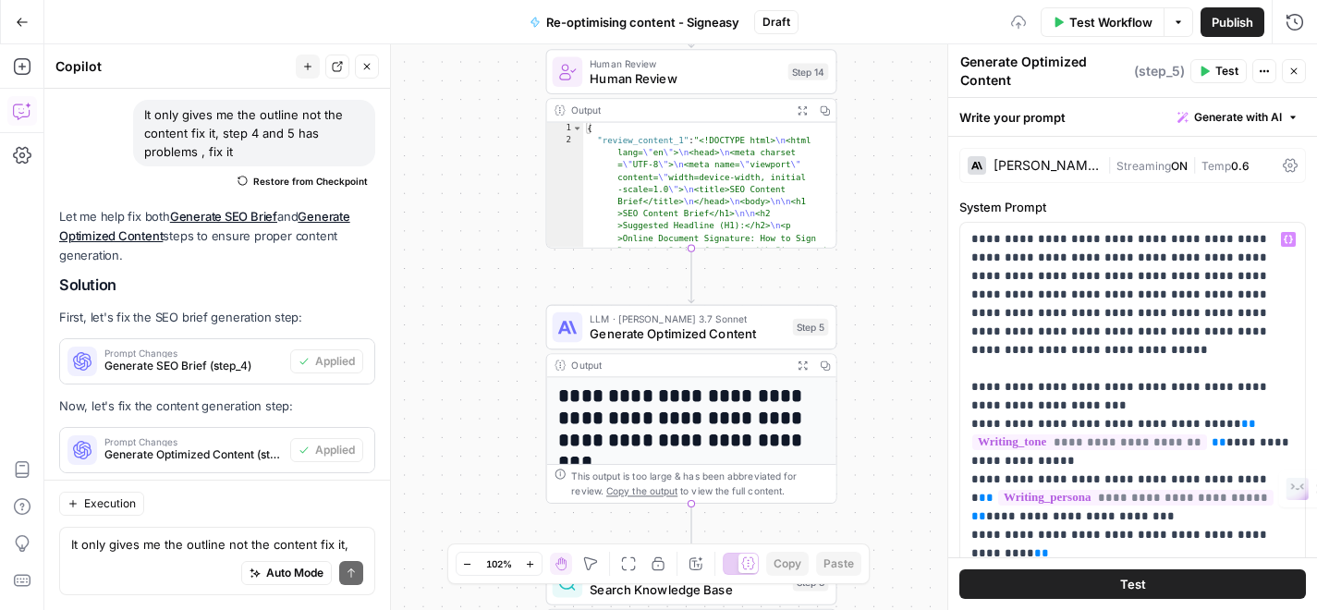
scroll to position [373, 0]
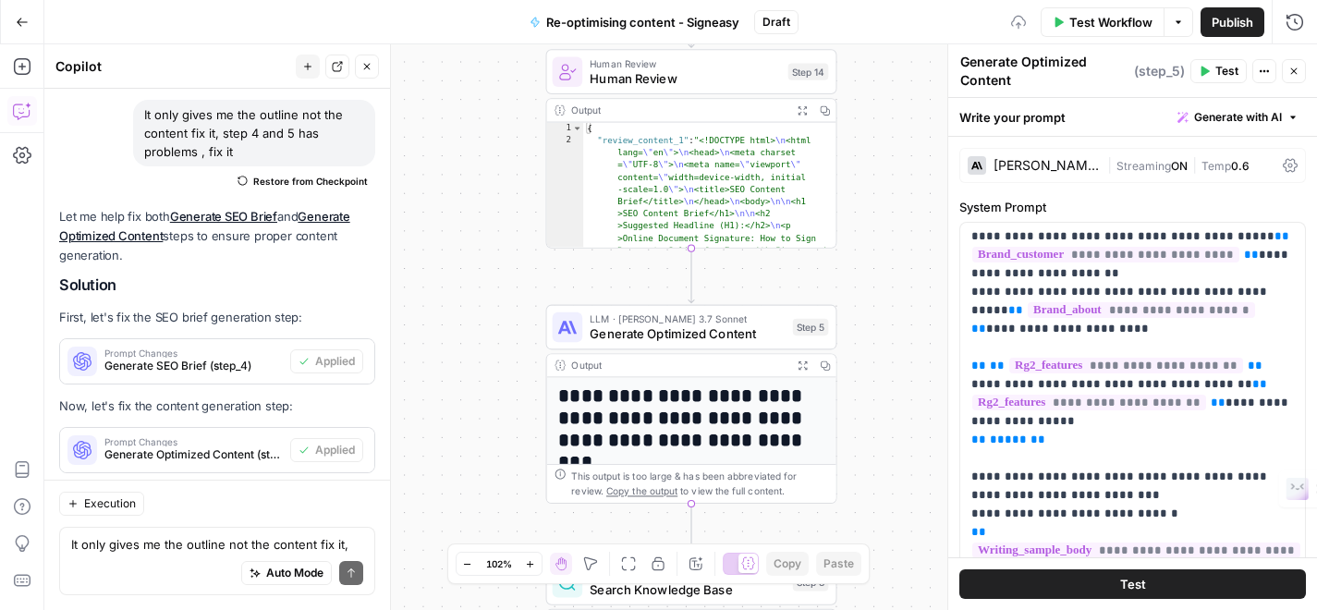
click at [1068, 580] on button "Test" at bounding box center [1132, 584] width 347 height 30
